Goal: Contribute content: Contribute content

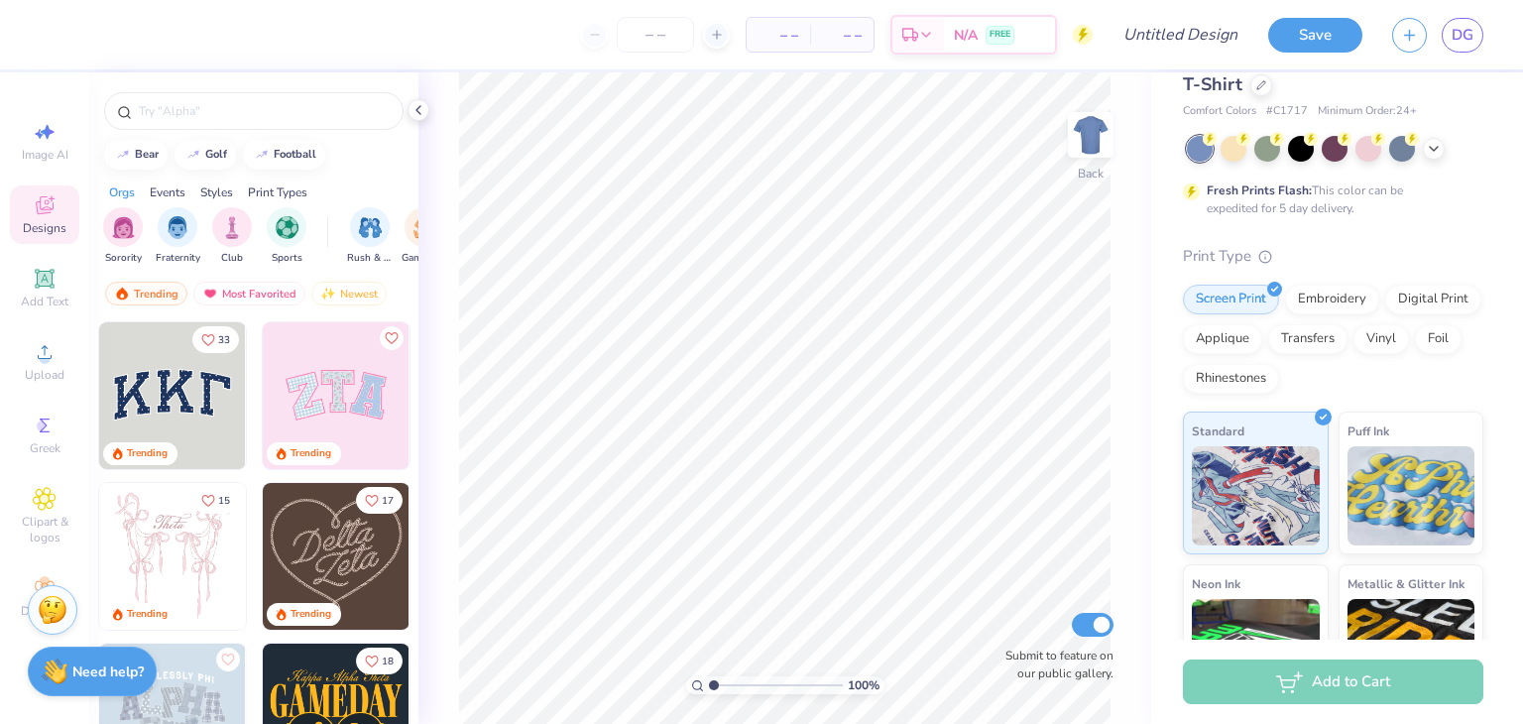
scroll to position [272, 0]
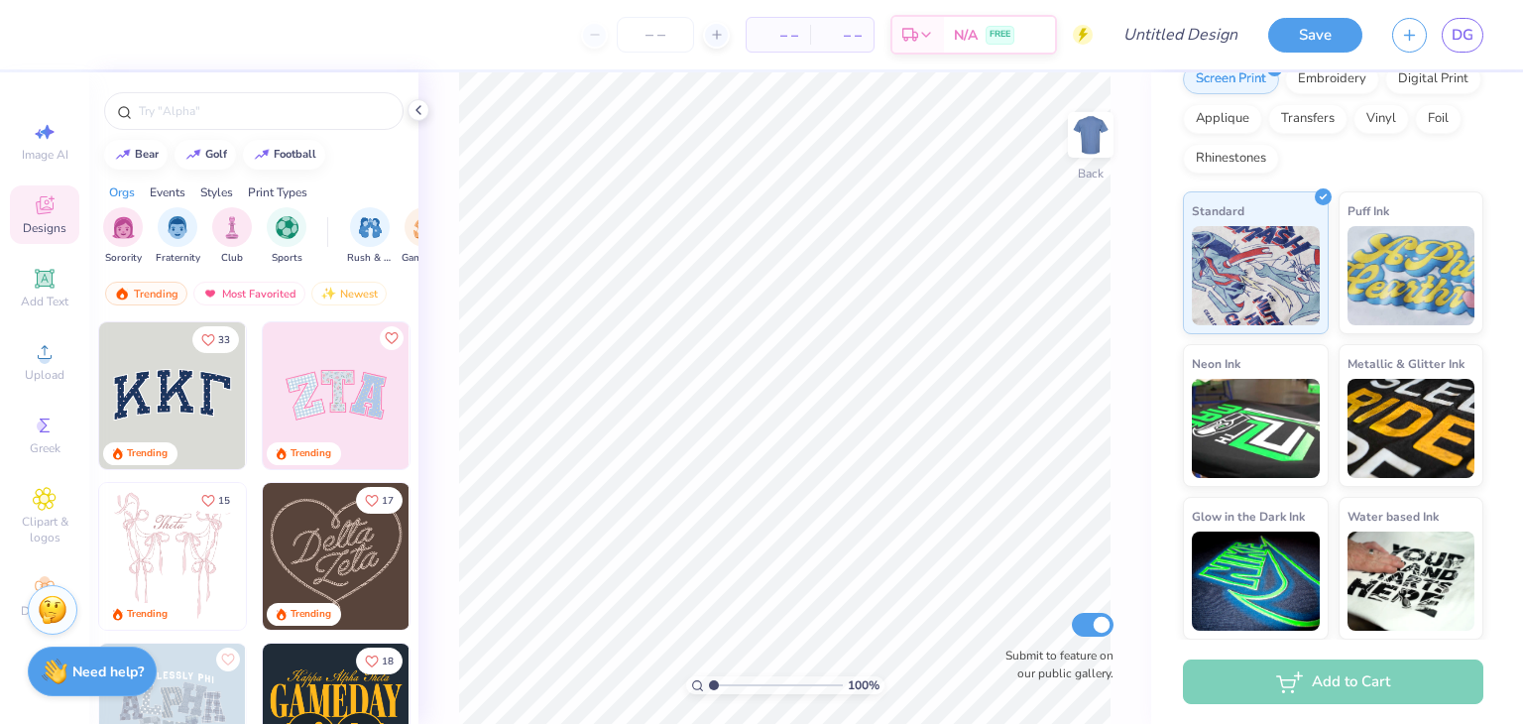
click at [180, 234] on img "filter for Fraternity" at bounding box center [178, 227] width 22 height 23
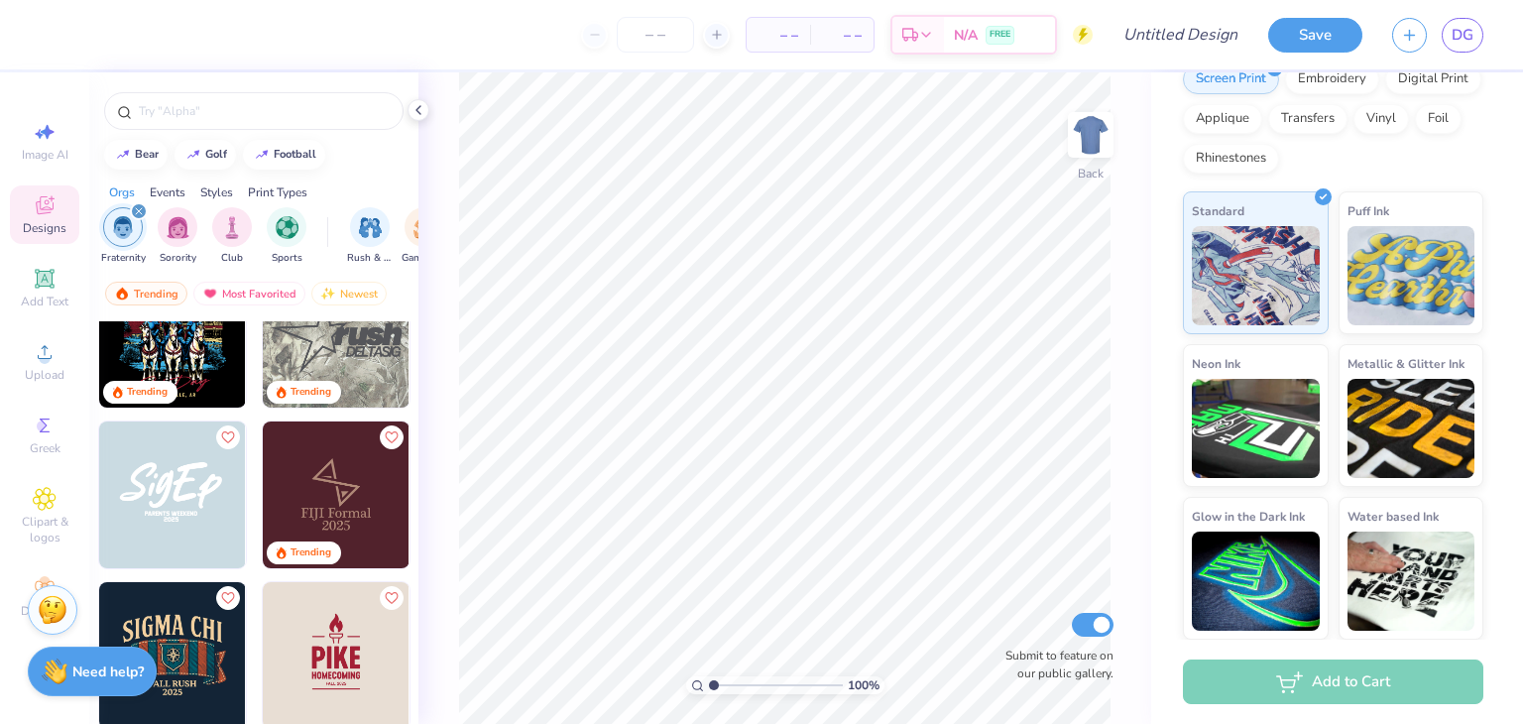
scroll to position [483, 0]
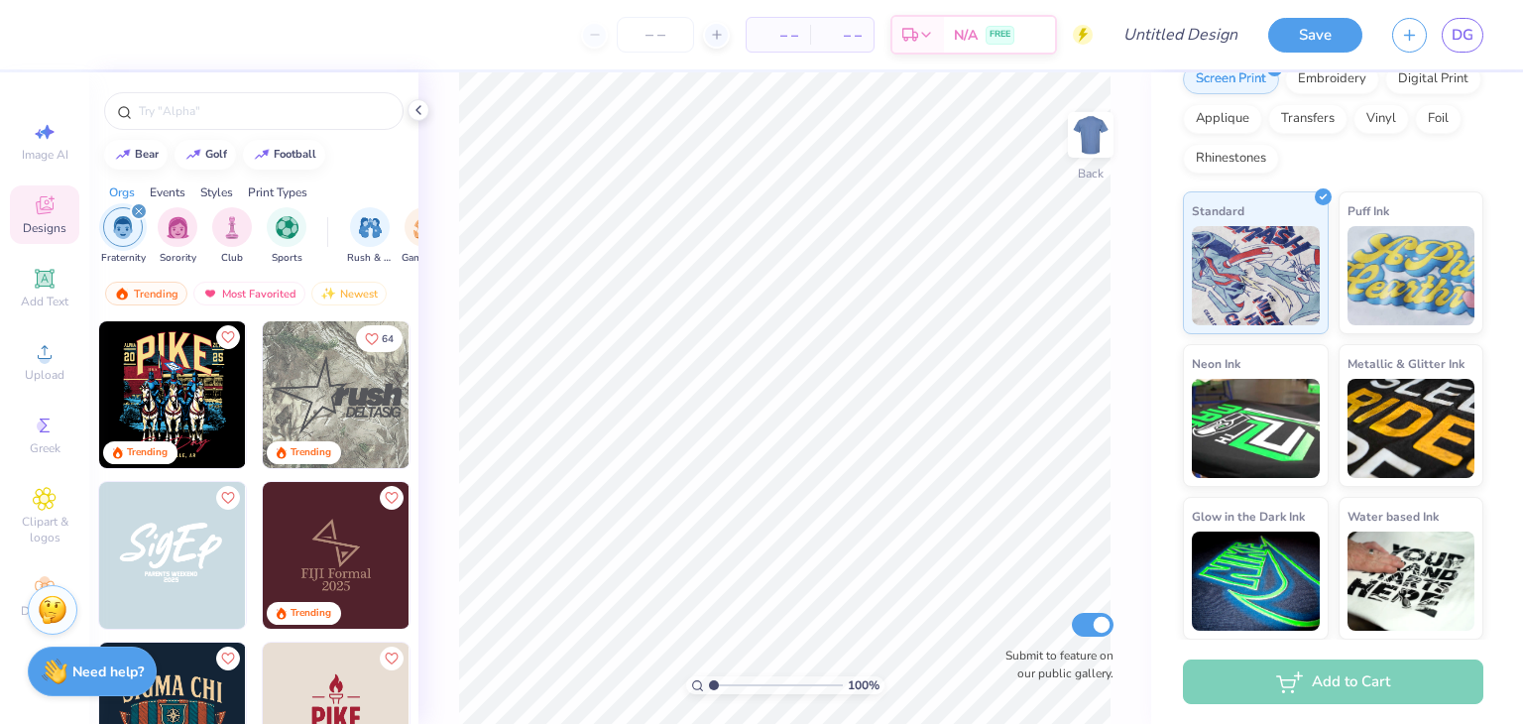
click at [338, 363] on img at bounding box center [336, 394] width 147 height 147
click at [1092, 128] on img at bounding box center [1091, 135] width 40 height 40
click at [1083, 135] on img at bounding box center [1091, 135] width 40 height 40
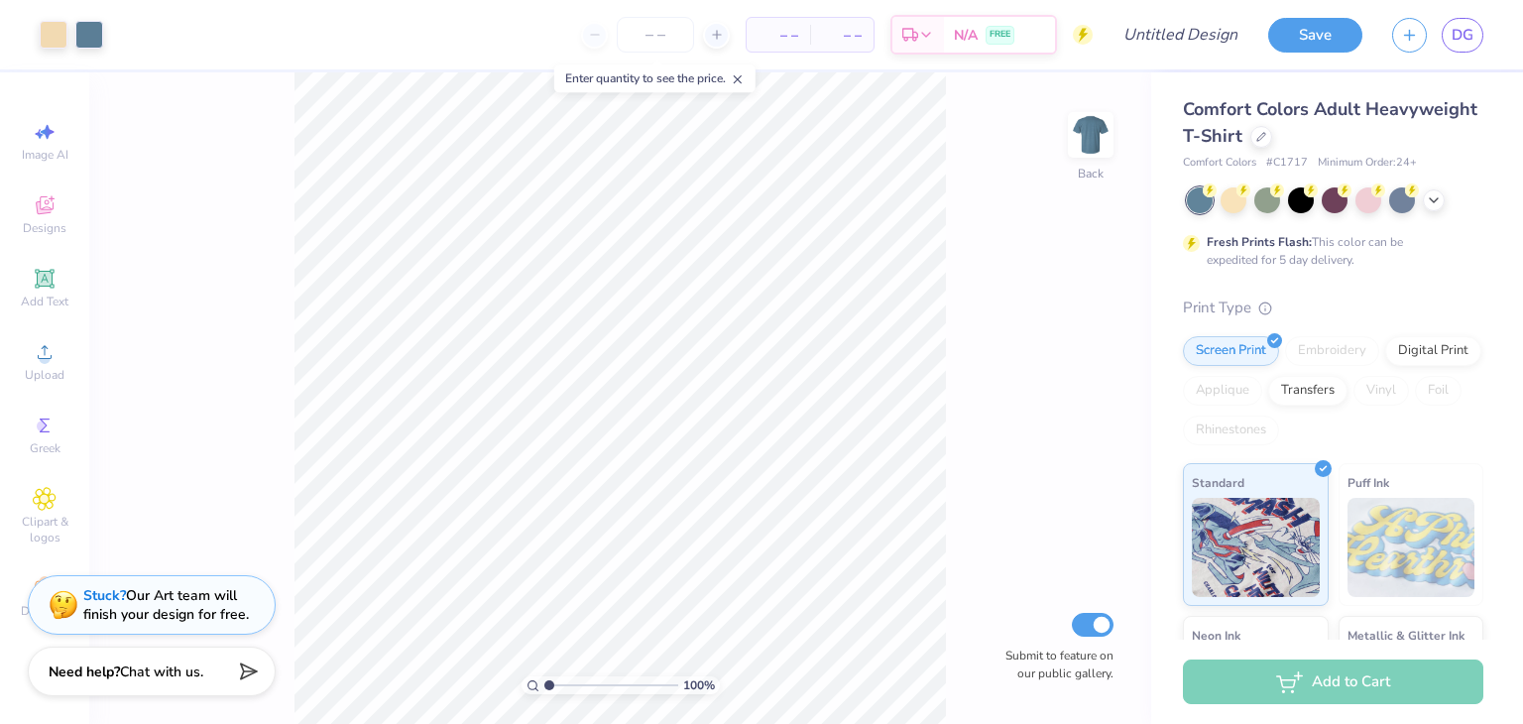
click at [1433, 192] on icon at bounding box center [1434, 200] width 16 height 16
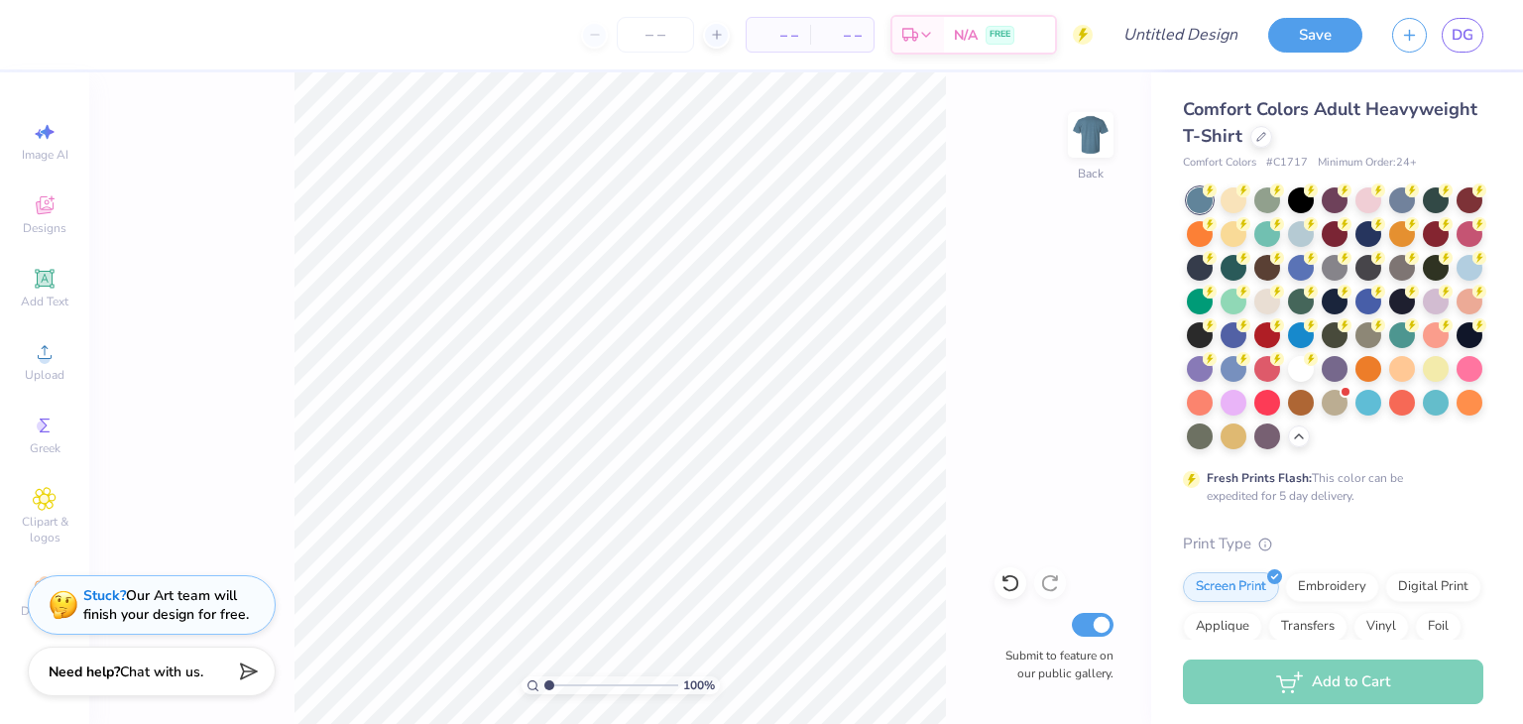
click at [1072, 131] on img at bounding box center [1091, 135] width 40 height 40
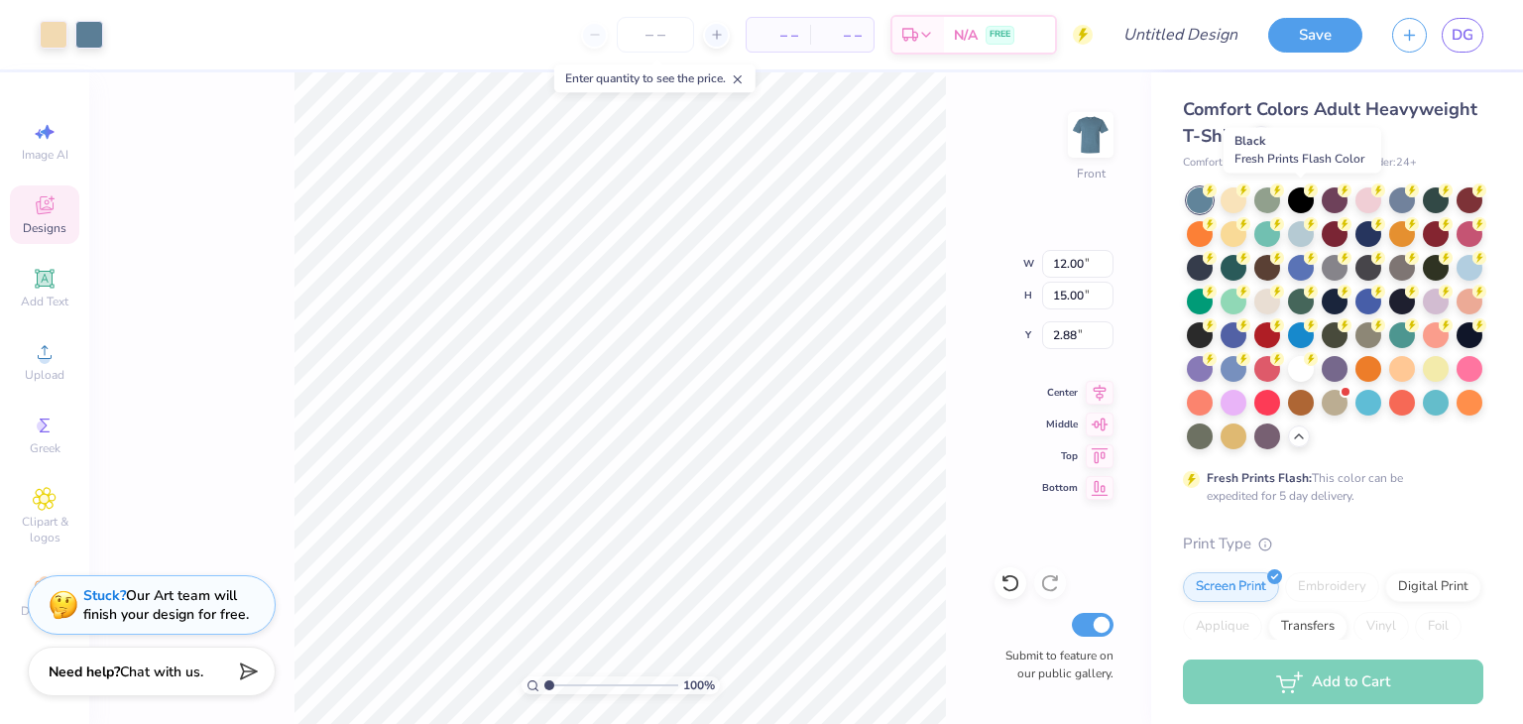
click at [1299, 200] on div at bounding box center [1301, 200] width 26 height 26
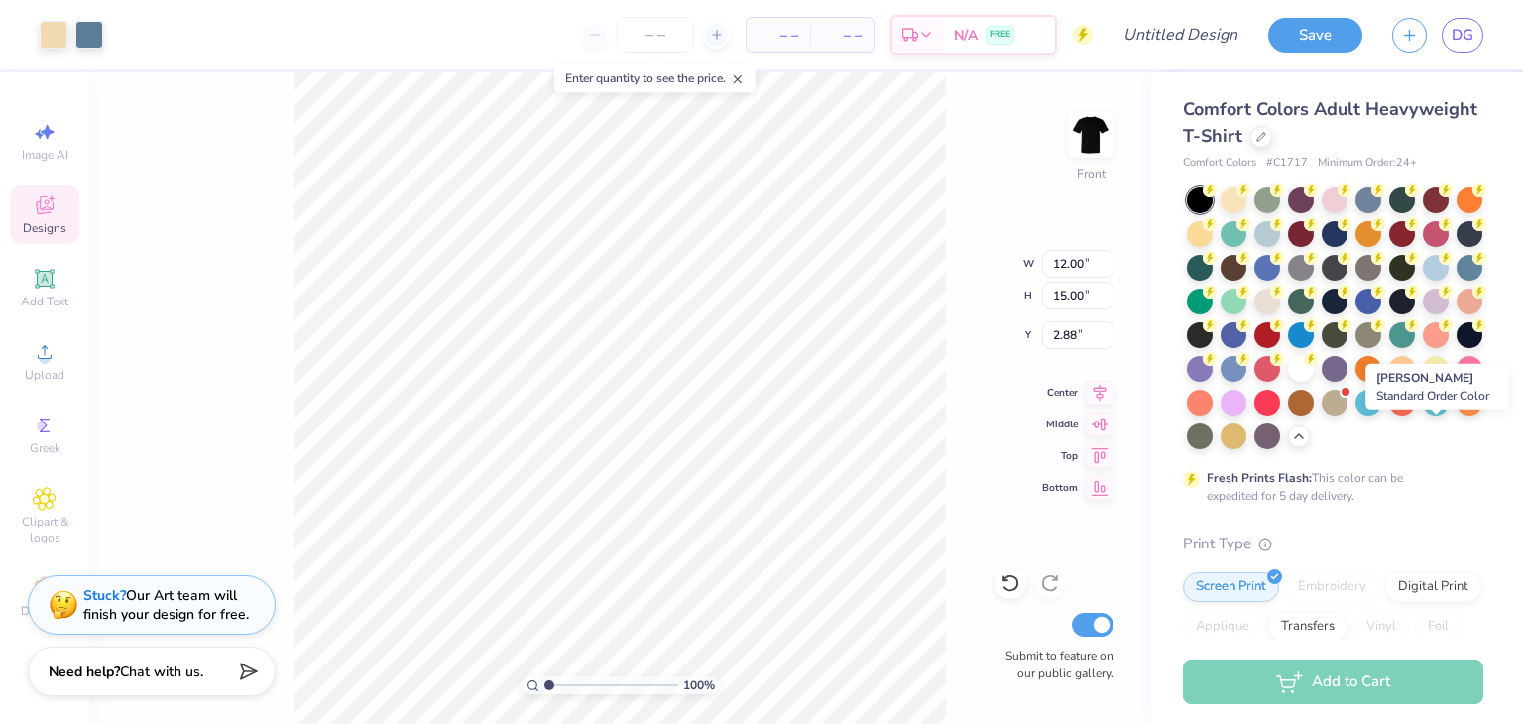
click at [1213, 427] on div at bounding box center [1200, 437] width 26 height 26
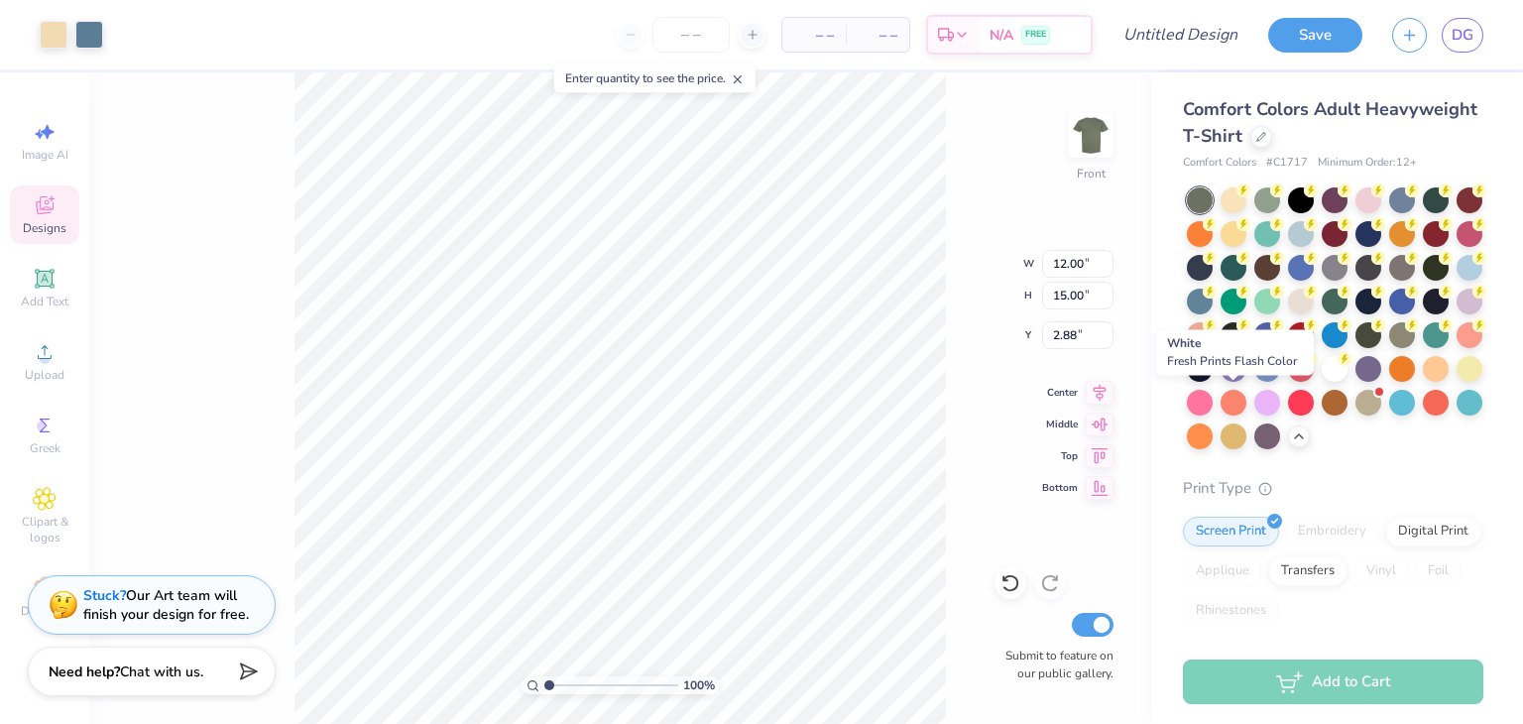
click at [1322, 382] on div at bounding box center [1335, 369] width 26 height 26
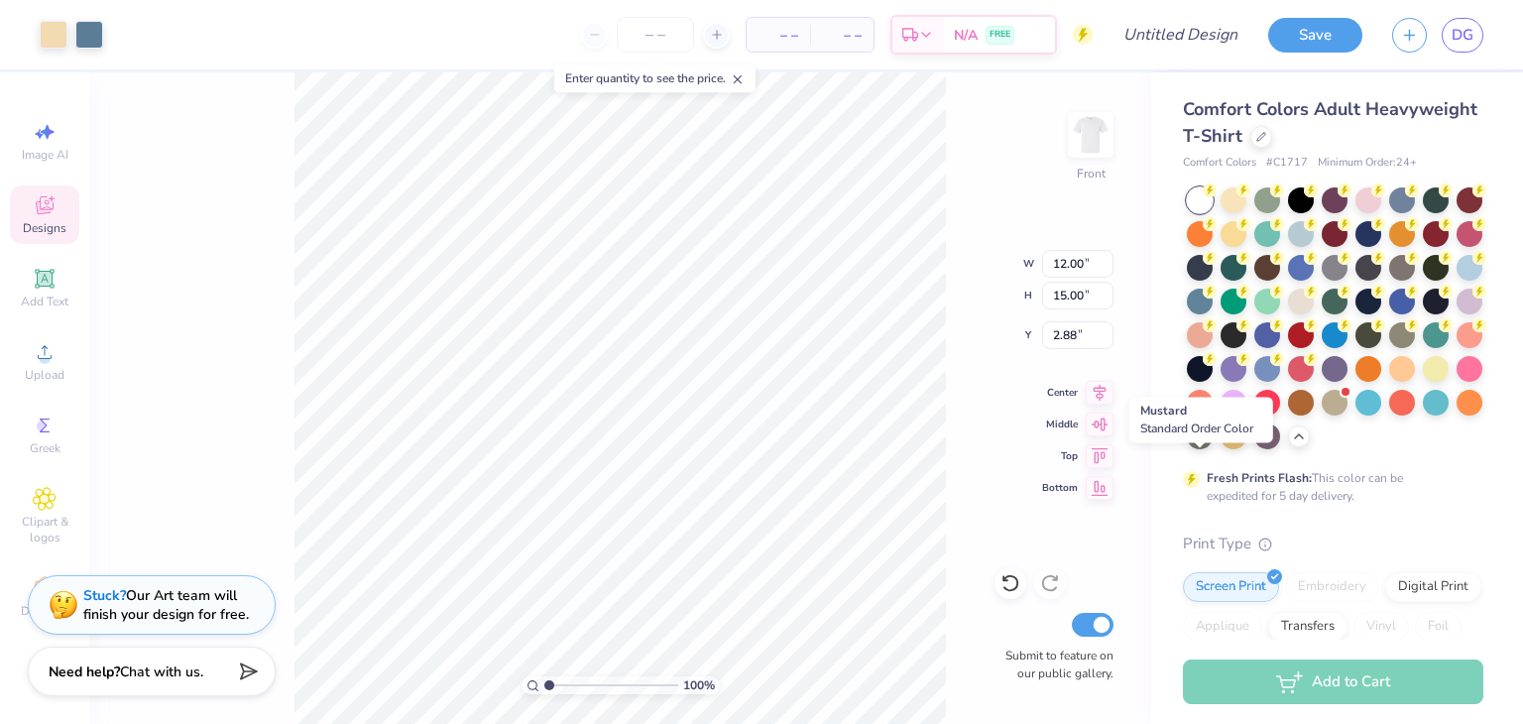
click at [1221, 449] on div at bounding box center [1234, 437] width 26 height 26
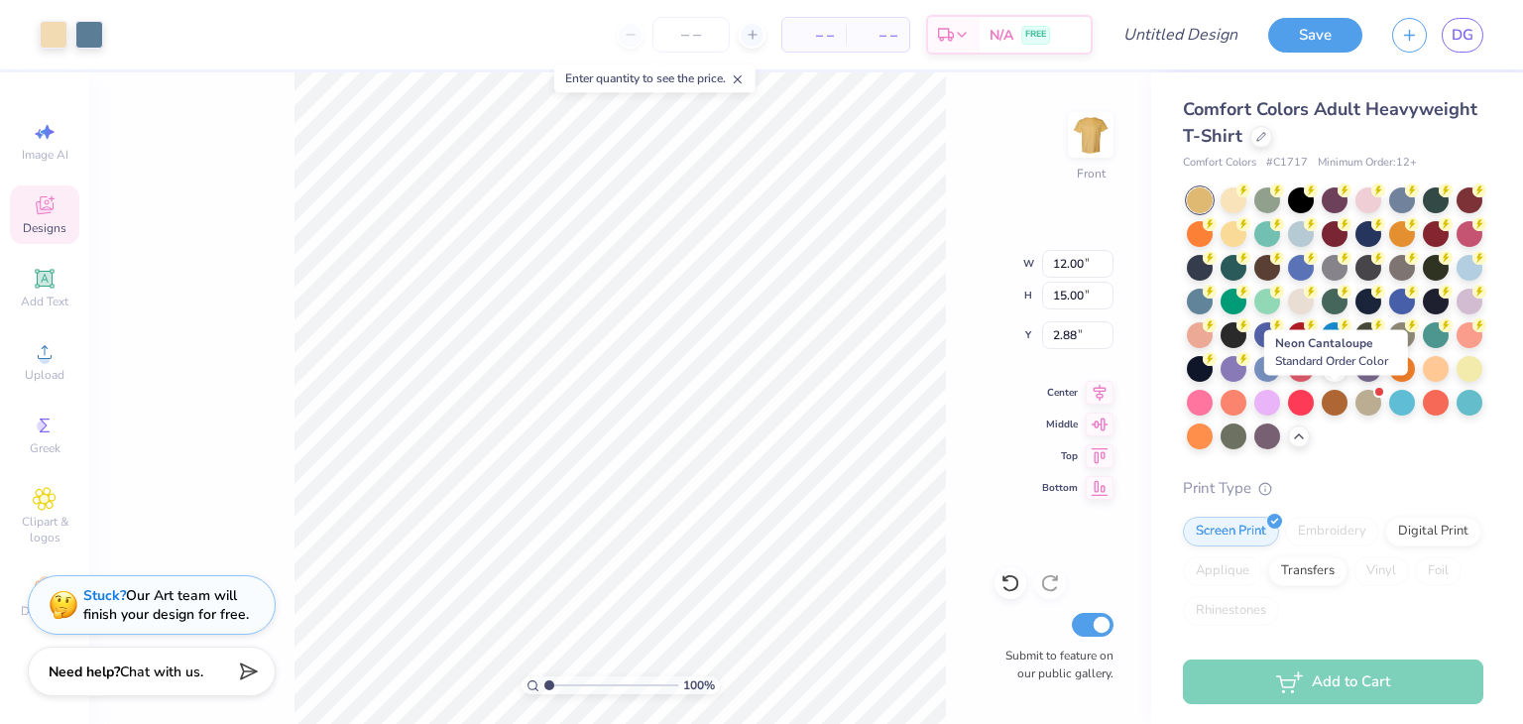
click at [1423, 382] on div at bounding box center [1436, 369] width 26 height 26
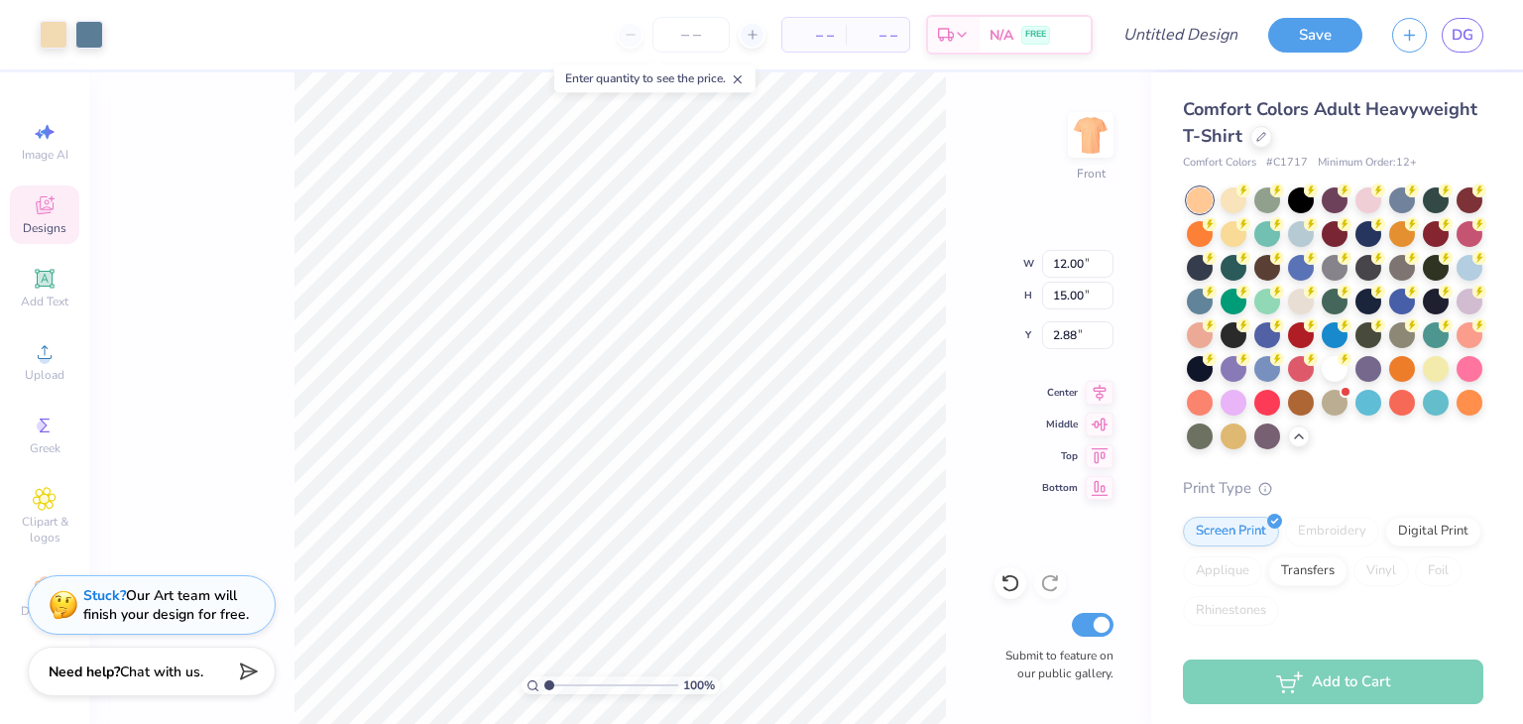
click at [1213, 402] on div at bounding box center [1200, 403] width 26 height 26
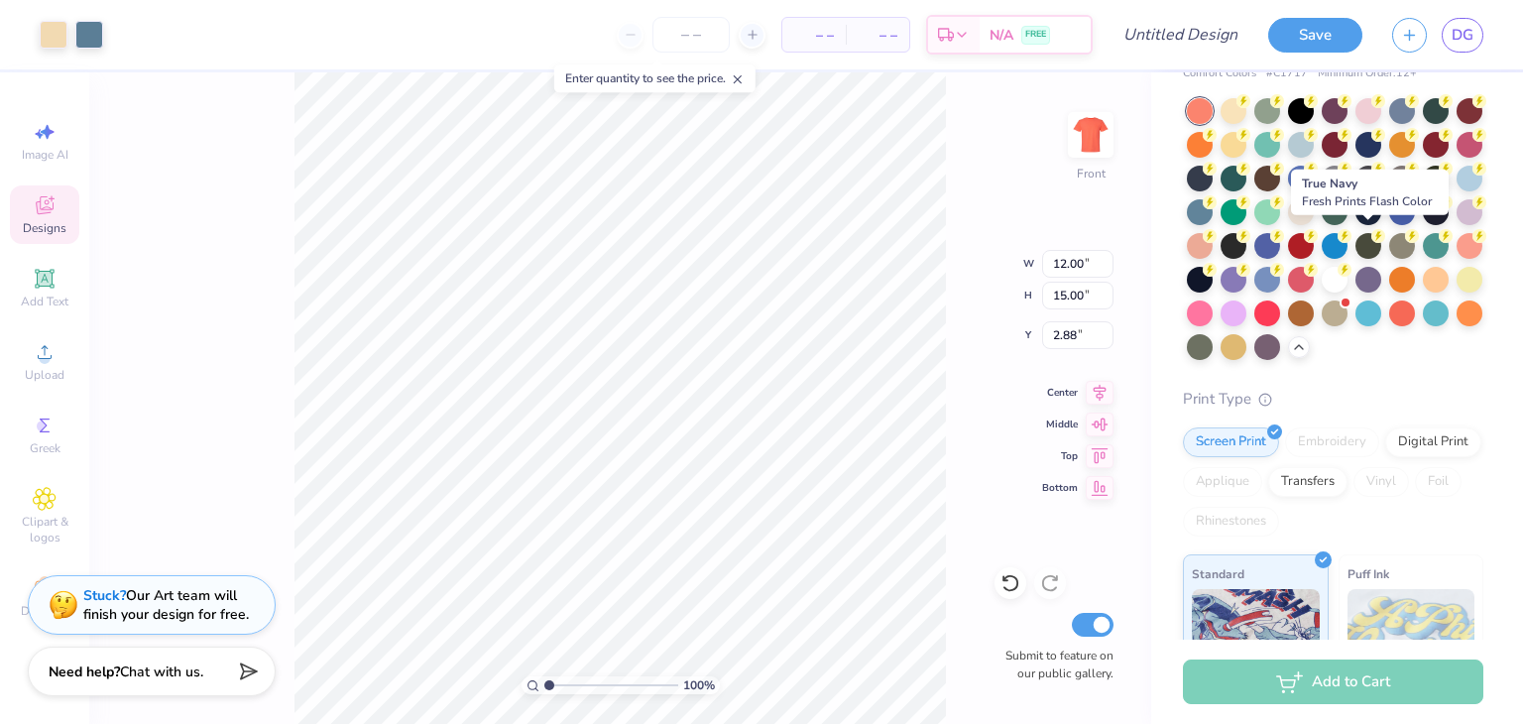
scroll to position [73, 0]
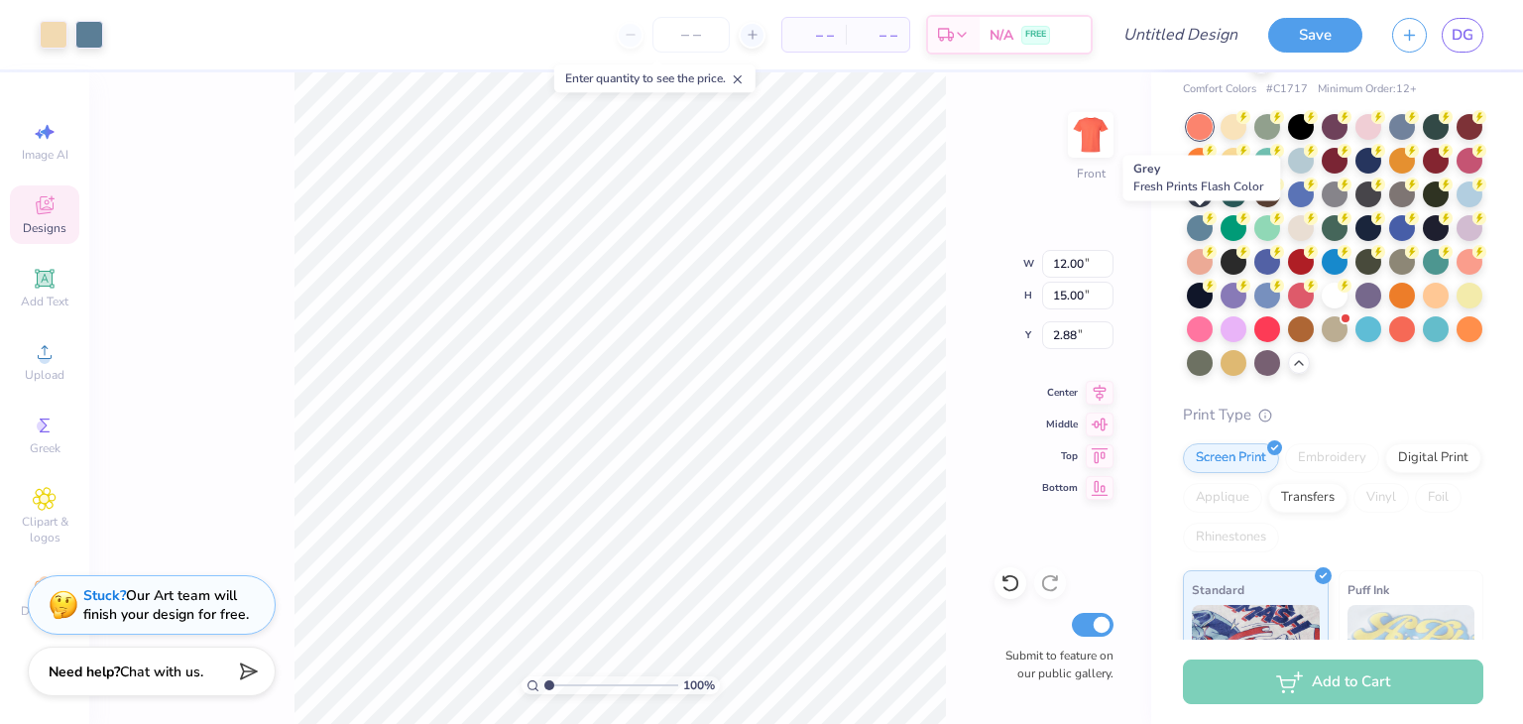
click at [1390, 207] on div at bounding box center [1403, 195] width 26 height 26
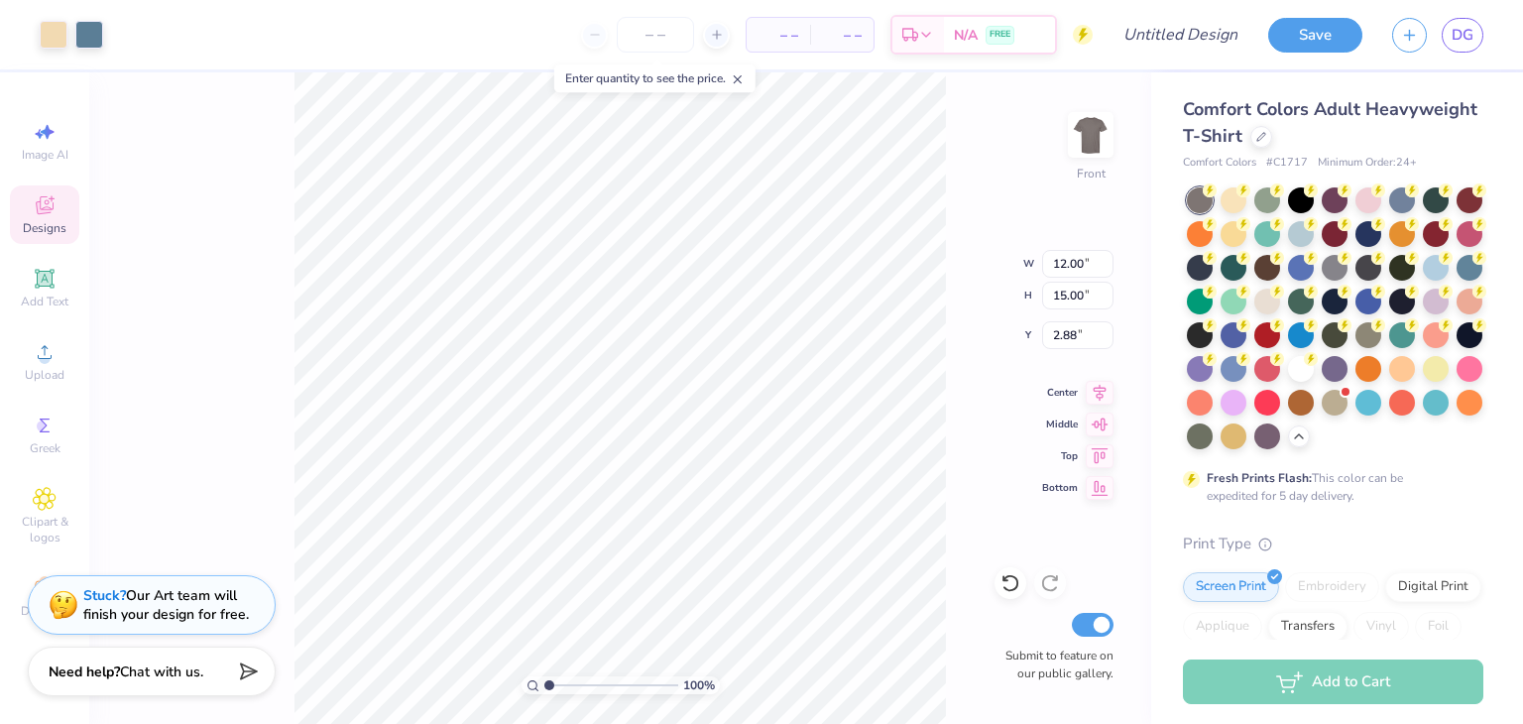
scroll to position [0, 0]
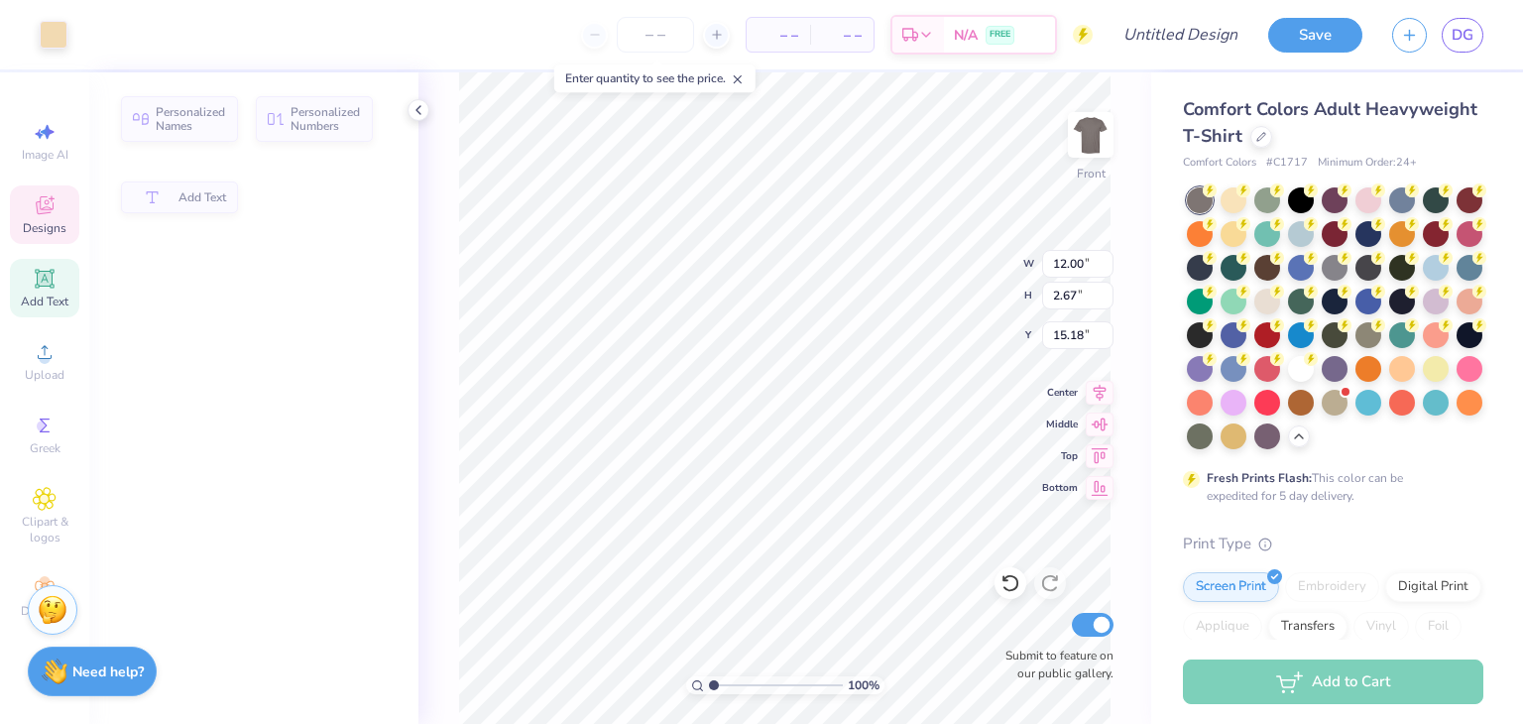
type input "2.67"
type input "15.18"
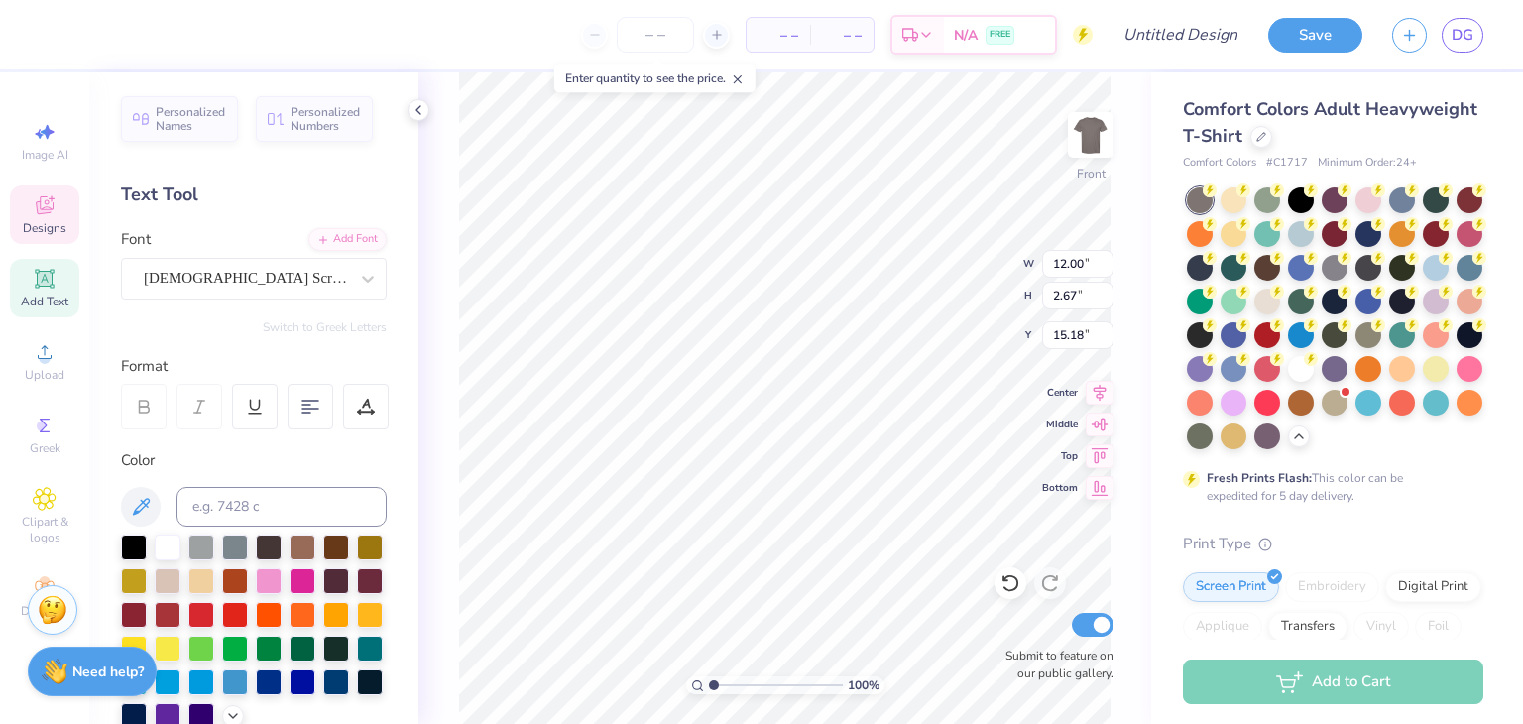
scroll to position [16, 7]
type textarea "Z"
type textarea "Alpha Sigma Phi"
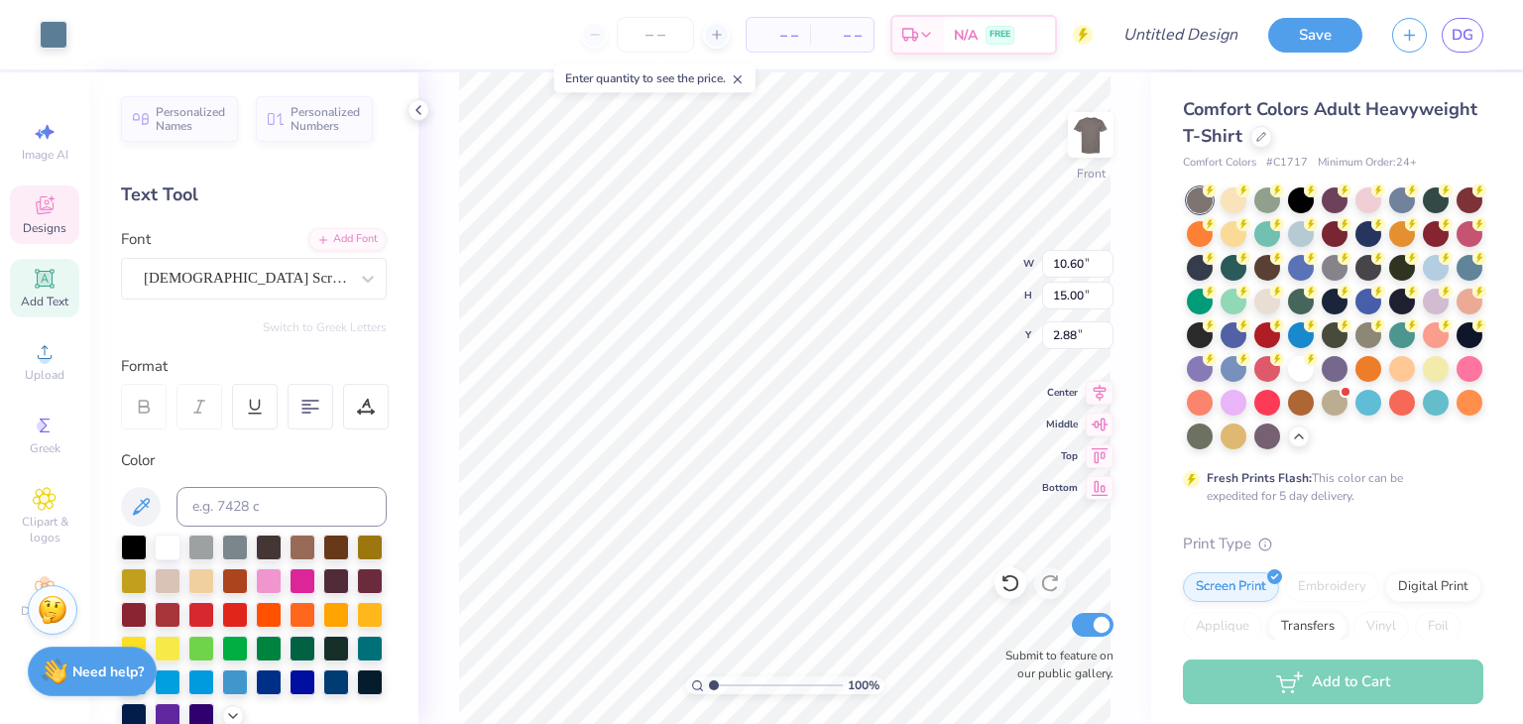
type input "13.18"
type input "2.58"
type input "15.22"
type input "10.60"
type input "15.00"
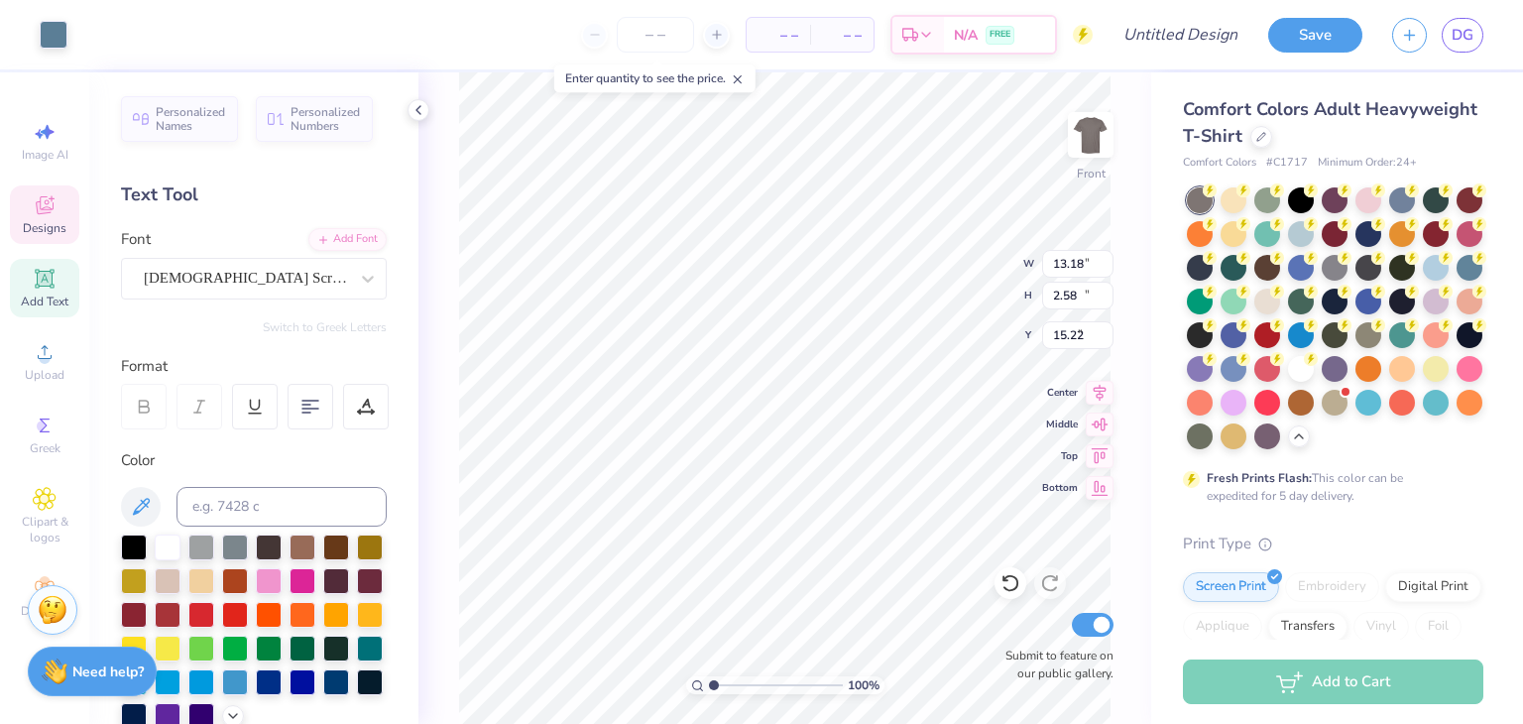
type input "2.88"
type input "13.18"
type input "2.58"
type input "15.22"
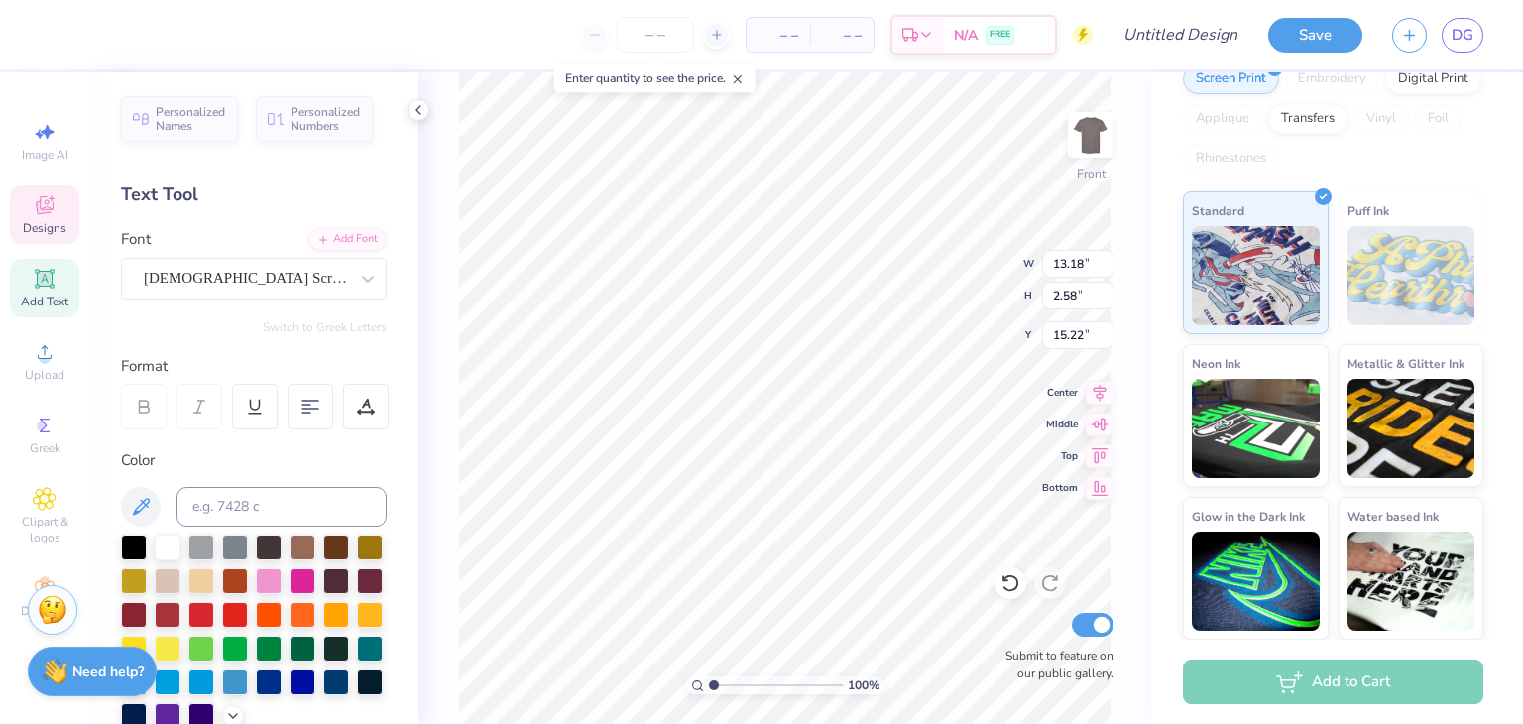
scroll to position [0, 0]
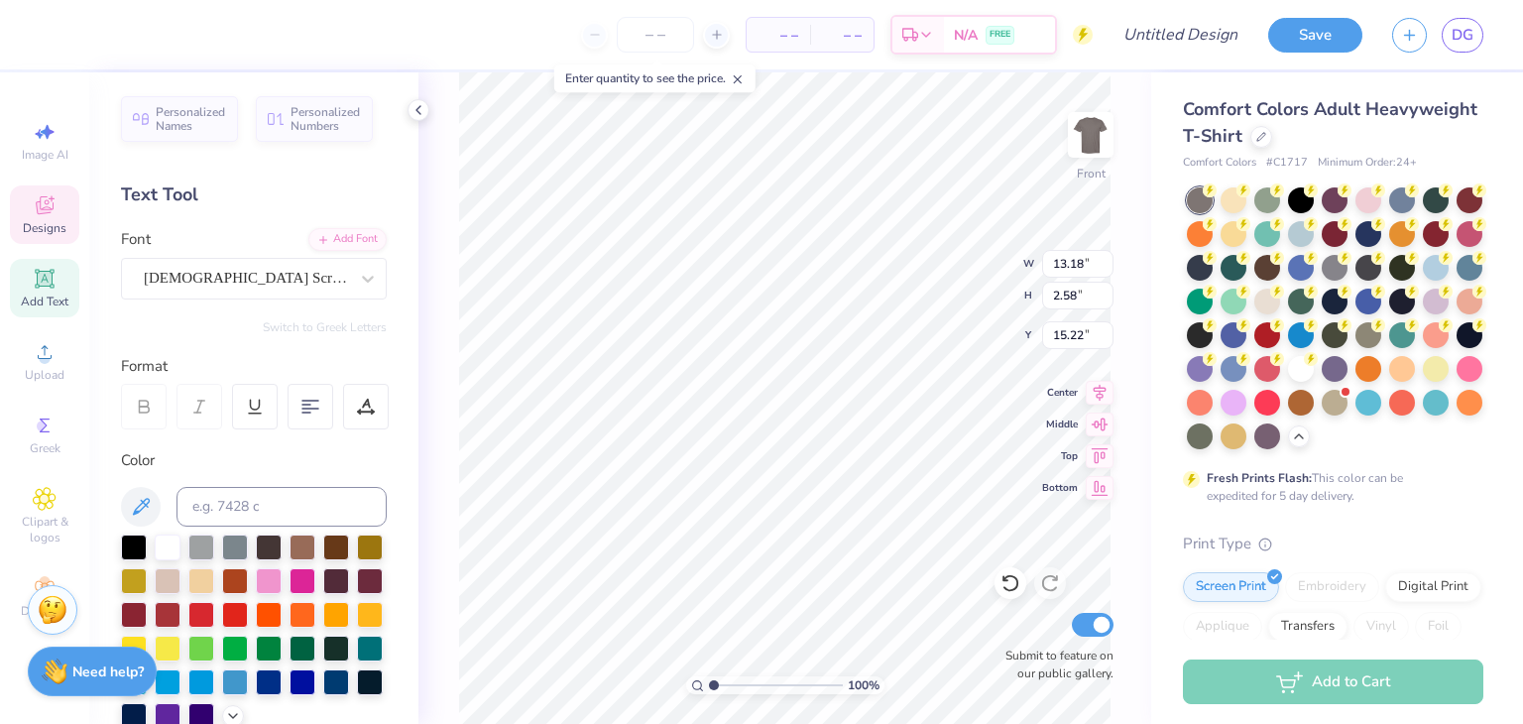
type input "10.60"
type input "15.00"
type input "2.88"
type input "13.18"
type input "2.58"
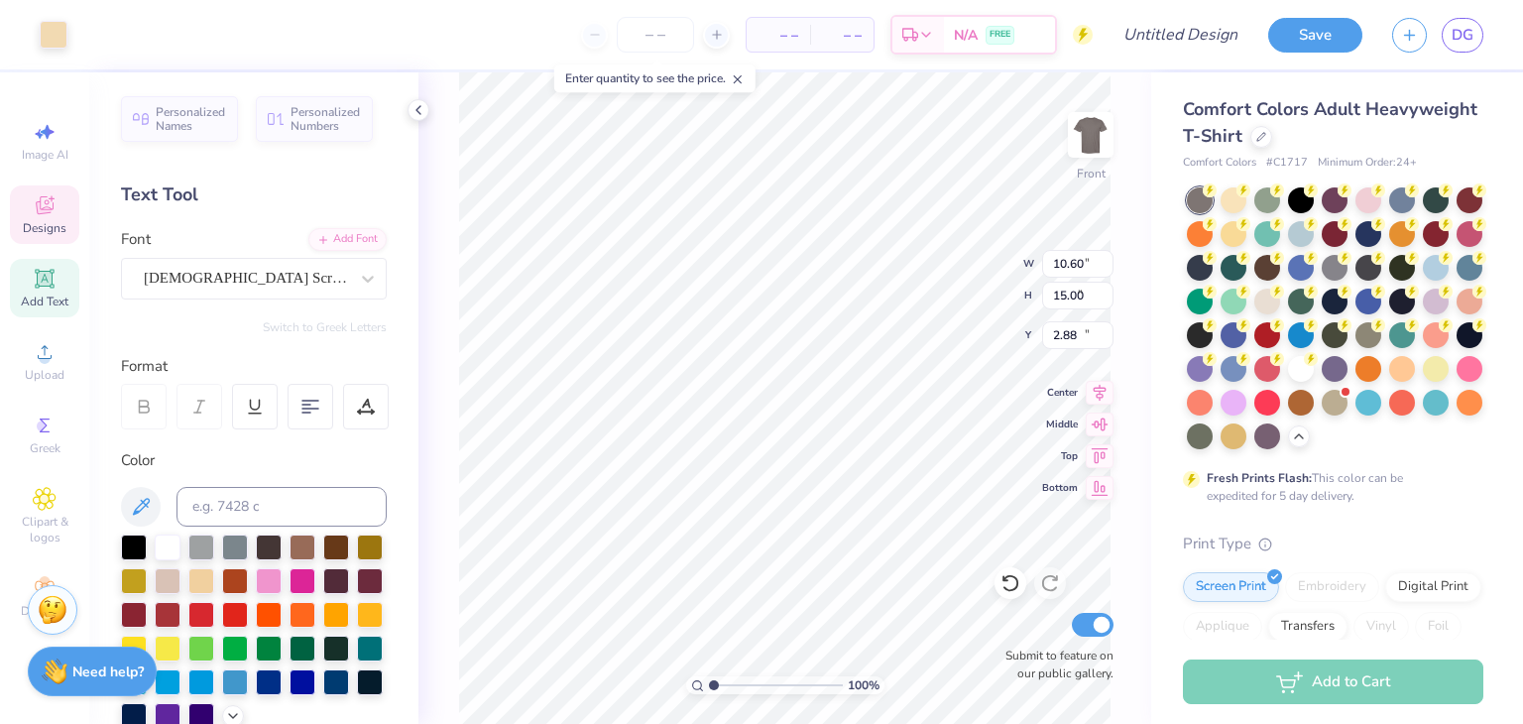
type input "15.22"
type input "10.60"
type input "15.00"
type input "2.88"
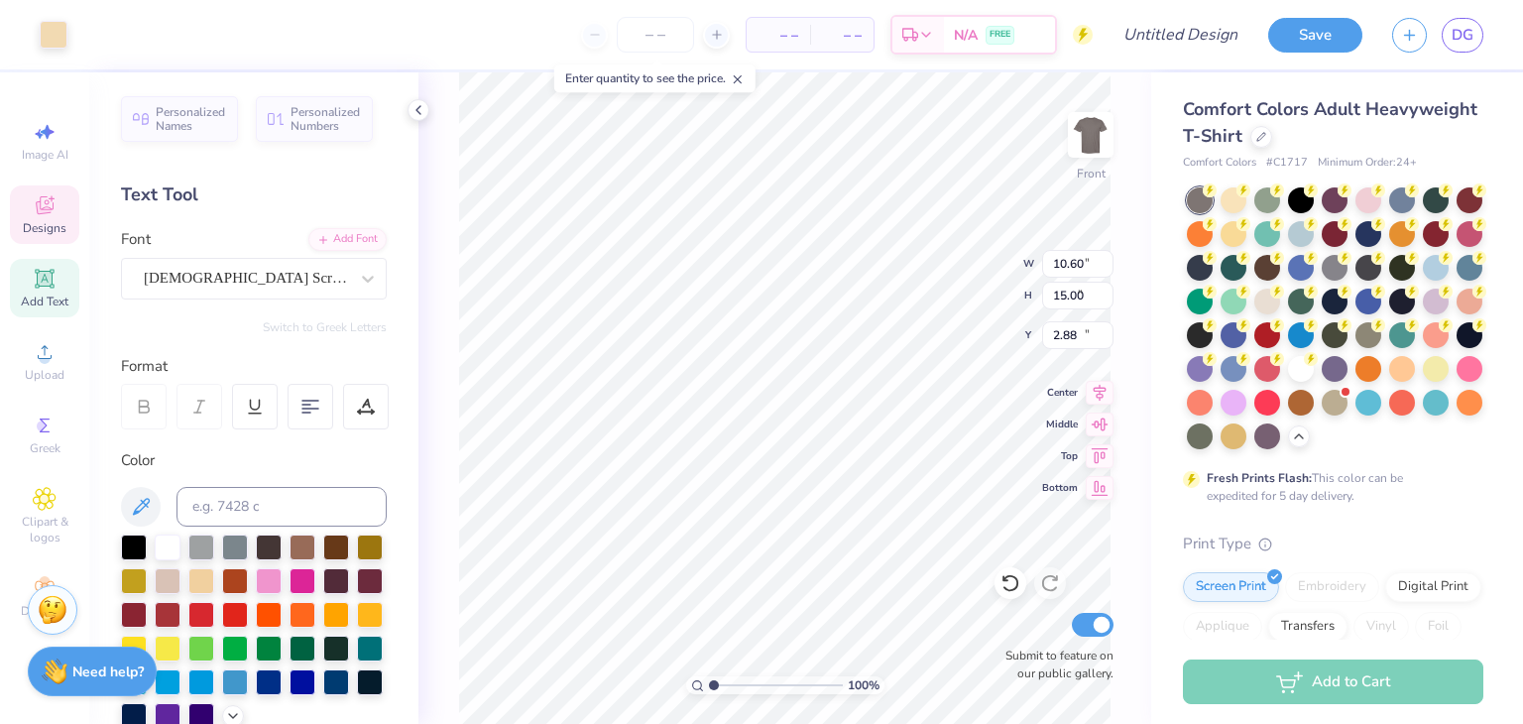
type input "13.18"
type input "2.58"
type input "15.22"
type input "10.60"
type input "15.00"
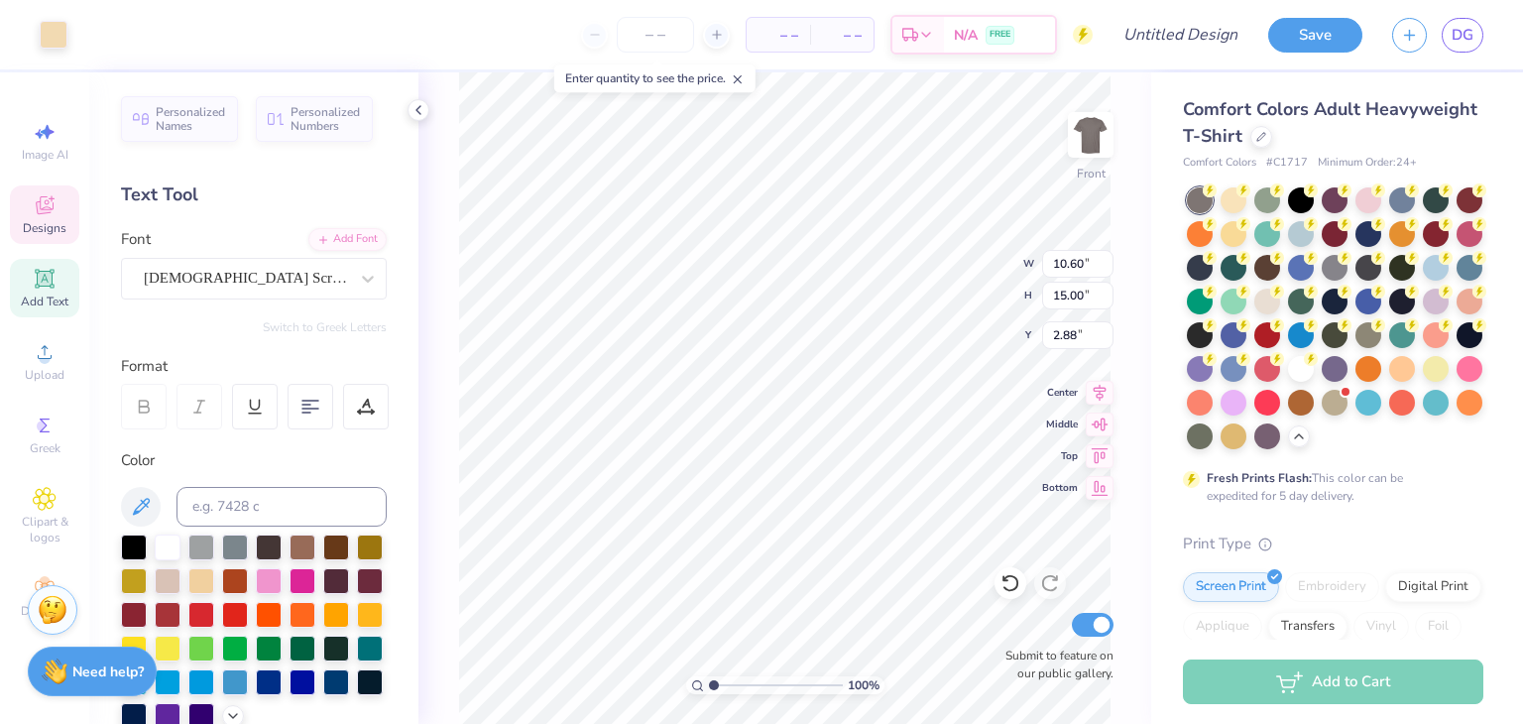
type input "3.00"
type input "13.18"
type input "2.58"
type input "15.22"
type input "6.49"
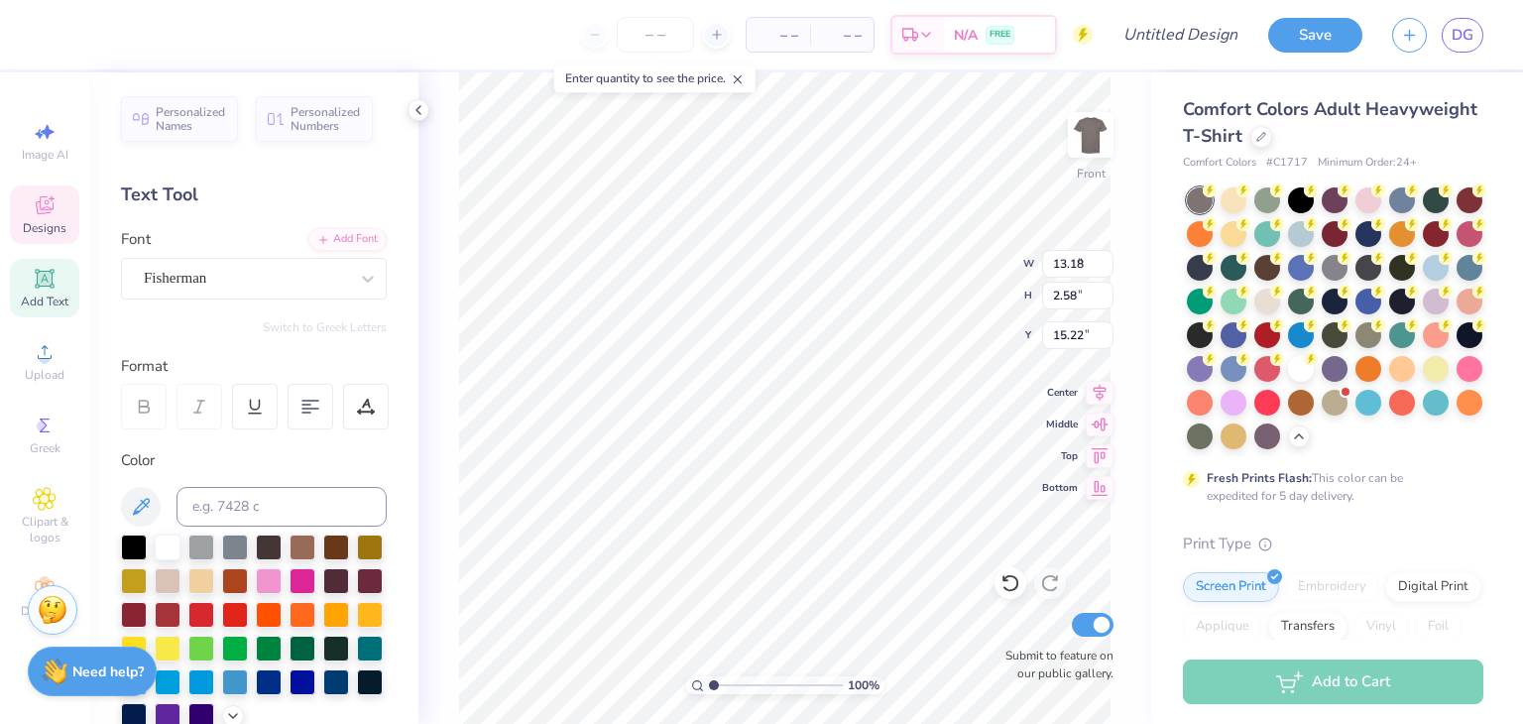
type input "0.43"
type input "17.15"
type textarea "fall 2025"
type input "15.00"
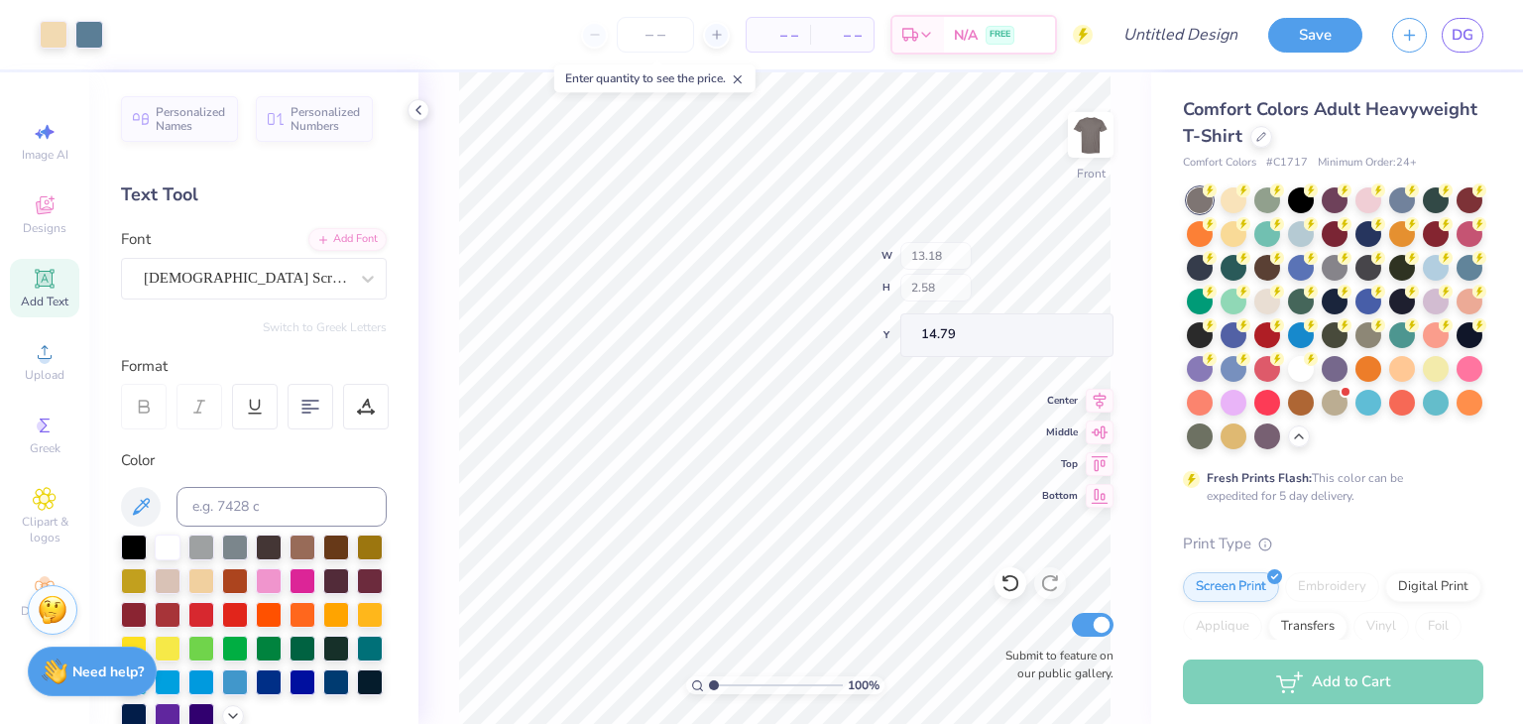
type input "14.79"
type input "13.18"
type input "2.58"
type input "14.79"
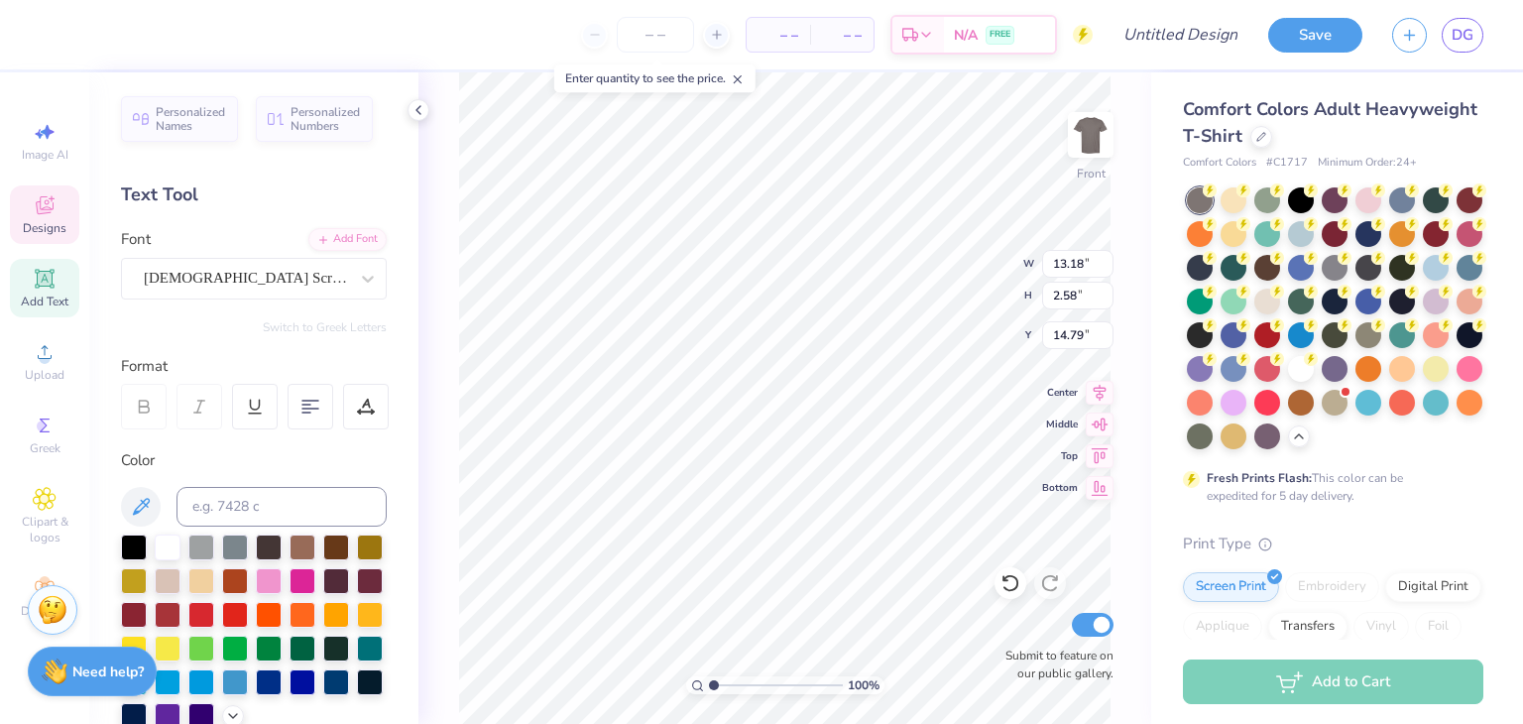
type input "13.18"
type input "2.58"
type input "14.79"
type input "17.57"
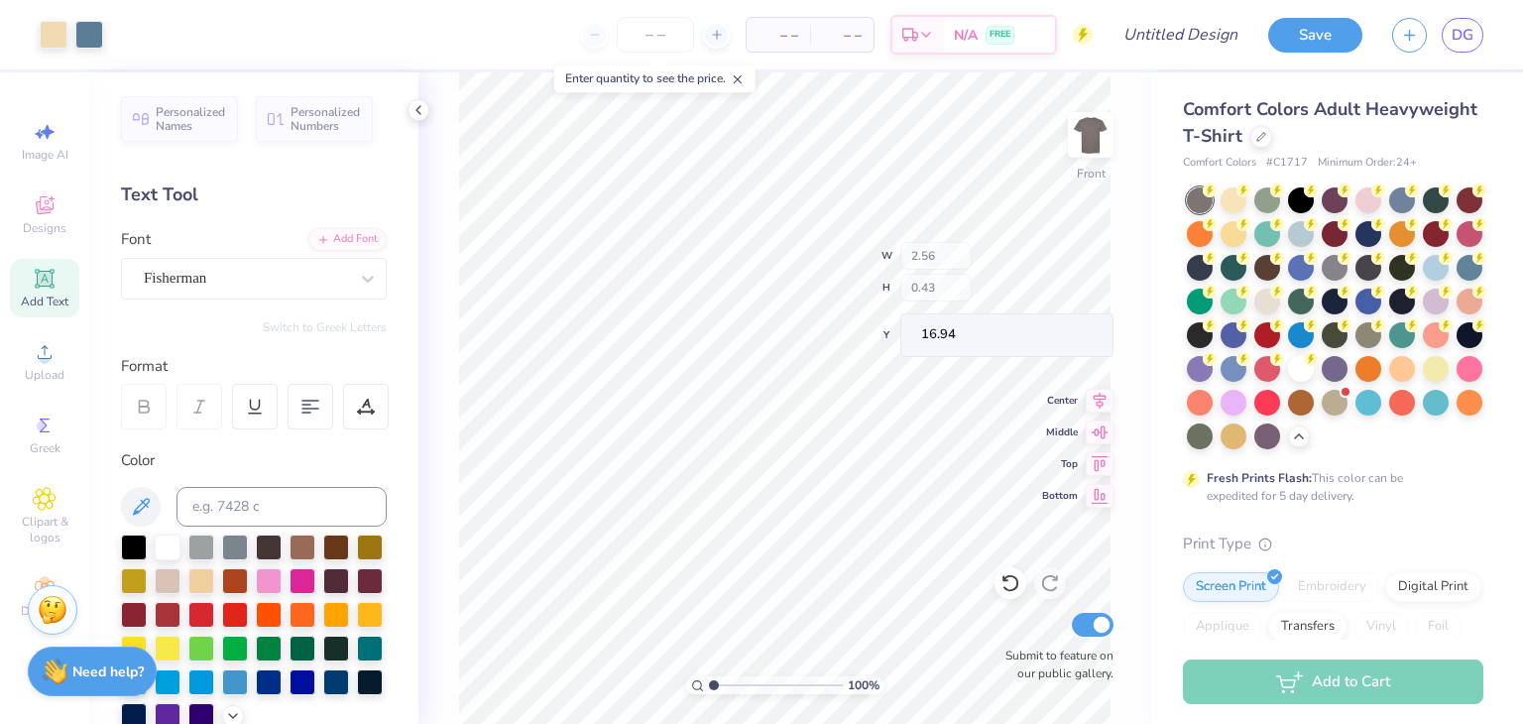
type input "16.94"
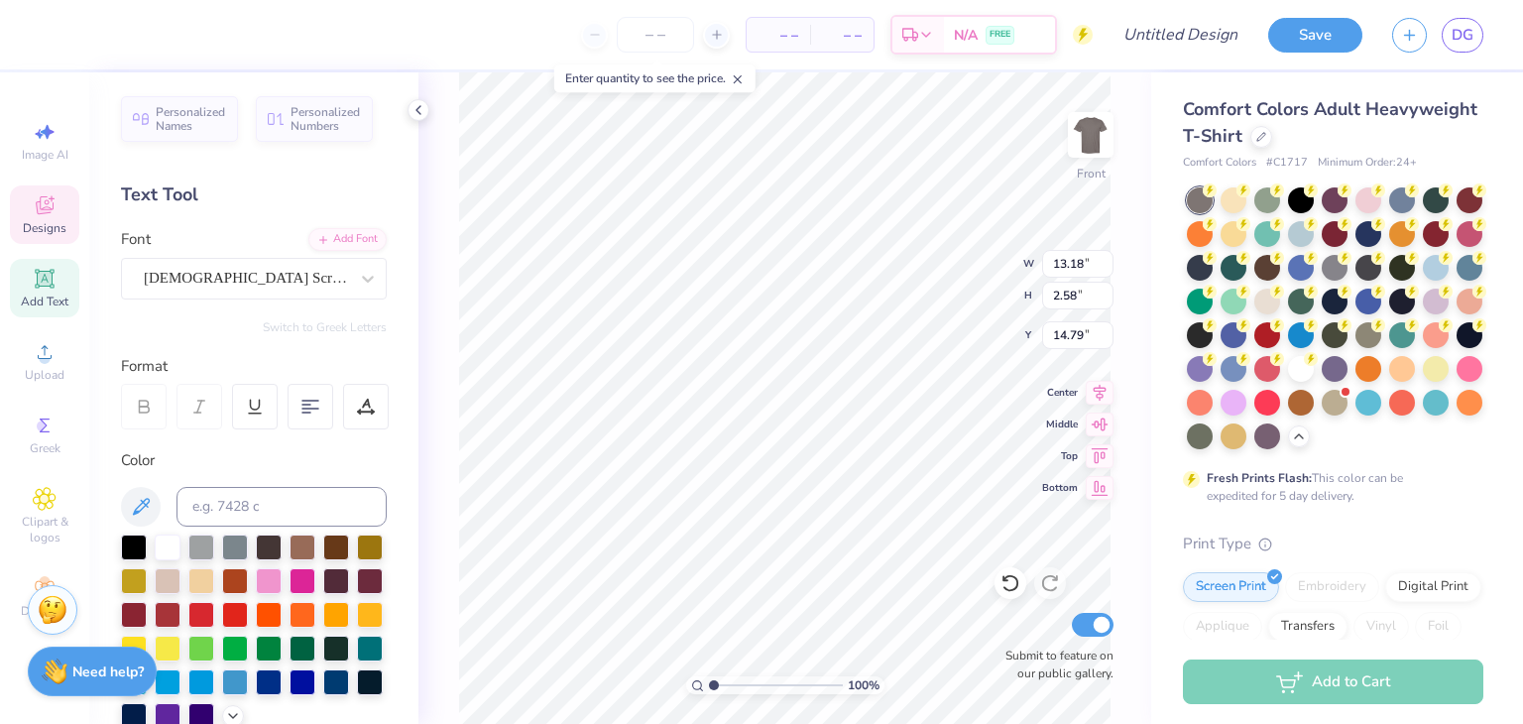
type input "4.10"
type input "1.96"
type input "9.57"
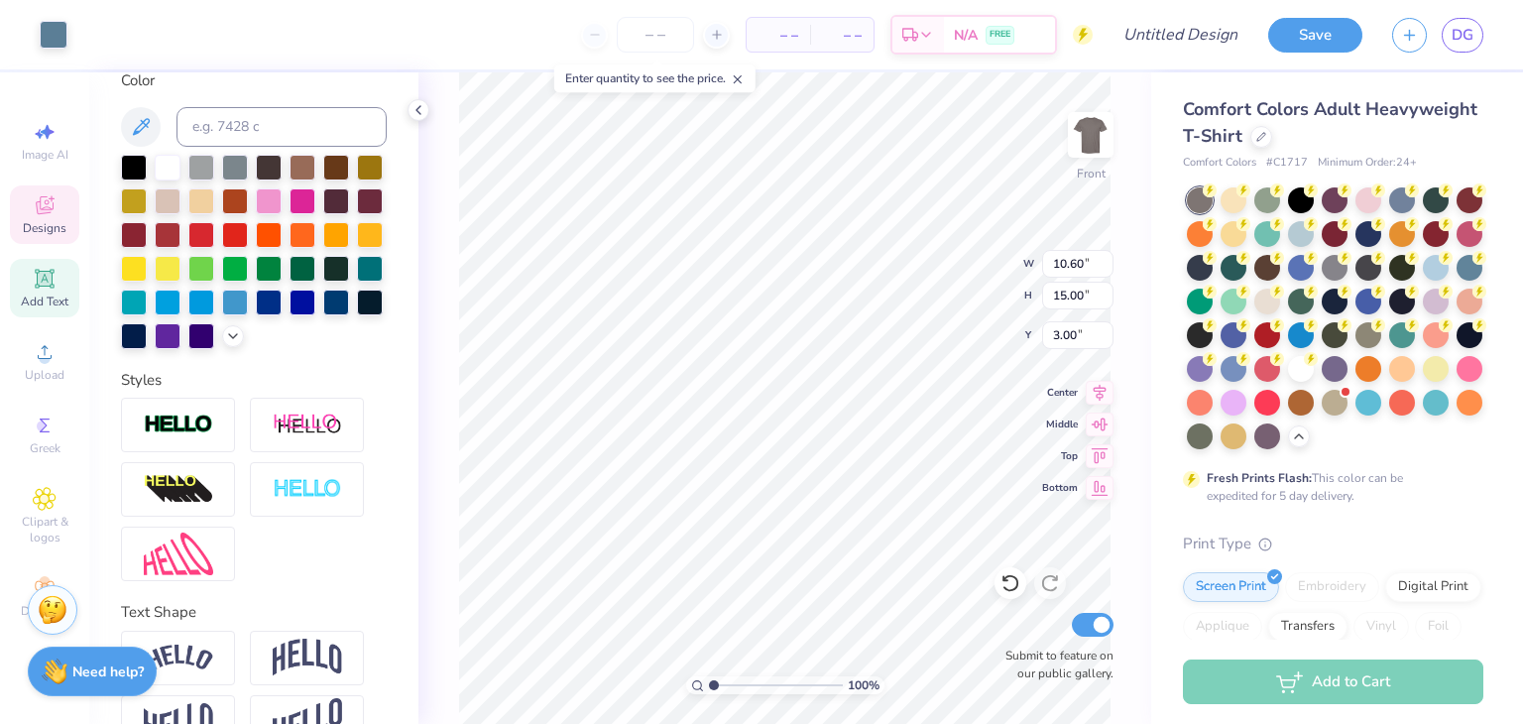
scroll to position [425, 0]
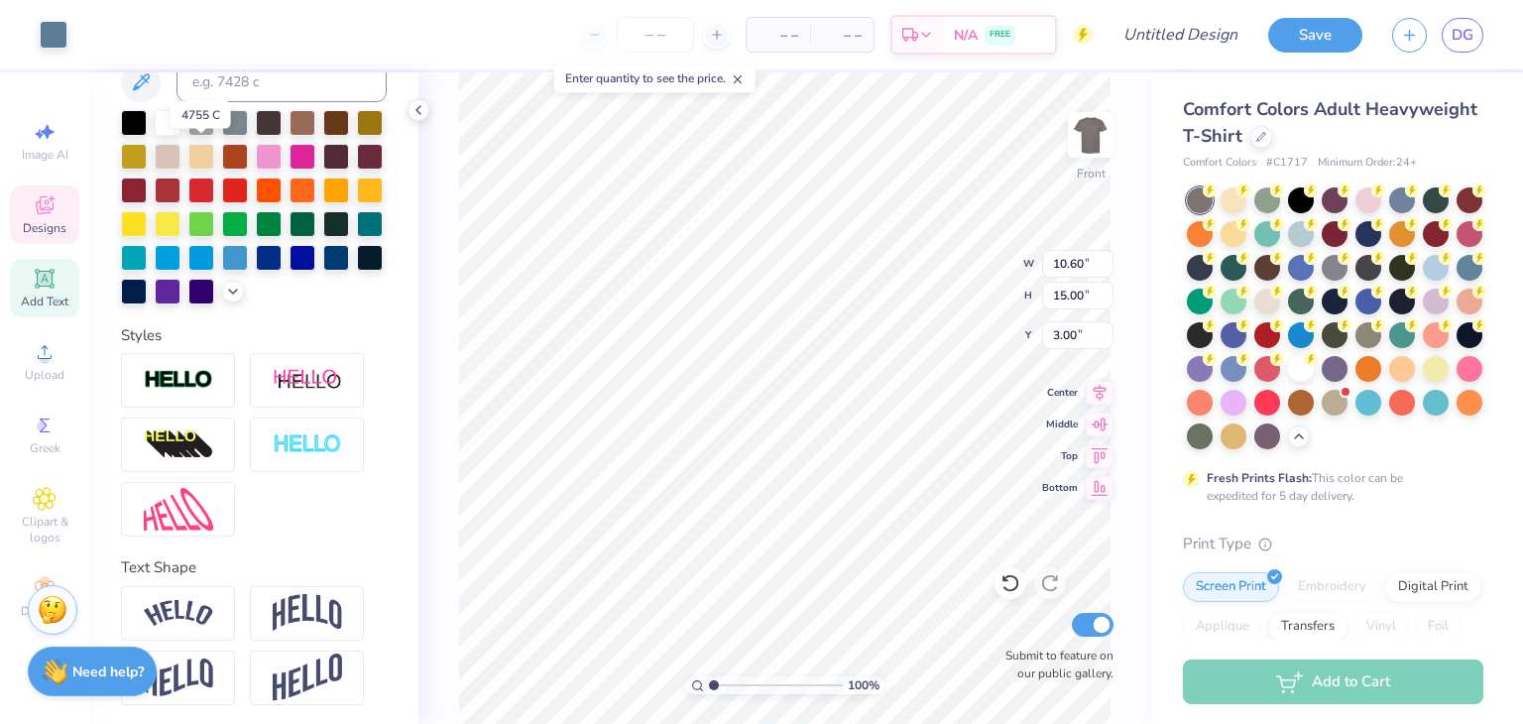
click at [181, 152] on div at bounding box center [168, 157] width 26 height 26
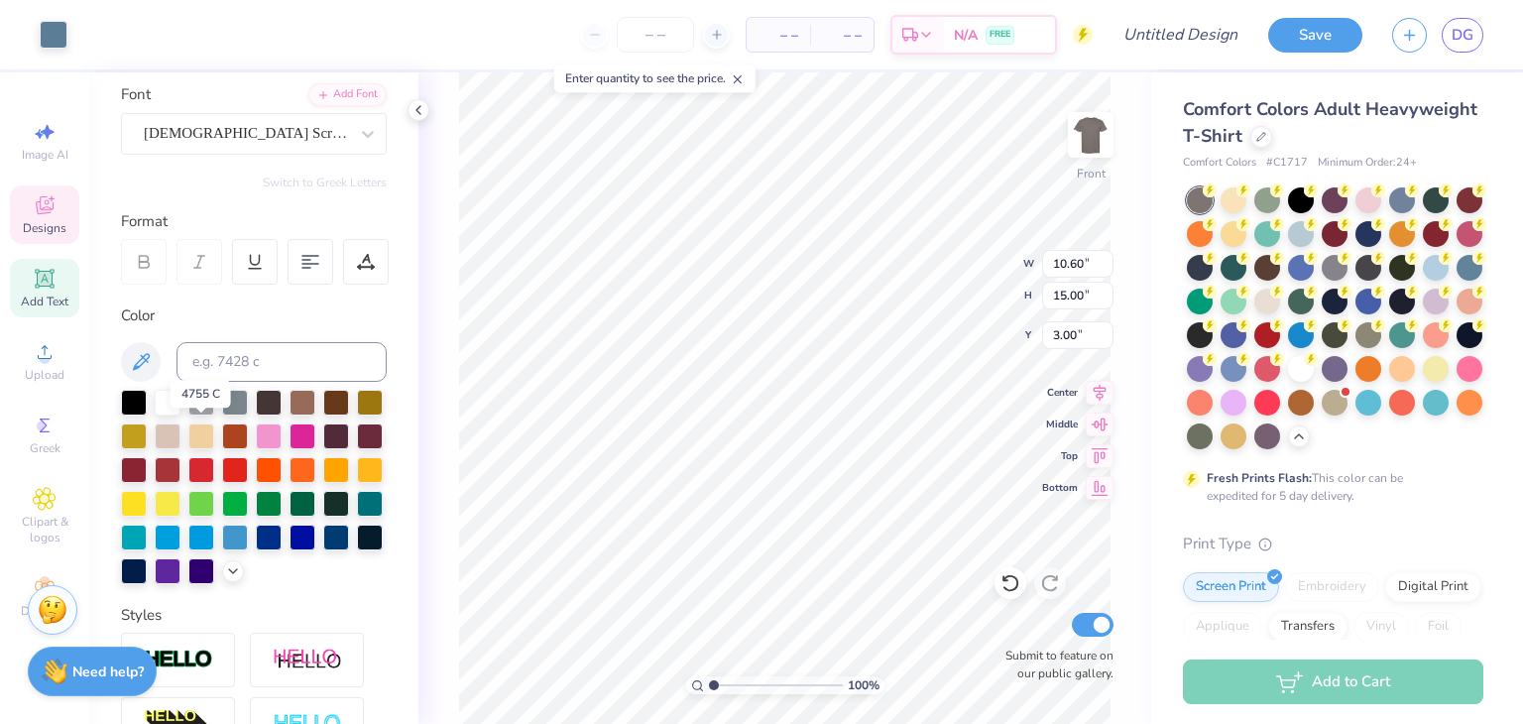
scroll to position [146, 0]
click at [181, 434] on div at bounding box center [168, 436] width 26 height 26
click at [214, 431] on div at bounding box center [201, 436] width 26 height 26
type input "10.53"
type input "12.41"
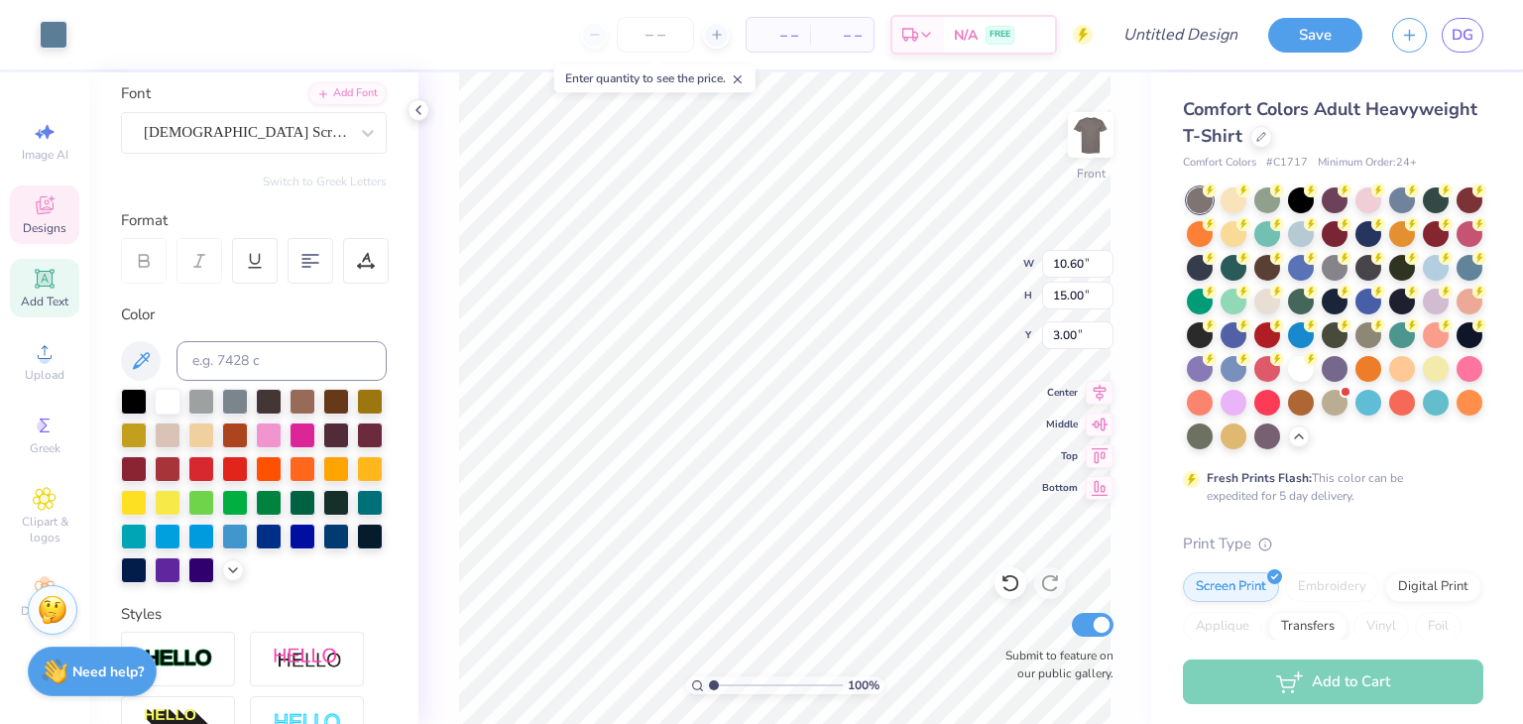
type input "2.88"
type input "13.18"
type input "2.58"
type input "14.79"
type input "10.60"
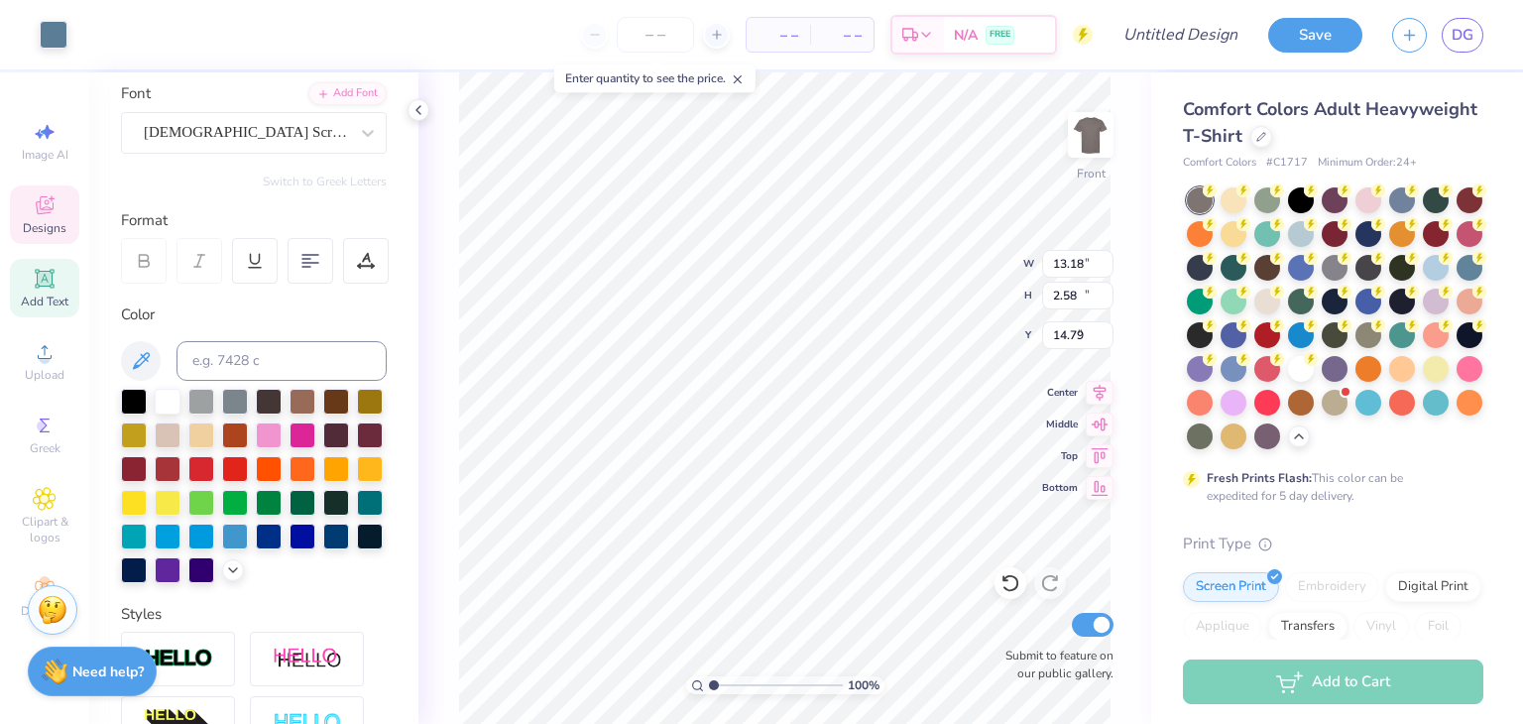
type input "15.00"
type input "3.00"
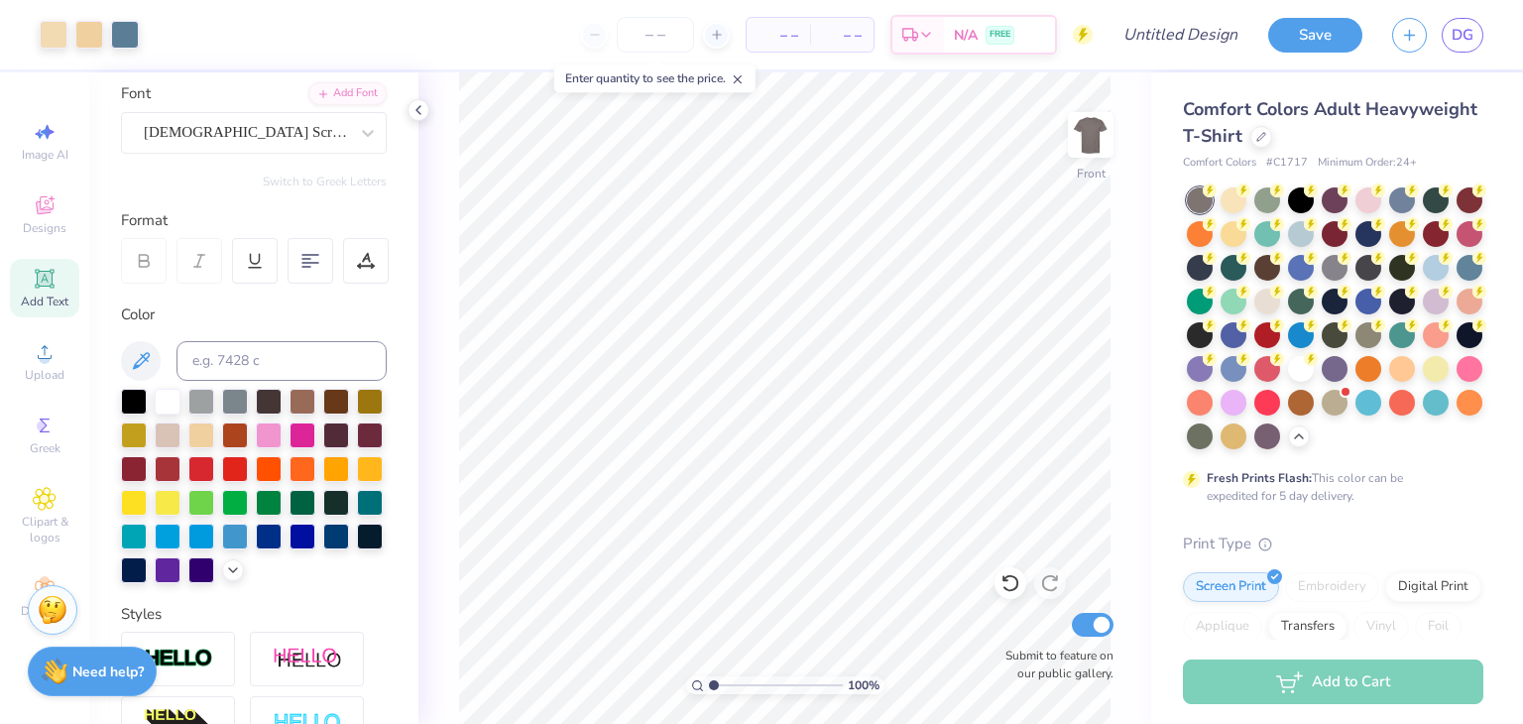
click at [1005, 573] on icon at bounding box center [1011, 583] width 20 height 20
click at [1048, 583] on icon at bounding box center [1050, 583] width 20 height 20
click at [1020, 574] on icon at bounding box center [1011, 583] width 20 height 20
click at [1004, 588] on icon at bounding box center [1011, 583] width 20 height 20
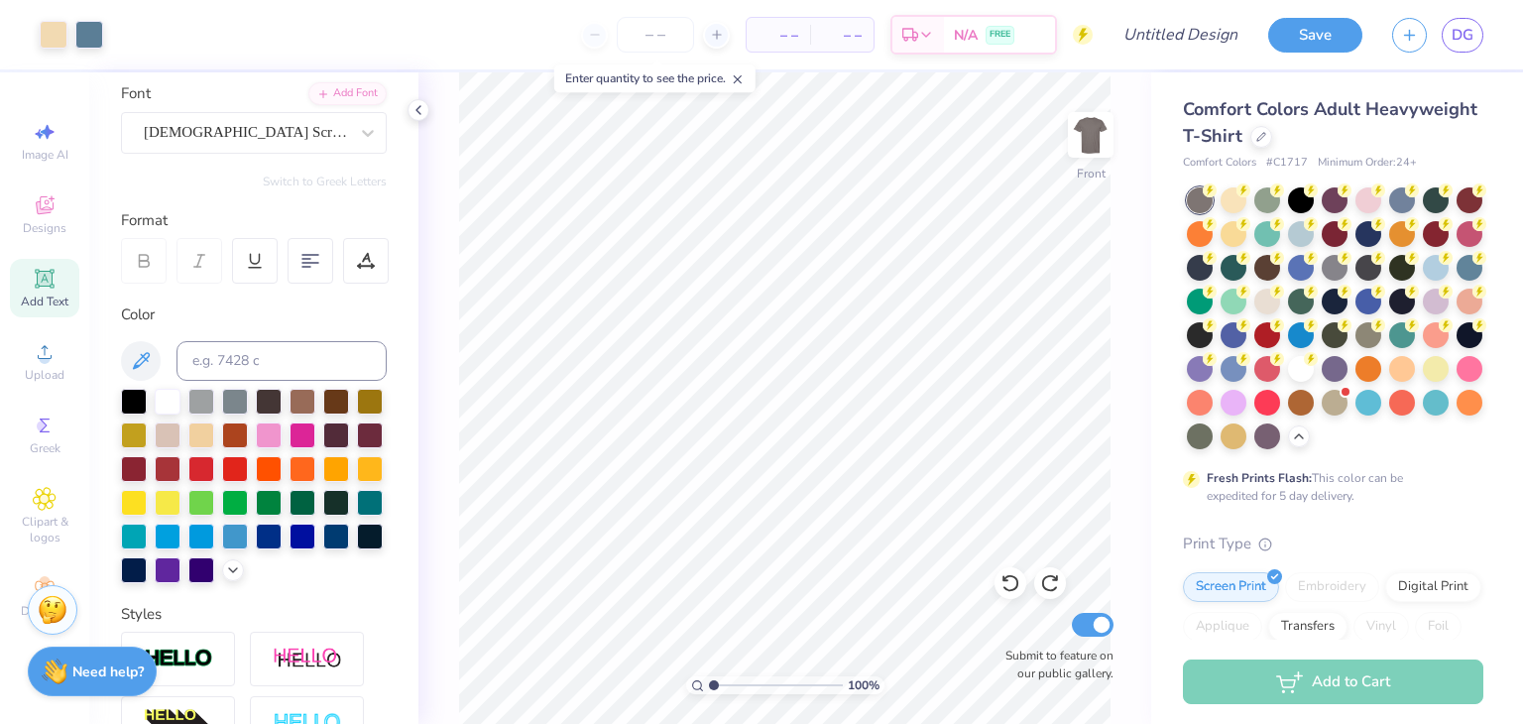
click at [1051, 573] on icon at bounding box center [1050, 583] width 20 height 20
click at [1055, 568] on div at bounding box center [1050, 583] width 32 height 32
click at [1016, 586] on icon at bounding box center [1010, 584] width 17 height 18
click at [1010, 577] on icon at bounding box center [1011, 583] width 20 height 20
type input "10.53"
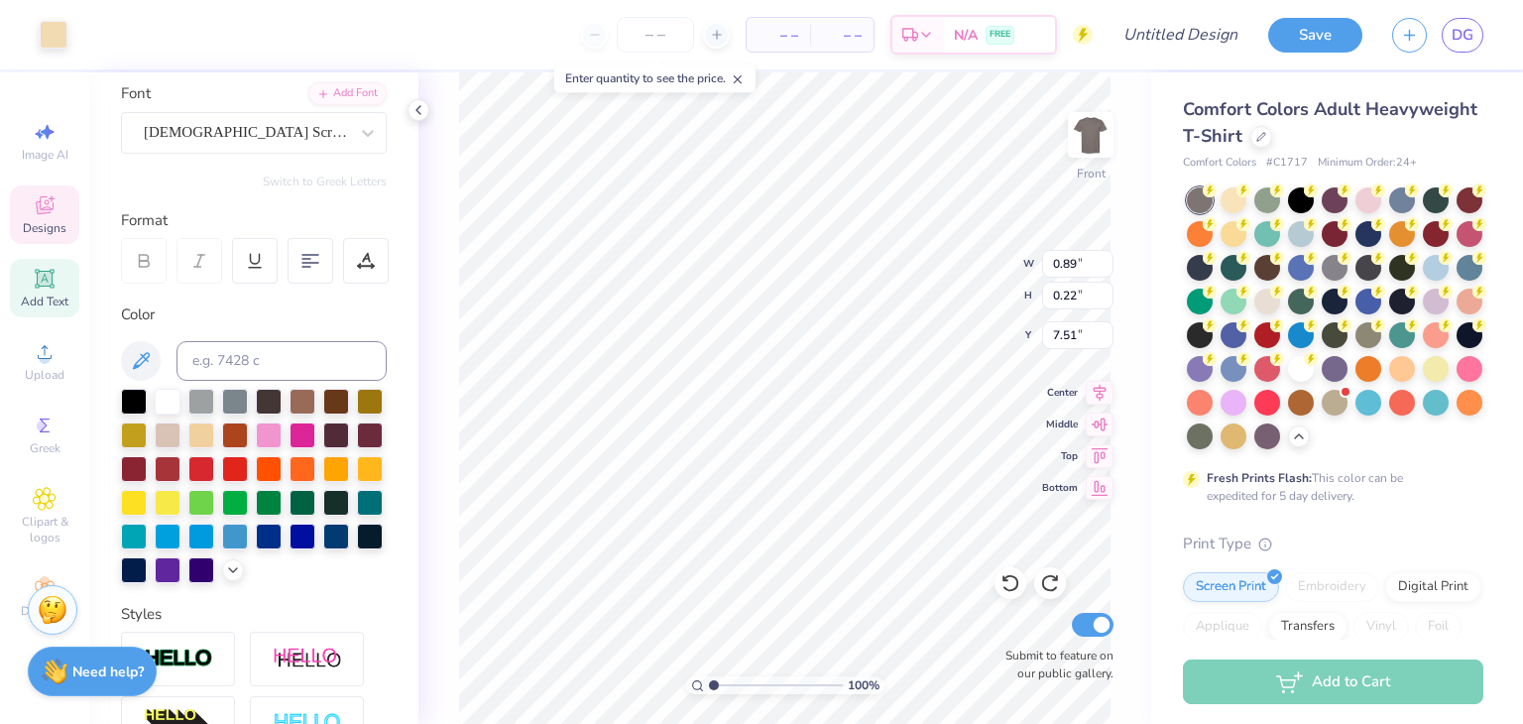
type input "12.41"
type input "2.88"
type input "10.60"
type input "15.00"
type input "3.00"
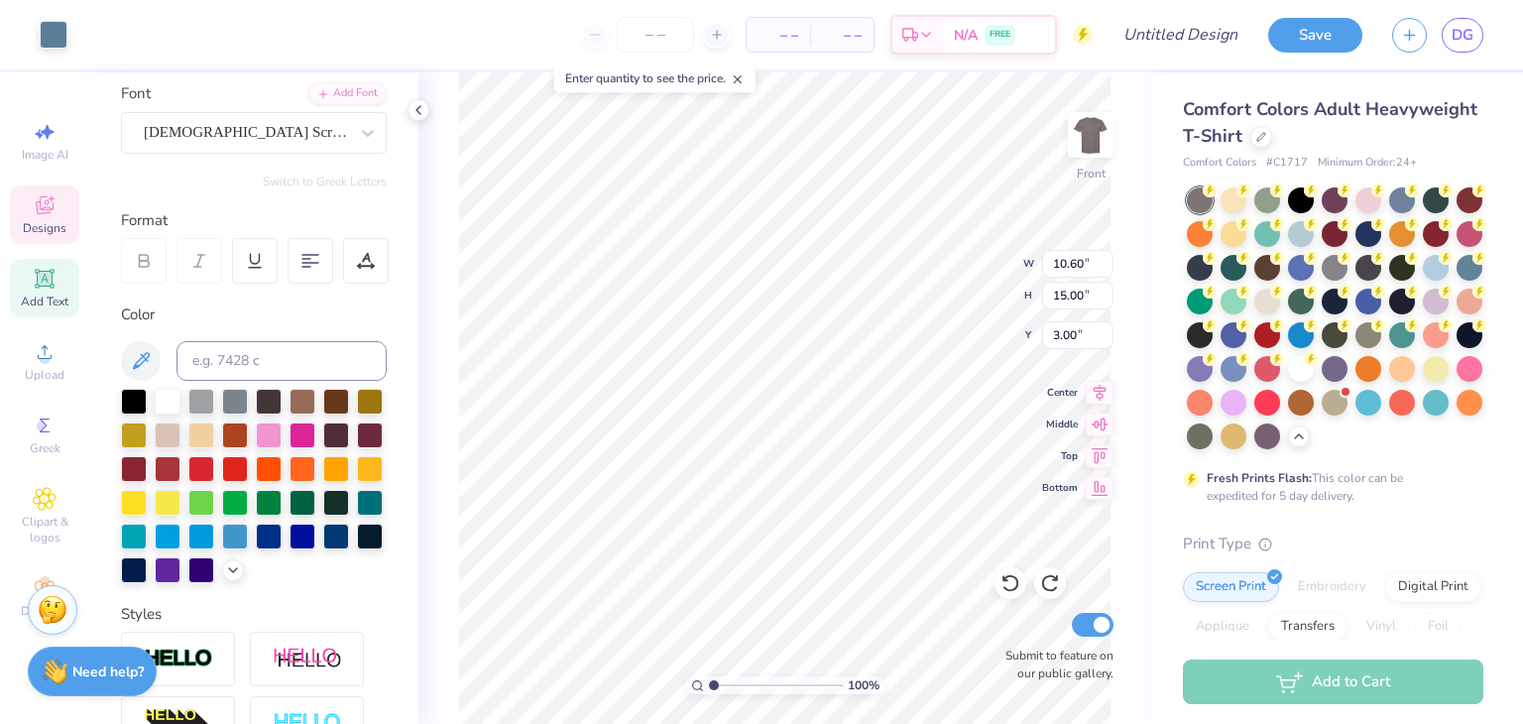
type input "10.60"
type input "15.00"
type input "12.00"
click at [59, 203] on div "Designs" at bounding box center [44, 214] width 69 height 59
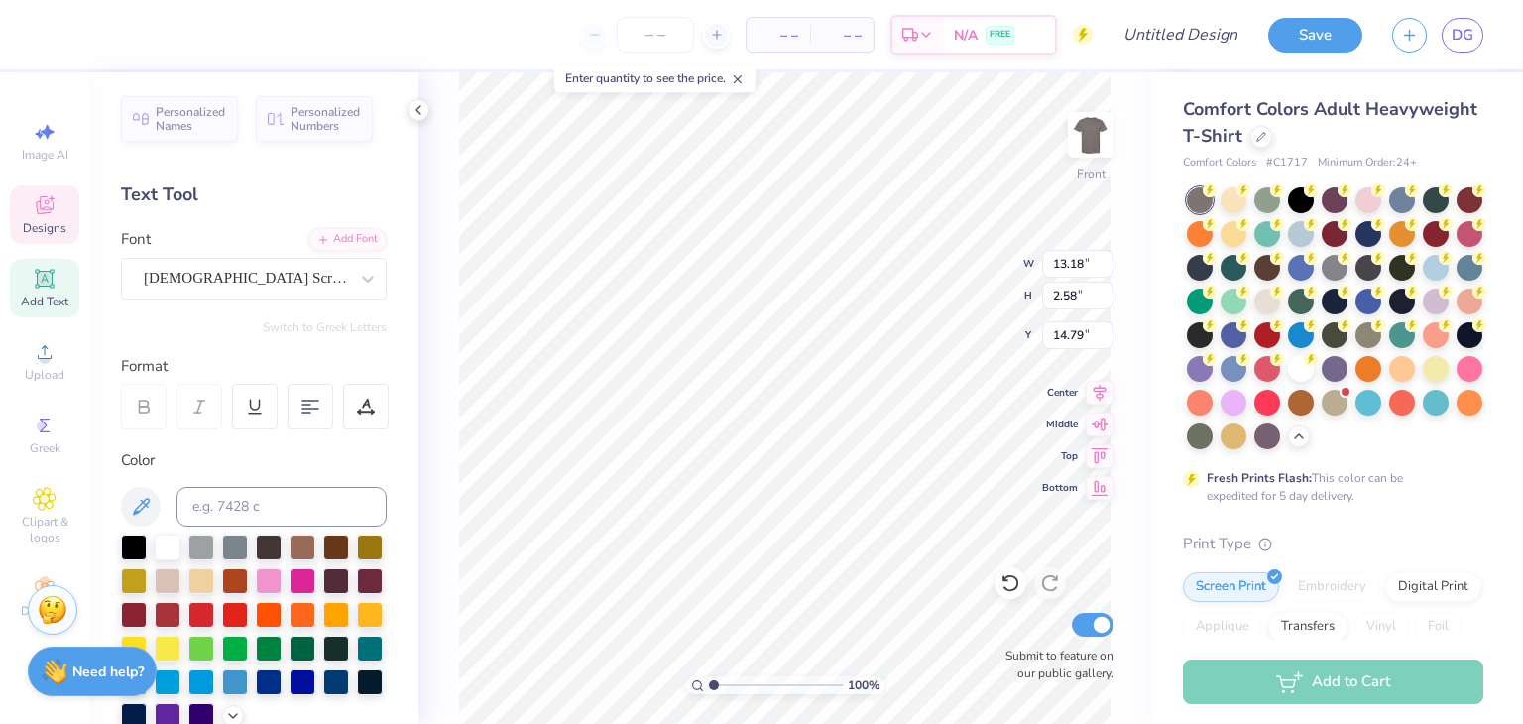
scroll to position [16, 7]
type input "12.46"
type input "2.56"
type input "0.43"
type input "16.38"
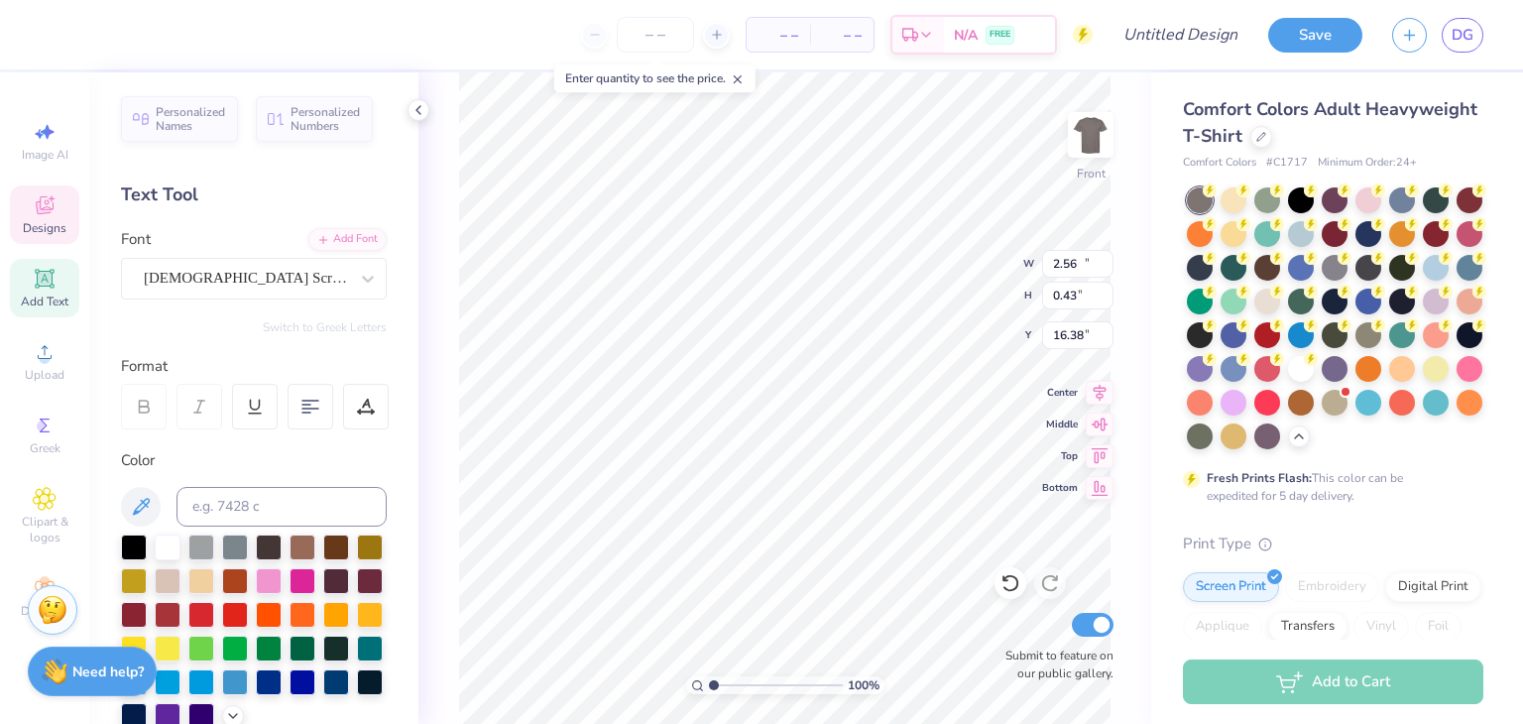
type input "13.18"
type input "2.58"
type input "14.49"
click at [1087, 122] on img at bounding box center [1091, 135] width 40 height 40
click at [361, 240] on div "Add Font" at bounding box center [347, 239] width 78 height 23
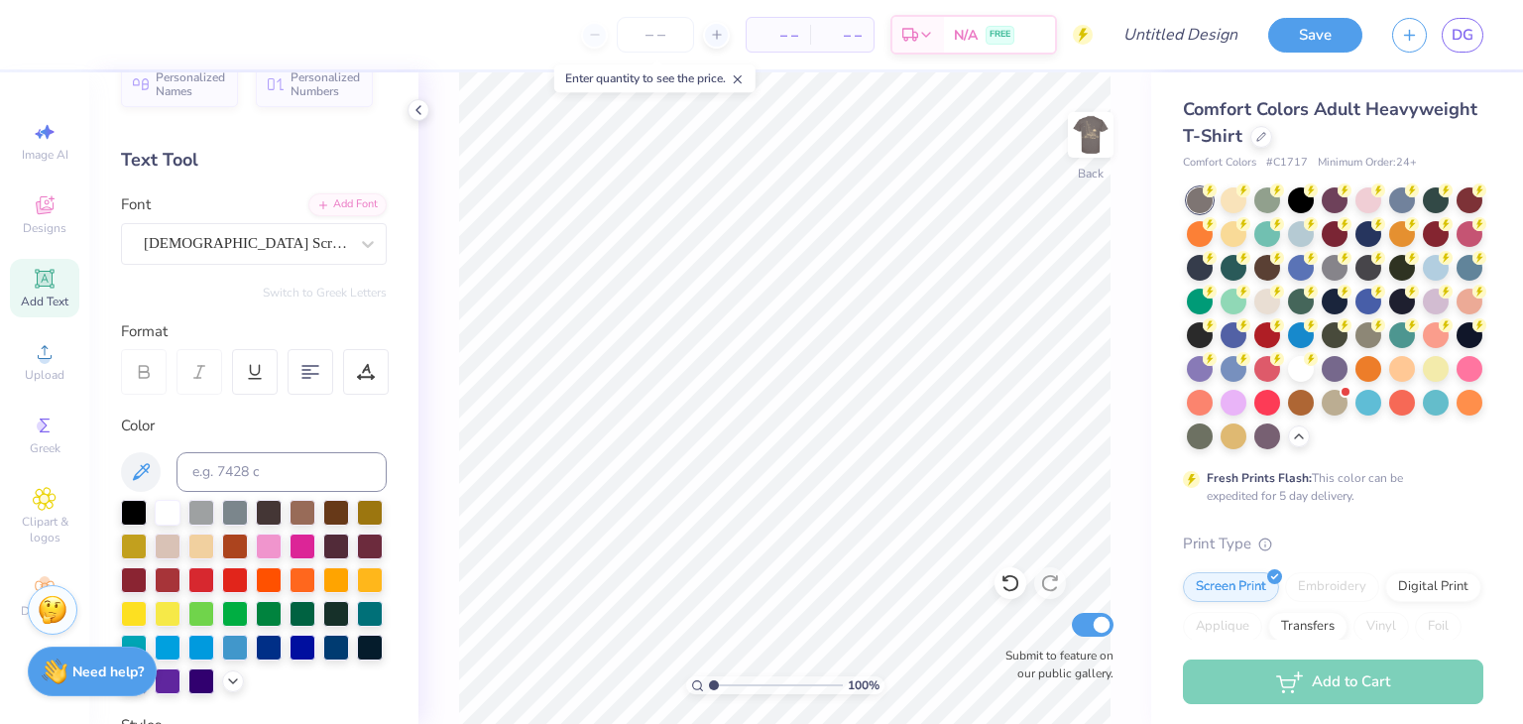
scroll to position [39, 0]
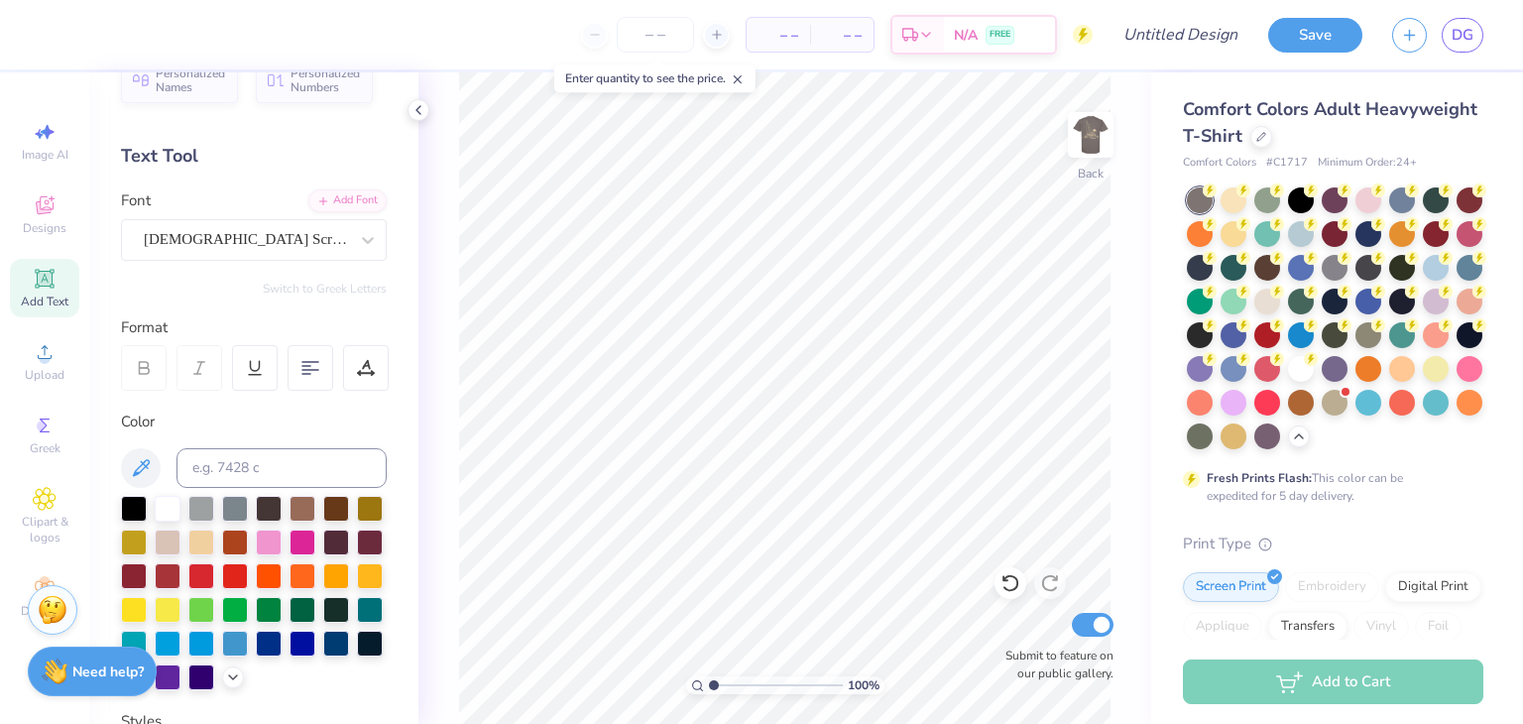
drag, startPoint x: 55, startPoint y: 356, endPoint x: 99, endPoint y: 213, distance: 149.6
click at [99, 213] on div "Personalized Names Personalized Numbers Text Tool Add Font Font American Scribe…" at bounding box center [253, 398] width 329 height 652
click at [25, 387] on div "Upload" at bounding box center [44, 361] width 69 height 59
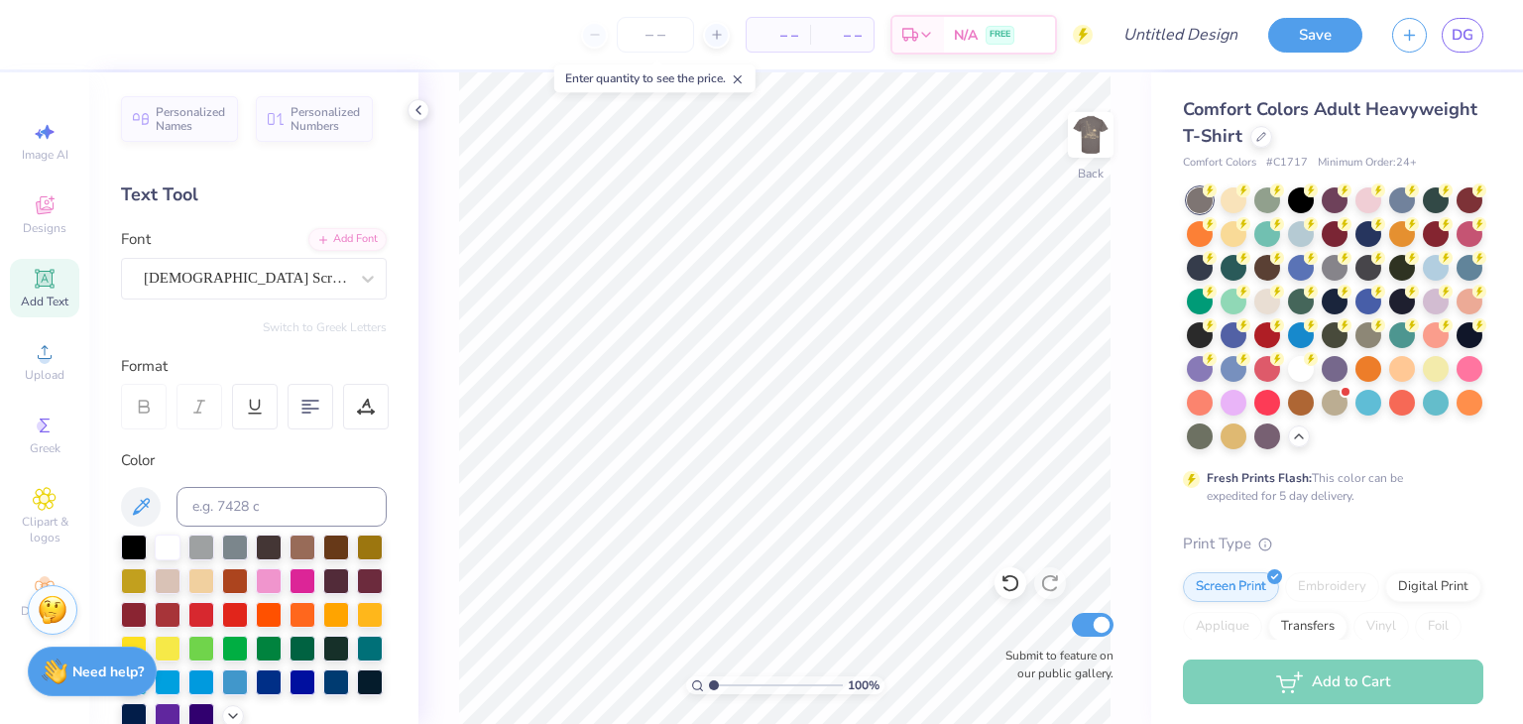
click at [254, 267] on div "American Scribe" at bounding box center [246, 278] width 208 height 31
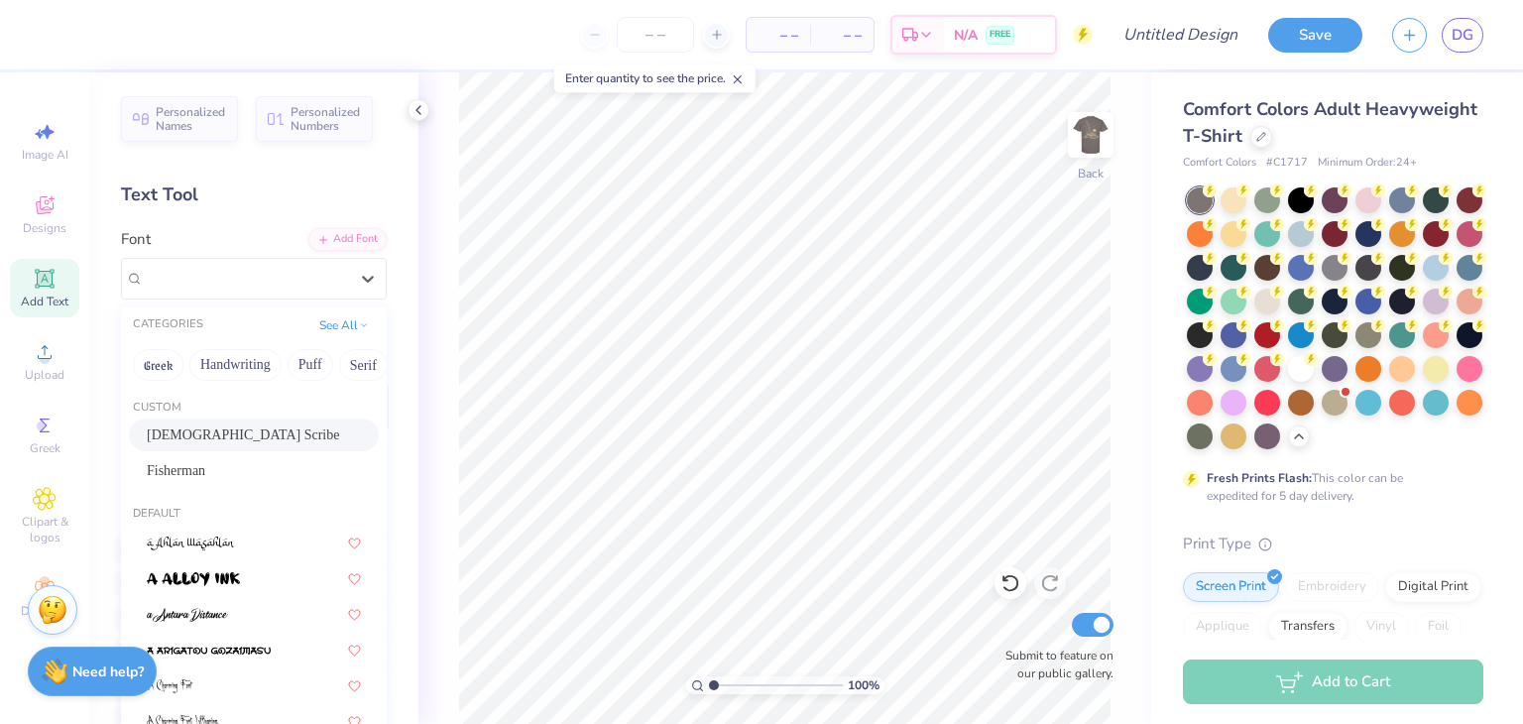
click at [222, 219] on div "Personalized Names Personalized Numbers Text Tool Add Font Font option American…" at bounding box center [253, 398] width 329 height 652
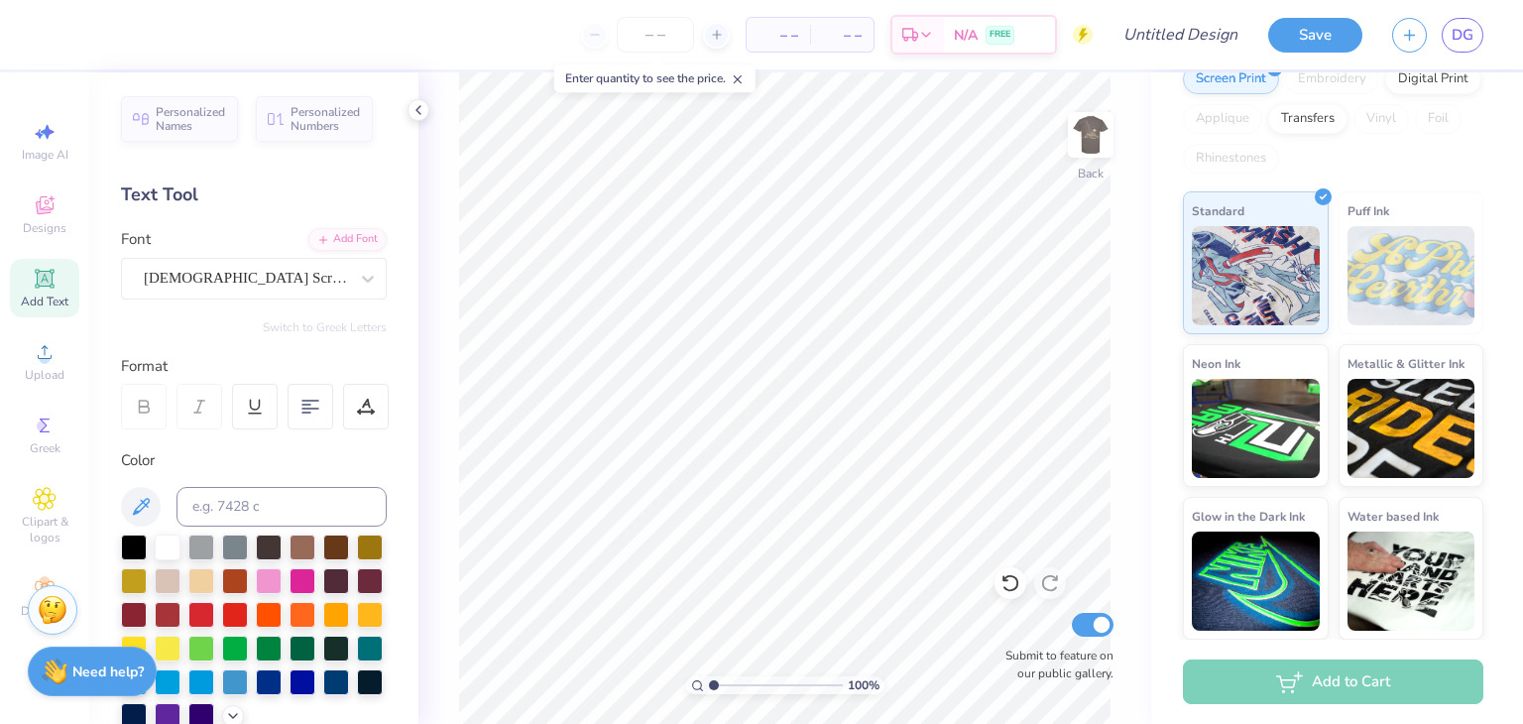
click at [167, 195] on div "Text Tool" at bounding box center [254, 195] width 266 height 27
click at [738, 79] on icon at bounding box center [738, 79] width 14 height 14
click at [58, 219] on div "Designs" at bounding box center [44, 214] width 69 height 59
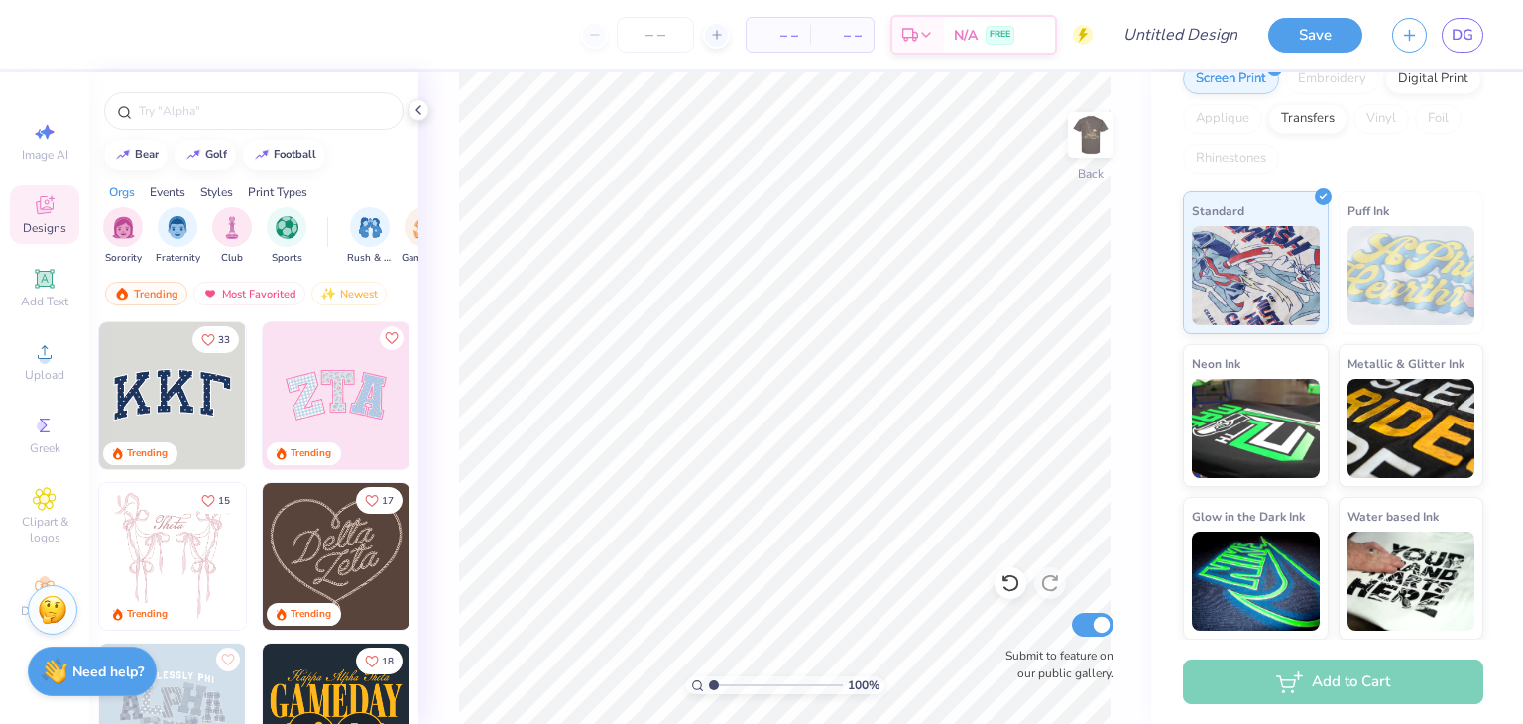
click at [47, 303] on span "Add Text" at bounding box center [45, 302] width 48 height 16
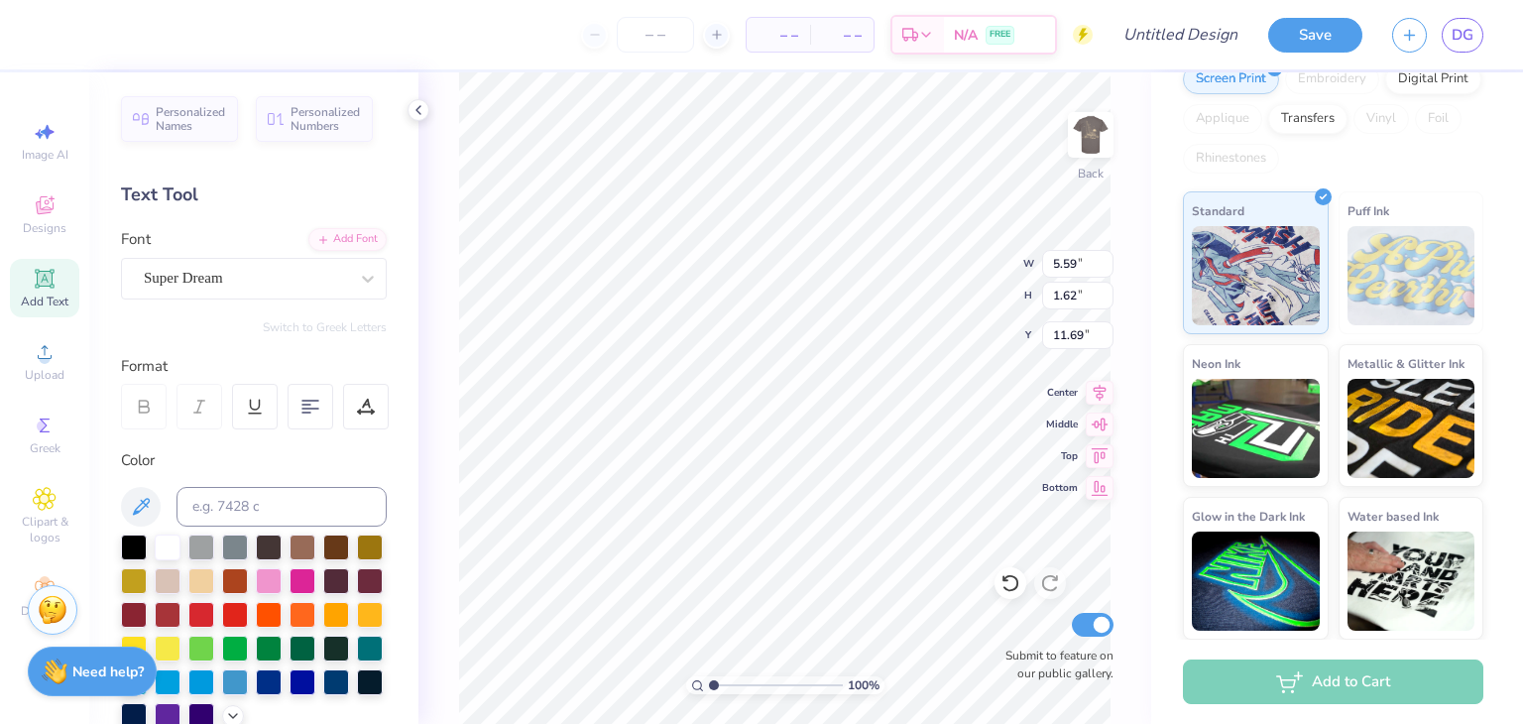
scroll to position [16, 3]
click at [287, 268] on div "Super Dream" at bounding box center [246, 278] width 208 height 31
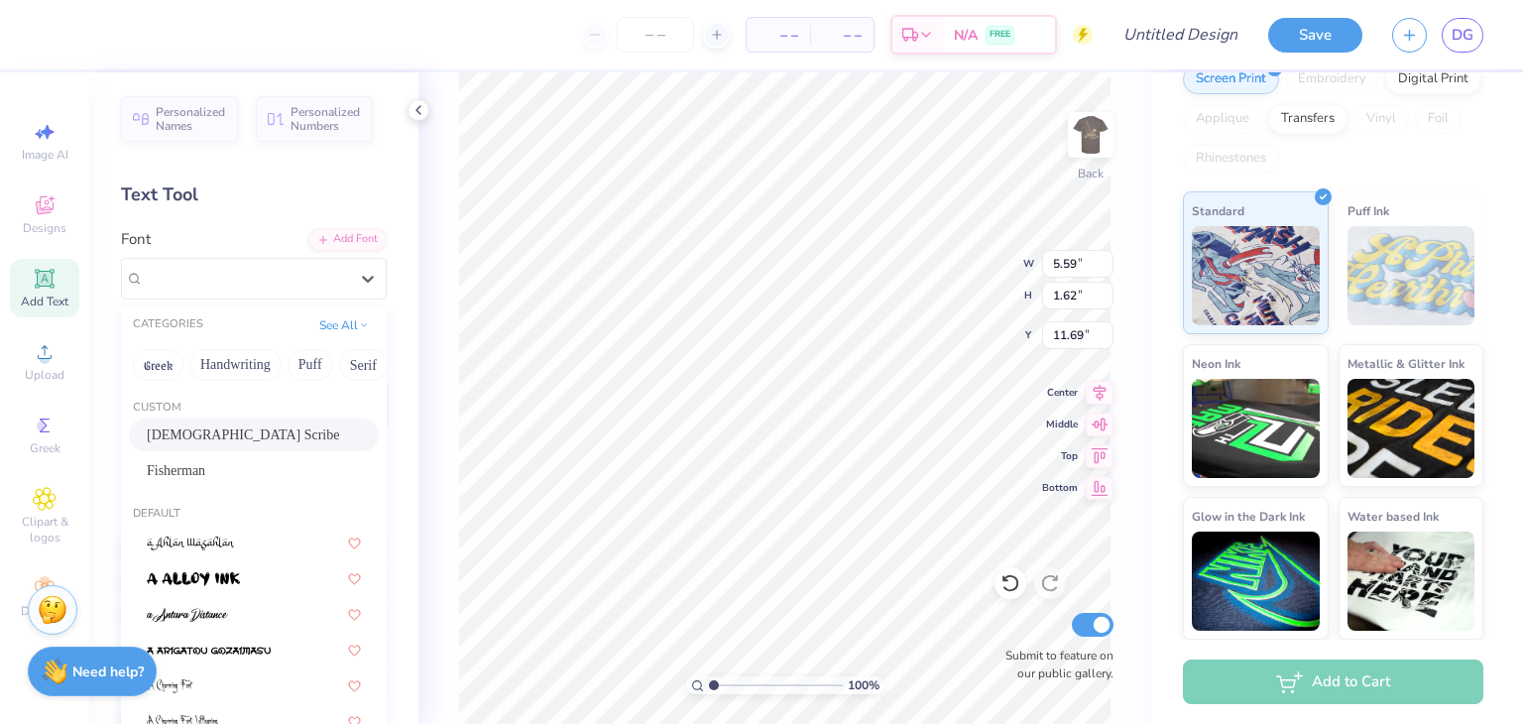
click at [223, 426] on div "American Scribe" at bounding box center [254, 435] width 214 height 21
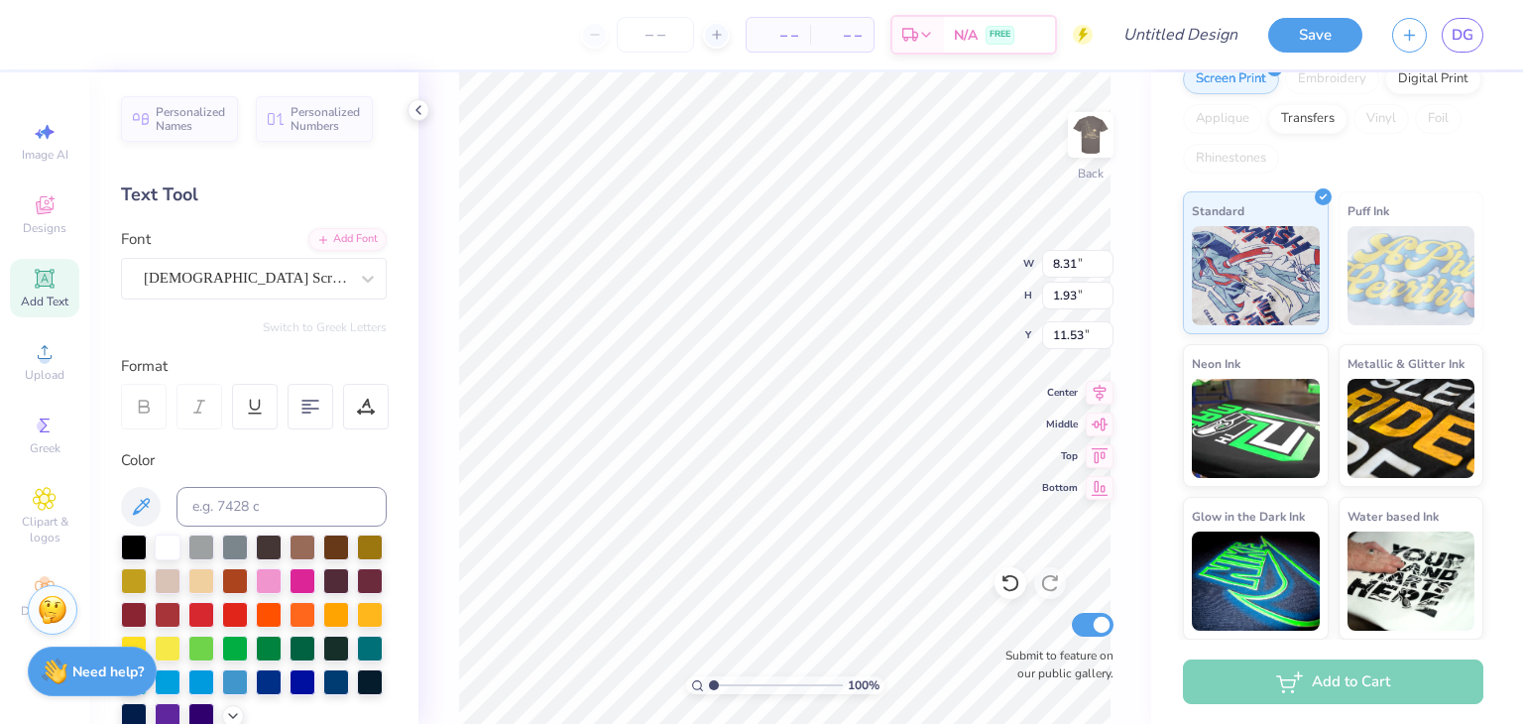
type input "8.31"
type input "1.93"
type input "3.42"
click at [58, 279] on div "Add Text" at bounding box center [44, 288] width 69 height 59
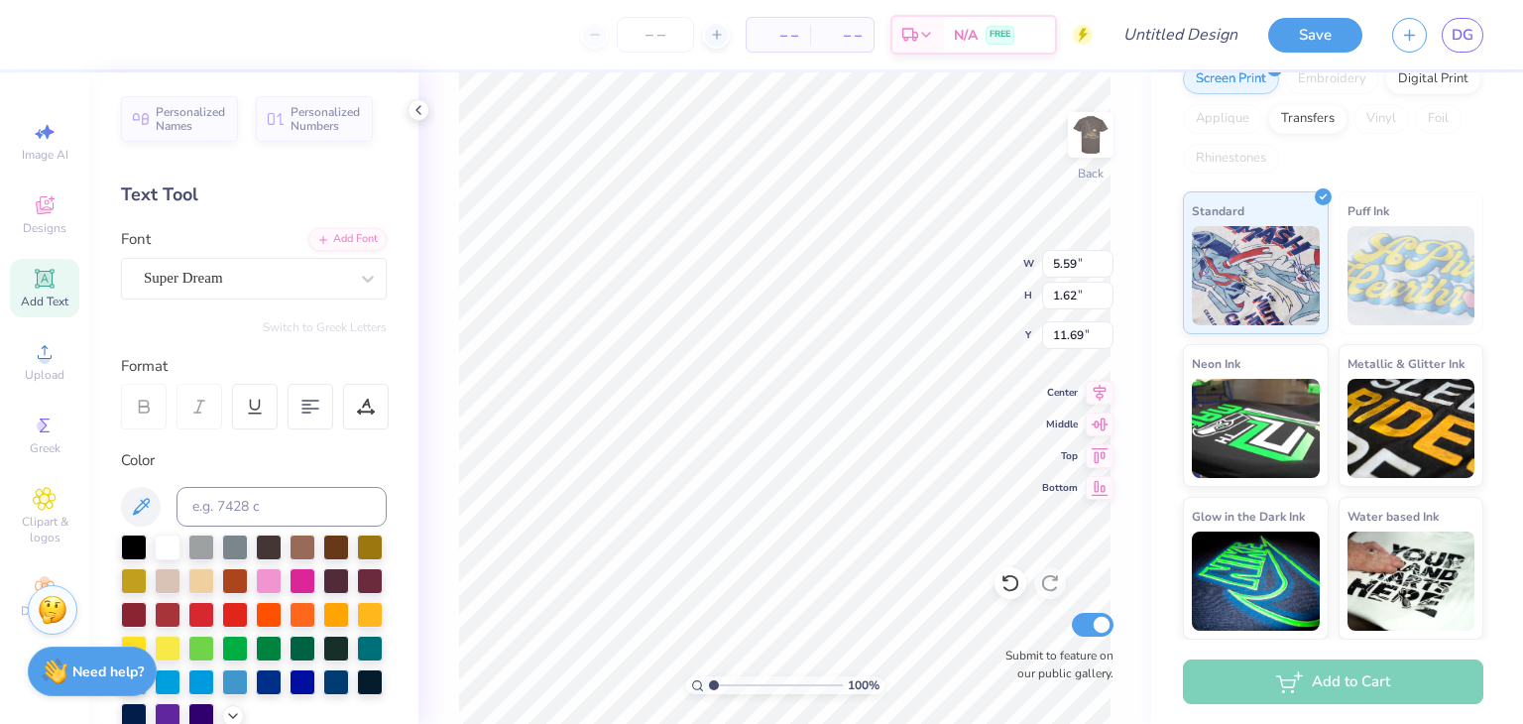
scroll to position [16, 3]
paste textarea
click at [48, 429] on icon at bounding box center [45, 426] width 24 height 24
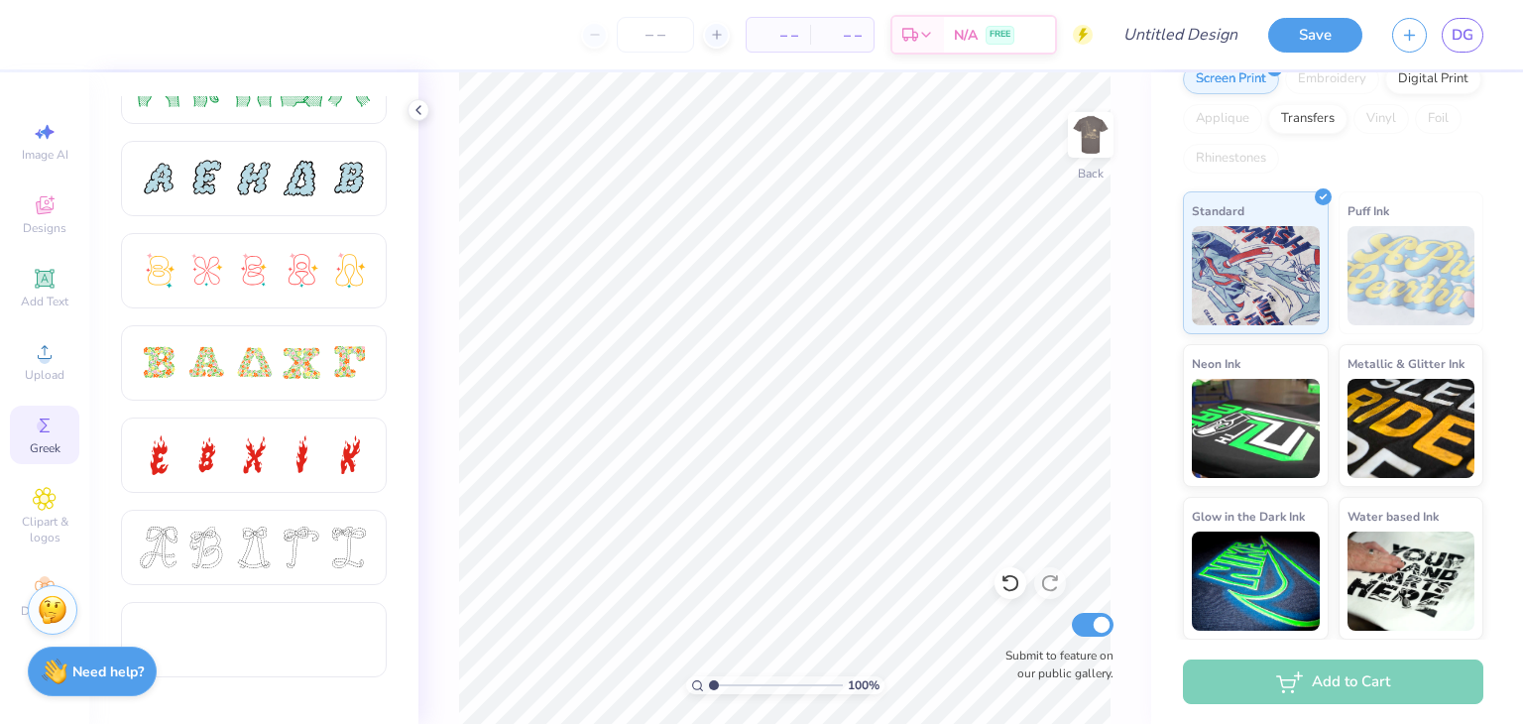
scroll to position [0, 0]
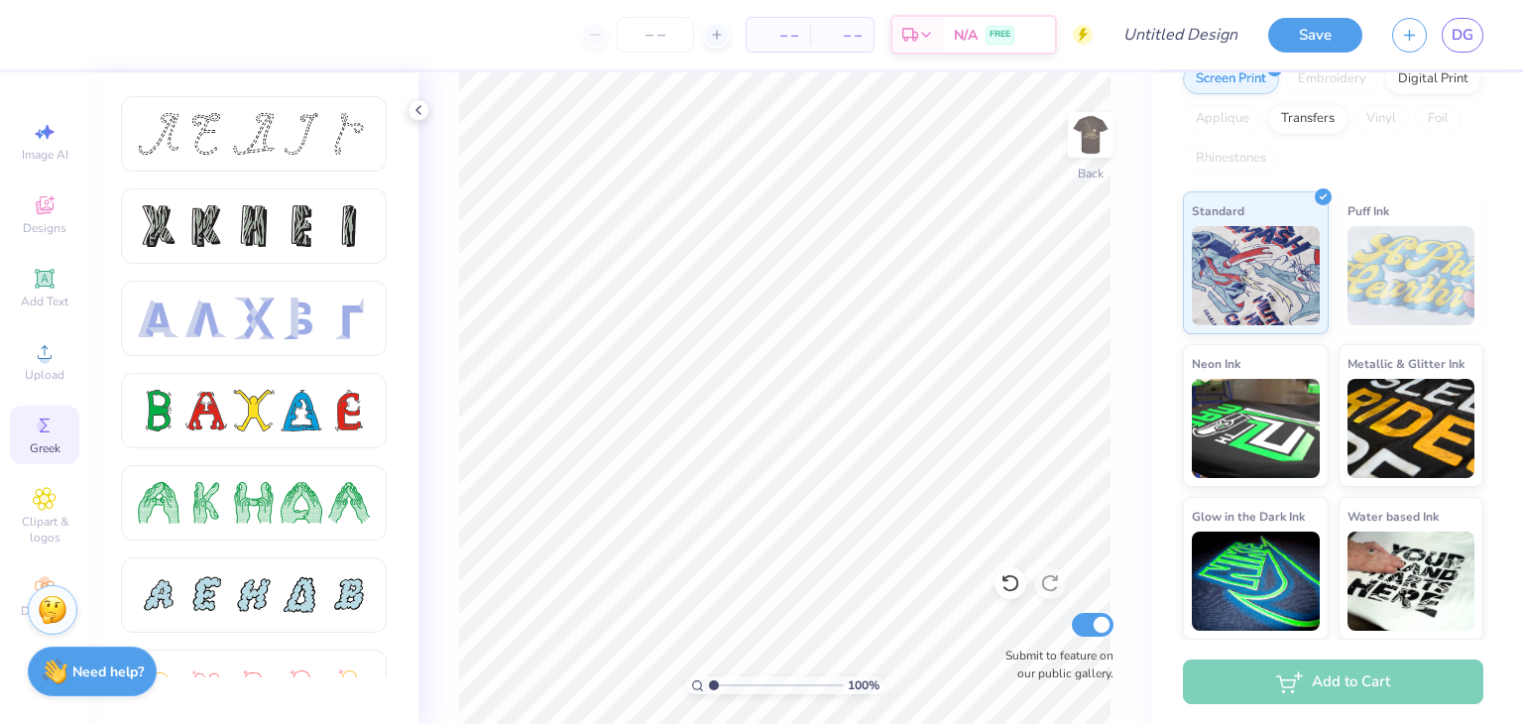
click at [281, 142] on div at bounding box center [302, 134] width 42 height 42
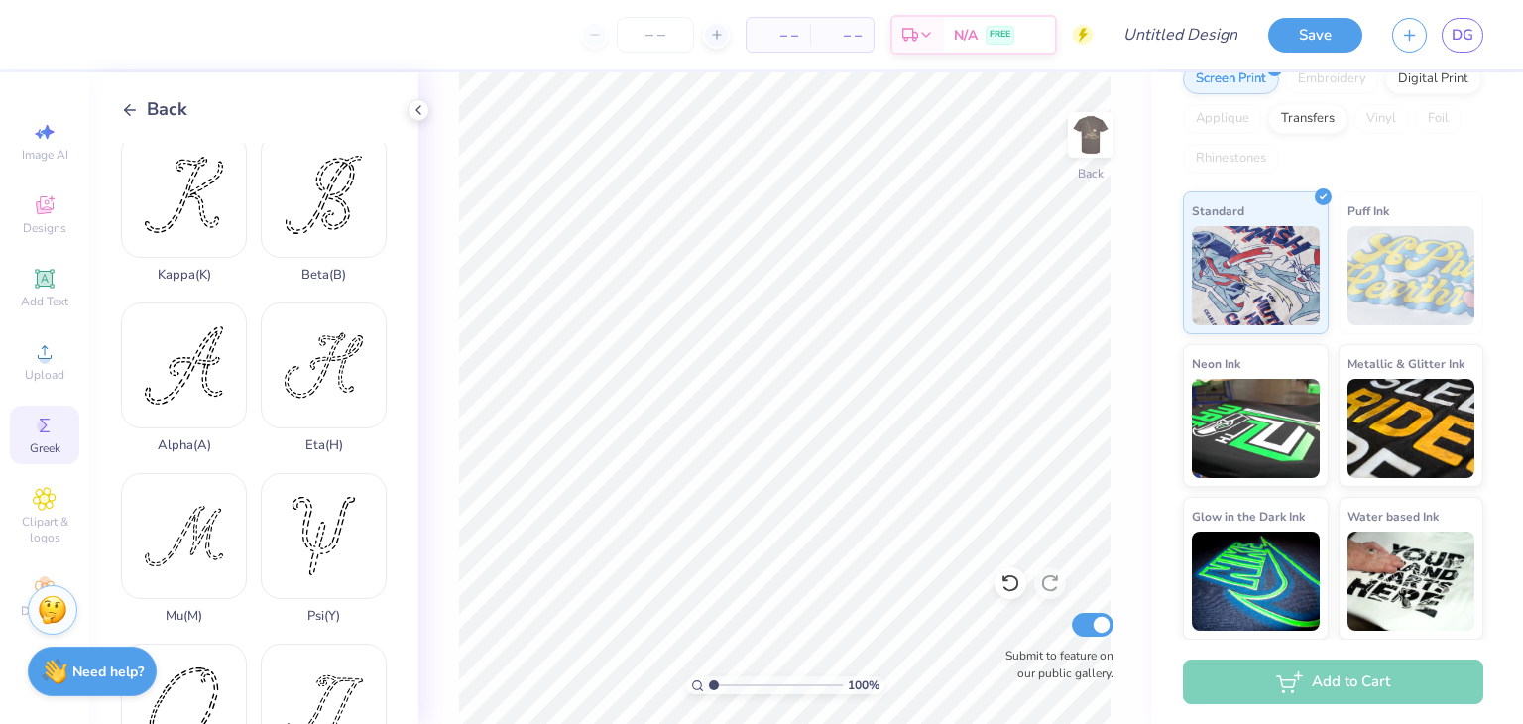
scroll to position [524, 0]
click at [188, 326] on div "Alpha ( A )" at bounding box center [184, 377] width 126 height 151
click at [36, 299] on span "Add Text" at bounding box center [45, 302] width 48 height 16
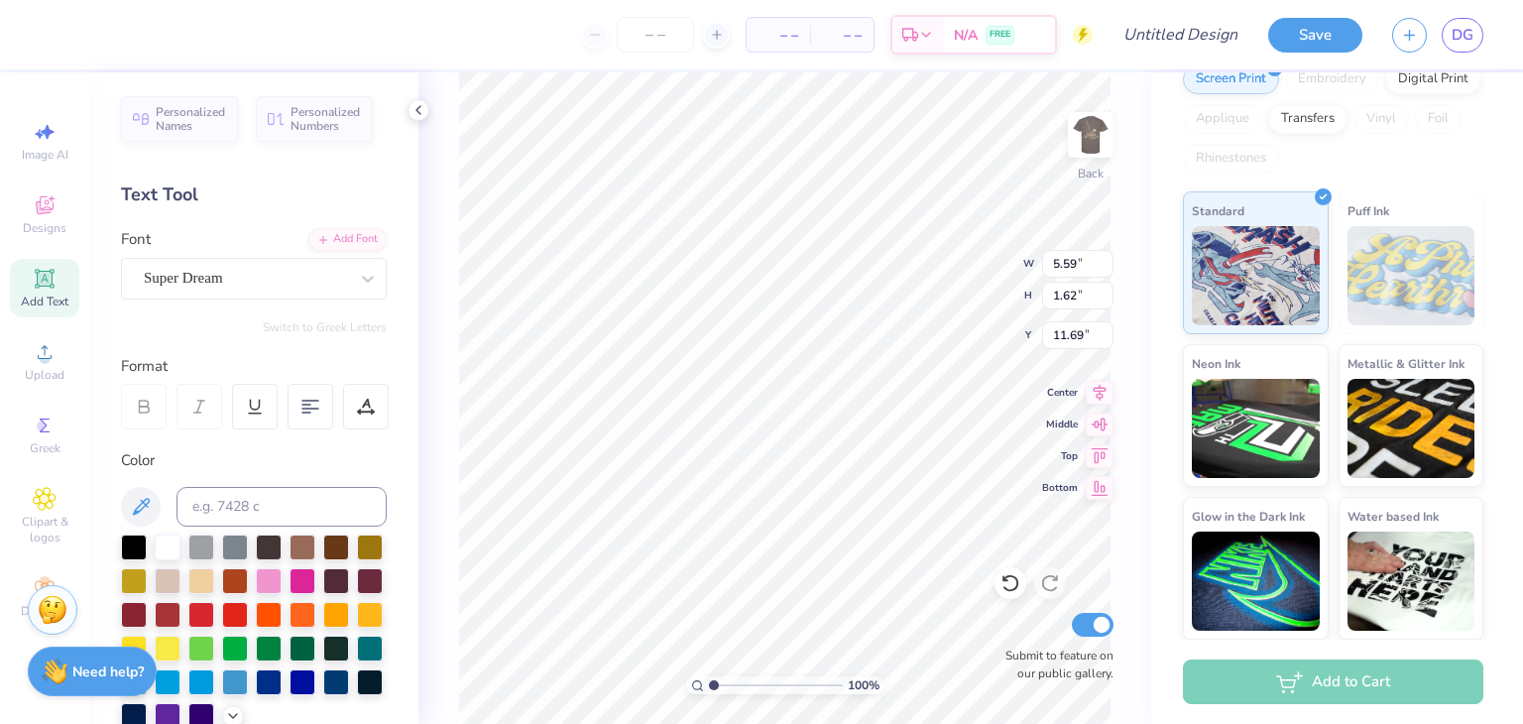
scroll to position [16, 2]
click at [797, 418] on li "Select All" at bounding box center [853, 431] width 156 height 39
click at [53, 303] on span "Add Text" at bounding box center [45, 302] width 48 height 16
type textarea "TE XT"
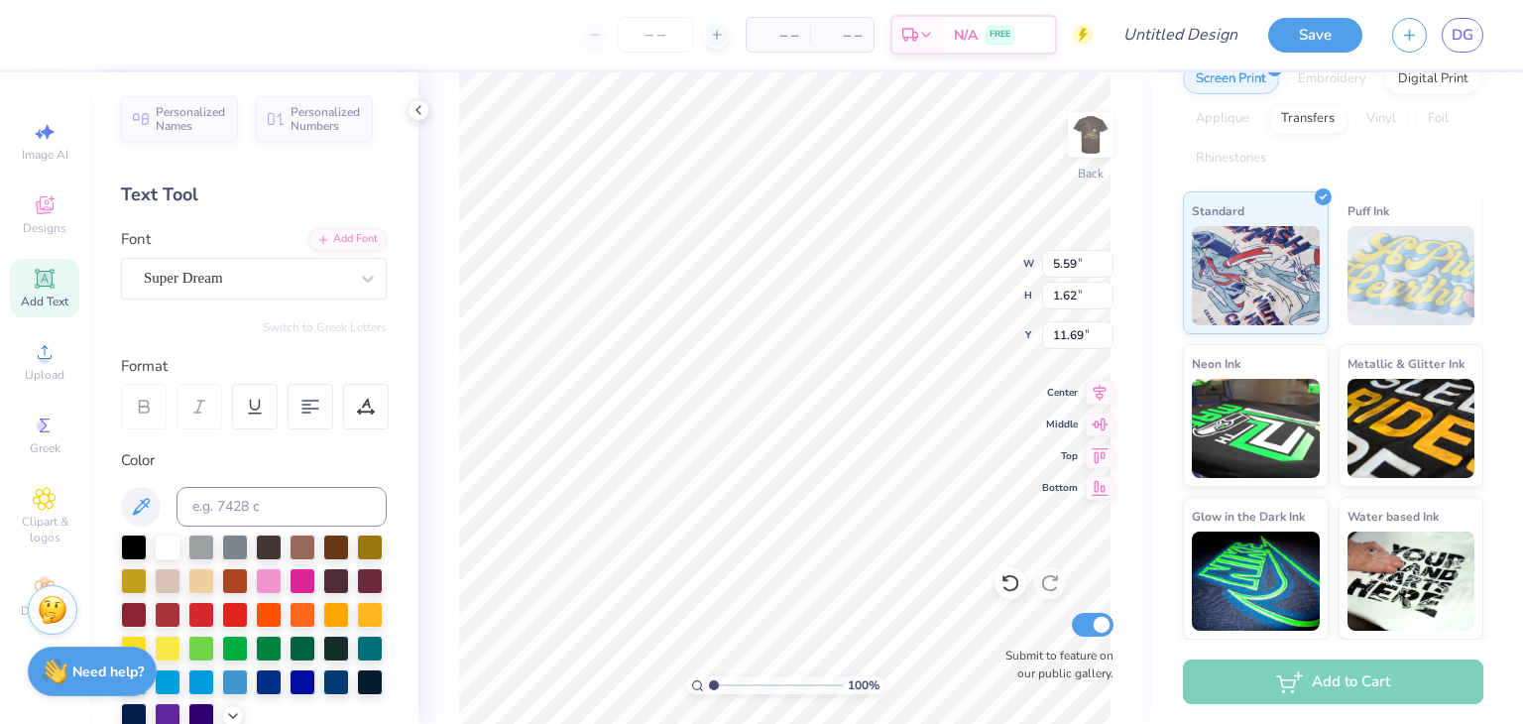
paste textarea
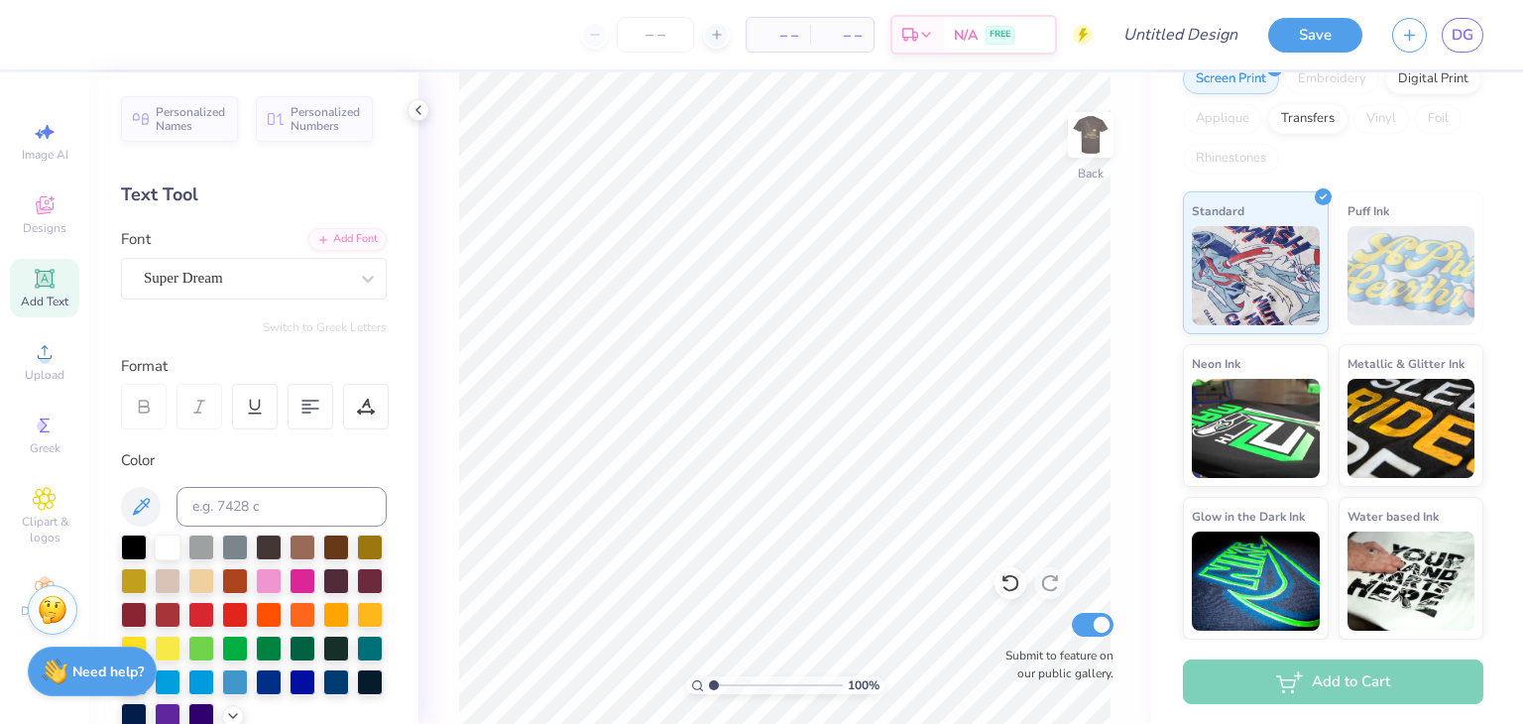
click at [45, 425] on icon at bounding box center [45, 426] width 10 height 14
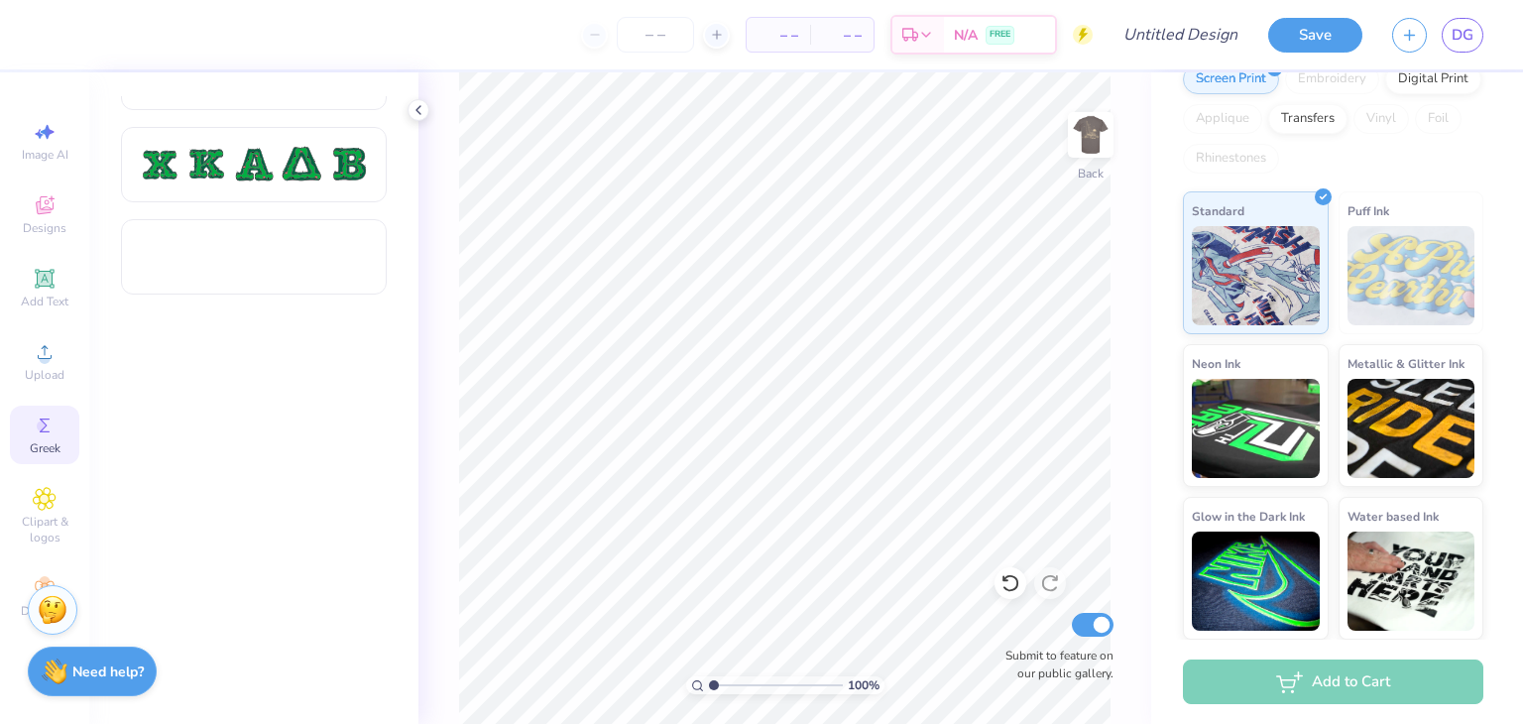
scroll to position [0, 0]
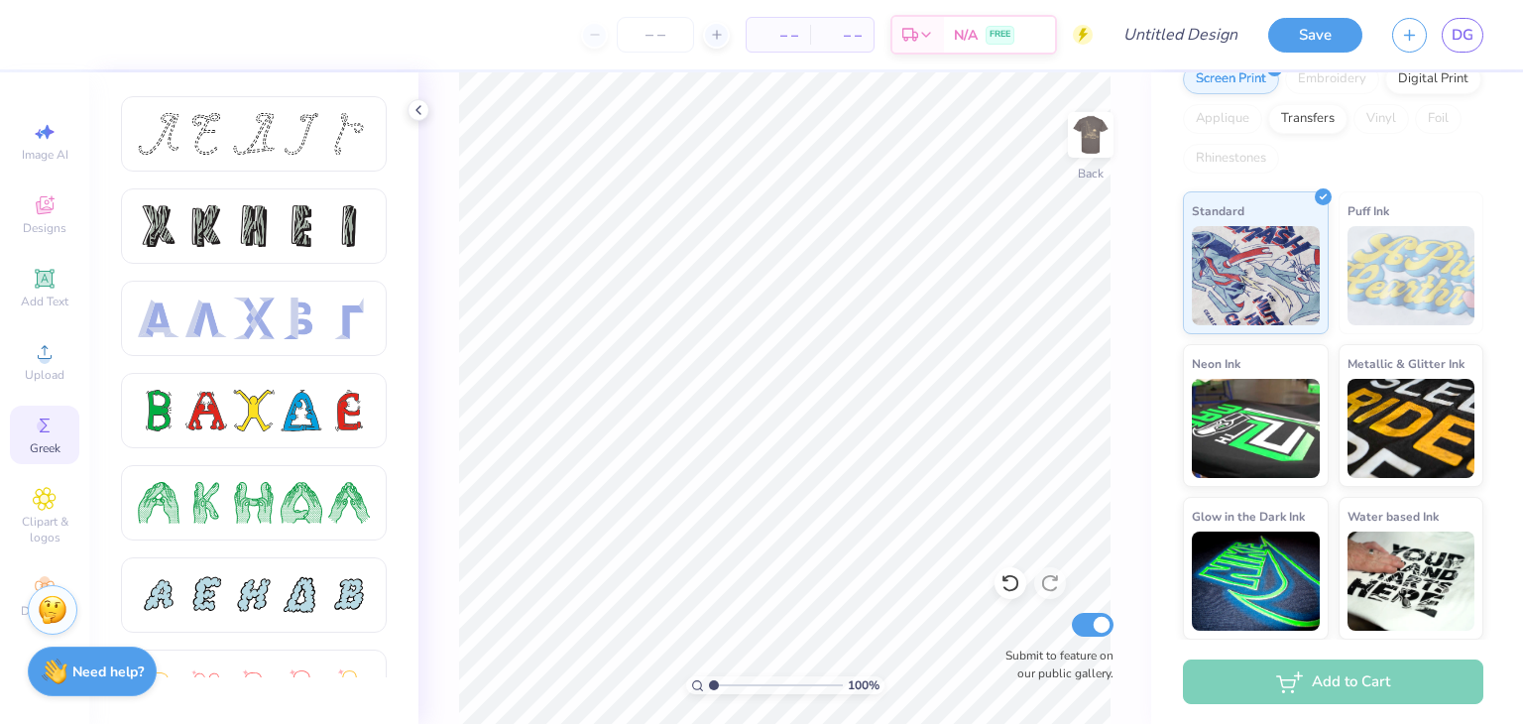
click at [44, 291] on div "Add Text" at bounding box center [44, 288] width 69 height 59
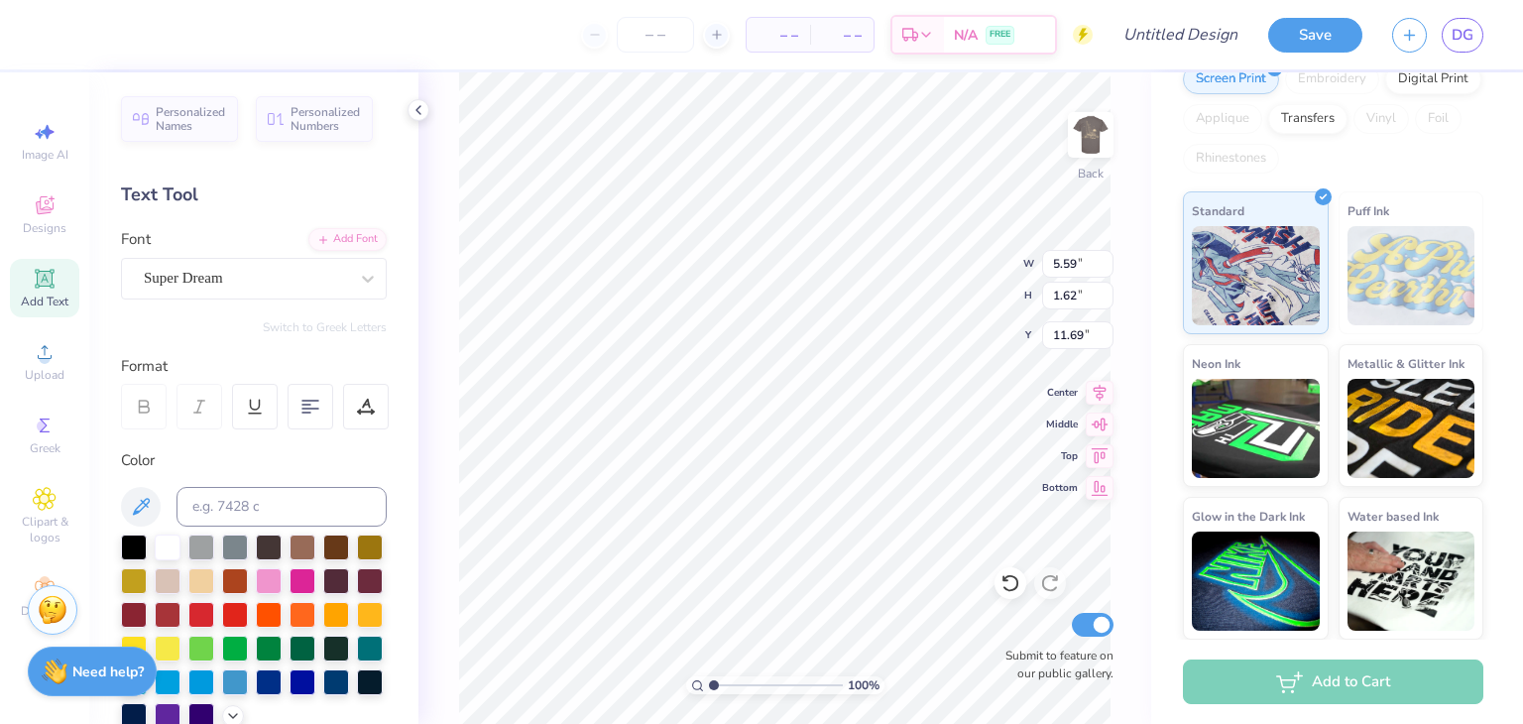
click at [287, 275] on div "Super Dream" at bounding box center [246, 278] width 208 height 31
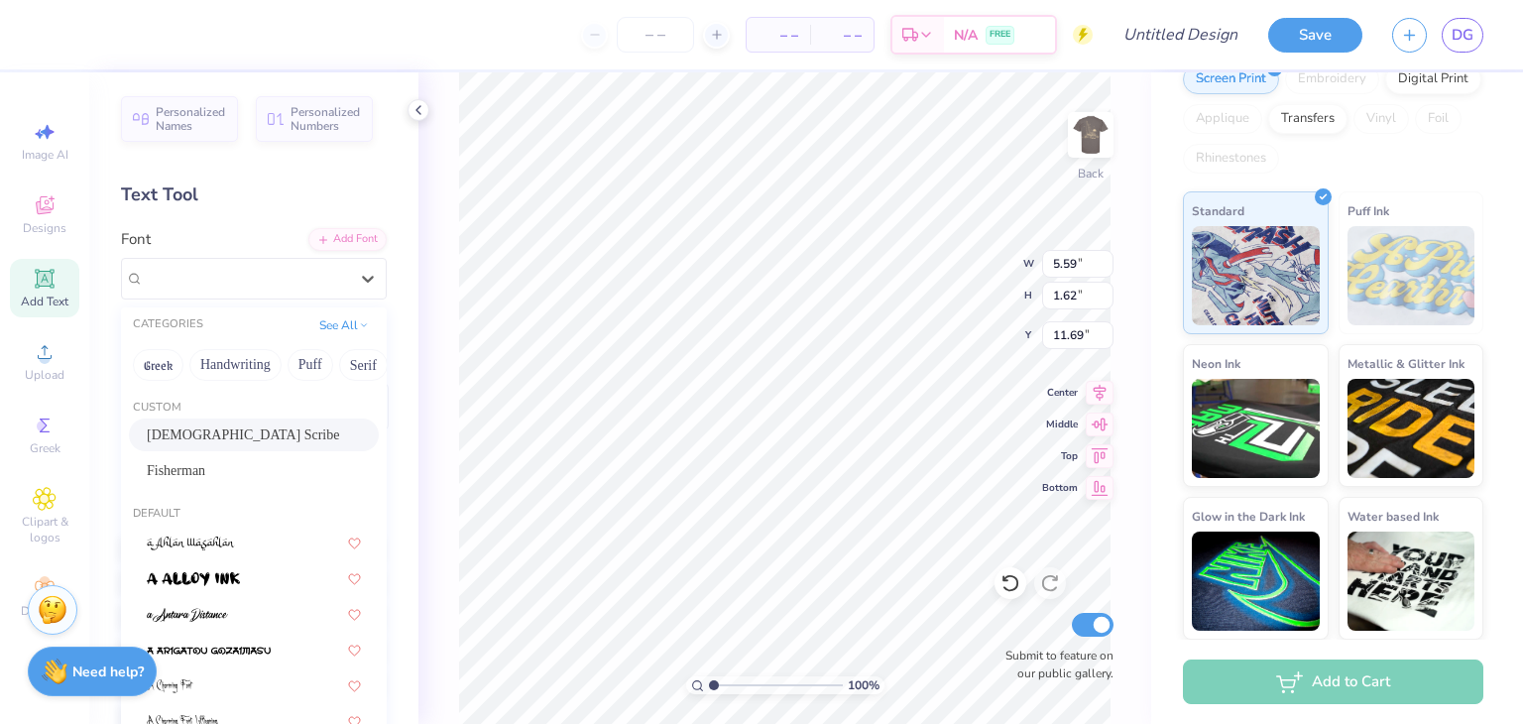
click at [205, 426] on span "American Scribe" at bounding box center [243, 435] width 192 height 21
type input "8.31"
type input "1.93"
type input "11.53"
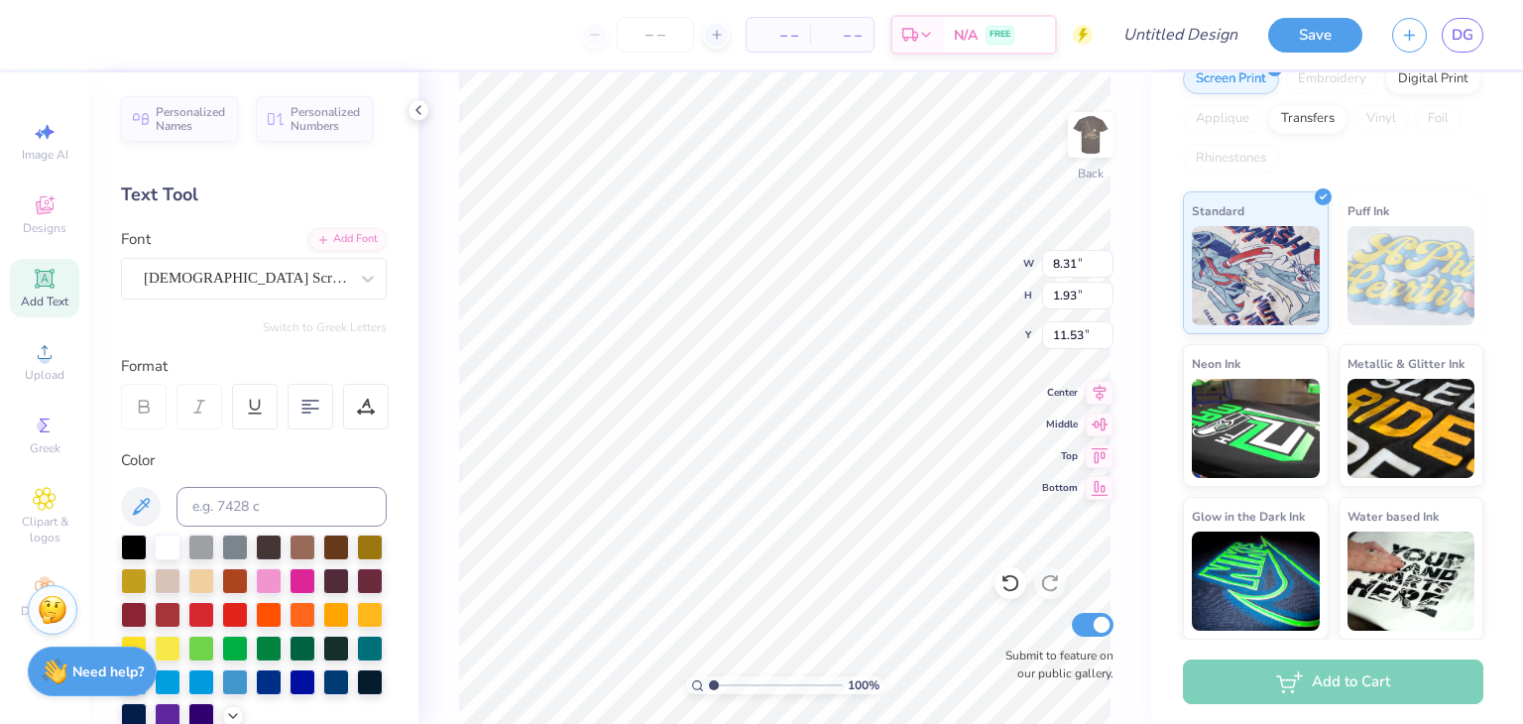
scroll to position [16, 2]
type textarea "T"
type textarea "A"
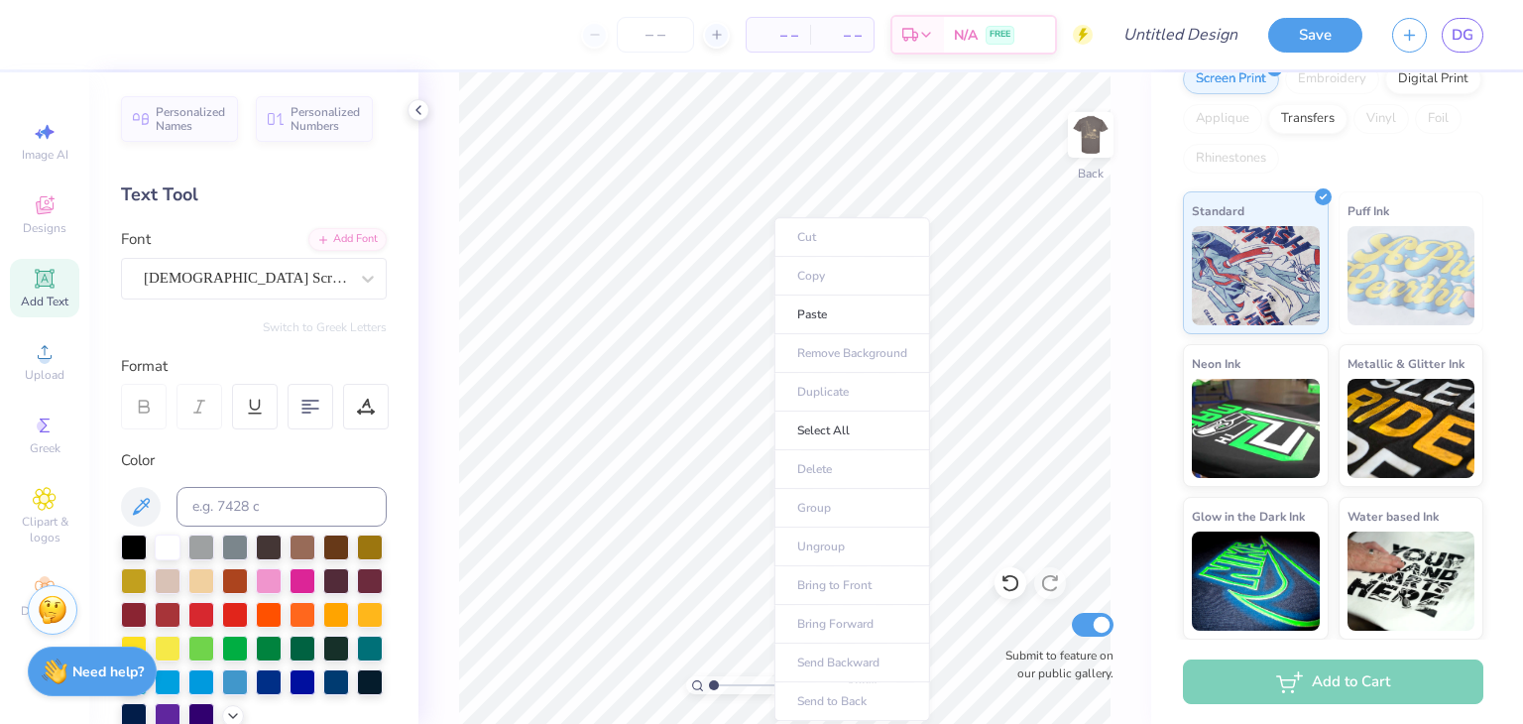
click at [805, 328] on li "Paste" at bounding box center [853, 315] width 156 height 39
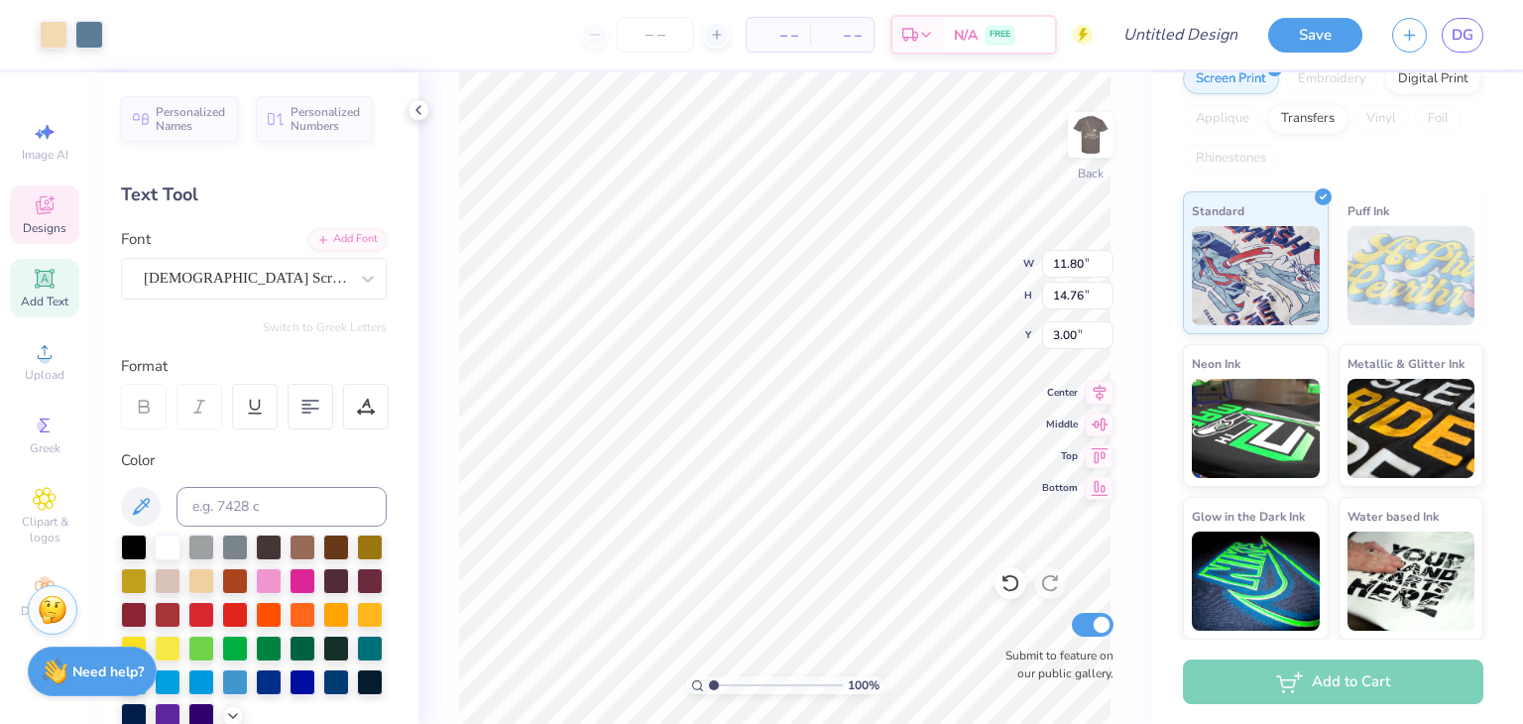
type input "3.00"
click at [1083, 134] on img at bounding box center [1091, 135] width 40 height 40
click at [1099, 134] on img at bounding box center [1091, 135] width 40 height 40
click at [61, 137] on div "Image AI" at bounding box center [44, 141] width 69 height 59
select select "4"
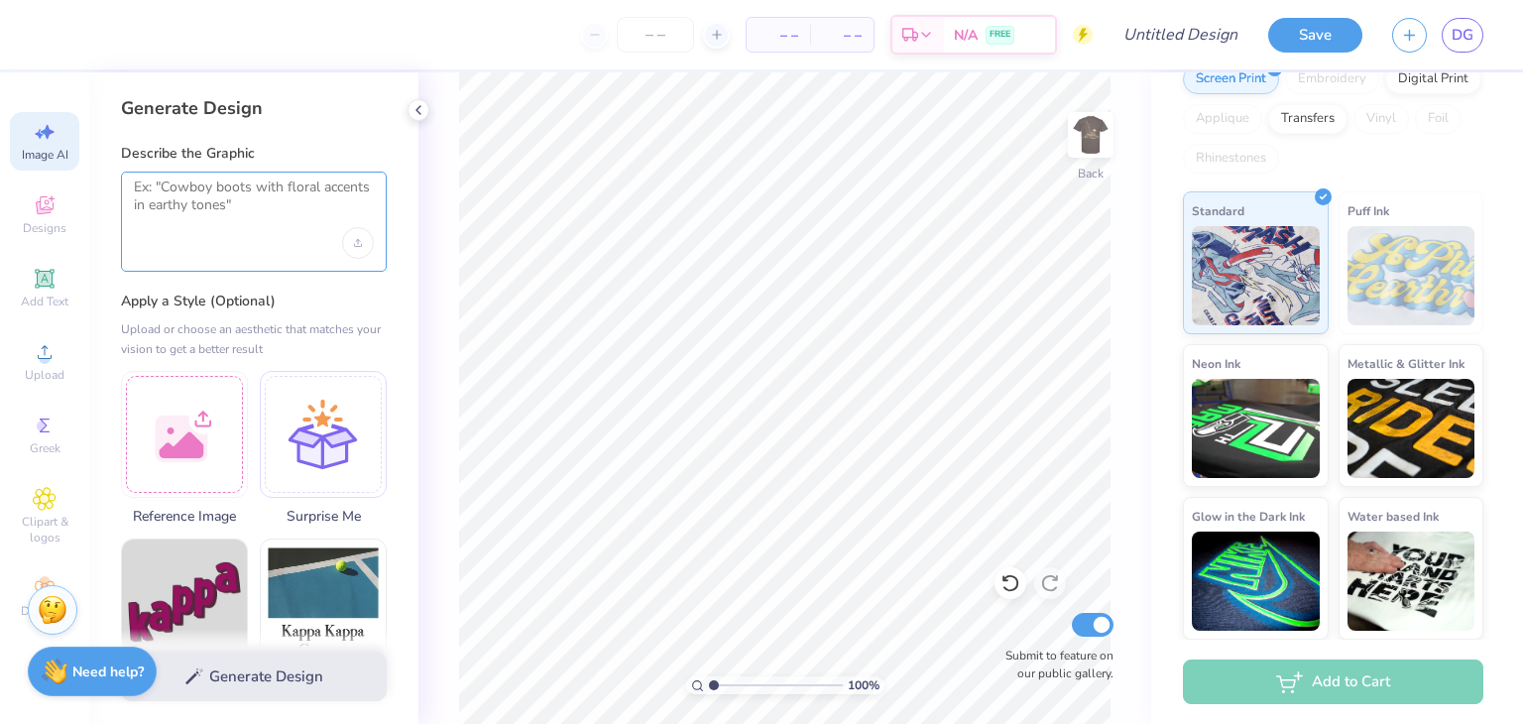
click at [205, 186] on textarea at bounding box center [254, 204] width 240 height 50
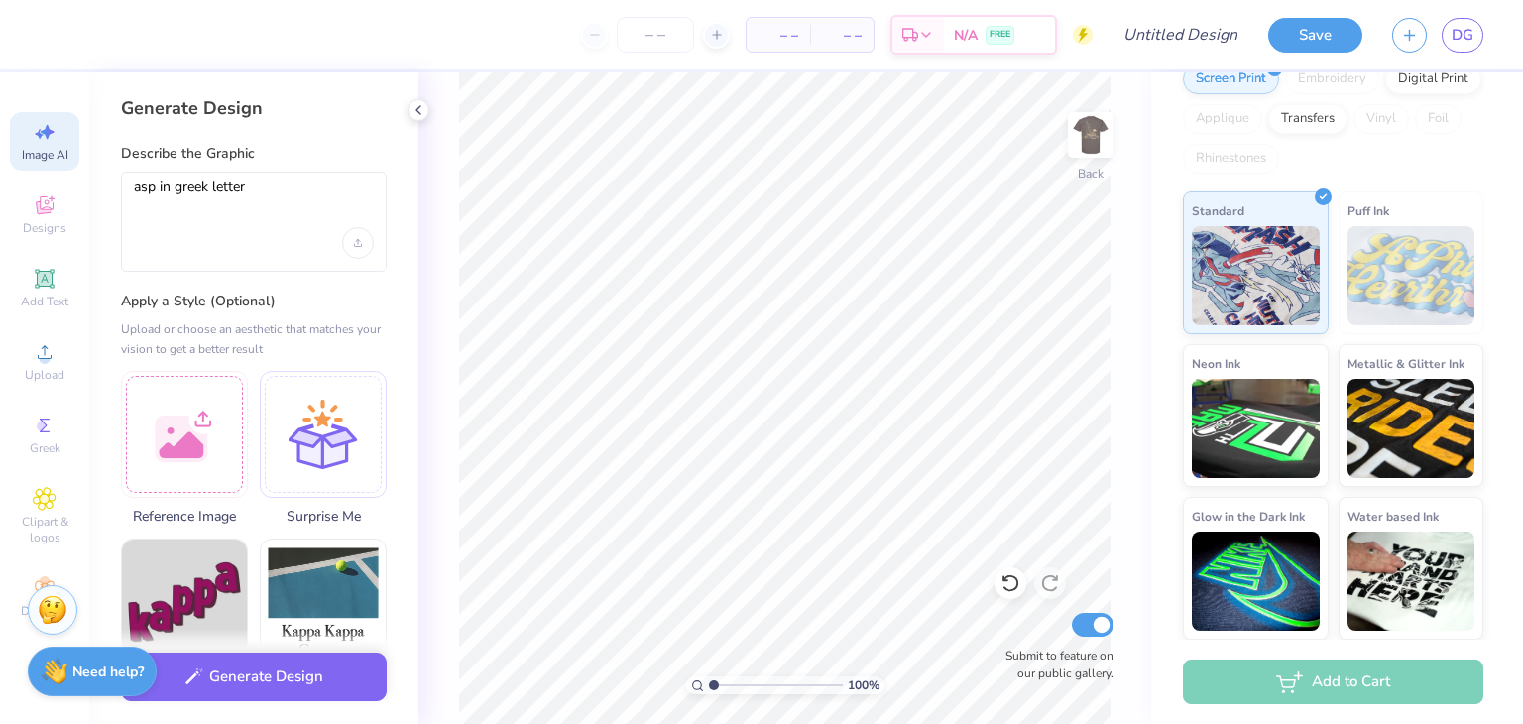
click at [353, 239] on div "Upload image" at bounding box center [358, 243] width 32 height 32
click at [262, 211] on textarea "asp in greek letter" at bounding box center [254, 204] width 240 height 50
click at [186, 182] on textarea "asp in greek letter" at bounding box center [254, 204] width 240 height 50
click at [192, 183] on textarea "asp in greek letter" at bounding box center [254, 204] width 240 height 50
click at [263, 184] on textarea "asp in greek letter" at bounding box center [254, 204] width 240 height 50
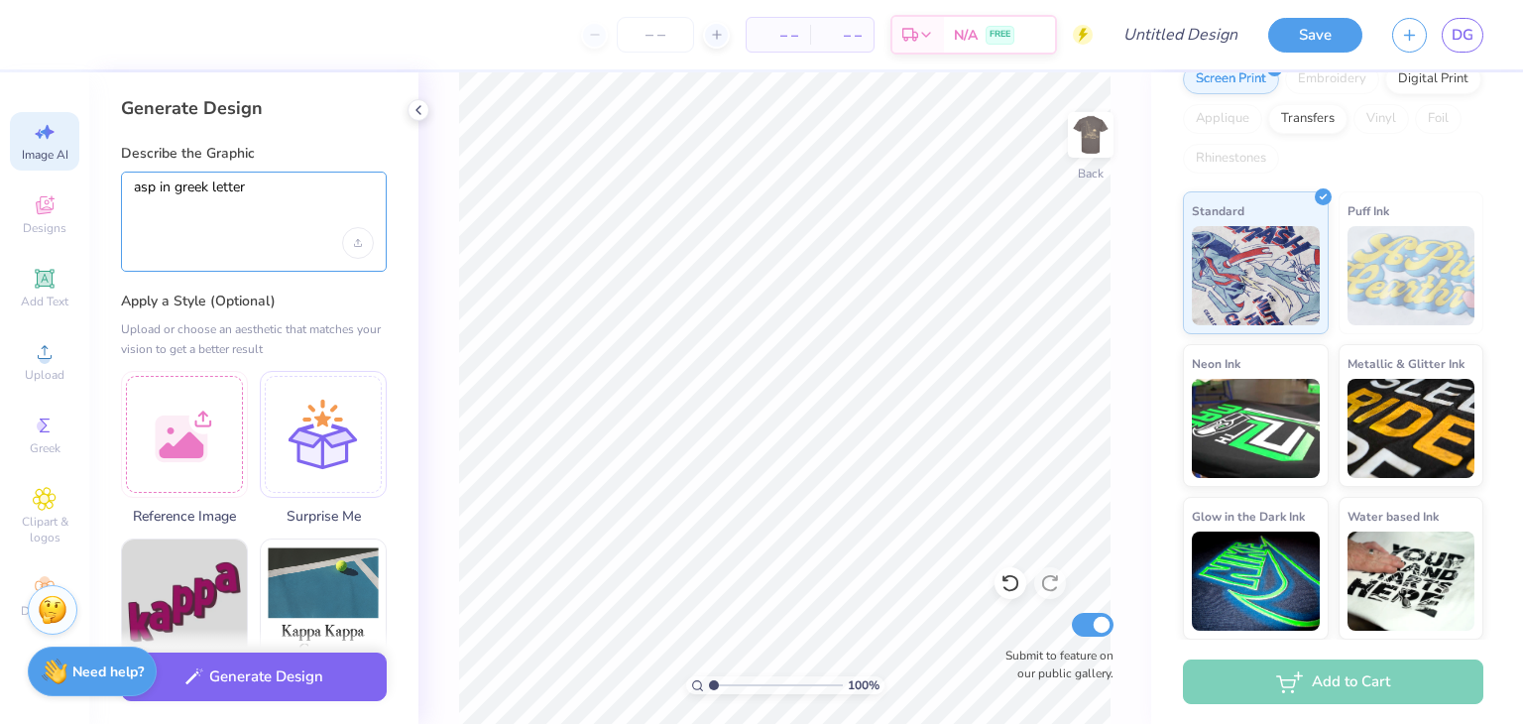
click at [286, 194] on textarea "asp in greek letter" at bounding box center [254, 204] width 240 height 50
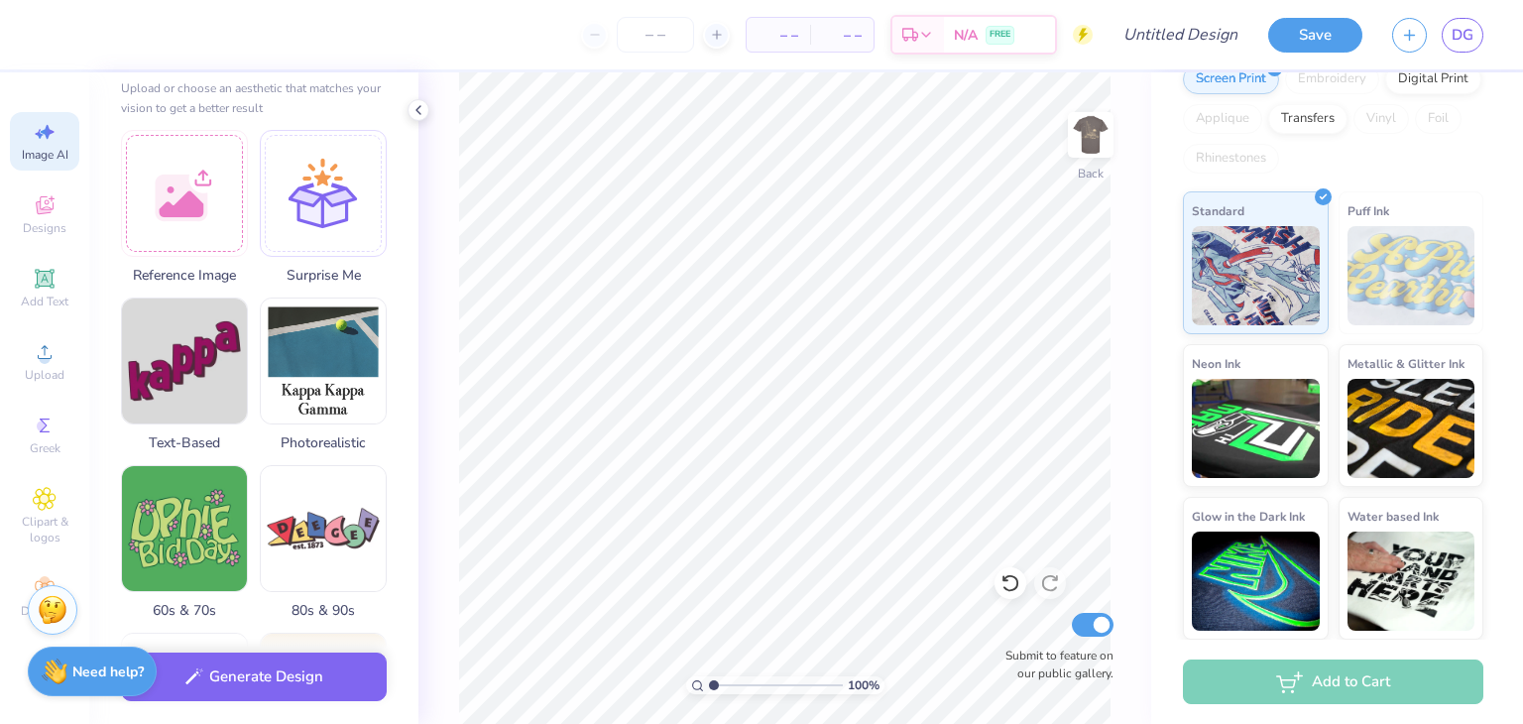
type textarea "asp in greek letter"
click at [43, 299] on span "Add Text" at bounding box center [45, 302] width 48 height 16
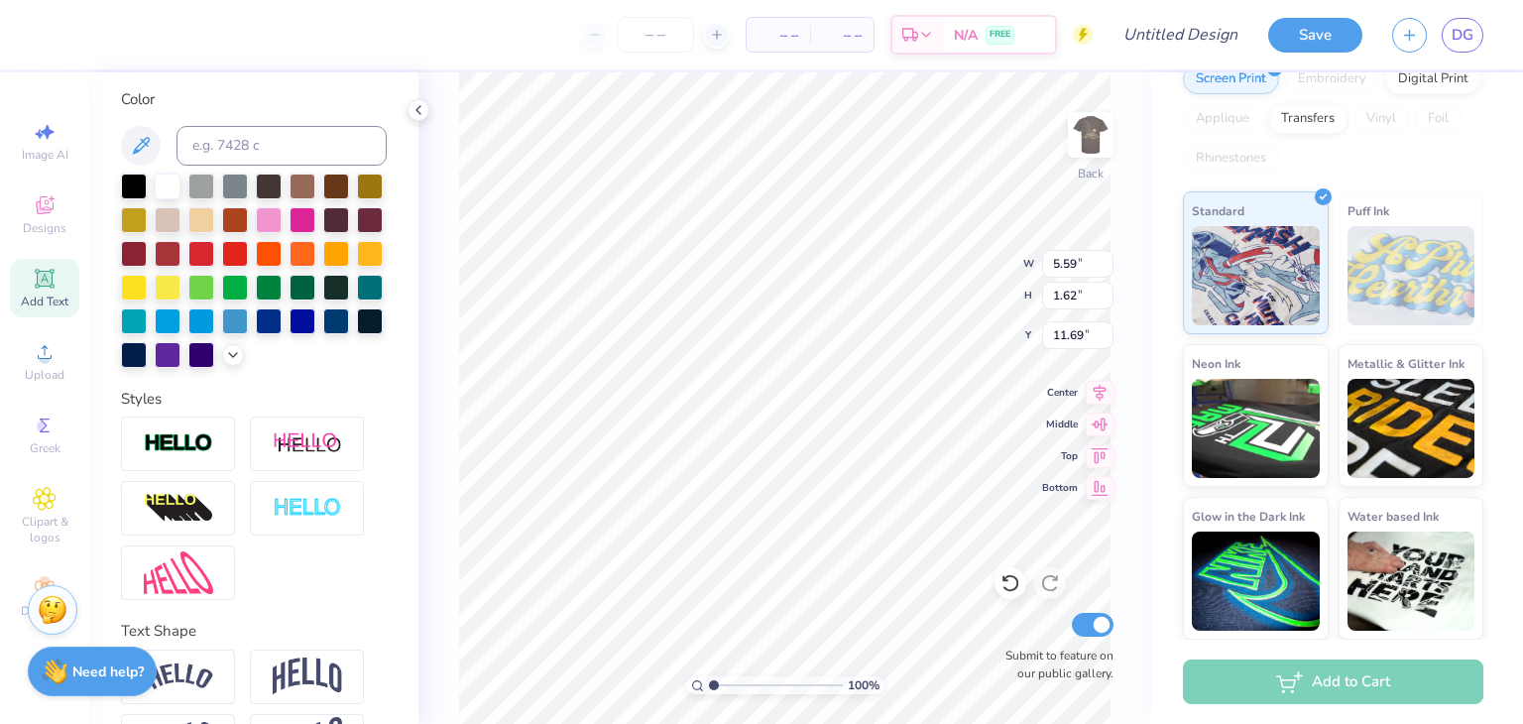
scroll to position [461, 0]
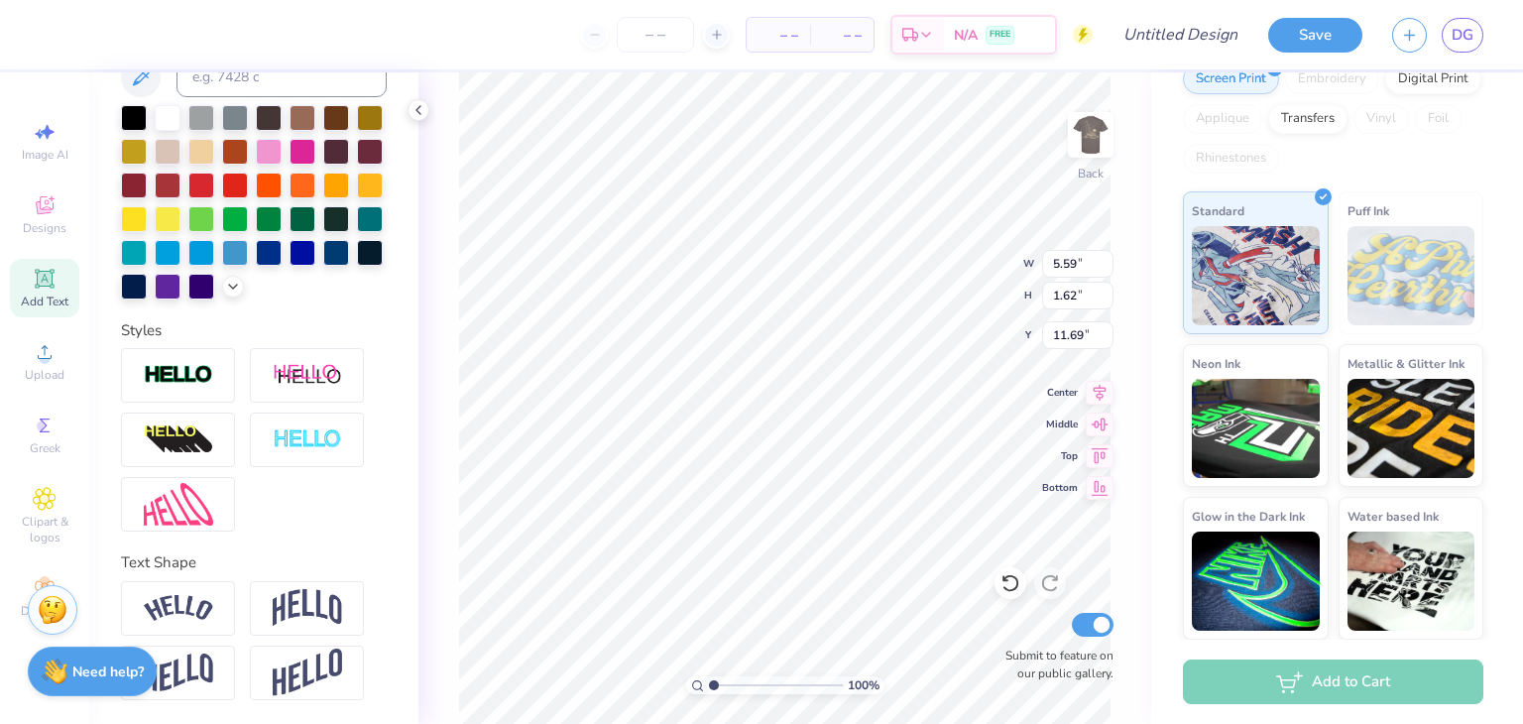
click at [24, 441] on div "Greek" at bounding box center [44, 435] width 69 height 59
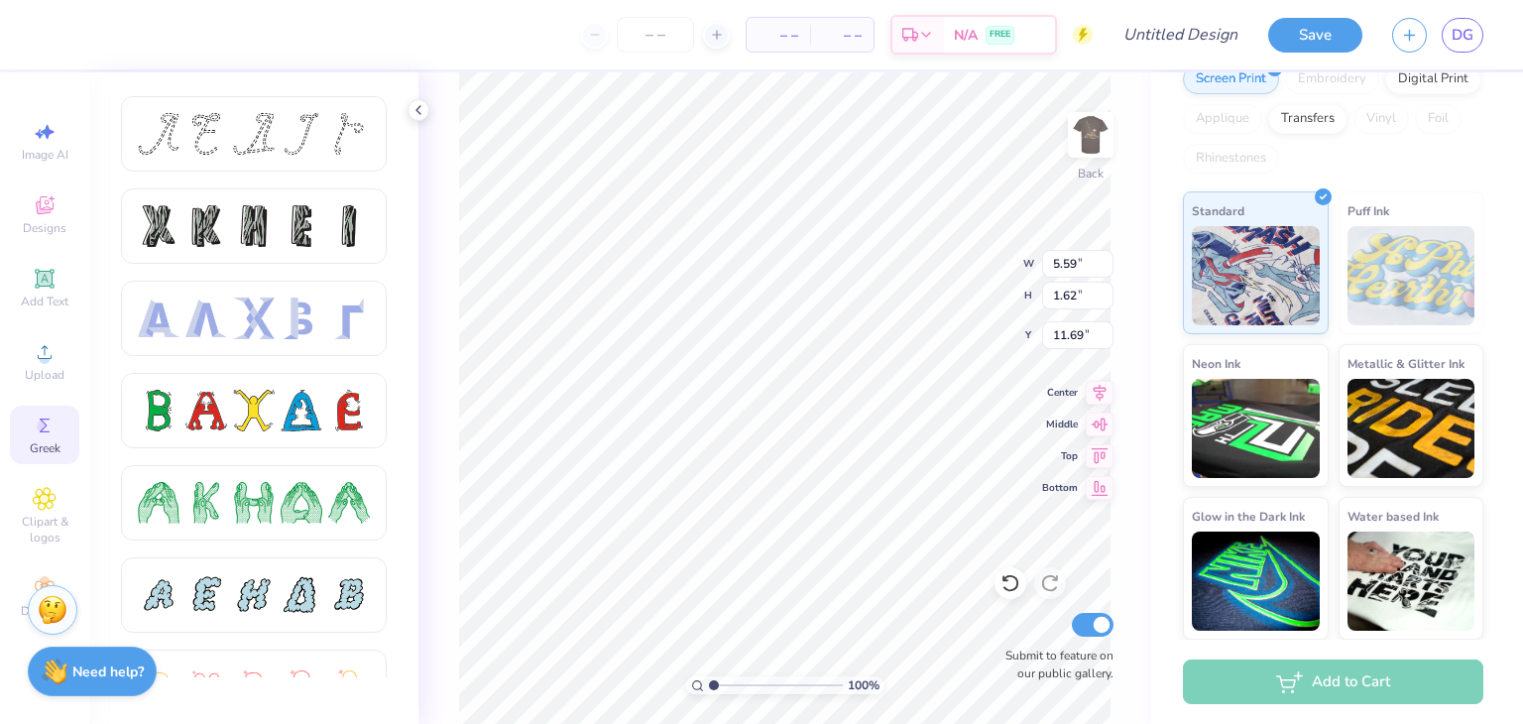
click at [223, 147] on div at bounding box center [206, 134] width 42 height 42
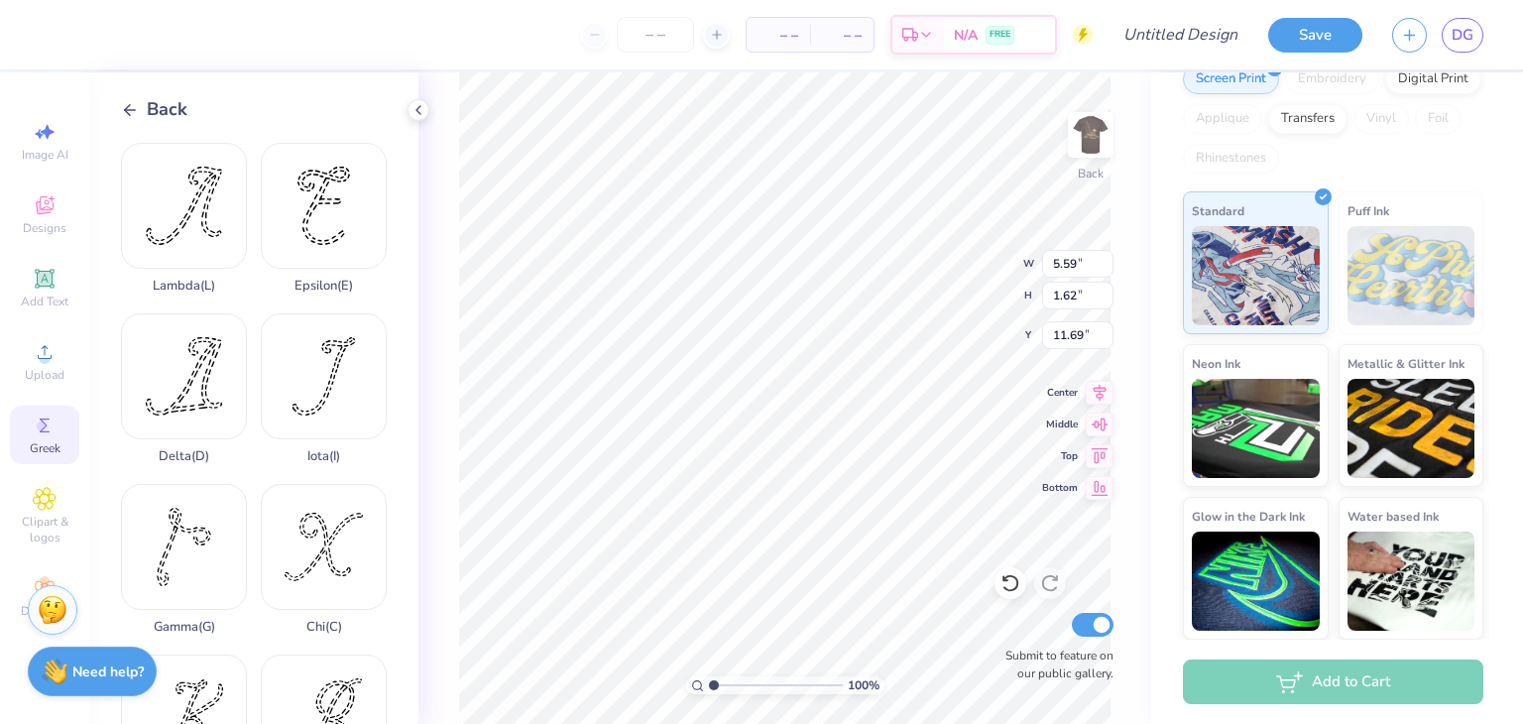
click at [199, 217] on div "Lambda ( L )" at bounding box center [184, 218] width 126 height 151
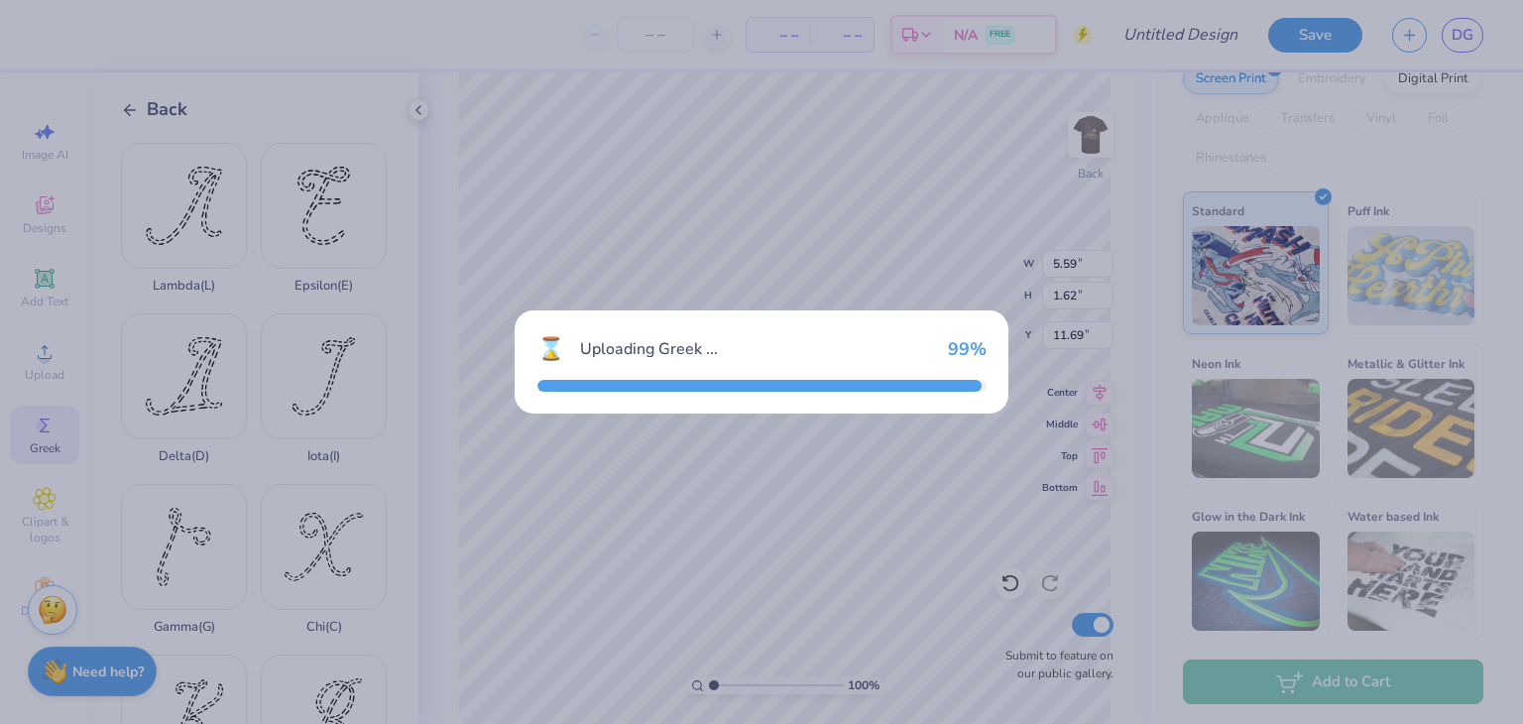
type input "3.75"
type input "3.88"
type input "10.56"
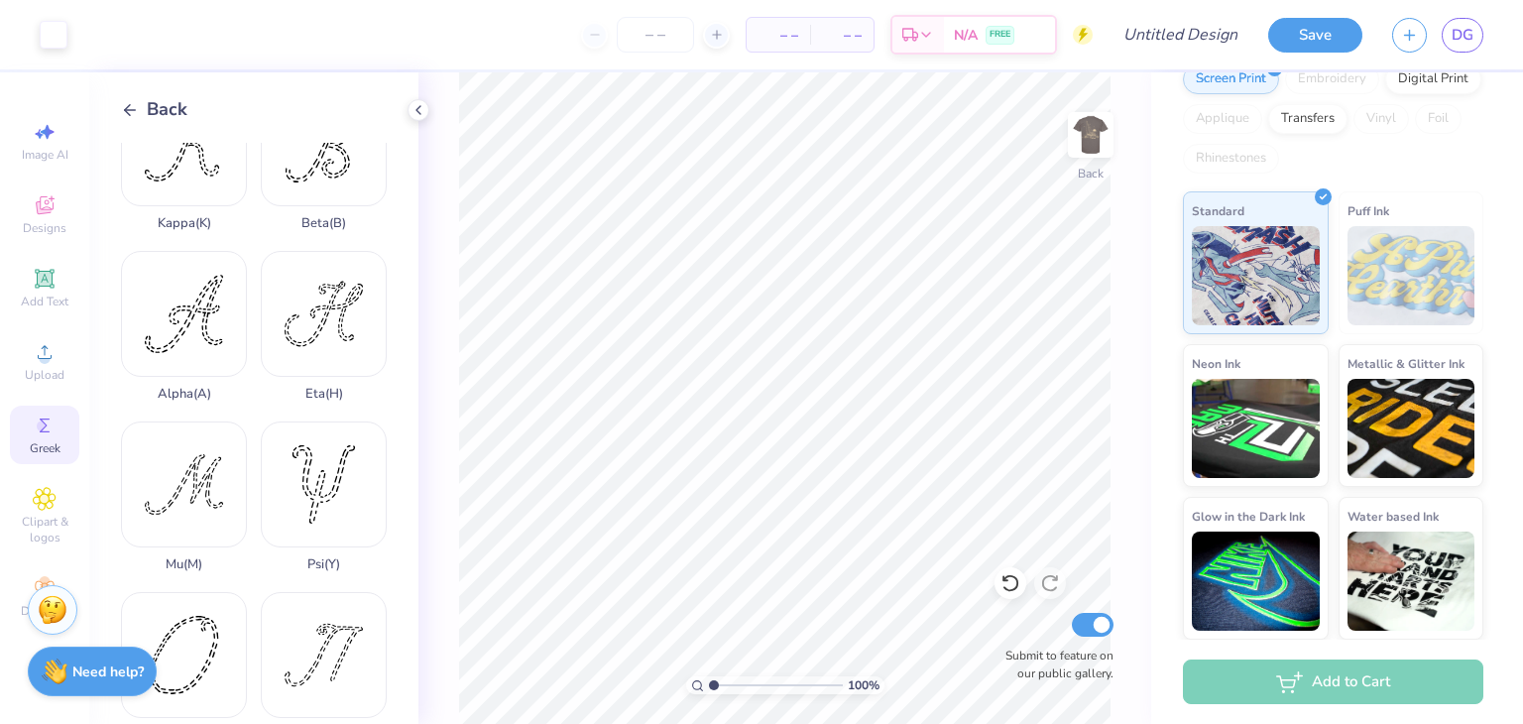
scroll to position [559, 0]
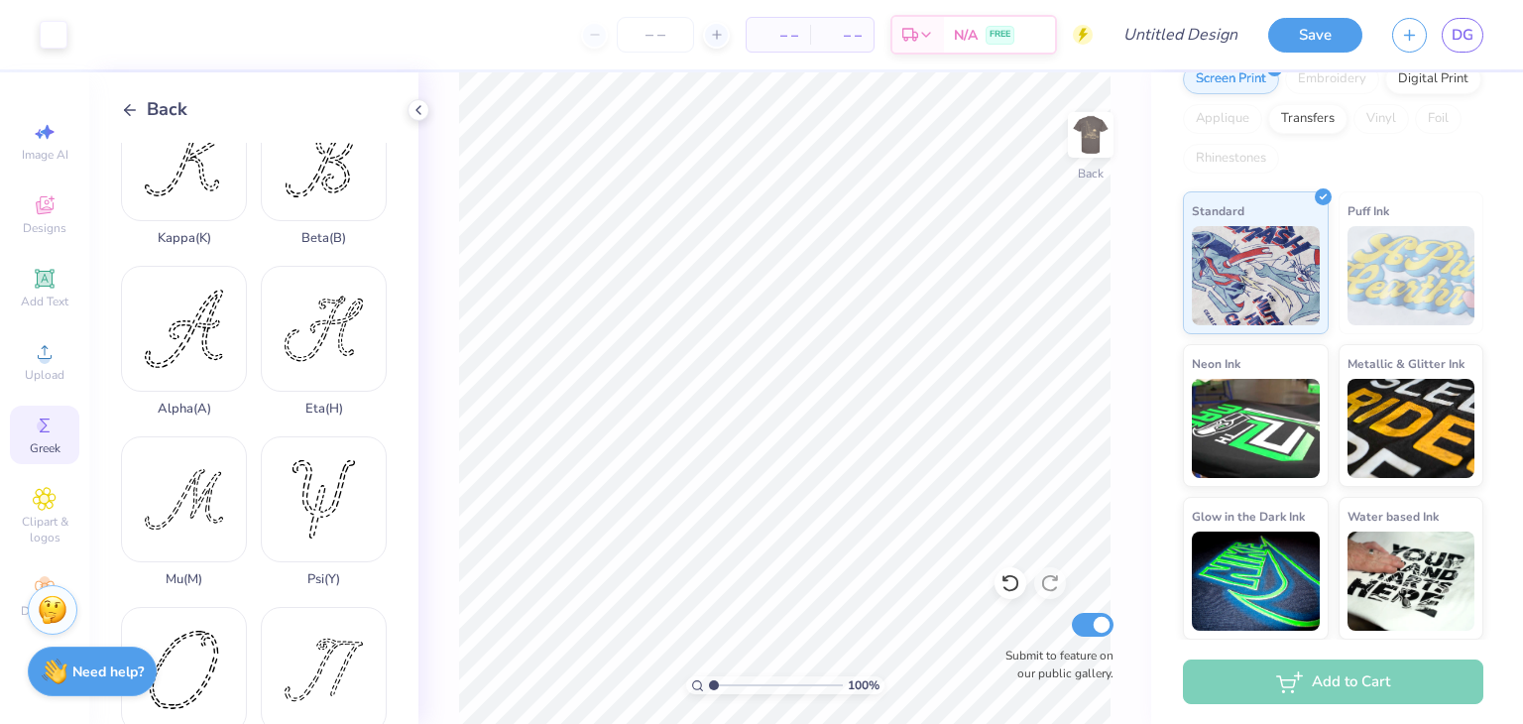
click at [193, 310] on div "Alpha ( A )" at bounding box center [184, 341] width 126 height 151
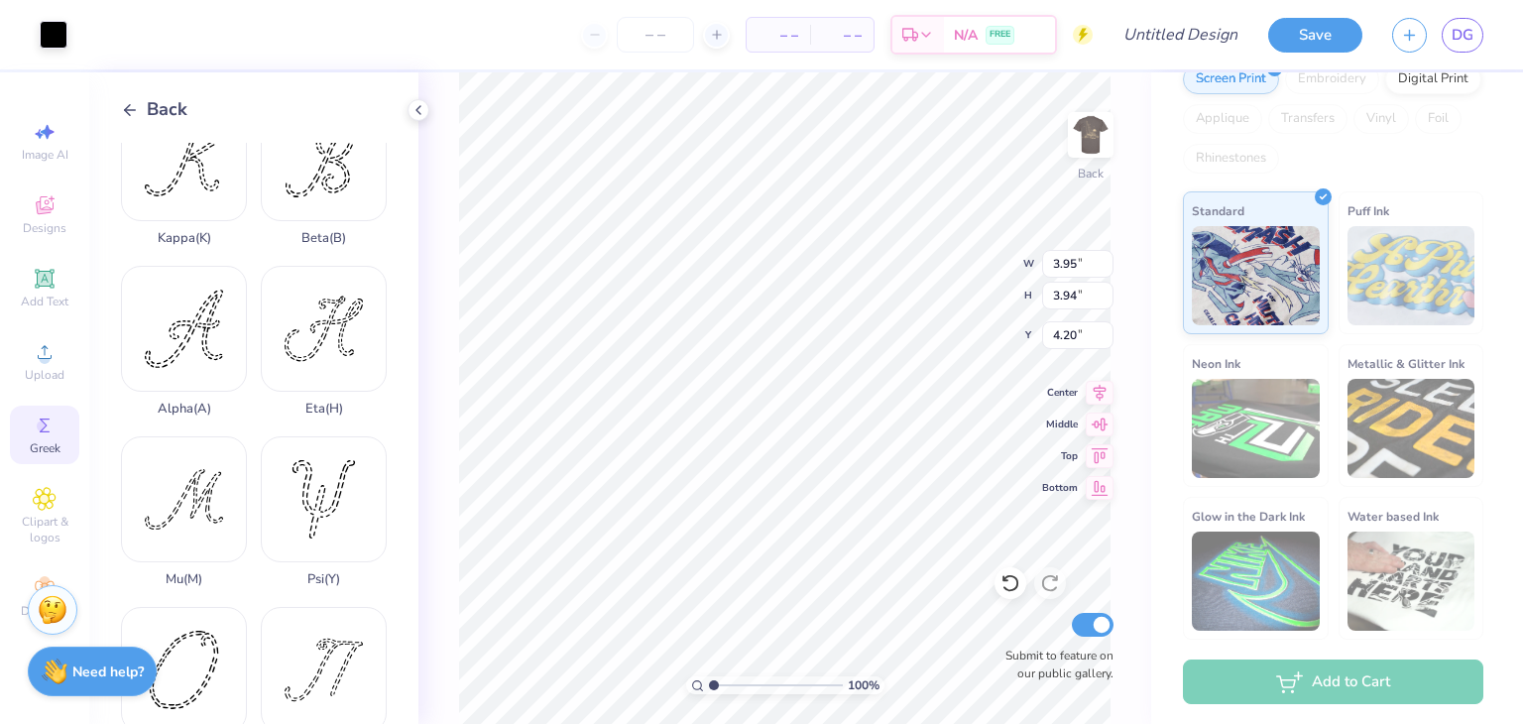
type input "4.20"
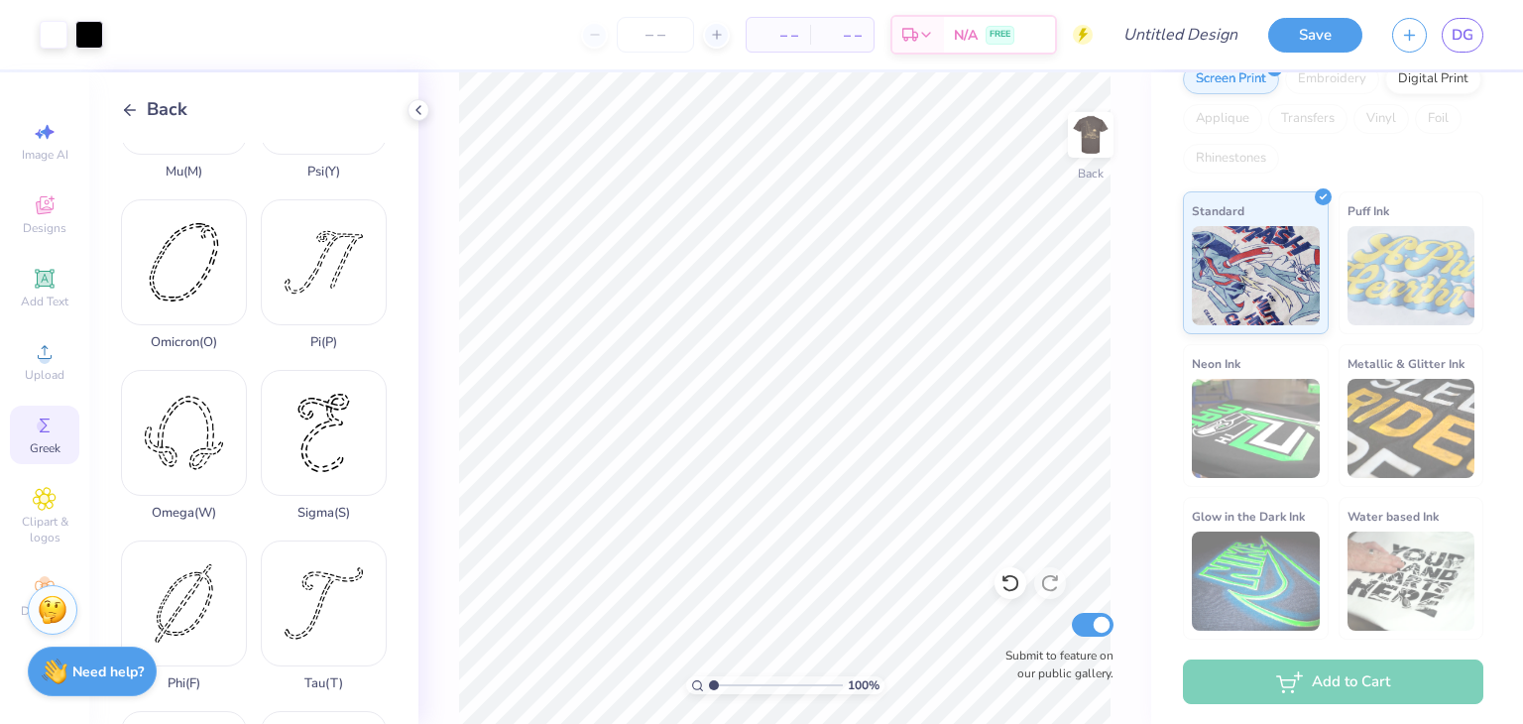
scroll to position [980, 0]
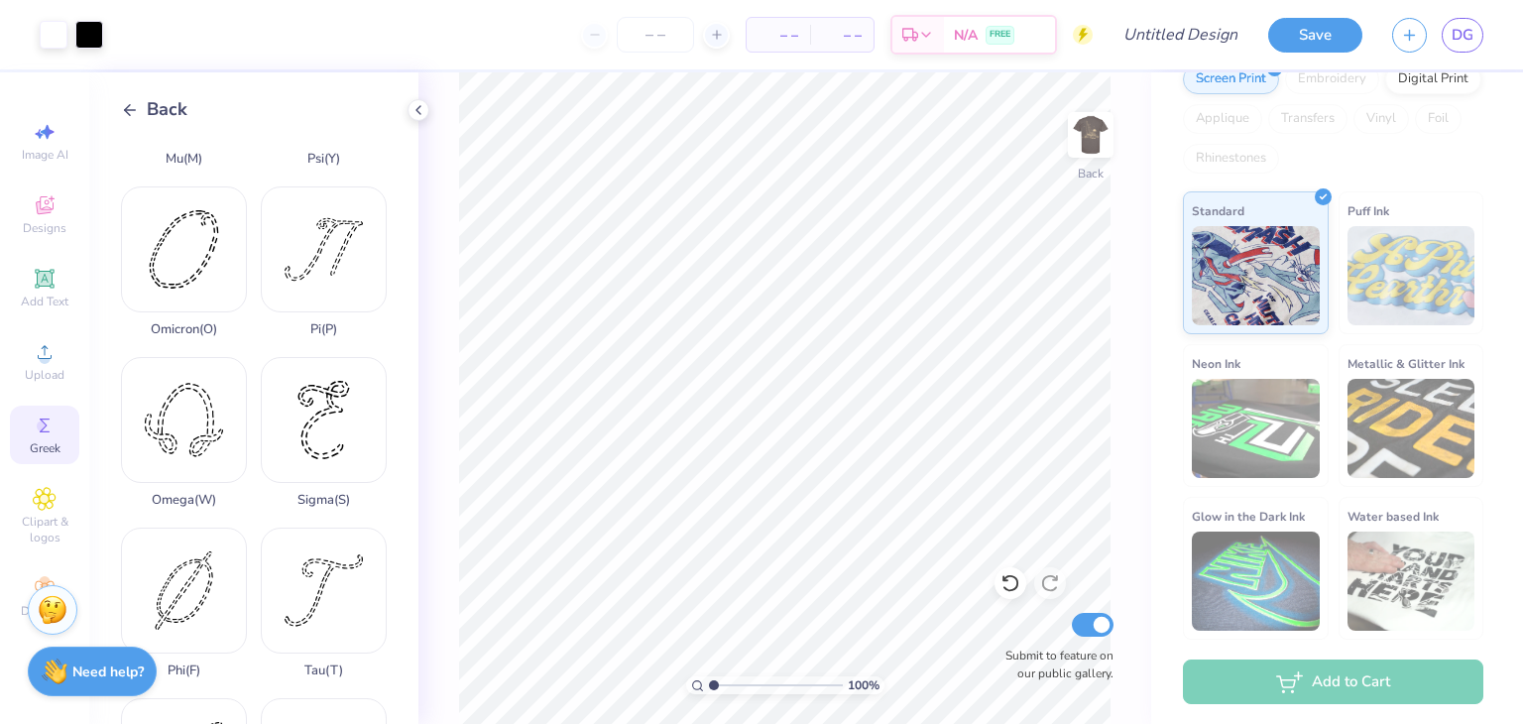
click at [313, 378] on div "Sigma ( S )" at bounding box center [324, 432] width 126 height 151
type input "4.20"
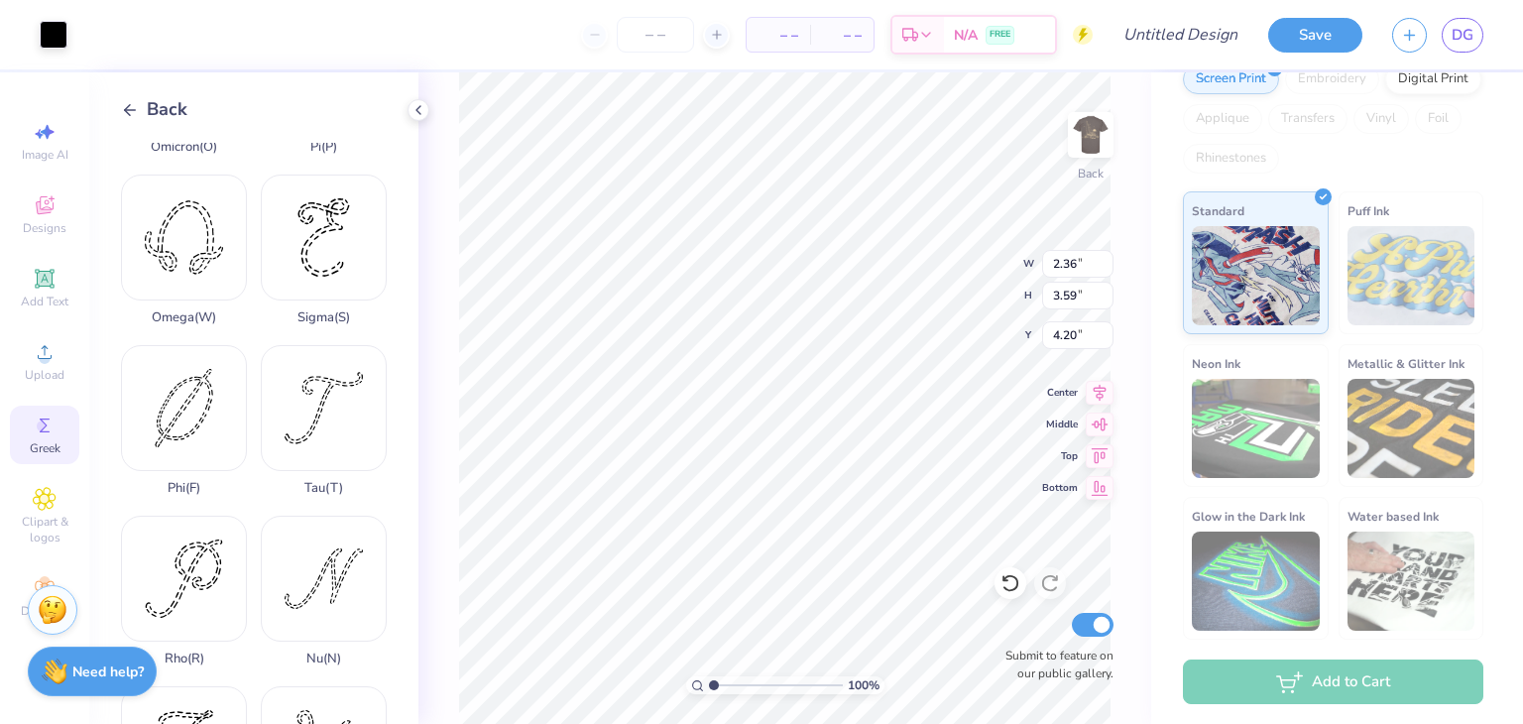
scroll to position [1162, 0]
click at [216, 345] on div "Phi ( F )" at bounding box center [184, 420] width 126 height 151
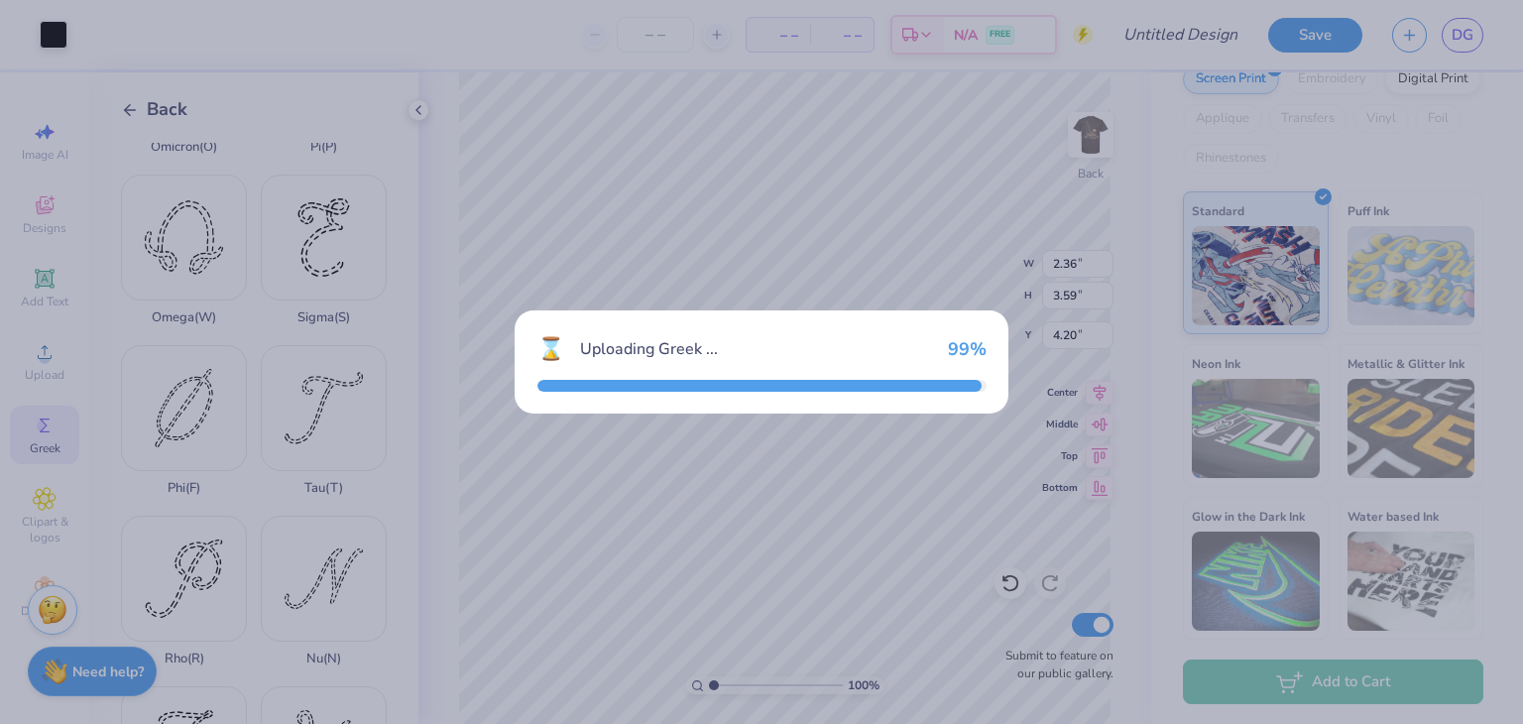
type input "3.49"
type input "4.72"
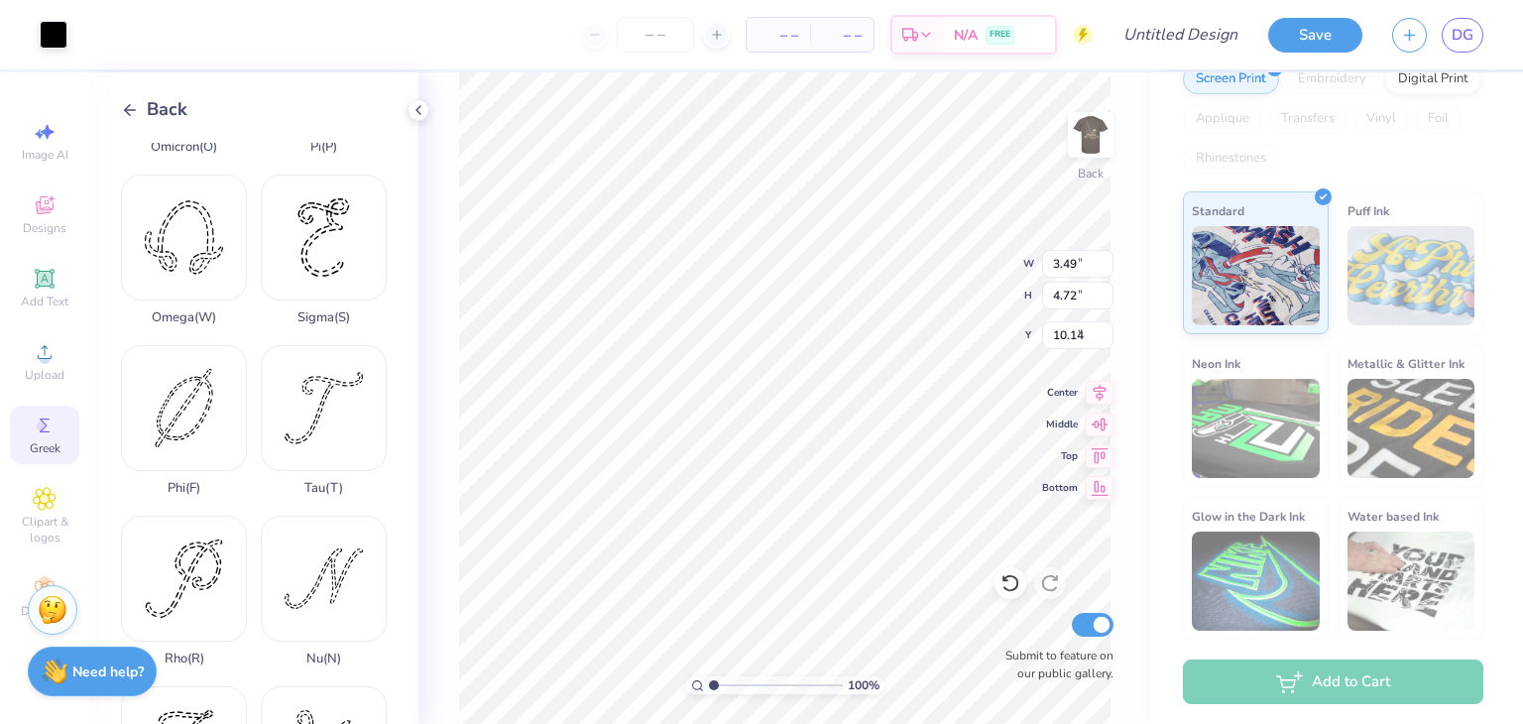
type input "3.64"
type input "2.36"
type input "3.59"
type input "4.20"
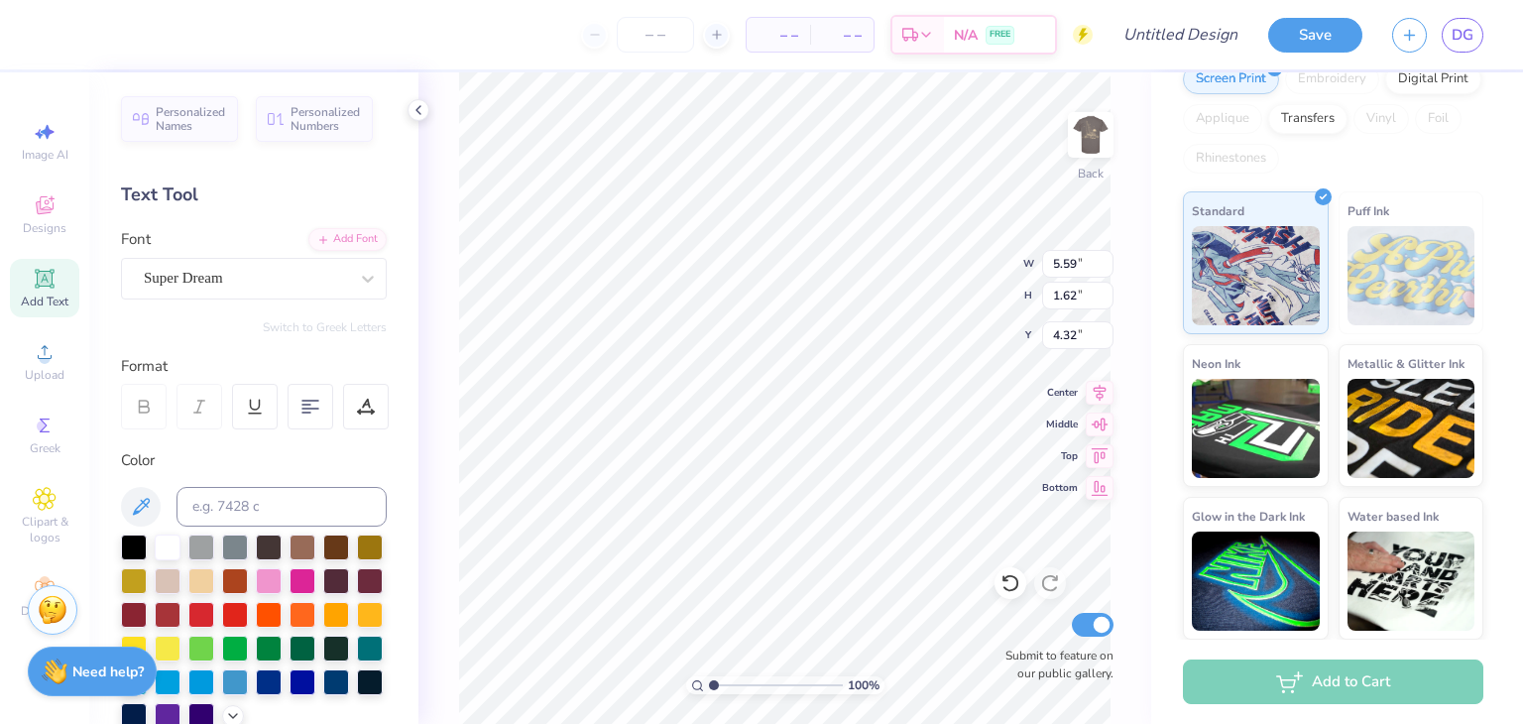
type input "4.32"
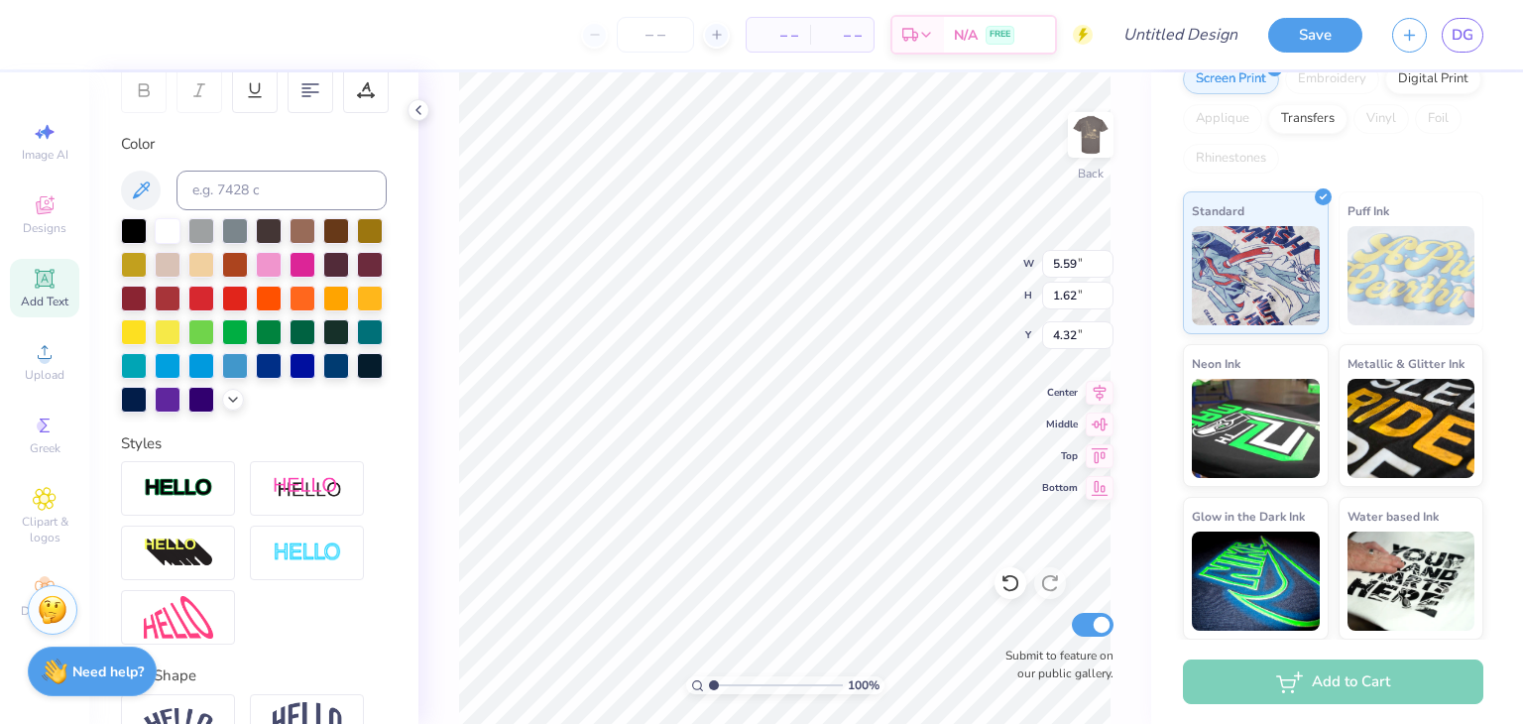
scroll to position [461, 0]
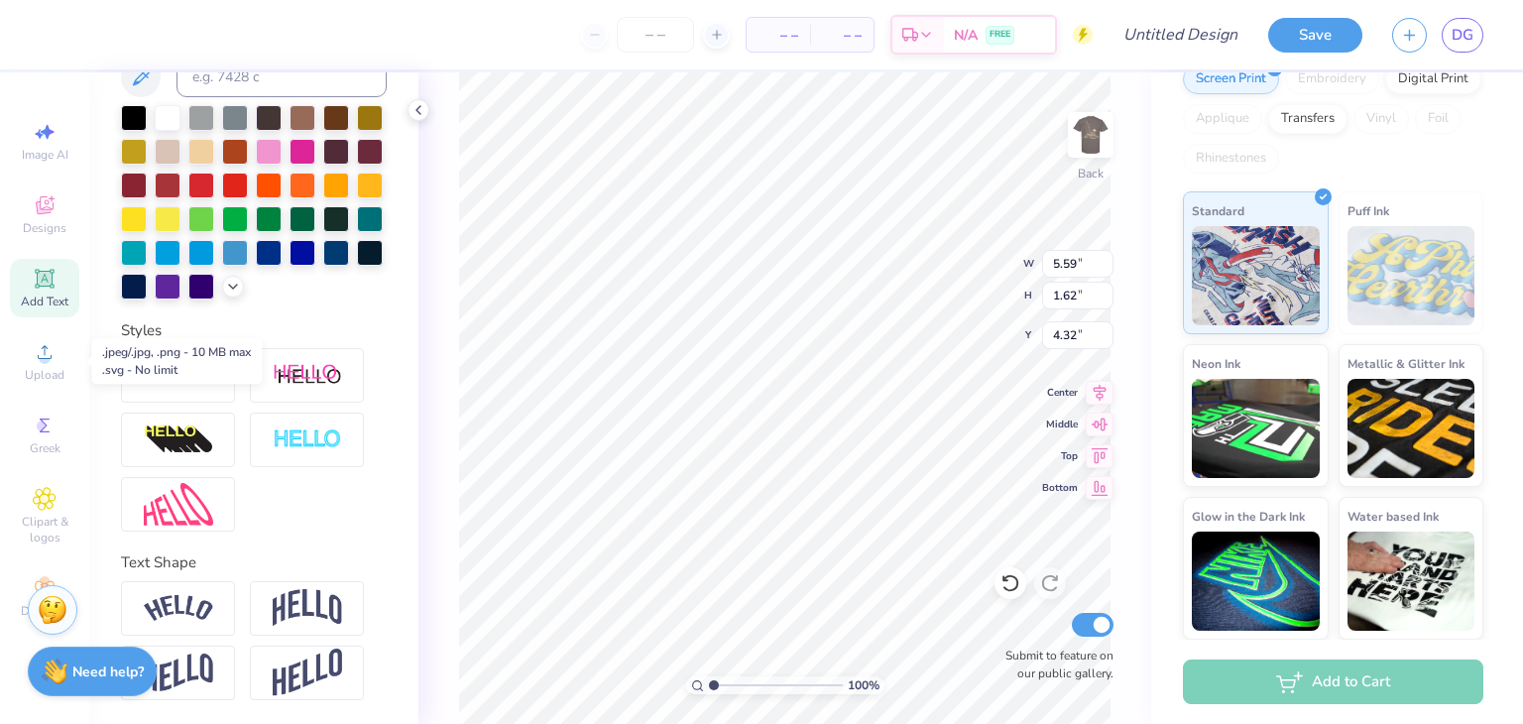
click at [35, 361] on icon at bounding box center [45, 352] width 24 height 24
click at [44, 358] on icon at bounding box center [45, 352] width 14 height 14
click at [25, 356] on div "Upload" at bounding box center [44, 361] width 69 height 59
click at [40, 365] on div "Upload" at bounding box center [44, 361] width 69 height 59
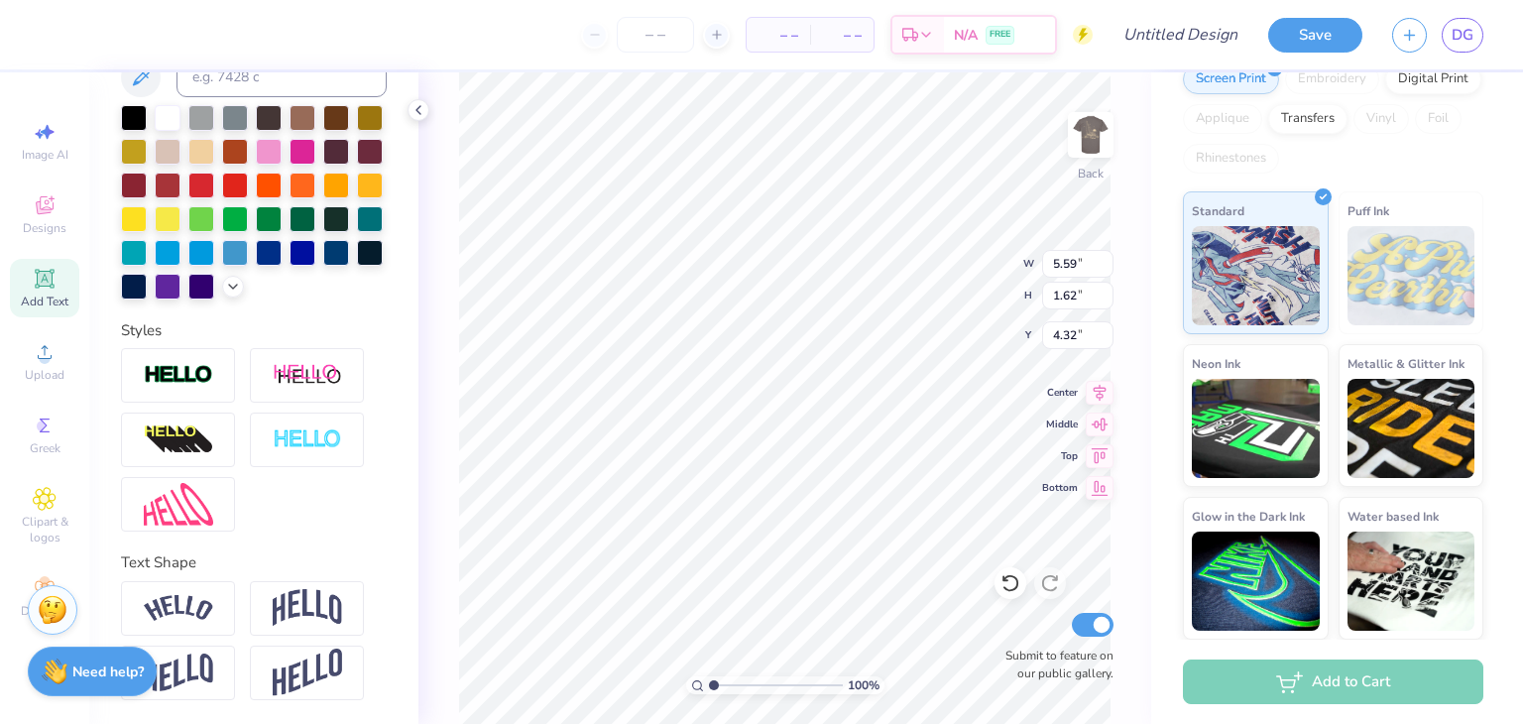
click at [61, 367] on span "Upload" at bounding box center [45, 375] width 40 height 16
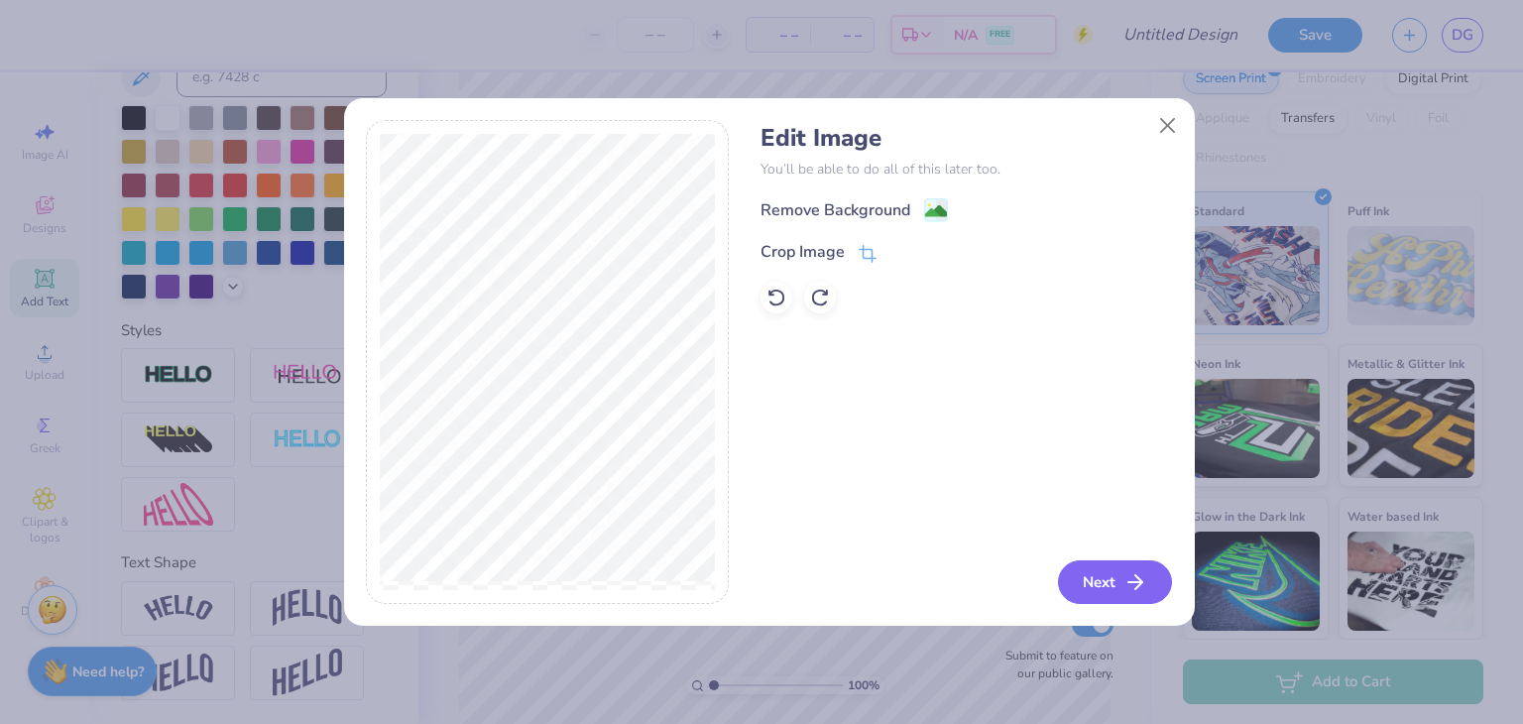
click at [1091, 580] on button "Next" at bounding box center [1115, 582] width 114 height 44
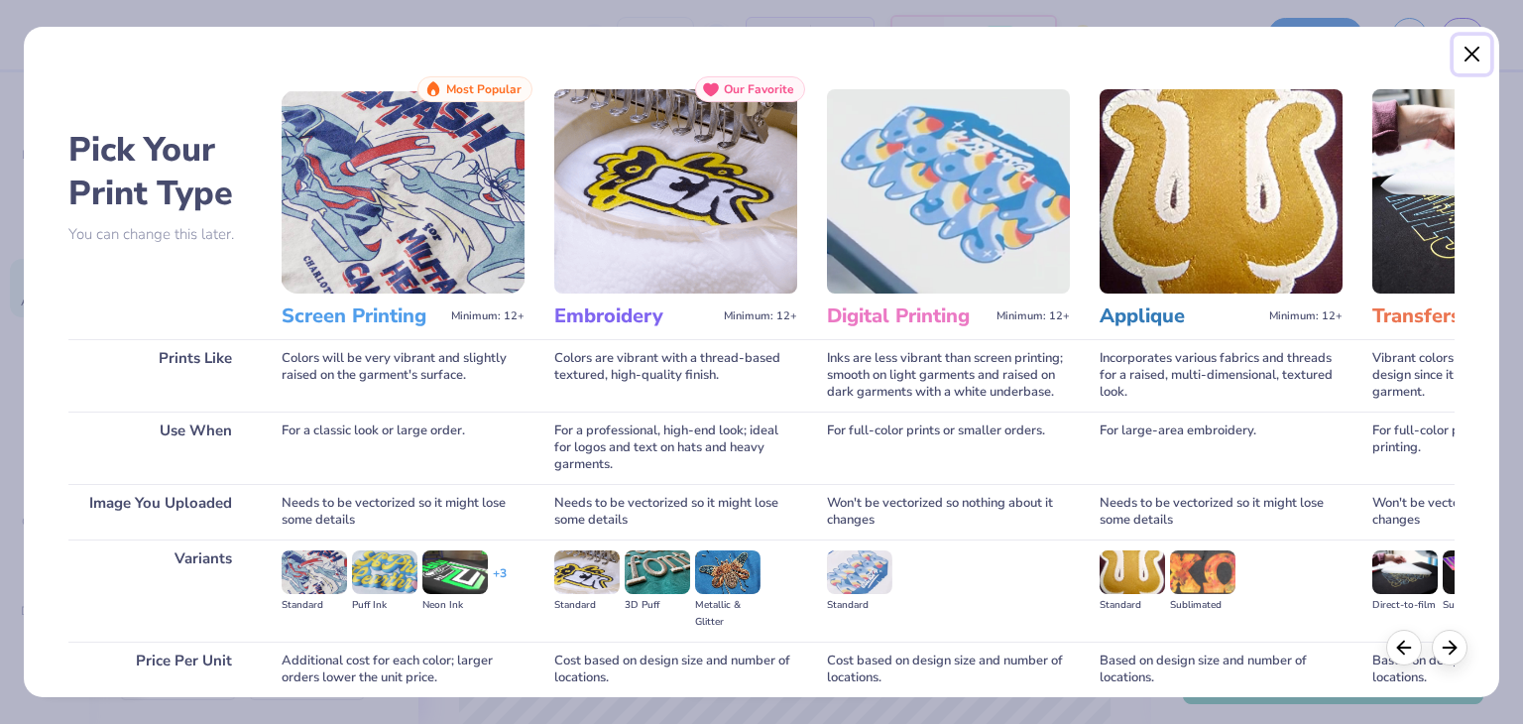
click at [1473, 52] on button "Close" at bounding box center [1473, 55] width 38 height 38
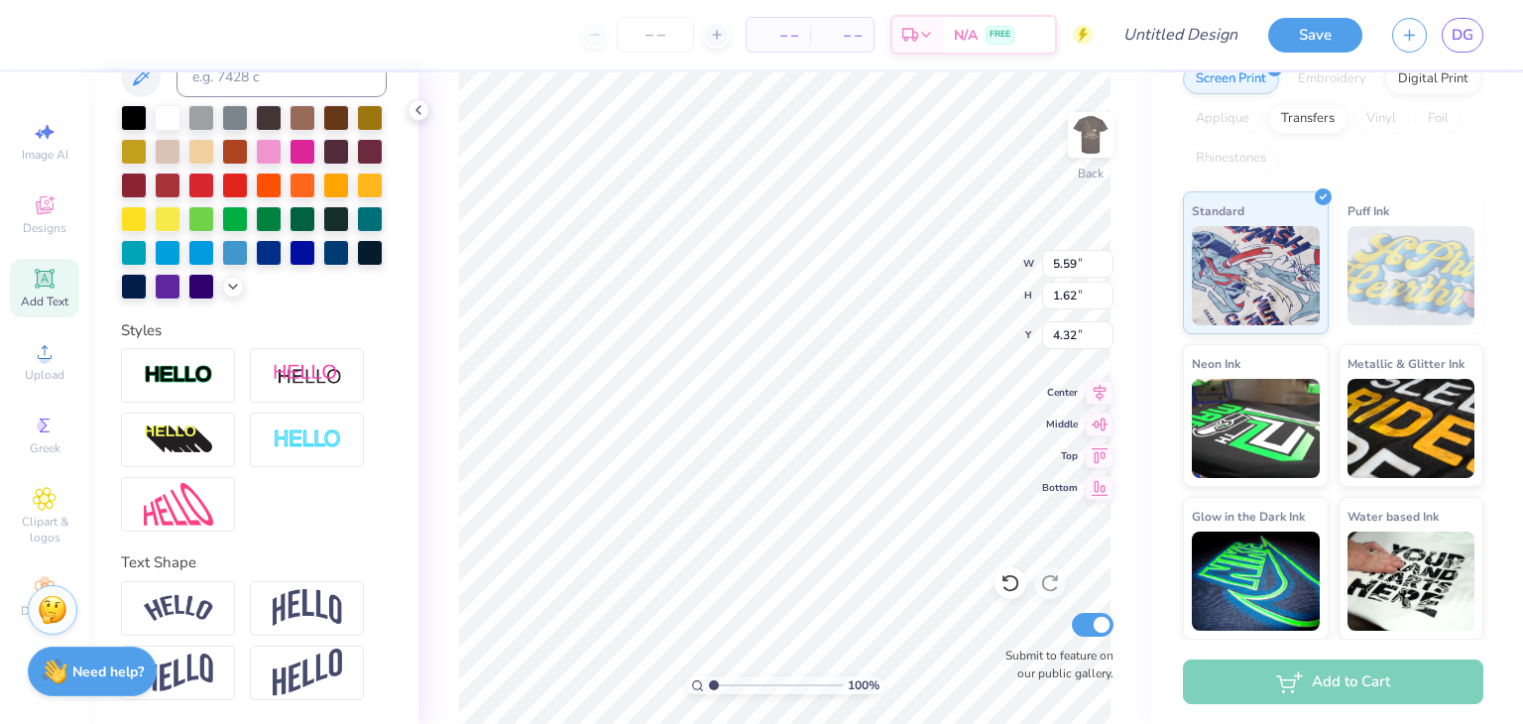
click at [36, 343] on icon at bounding box center [45, 352] width 24 height 24
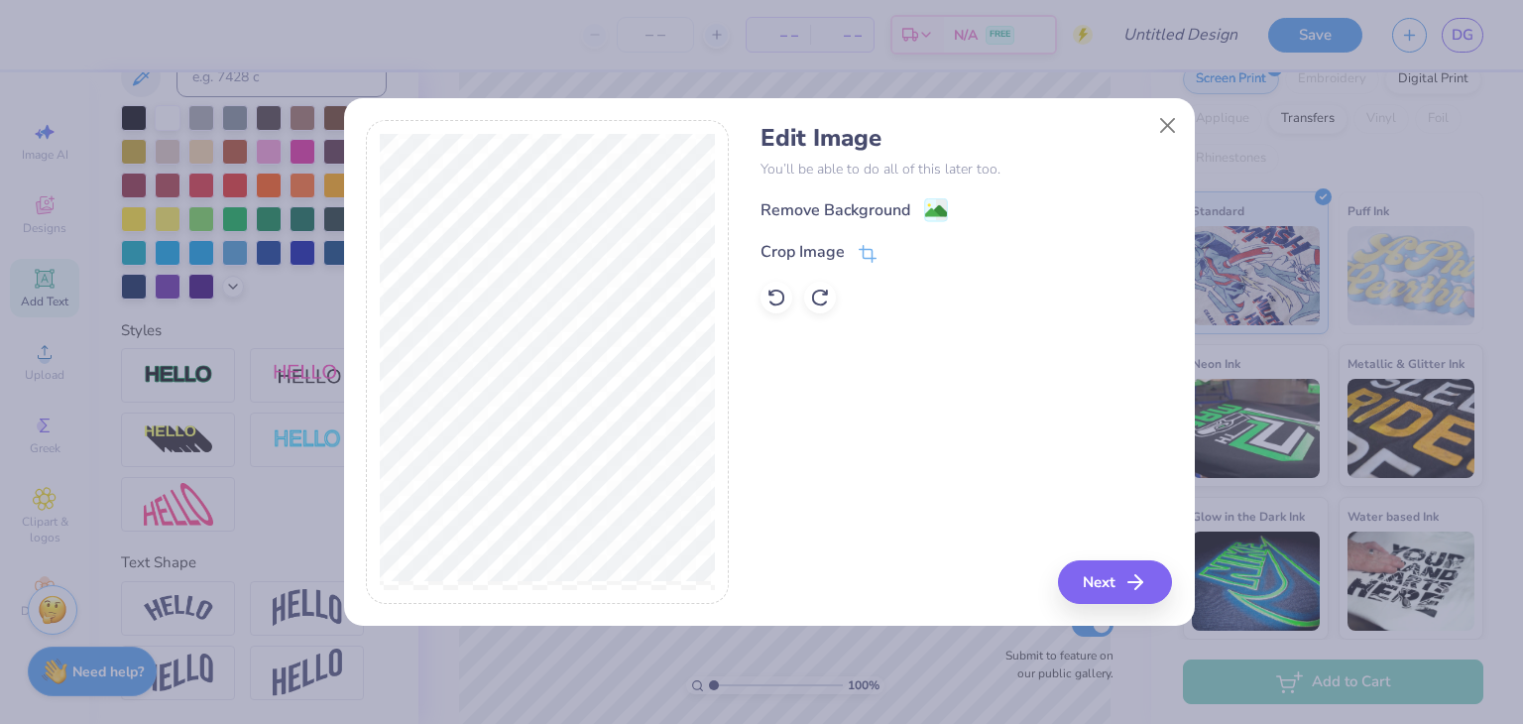
click at [814, 216] on div "Remove Background" at bounding box center [836, 210] width 150 height 24
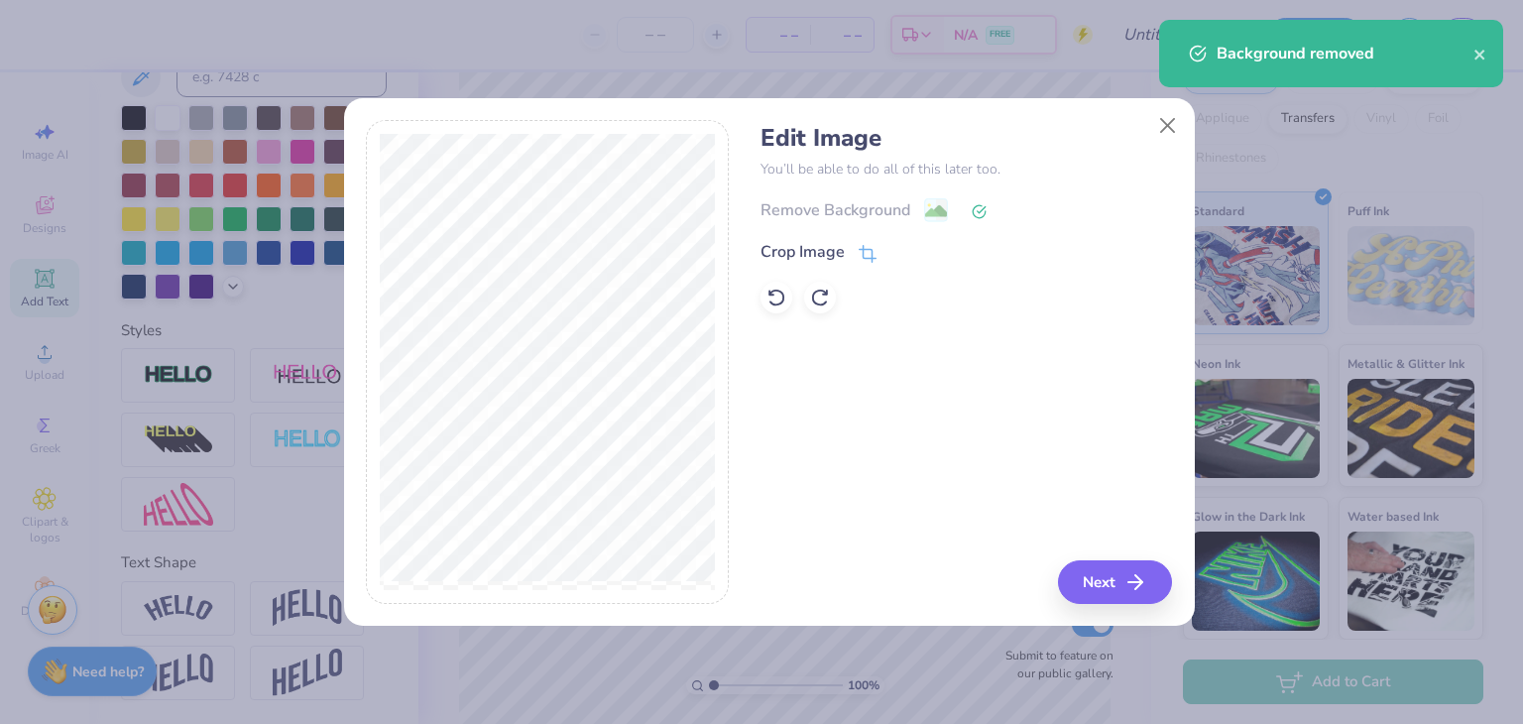
click at [819, 251] on div "Crop Image" at bounding box center [803, 252] width 84 height 24
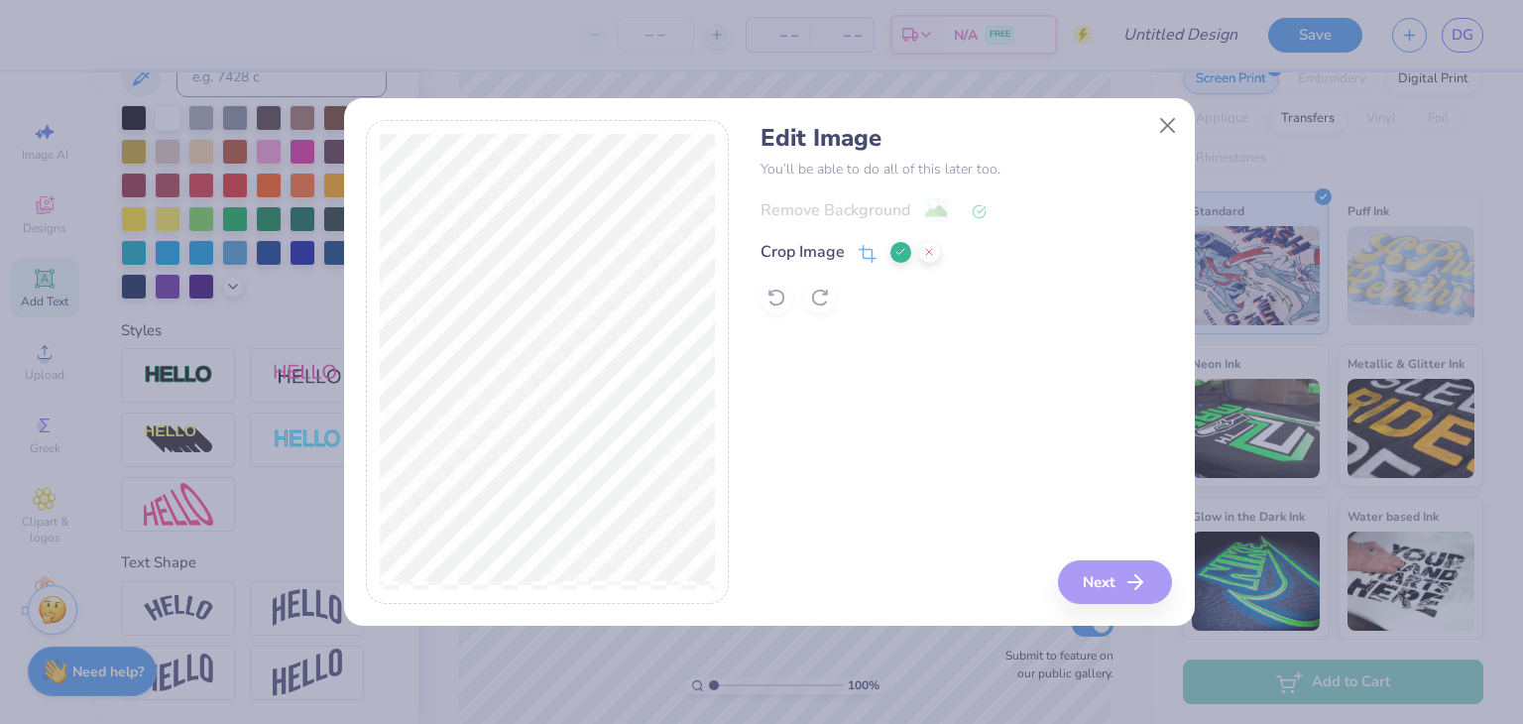
click at [924, 258] on button at bounding box center [929, 252] width 21 height 21
click at [1091, 588] on button "Next" at bounding box center [1115, 582] width 114 height 44
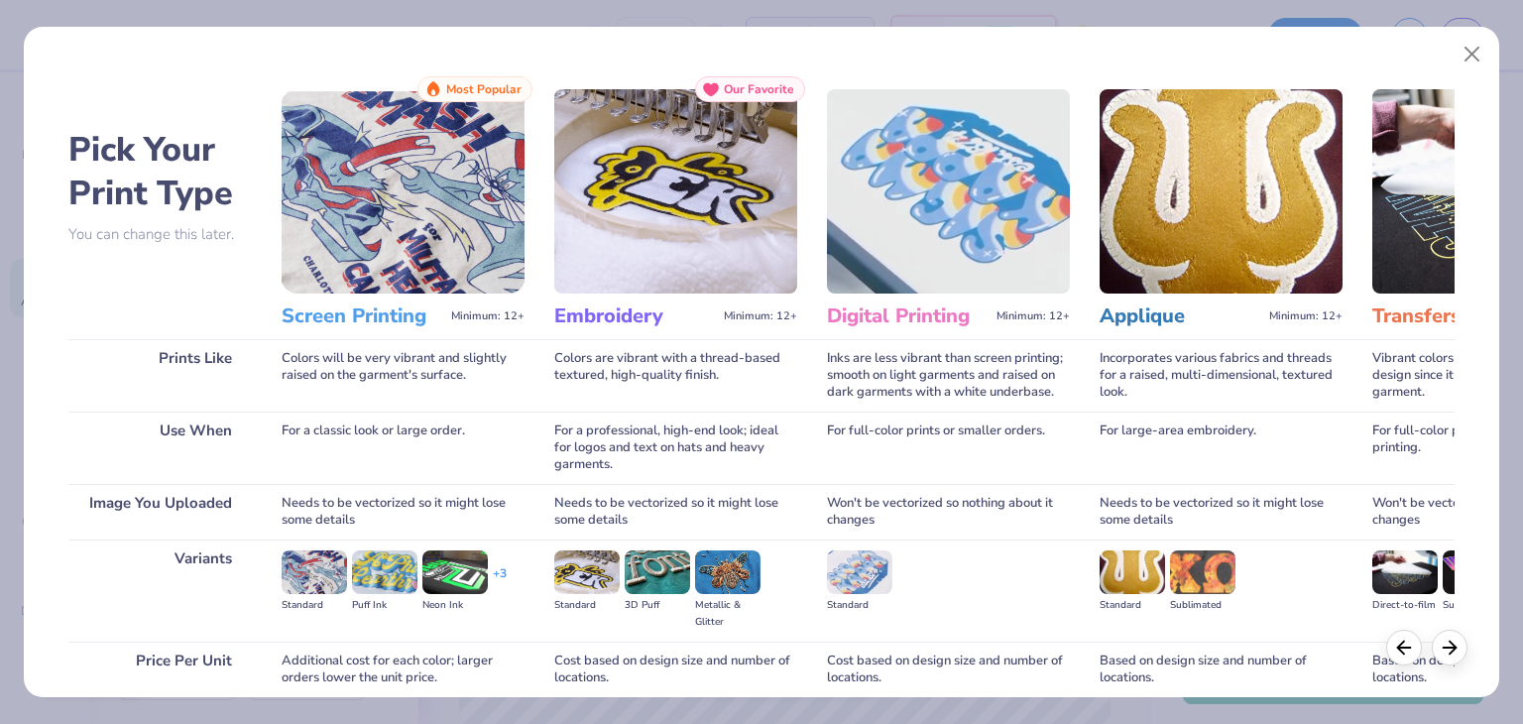
click at [397, 253] on img at bounding box center [403, 191] width 243 height 204
click at [324, 316] on h3 "Screen Printing" at bounding box center [363, 316] width 162 height 26
click at [420, 309] on h3 "Screen Printing" at bounding box center [363, 316] width 162 height 26
click at [428, 259] on img at bounding box center [403, 191] width 243 height 204
click at [211, 346] on div "Prints Like" at bounding box center [159, 375] width 183 height 72
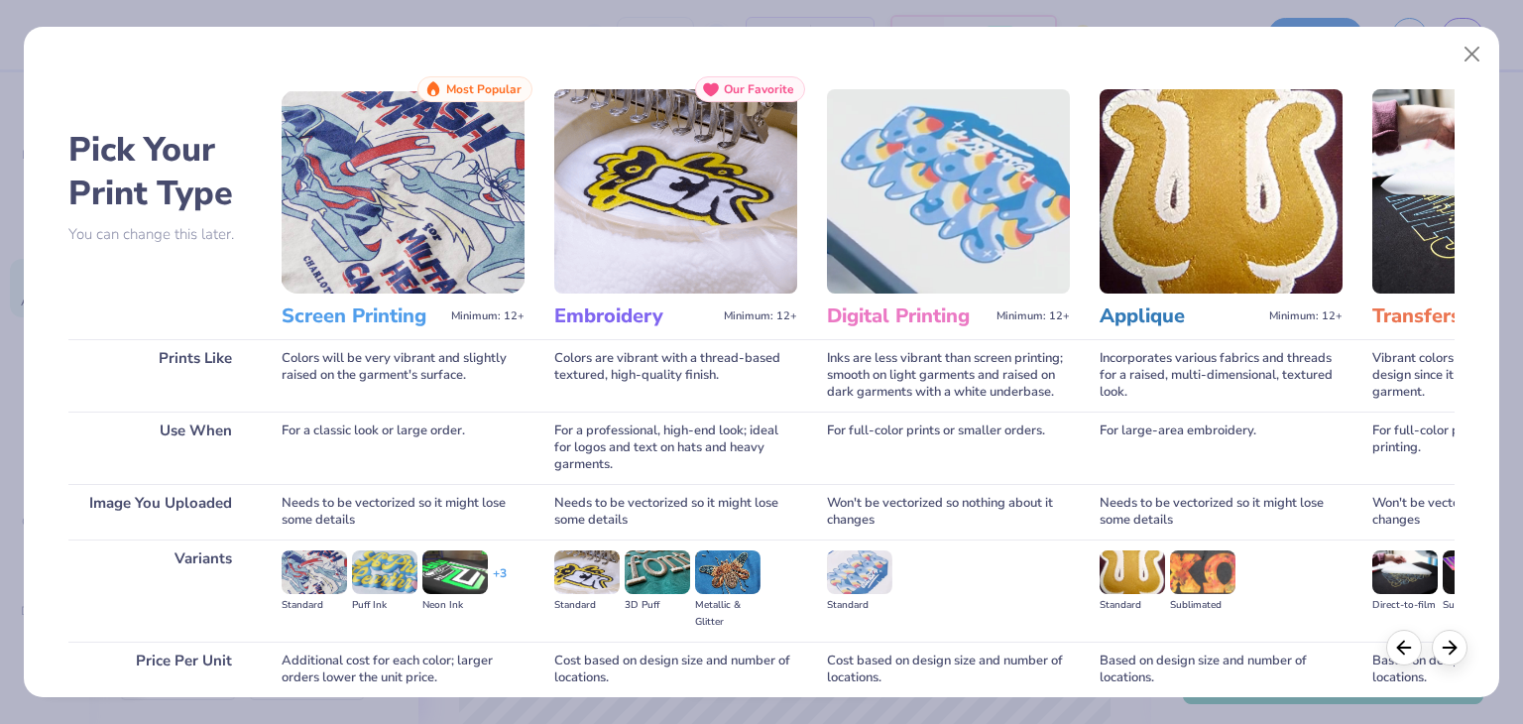
click at [373, 204] on img at bounding box center [403, 191] width 243 height 204
click at [489, 223] on img at bounding box center [403, 191] width 243 height 204
click at [397, 128] on img at bounding box center [403, 191] width 243 height 204
click at [382, 291] on img at bounding box center [403, 191] width 243 height 204
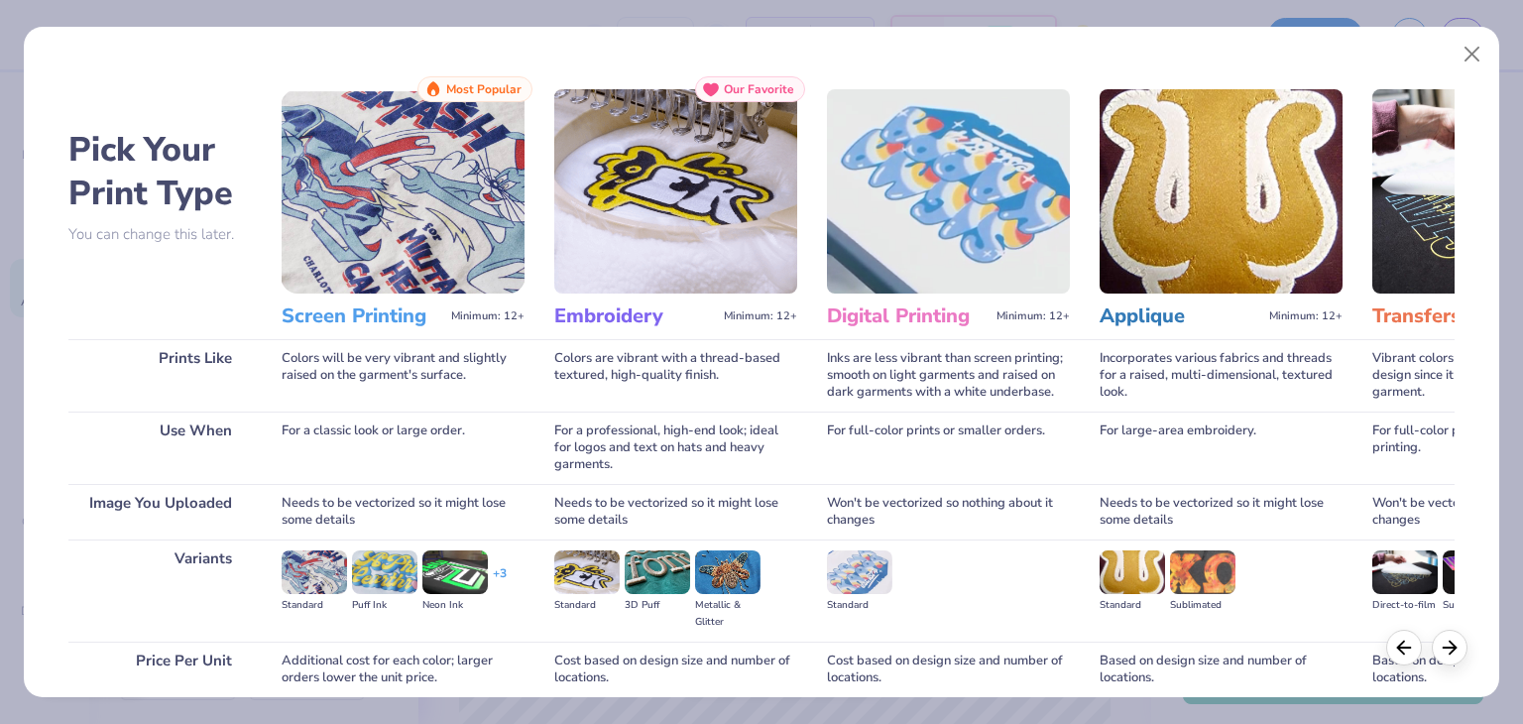
click at [388, 297] on div "Screen Printing Minimum: 12+" at bounding box center [403, 317] width 243 height 46
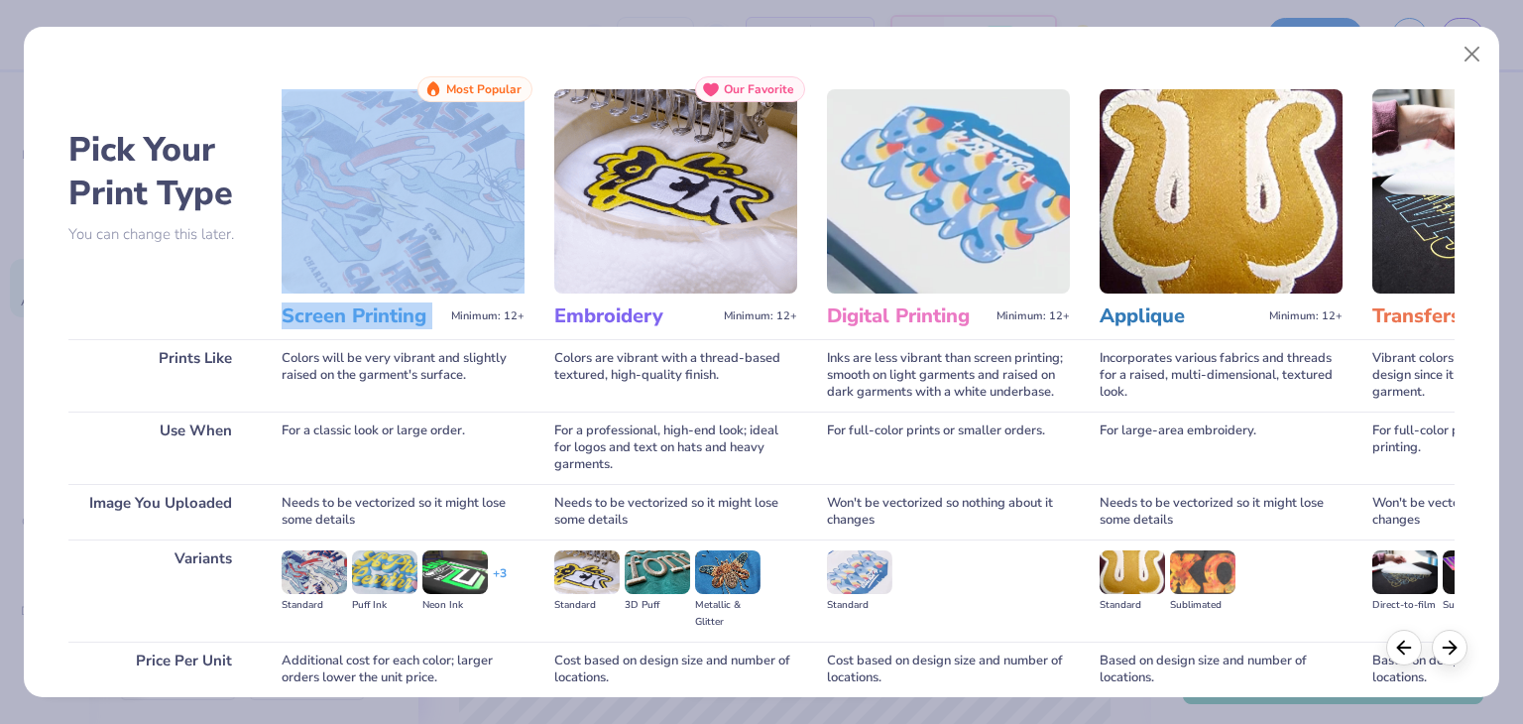
drag, startPoint x: 388, startPoint y: 297, endPoint x: 401, endPoint y: 287, distance: 16.3
click at [401, 287] on div "Screen Printing Minimum: 12+ Most Popular Colors will be very vibrant and sligh…" at bounding box center [403, 439] width 243 height 727
click at [401, 287] on img at bounding box center [403, 191] width 243 height 204
click at [425, 307] on h3 "Screen Printing" at bounding box center [363, 316] width 162 height 26
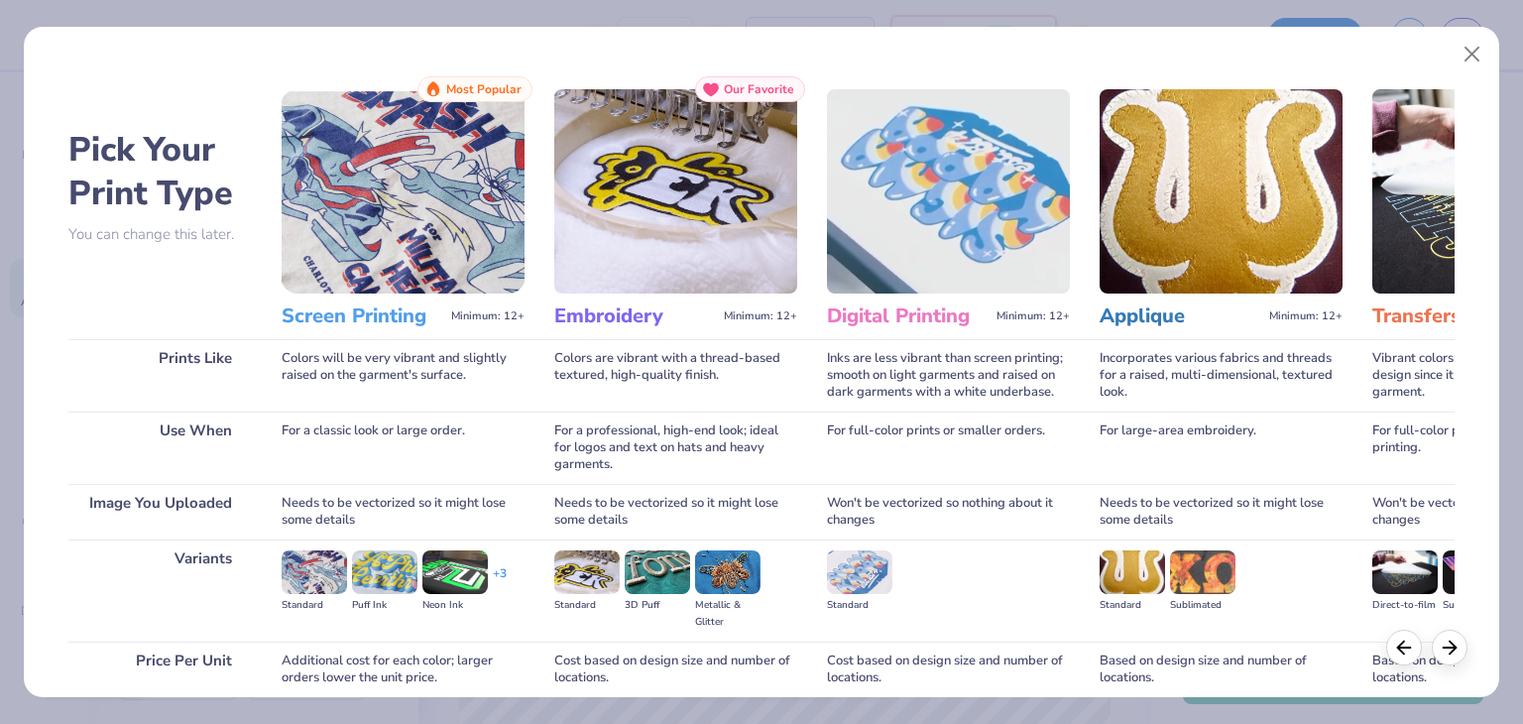
click at [116, 257] on div "Pick Your Print Type You can change this later." at bounding box center [159, 184] width 183 height 217
click at [152, 198] on h2 "Pick Your Print Type" at bounding box center [159, 171] width 183 height 87
click at [290, 210] on img at bounding box center [403, 191] width 243 height 204
click at [694, 164] on img at bounding box center [675, 191] width 243 height 204
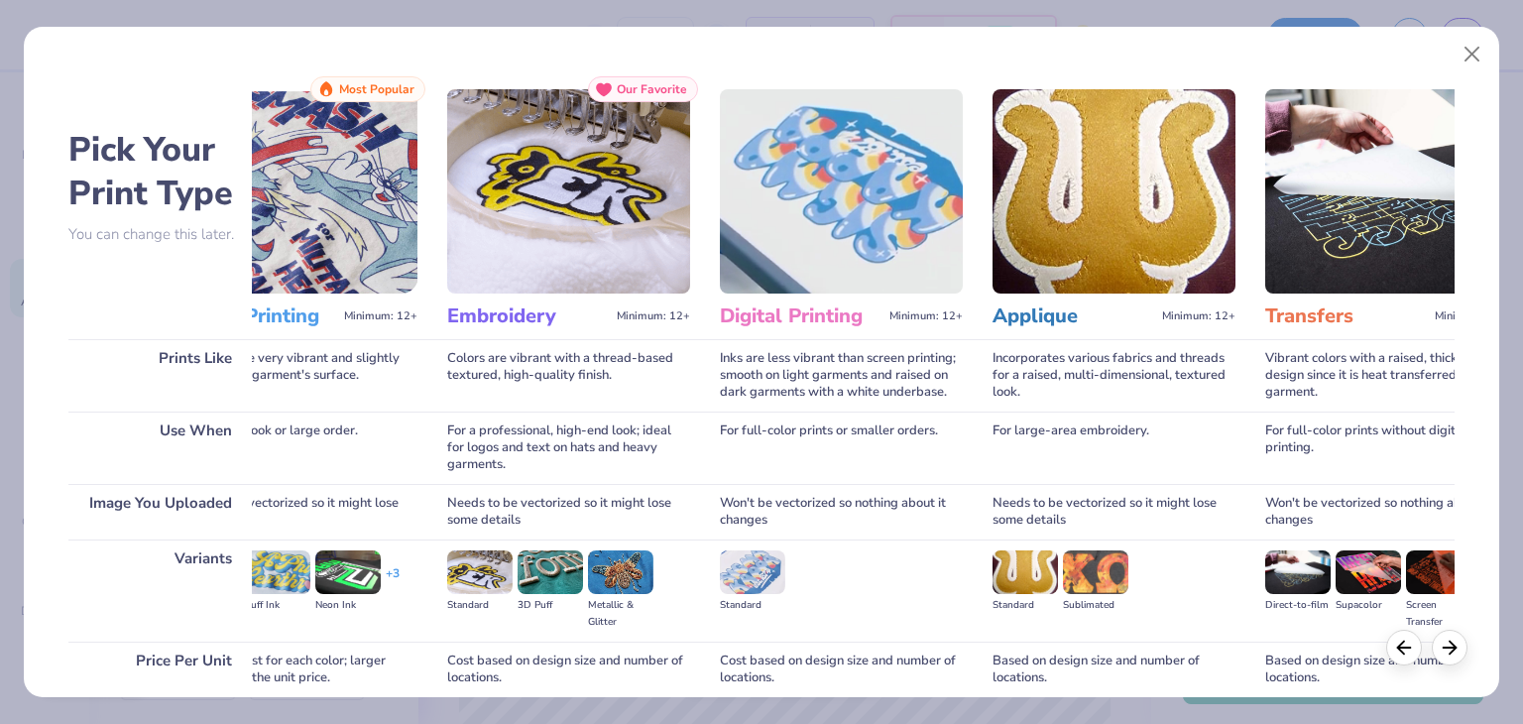
scroll to position [0, 0]
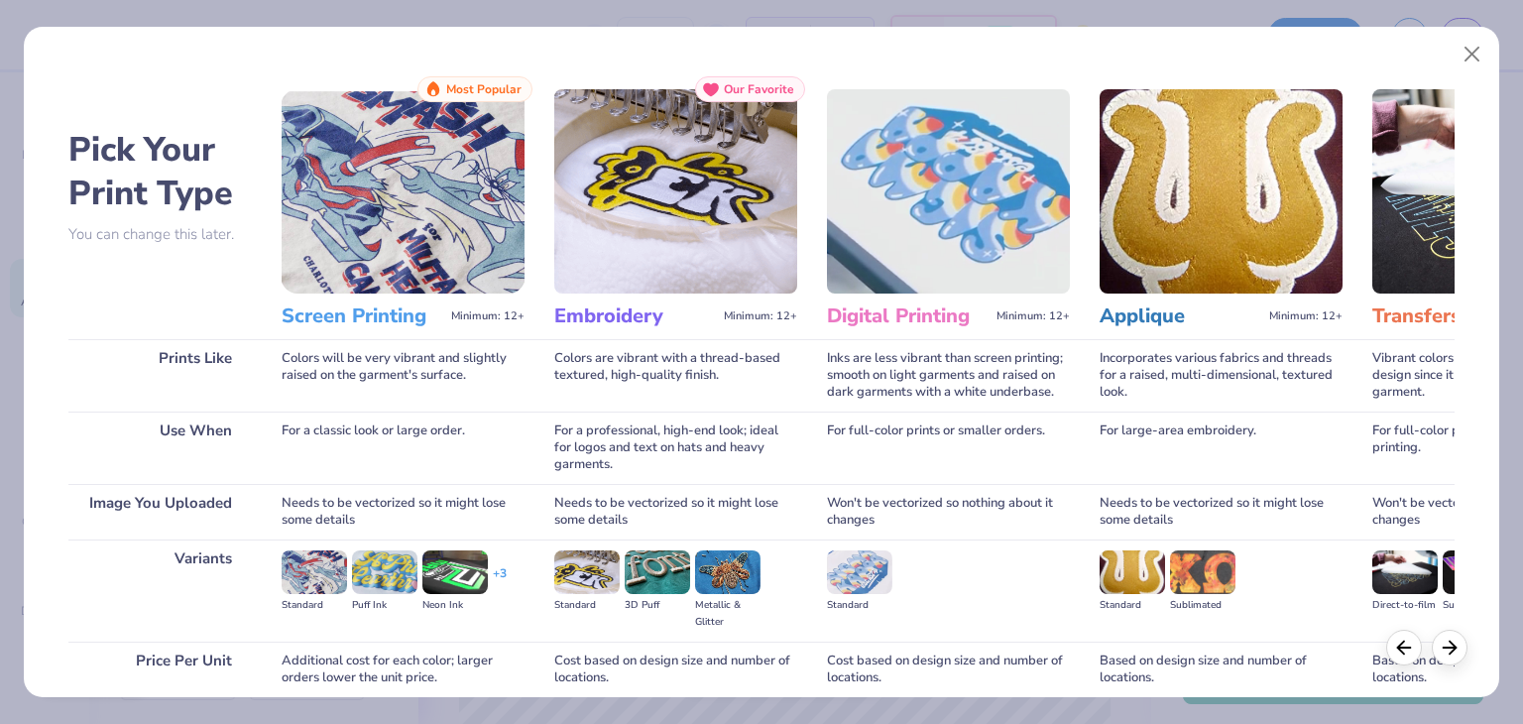
click at [323, 568] on img at bounding box center [314, 572] width 65 height 44
click at [276, 647] on div "Pick Your Print Type You can change this later. Prints Like Use When Image You …" at bounding box center [761, 439] width 1387 height 727
click at [182, 651] on div "Price Per Unit" at bounding box center [159, 670] width 183 height 56
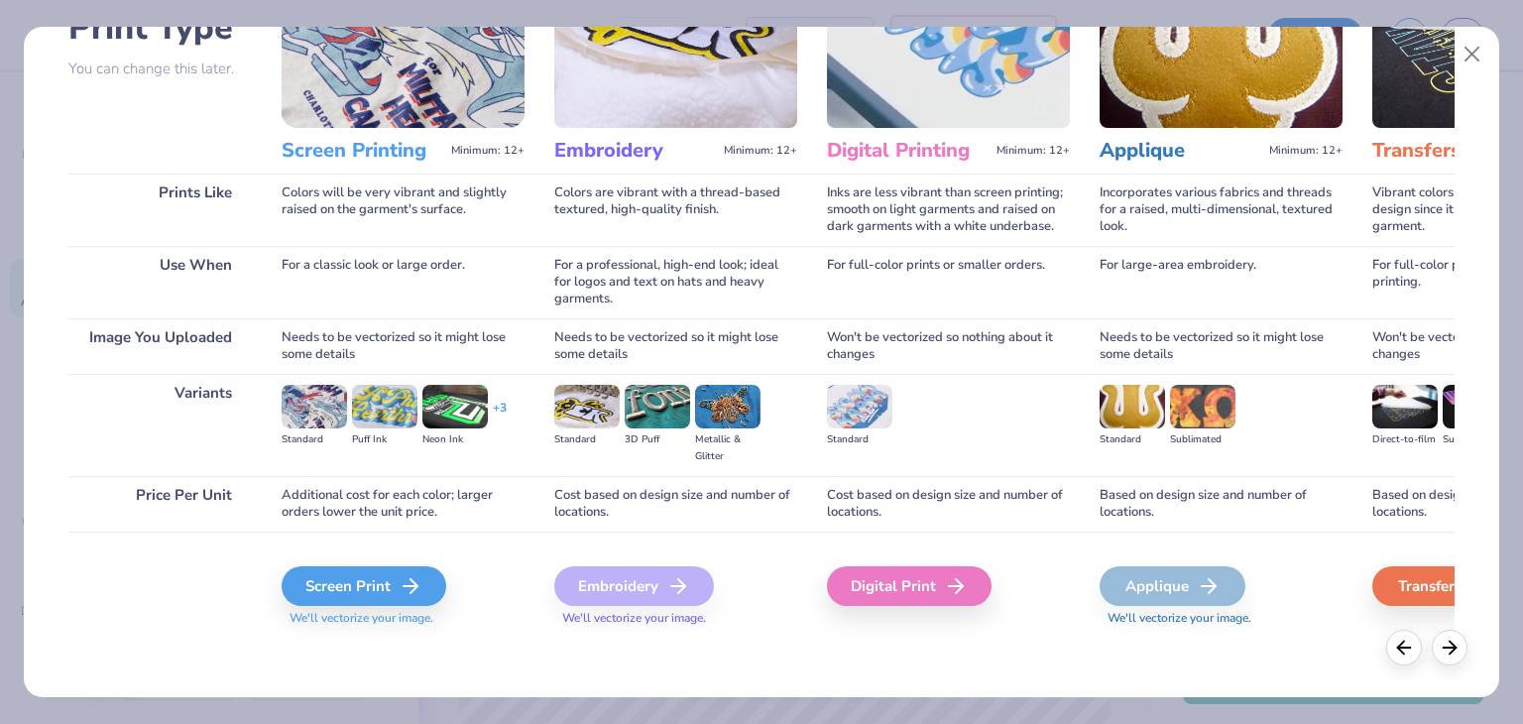
click at [416, 581] on icon at bounding box center [411, 586] width 24 height 24
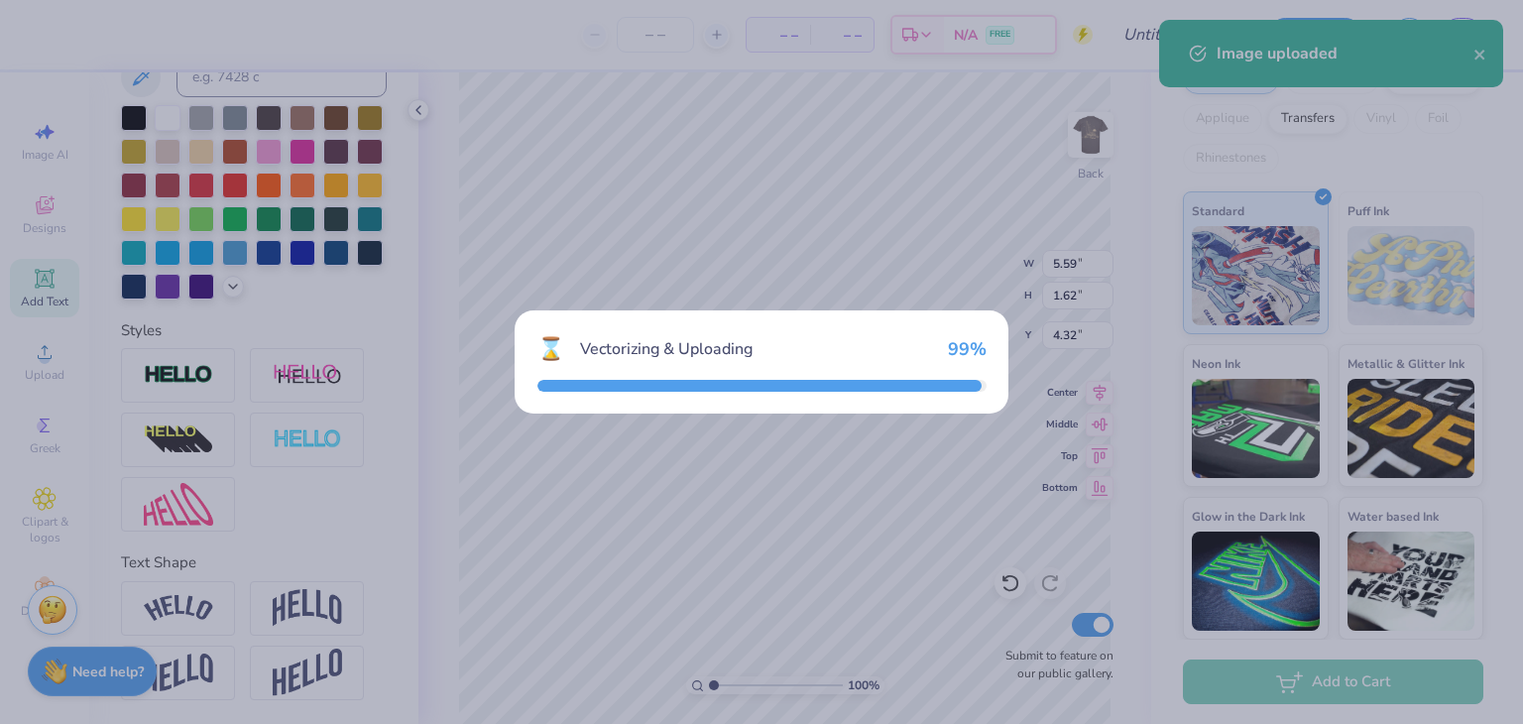
type input "14.17"
type input "5.60"
type input "9.70"
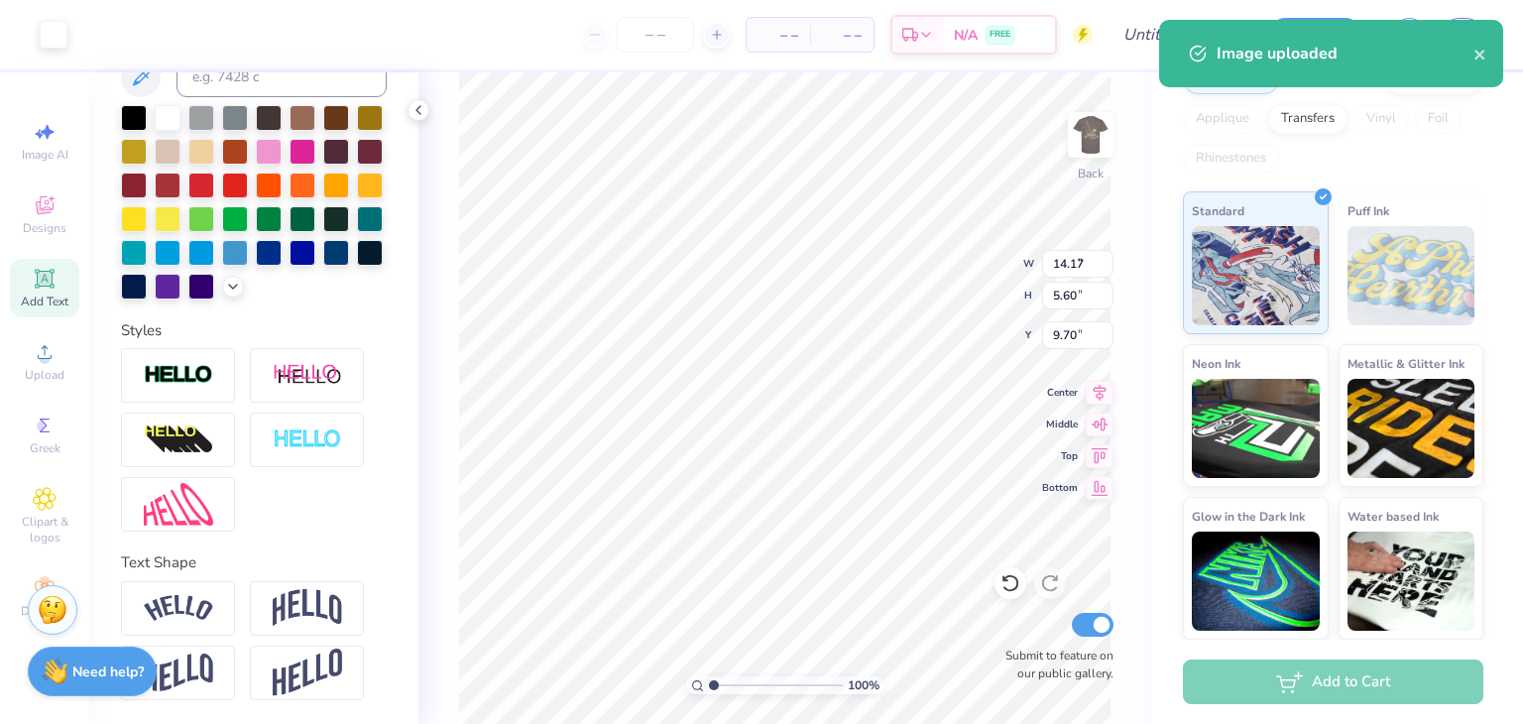
type input "5.59"
type input "1.62"
type input "4.32"
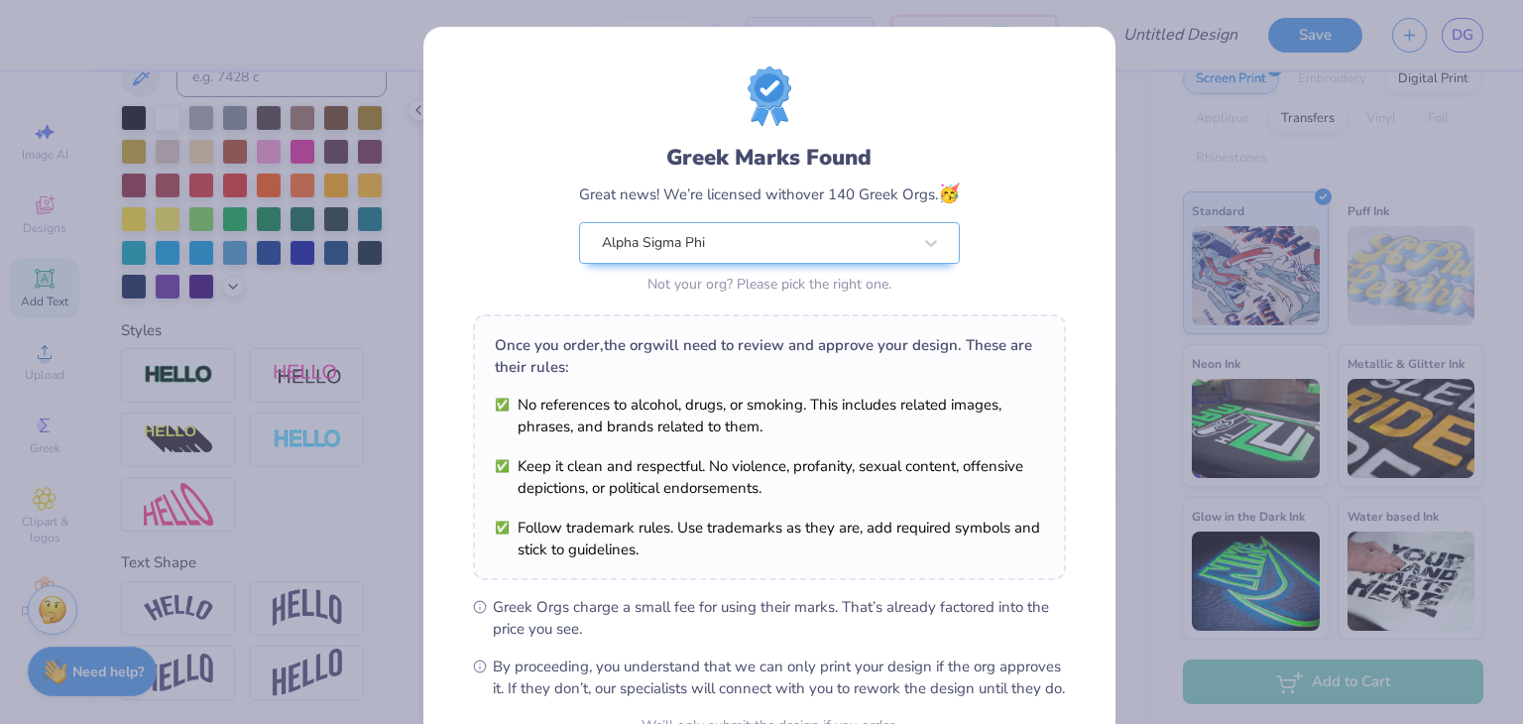
click at [1139, 232] on div "Greek Marks Found Great news! We’re licensed with over 140 Greek Orgs. 🥳 Alpha …" at bounding box center [761, 362] width 1523 height 724
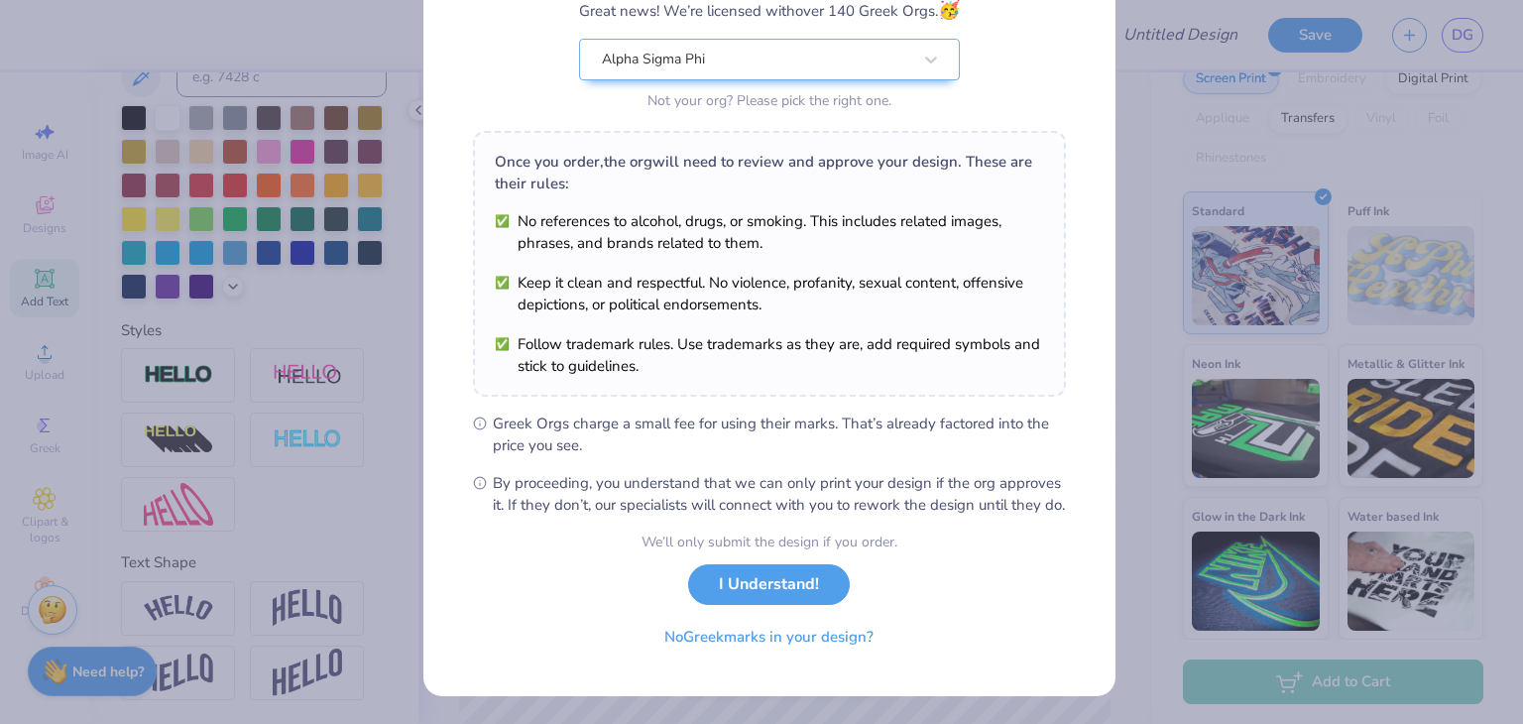
click at [777, 589] on button "I Understand!" at bounding box center [769, 584] width 162 height 41
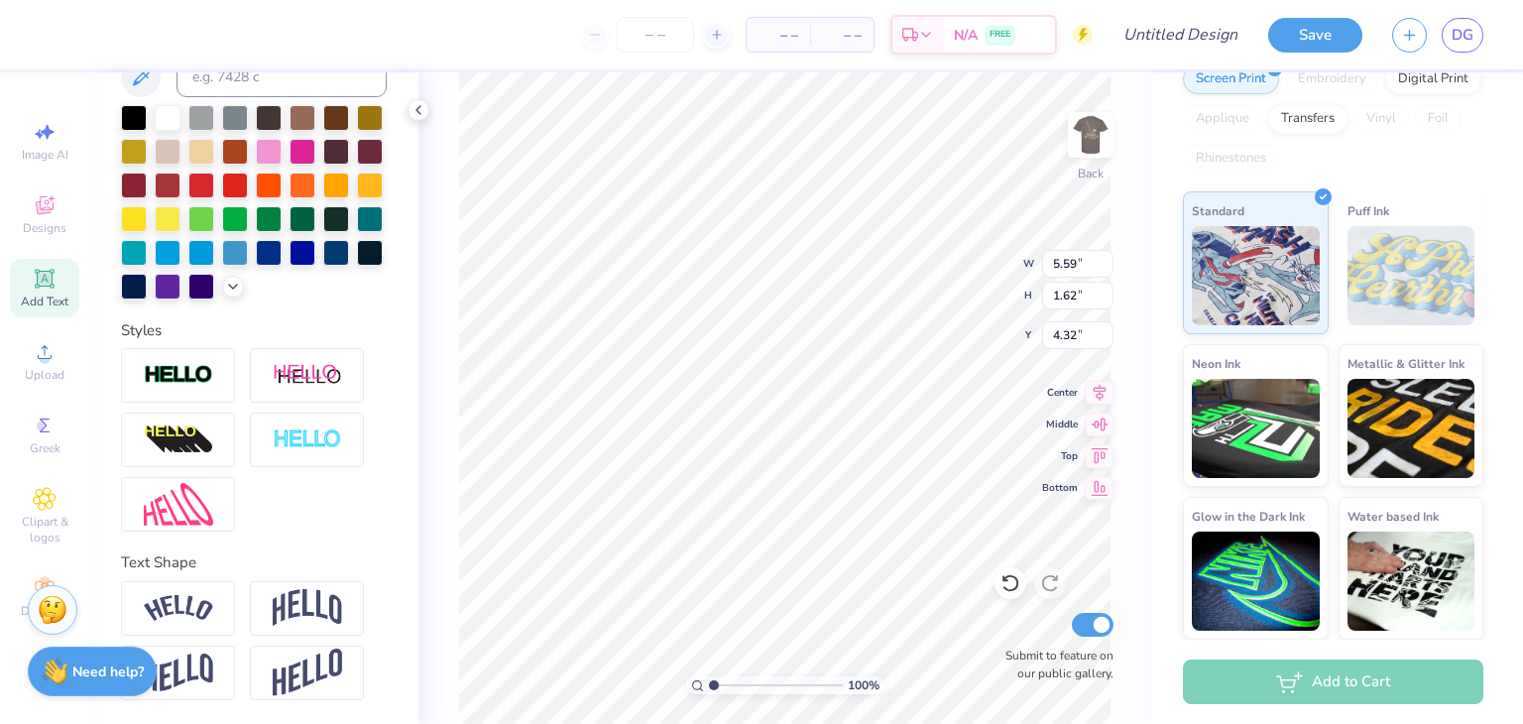
type textarea "TEX\T"
type input "6.45"
type input "6.65"
type input "2.63"
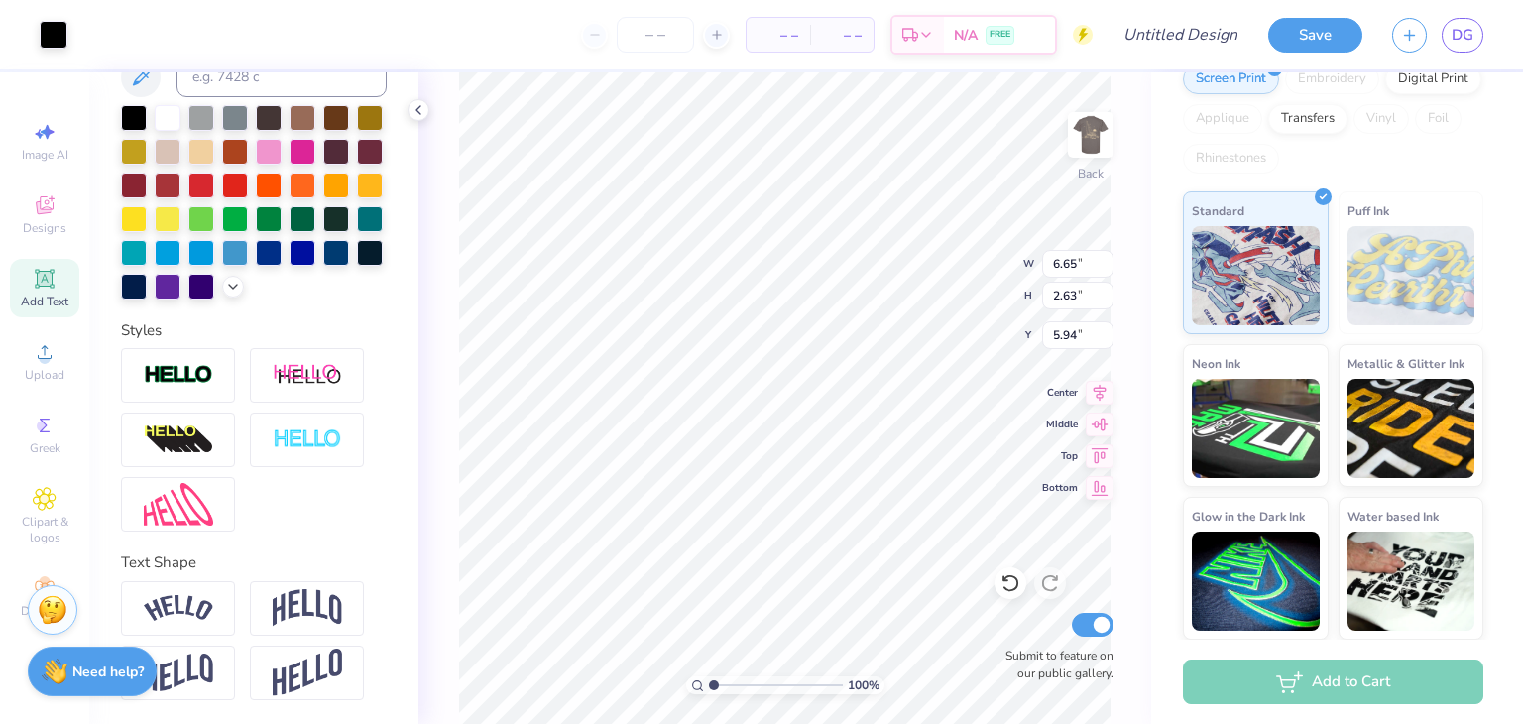
click at [214, 139] on div at bounding box center [201, 152] width 26 height 26
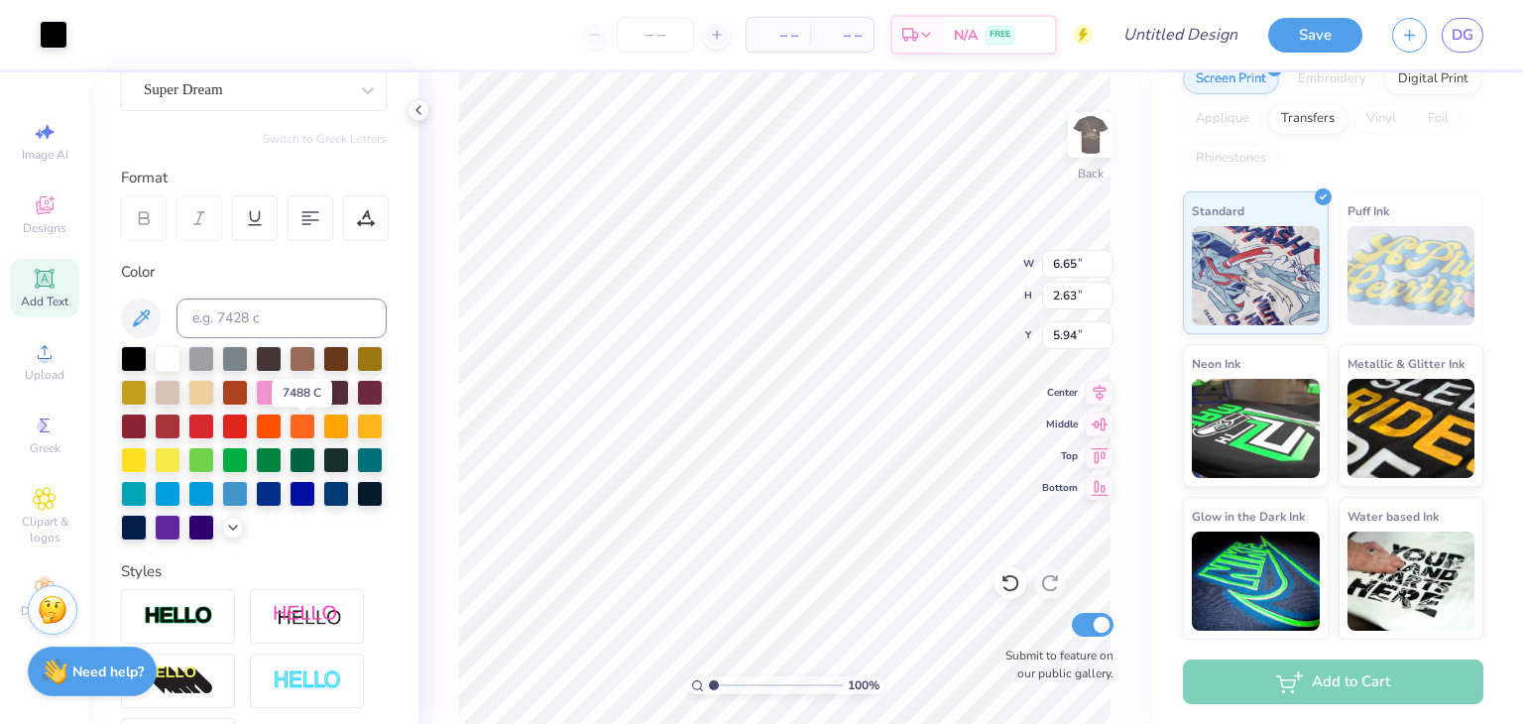
scroll to position [187, 0]
click at [214, 398] on div at bounding box center [201, 394] width 26 height 26
type input "3.00"
type input "4.25"
type input "1.68"
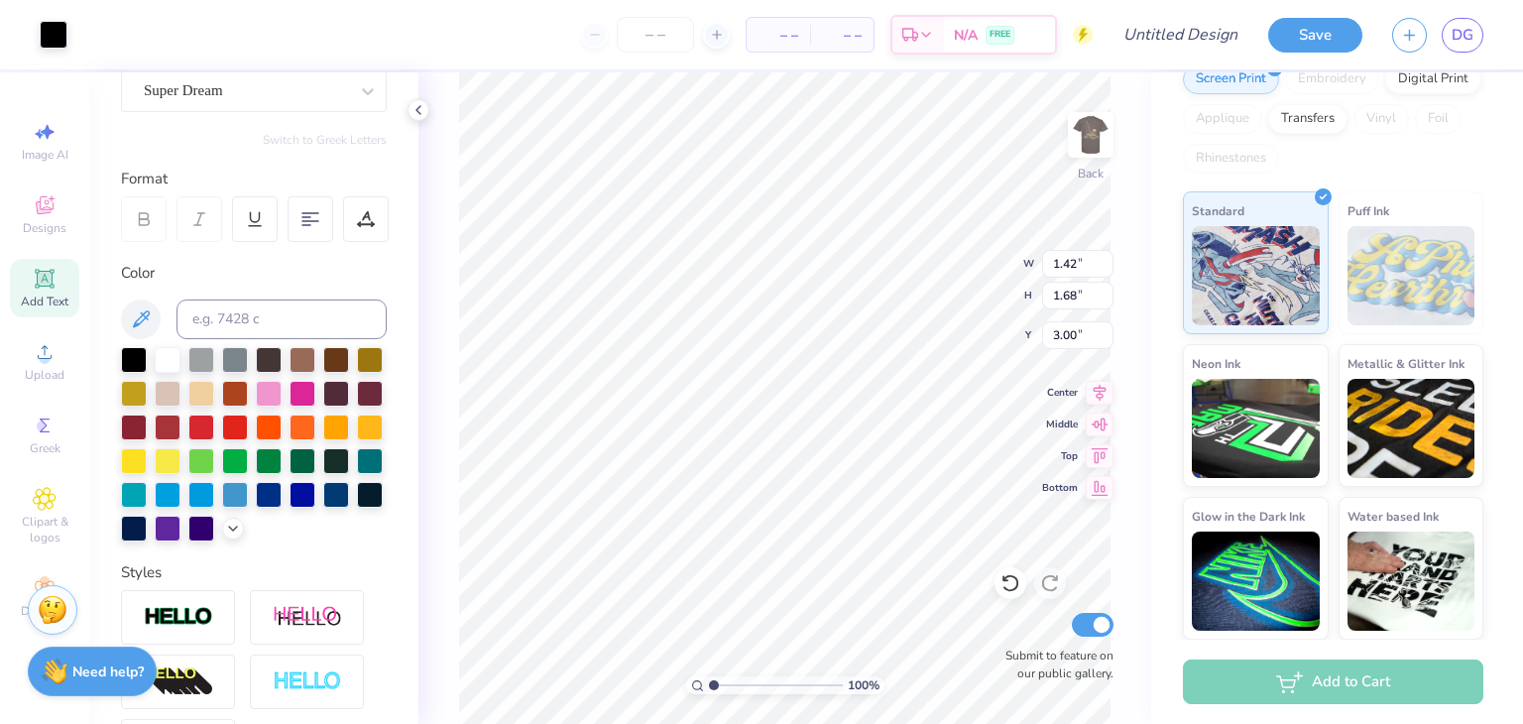
click at [214, 391] on div at bounding box center [201, 394] width 26 height 26
click at [214, 390] on div at bounding box center [201, 394] width 26 height 26
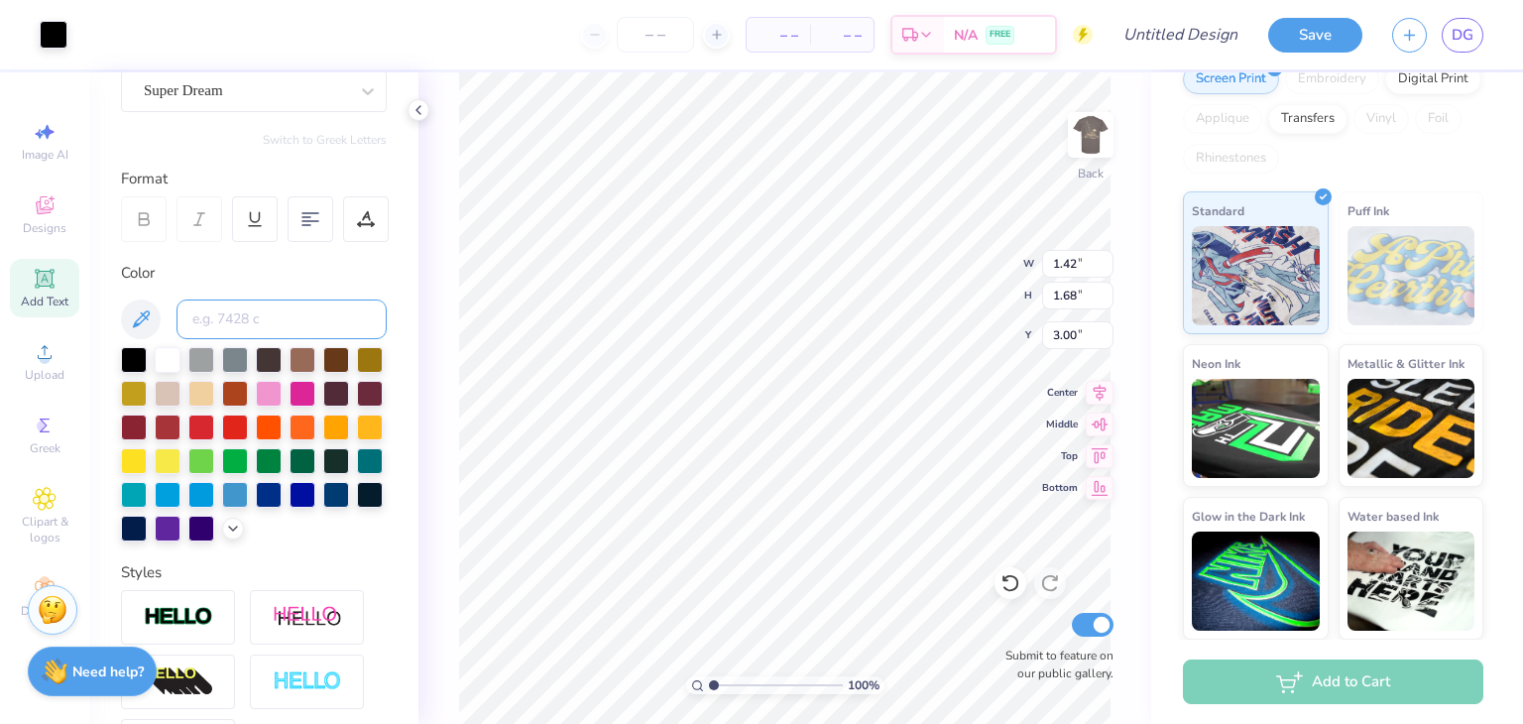
click at [207, 326] on input at bounding box center [282, 320] width 210 height 40
click at [148, 303] on button at bounding box center [141, 320] width 40 height 40
click at [215, 320] on input at bounding box center [282, 320] width 210 height 40
click at [214, 425] on div at bounding box center [201, 428] width 26 height 26
click at [214, 392] on div at bounding box center [201, 394] width 26 height 26
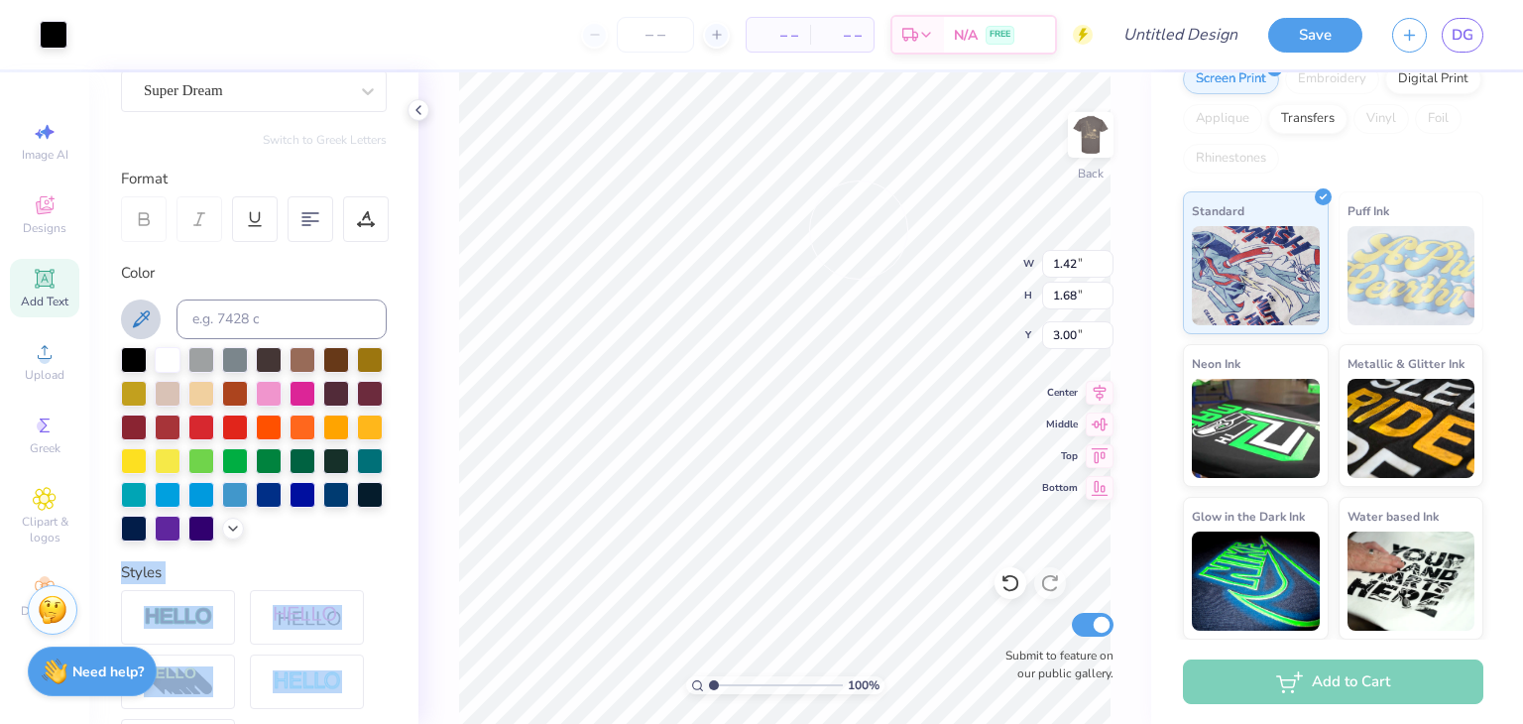
click at [857, 229] on div "Art colors – – Per Item – – Total Est. Delivery N/A FREE Design Title Save DG I…" at bounding box center [761, 362] width 1523 height 724
type input "1.46"
click at [1094, 140] on img at bounding box center [1091, 135] width 40 height 40
click at [1095, 147] on img at bounding box center [1091, 135] width 40 height 40
click at [214, 386] on div at bounding box center [201, 394] width 26 height 26
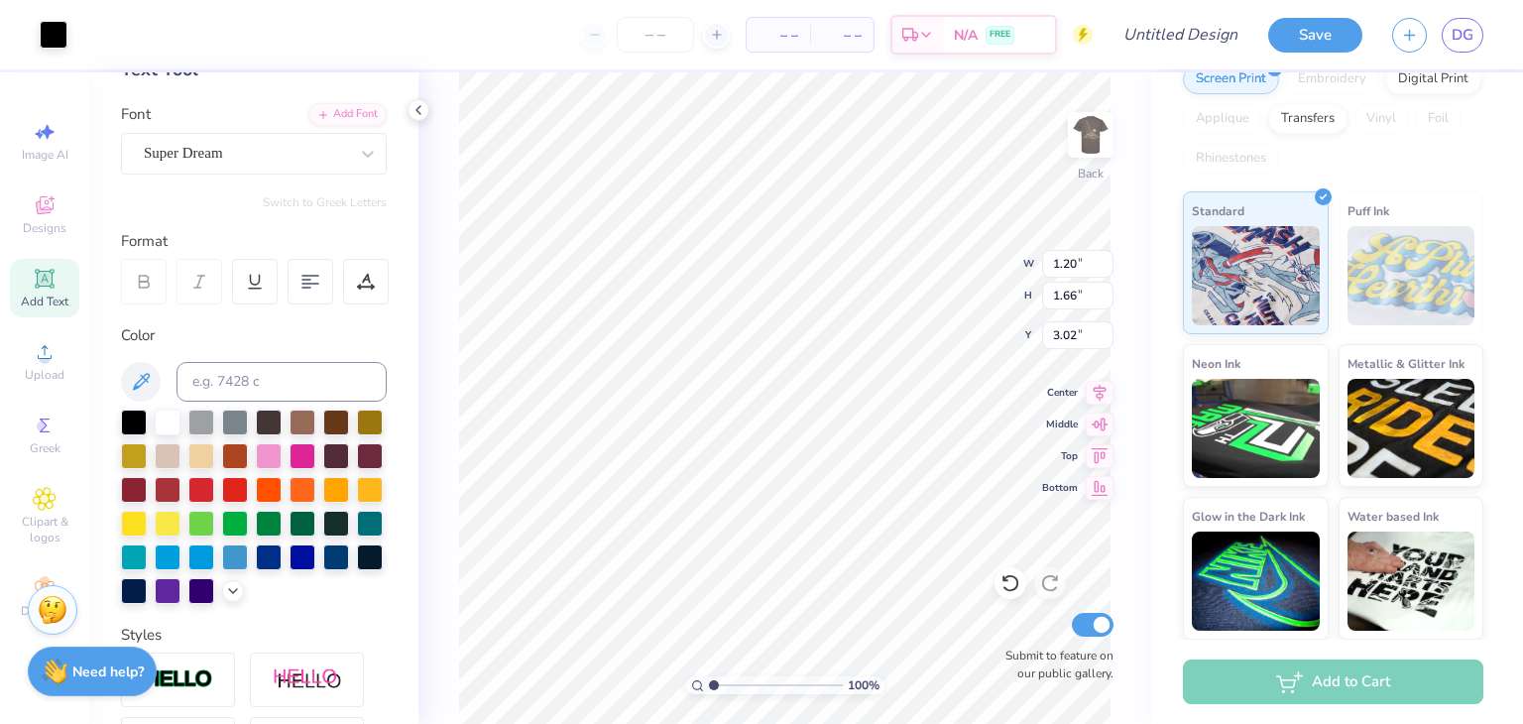
scroll to position [309, 0]
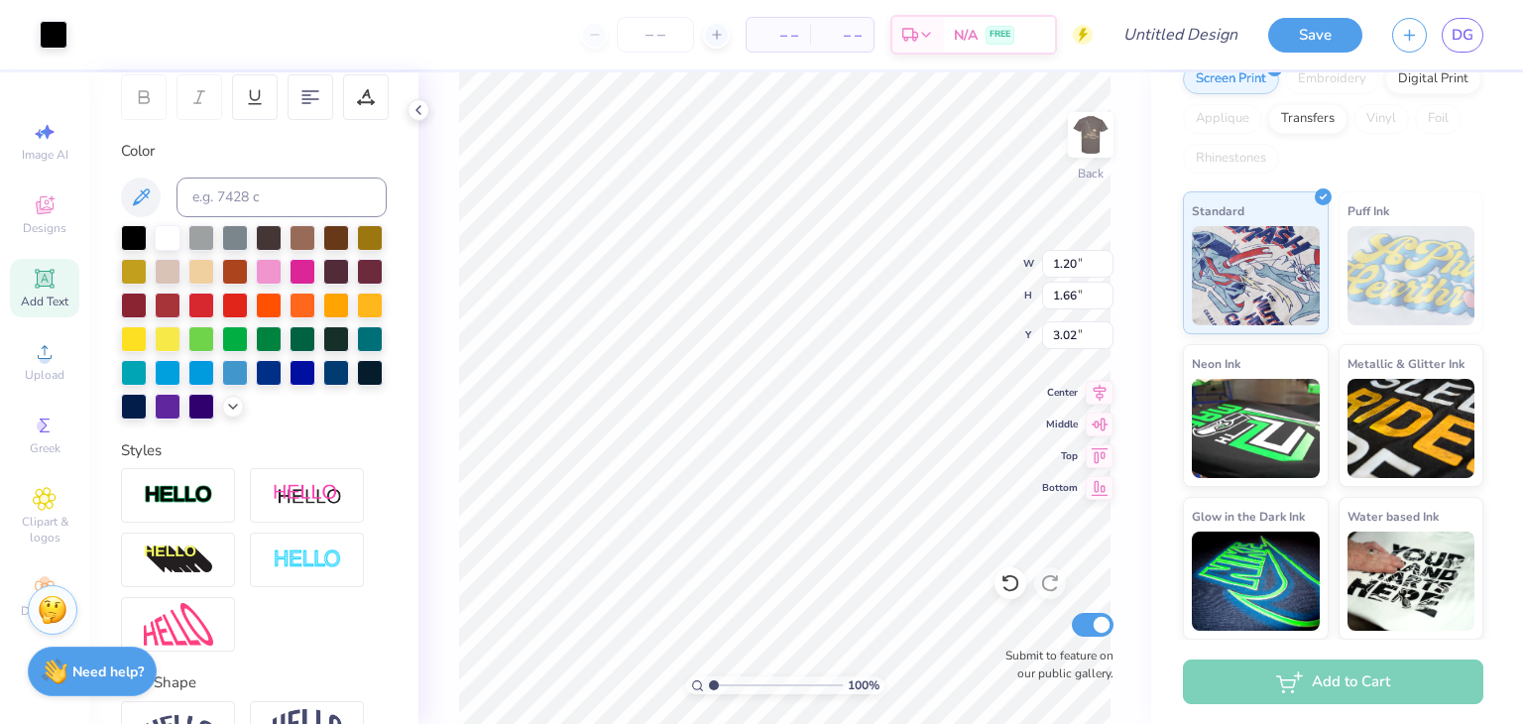
type input "1.42"
type input "1.68"
type input "3.00"
click at [1092, 128] on img at bounding box center [1091, 135] width 40 height 40
click at [1082, 138] on img at bounding box center [1091, 135] width 40 height 40
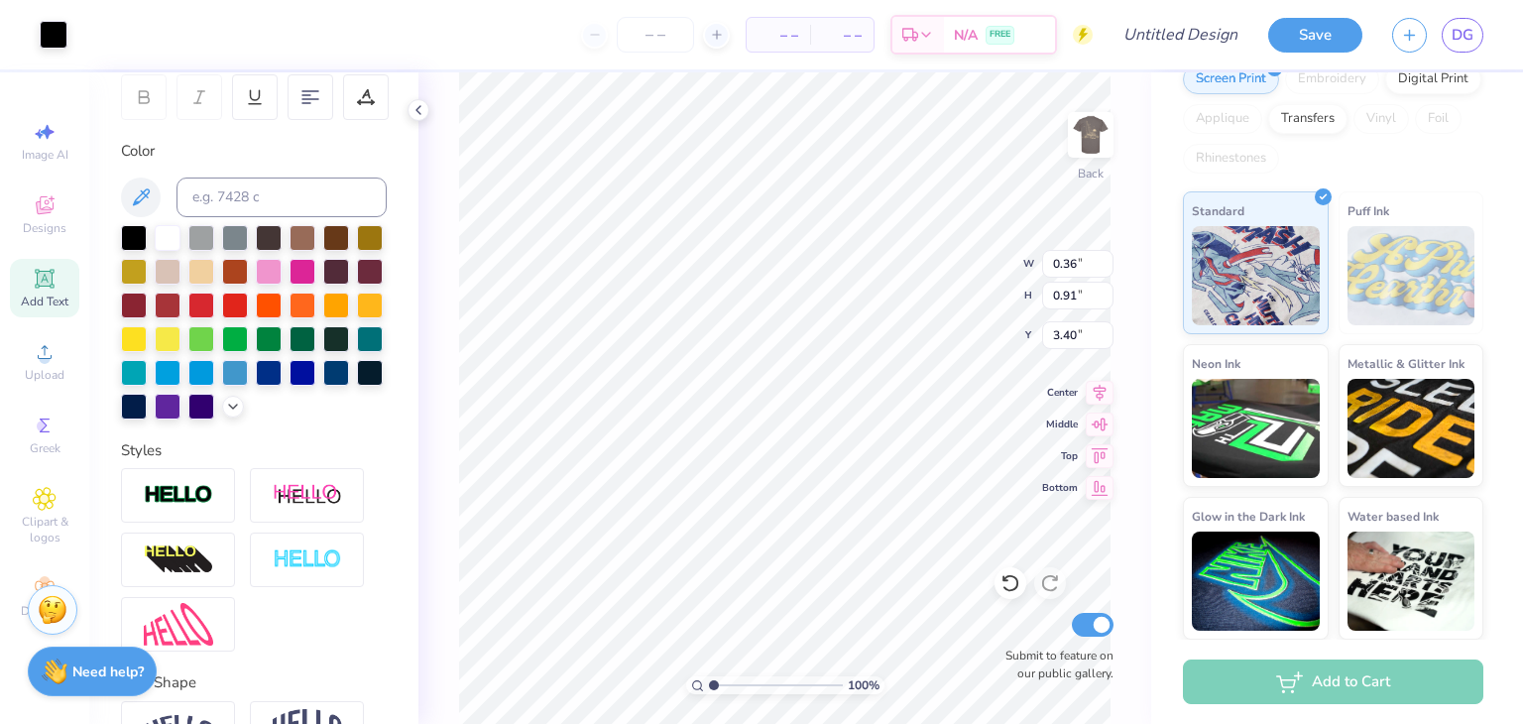
type input "1.46"
type input "1.68"
type input "3.00"
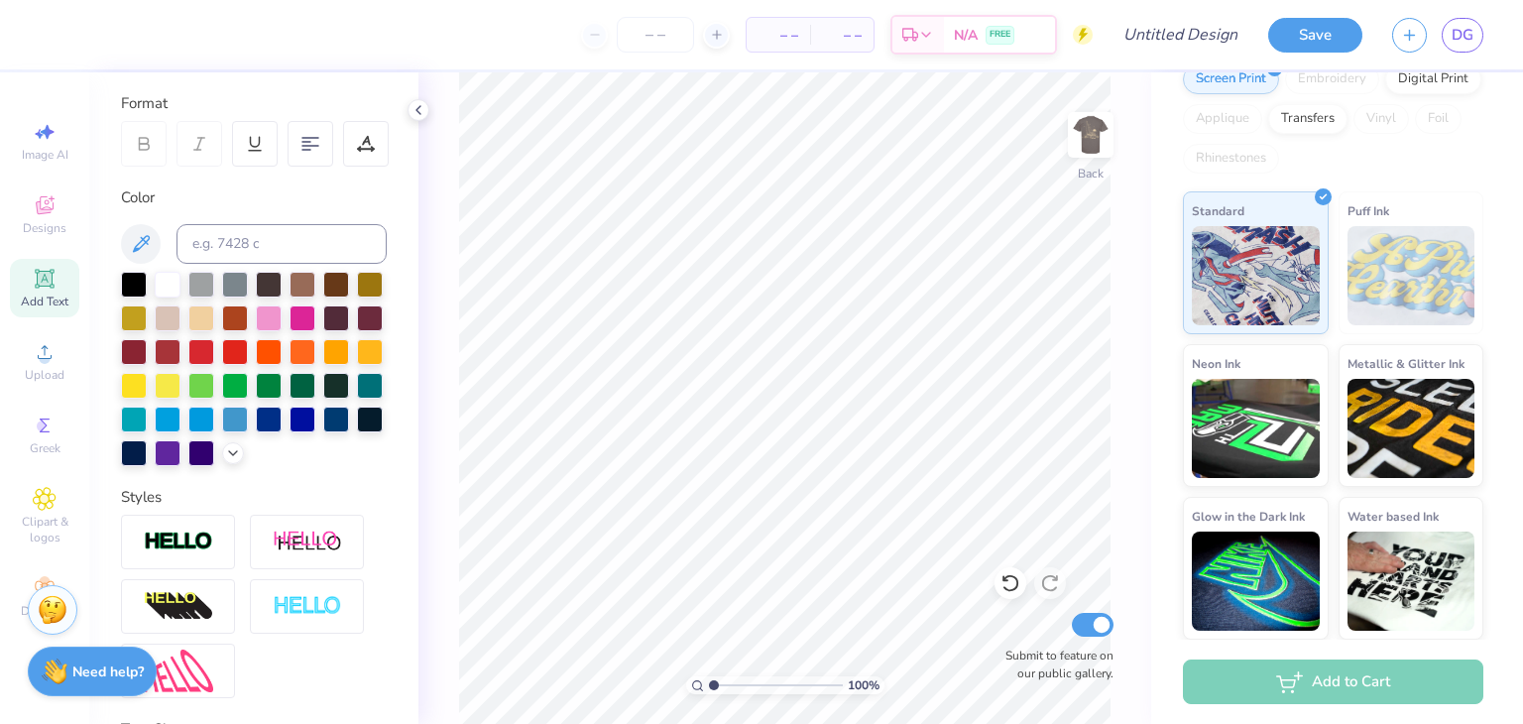
scroll to position [274, 0]
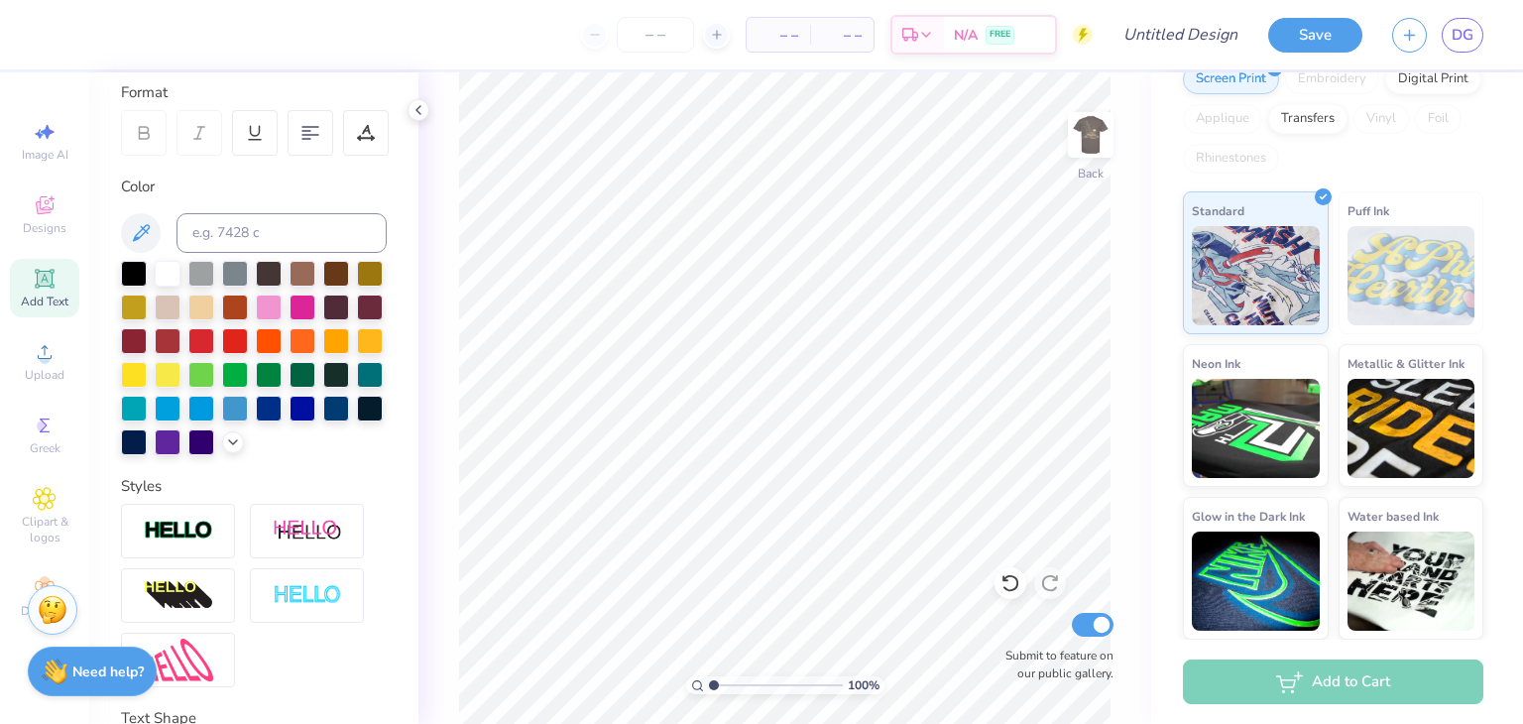
click at [30, 302] on span "Add Text" at bounding box center [45, 302] width 48 height 16
type textarea "T"
paste textarea
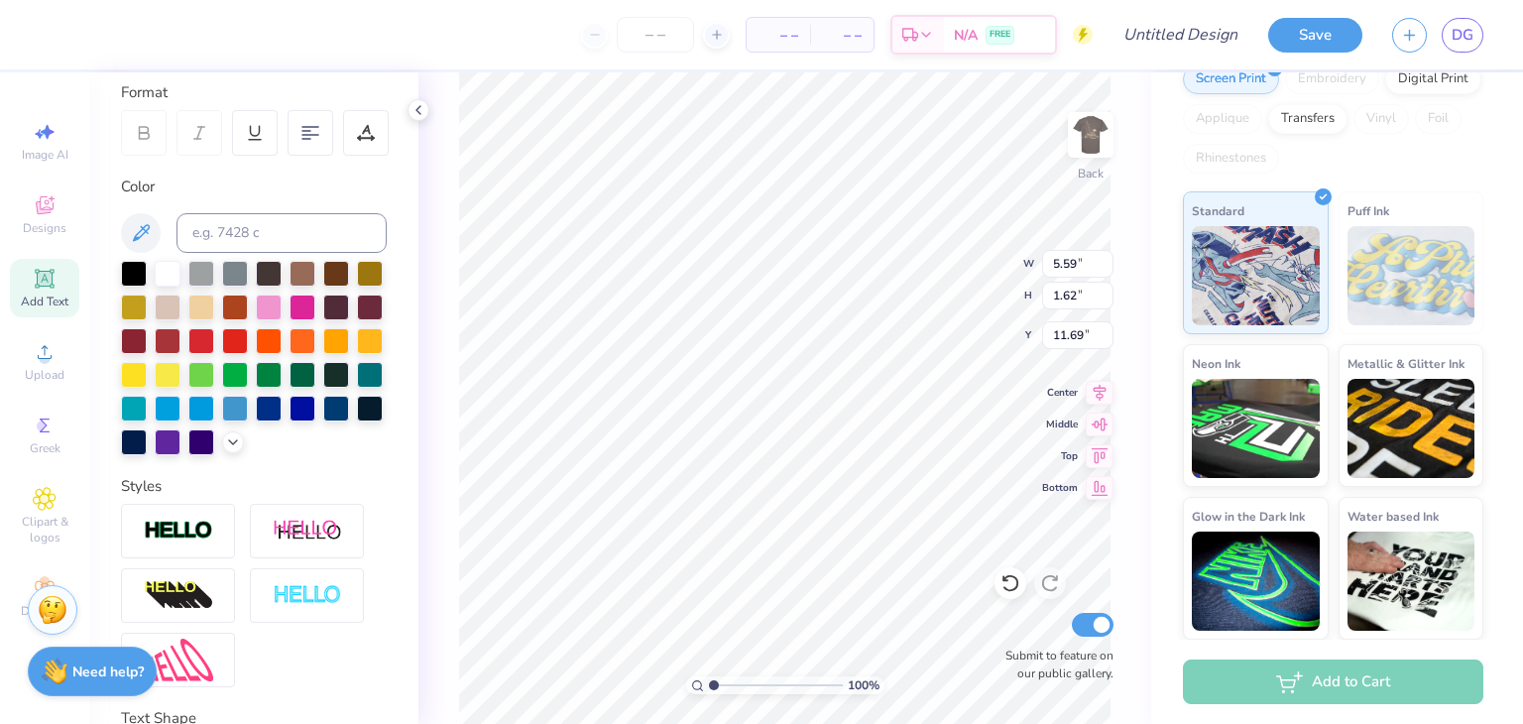
paste textarea
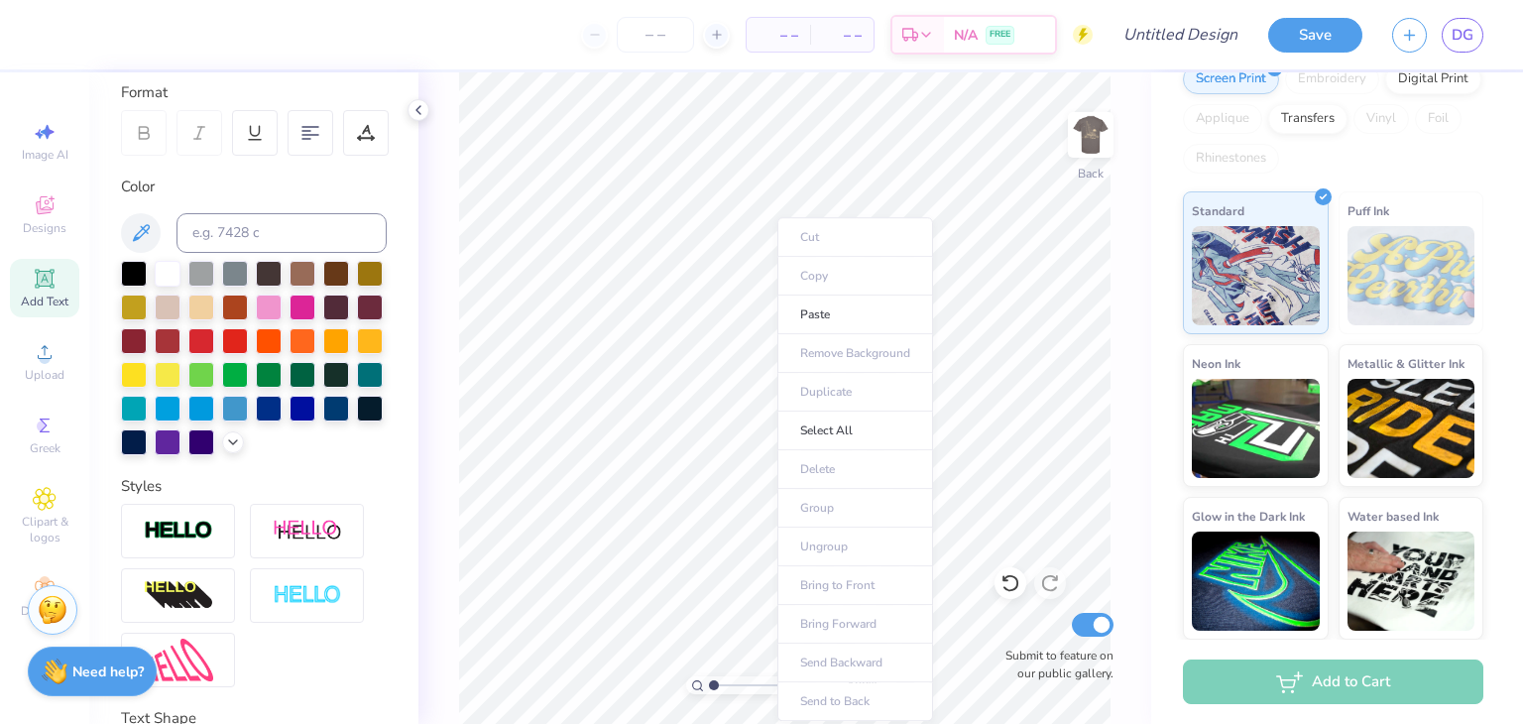
click at [804, 306] on li "Paste" at bounding box center [856, 315] width 156 height 39
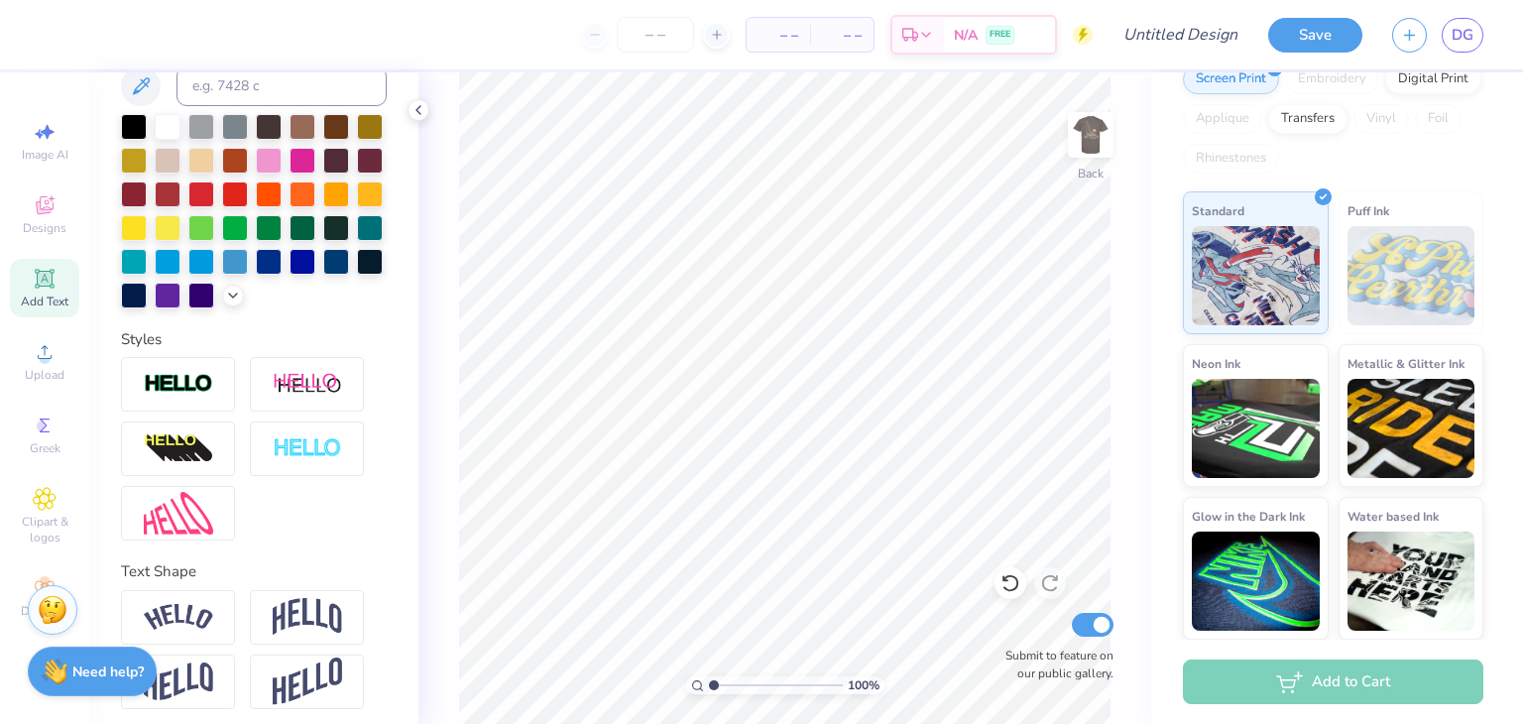
scroll to position [422, 0]
click at [73, 439] on div "Greek" at bounding box center [44, 435] width 69 height 59
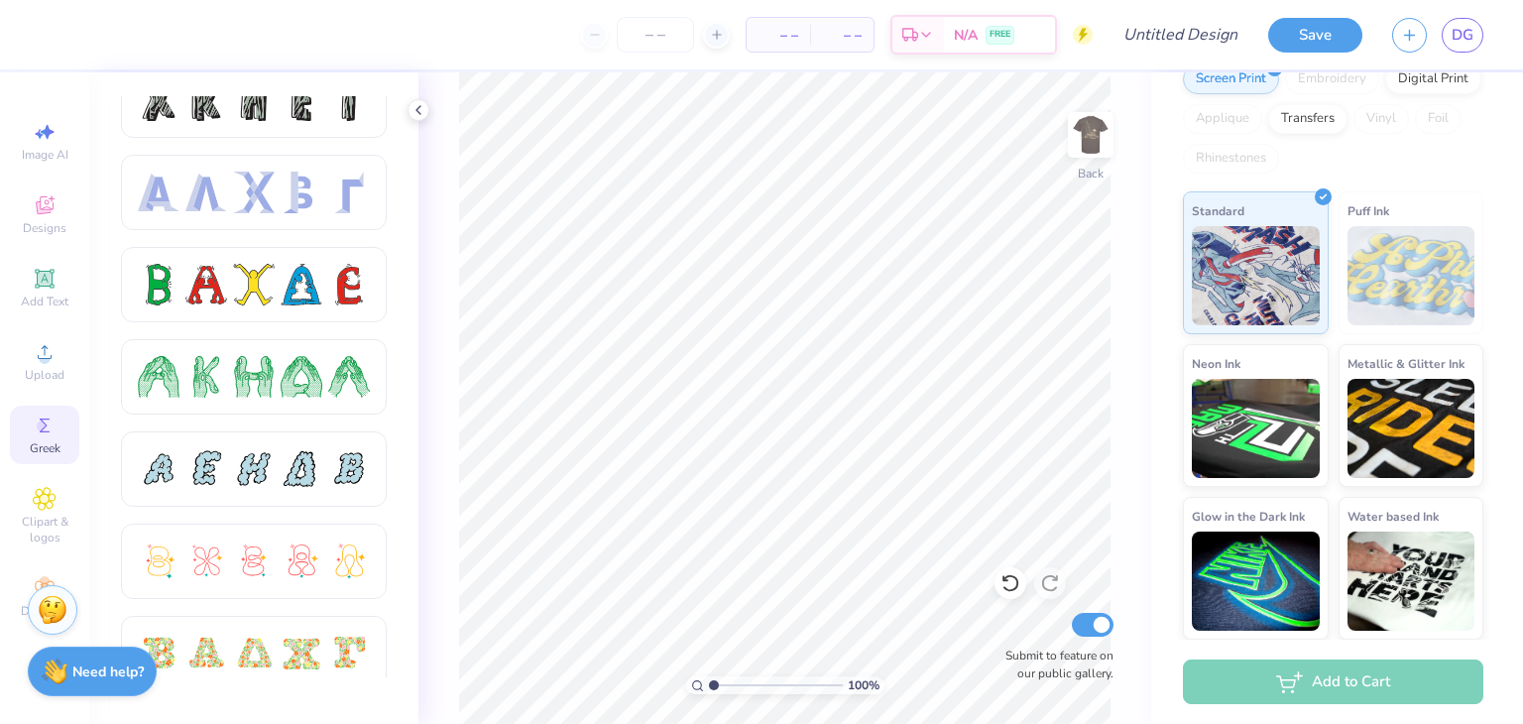
scroll to position [0, 0]
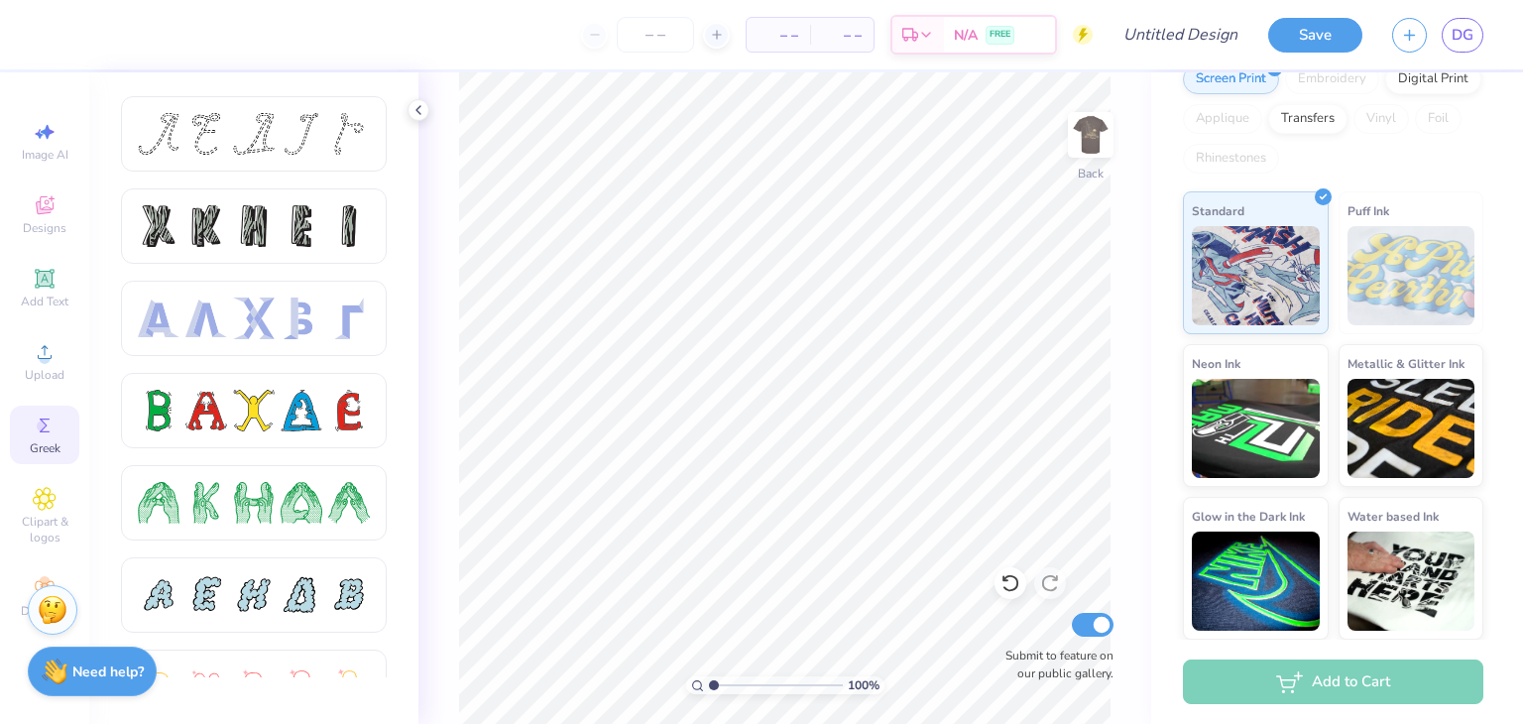
click at [412, 114] on icon at bounding box center [419, 110] width 16 height 16
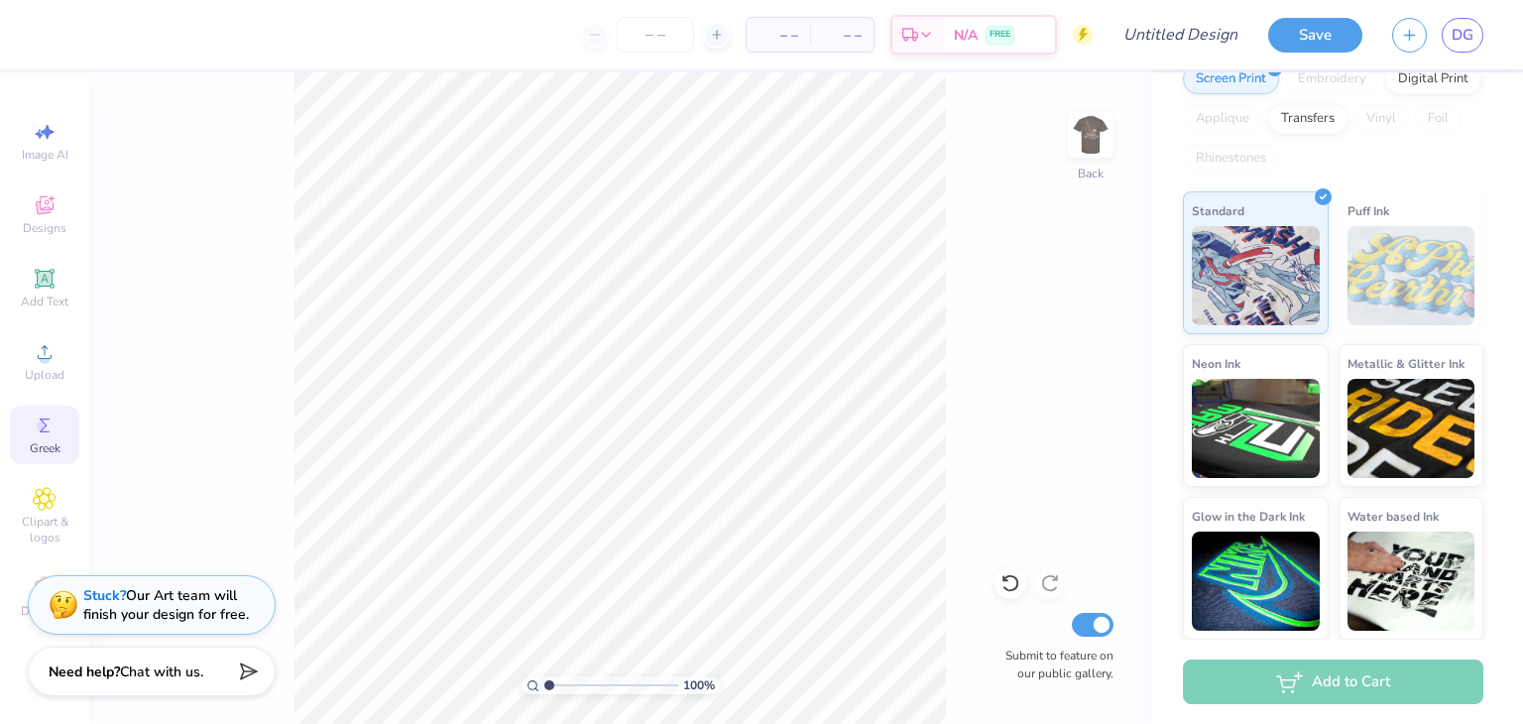
click at [1075, 146] on img at bounding box center [1091, 135] width 40 height 40
click at [1305, 24] on button "Save" at bounding box center [1316, 35] width 94 height 35
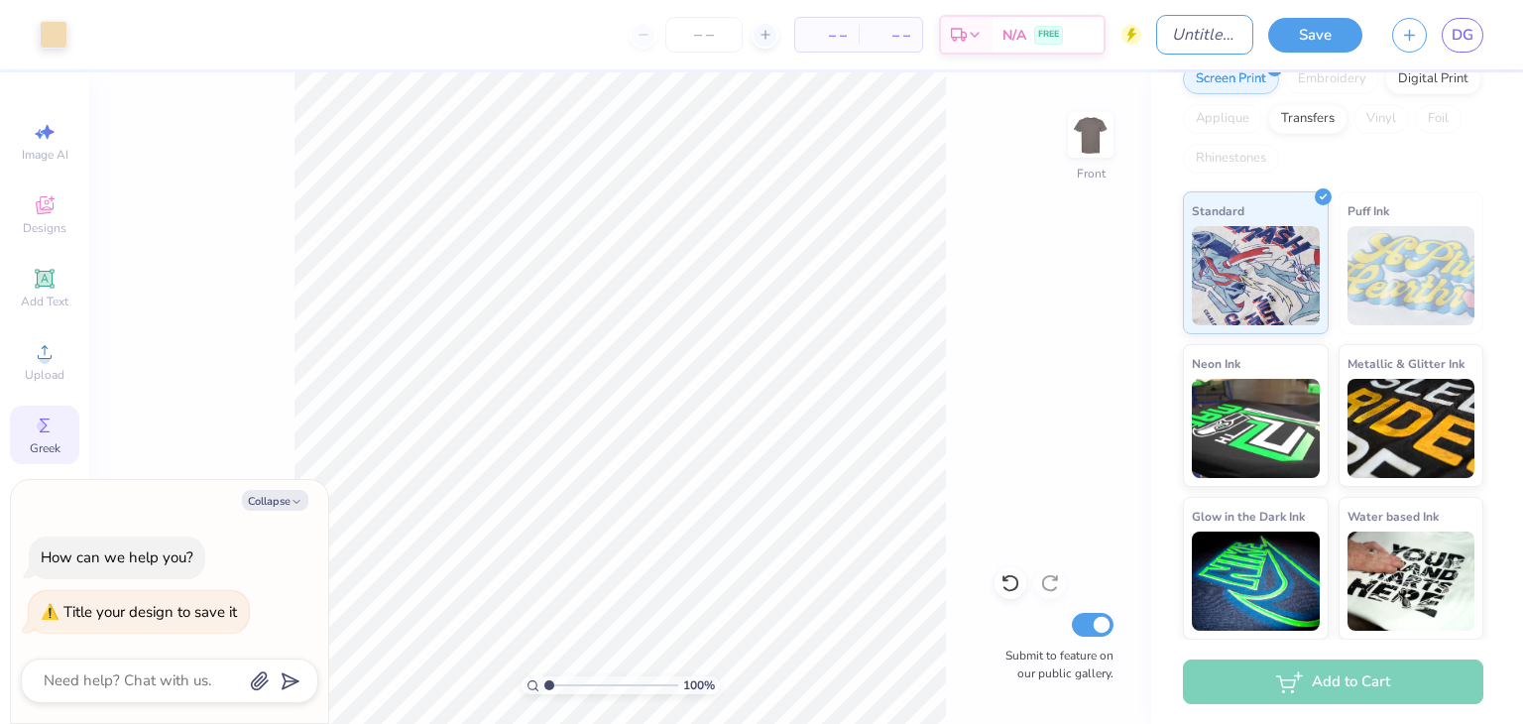
type textarea "x"
click at [1177, 28] on input "Design Title" at bounding box center [1204, 35] width 97 height 40
type input "b"
type textarea "x"
type input "bo"
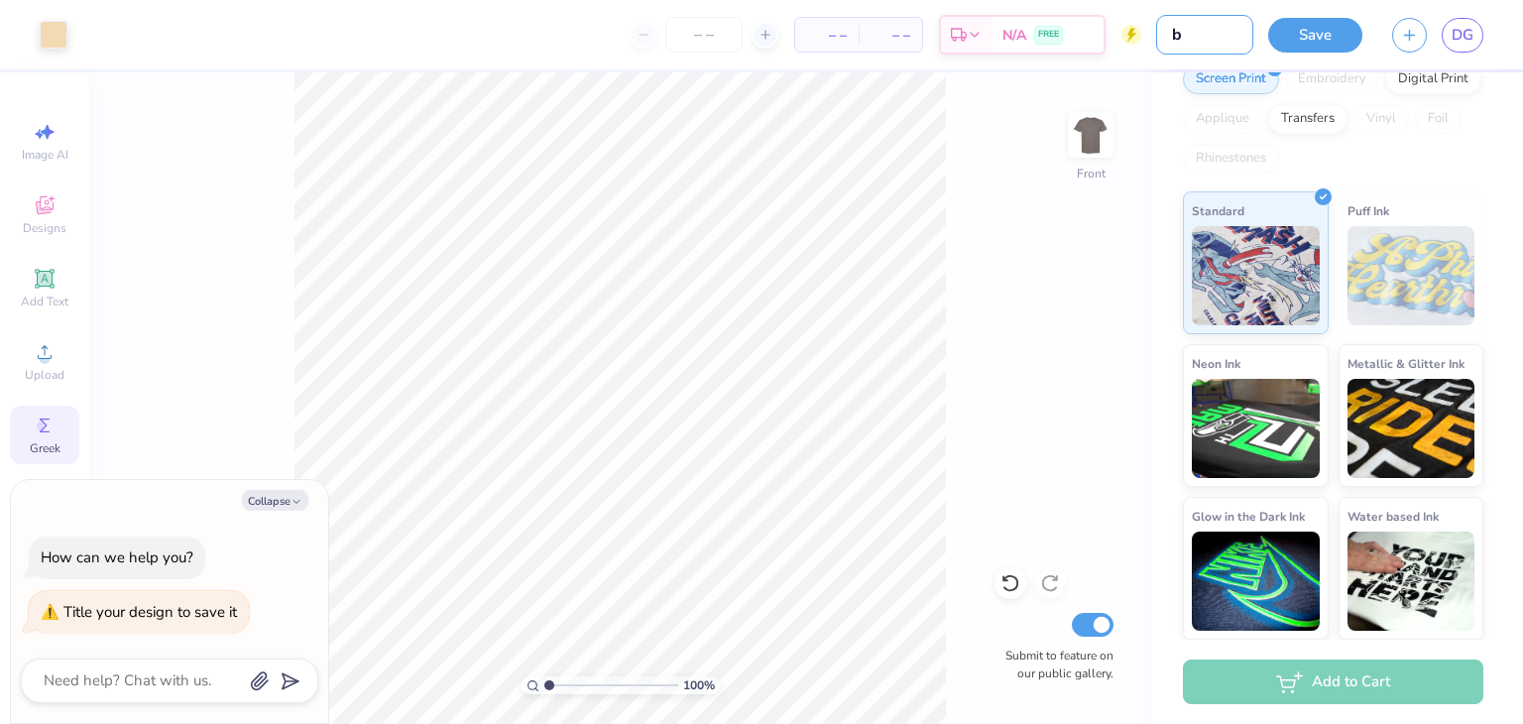
type textarea "x"
type input "boa"
type textarea "x"
type input "boat"
type textarea "x"
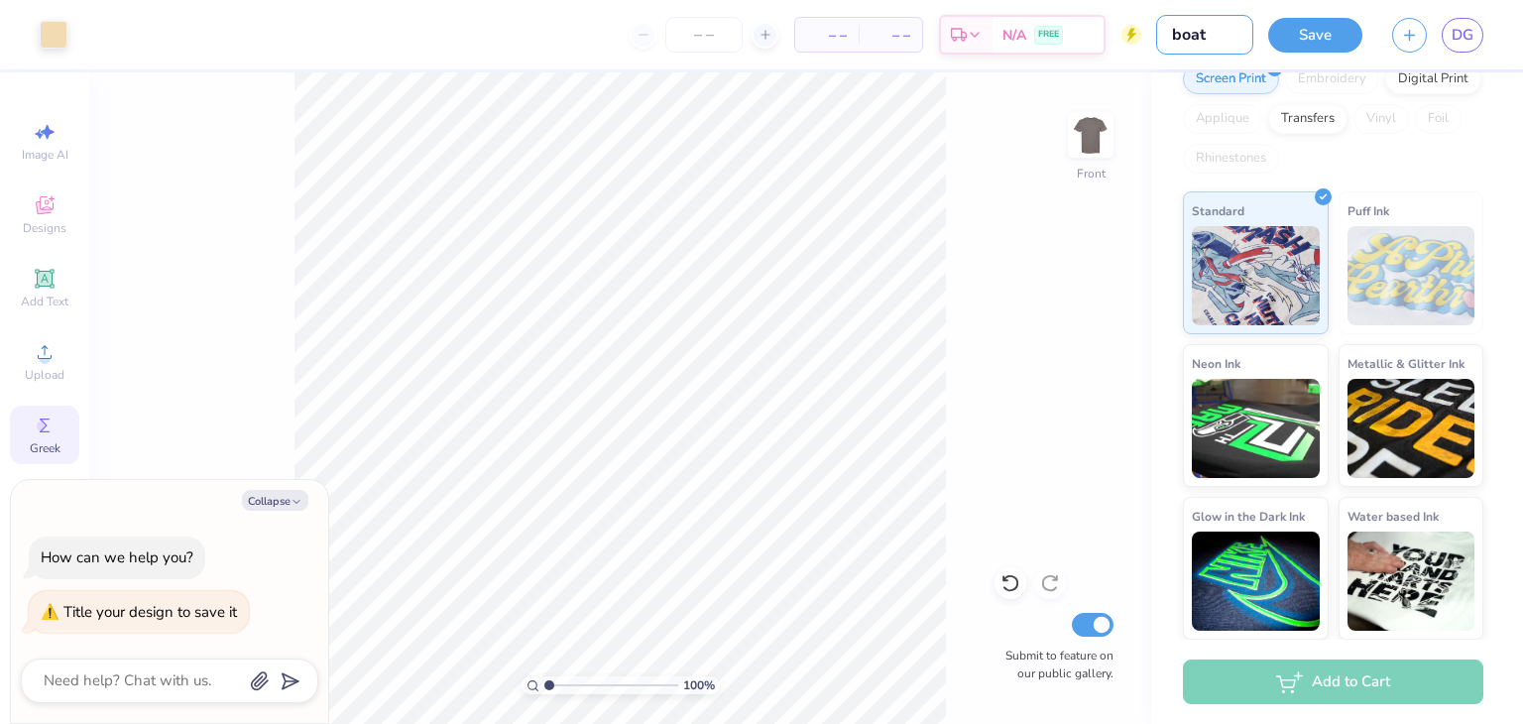
type input "boat"
type textarea "x"
type input "boat t"
type textarea "x"
type input "boat th"
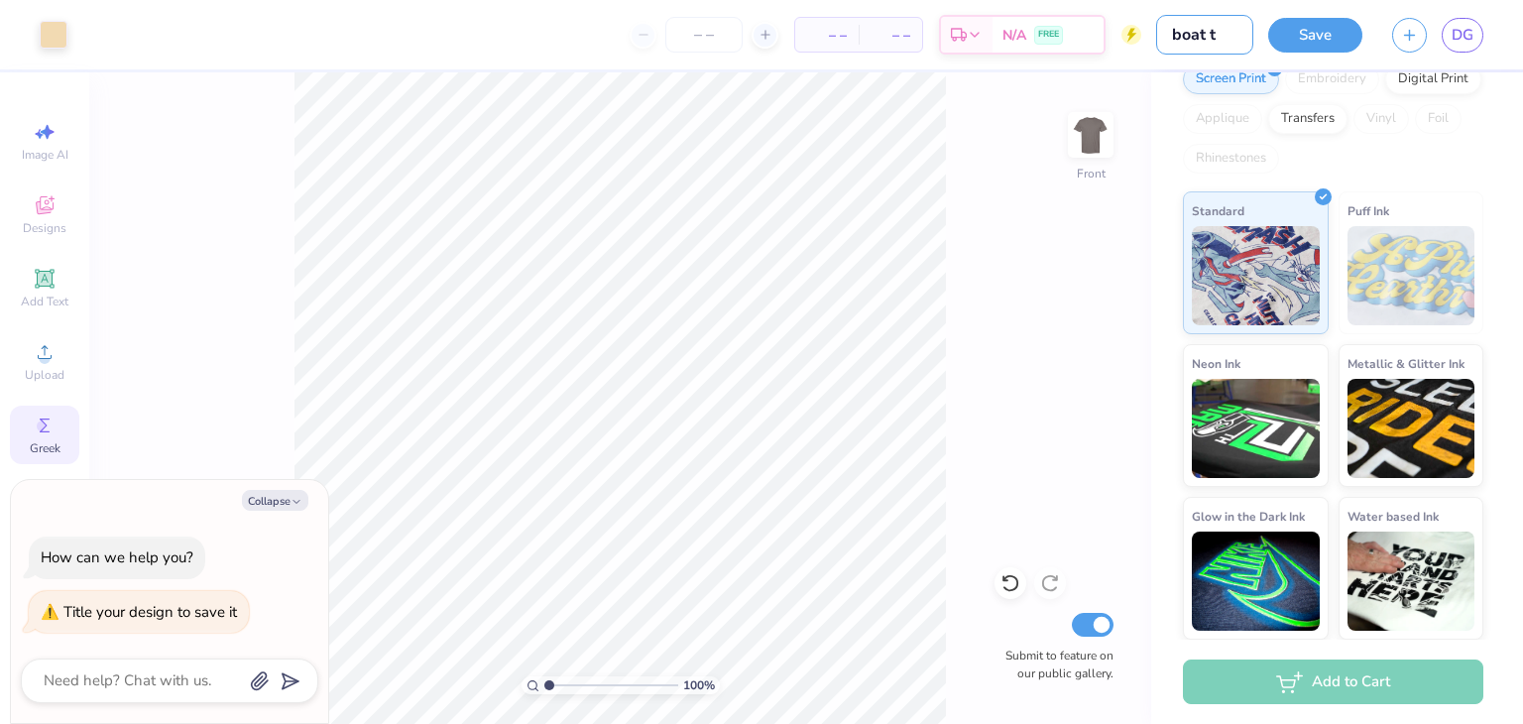
type textarea "x"
type input "boat the"
type textarea "x"
type input "boat them"
type textarea "x"
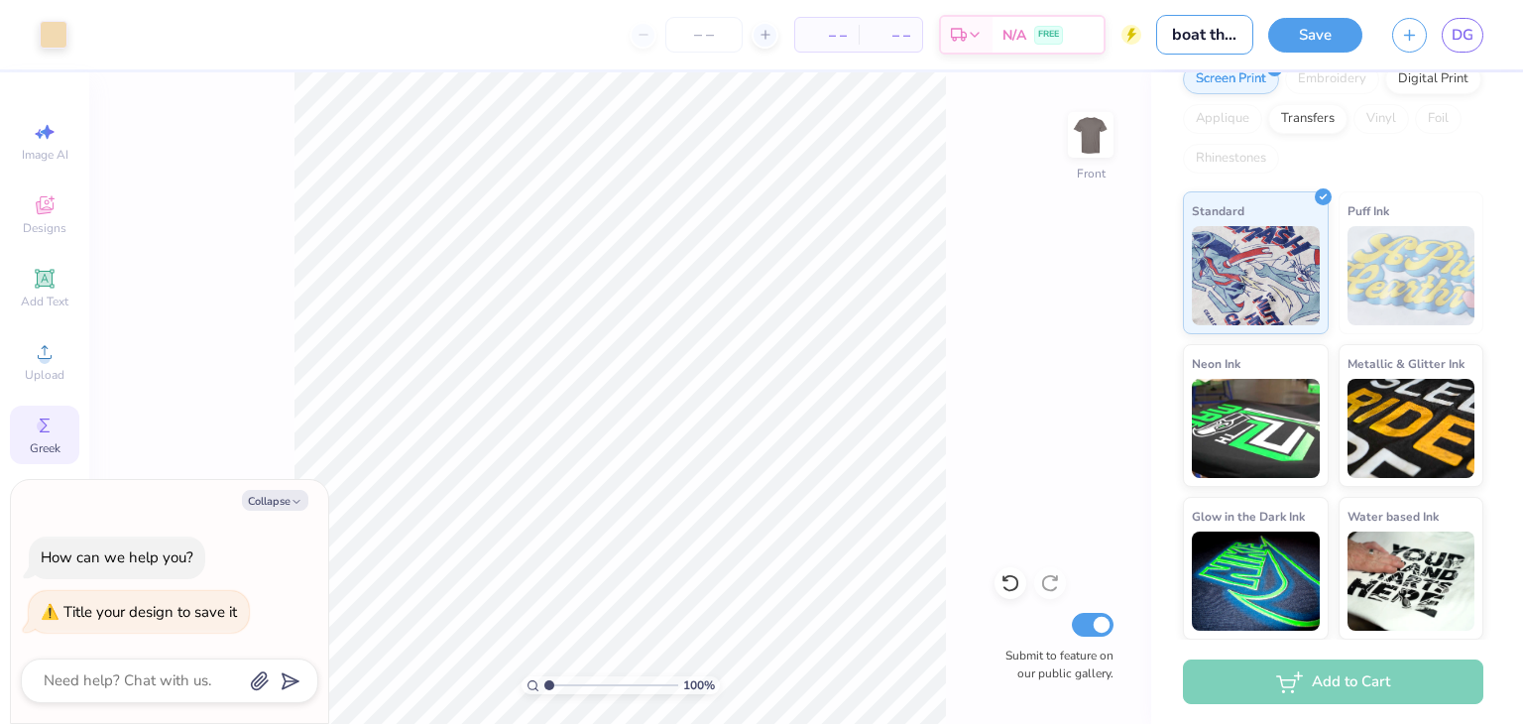
type input "boat theme"
type textarea "x"
type input "boat theme"
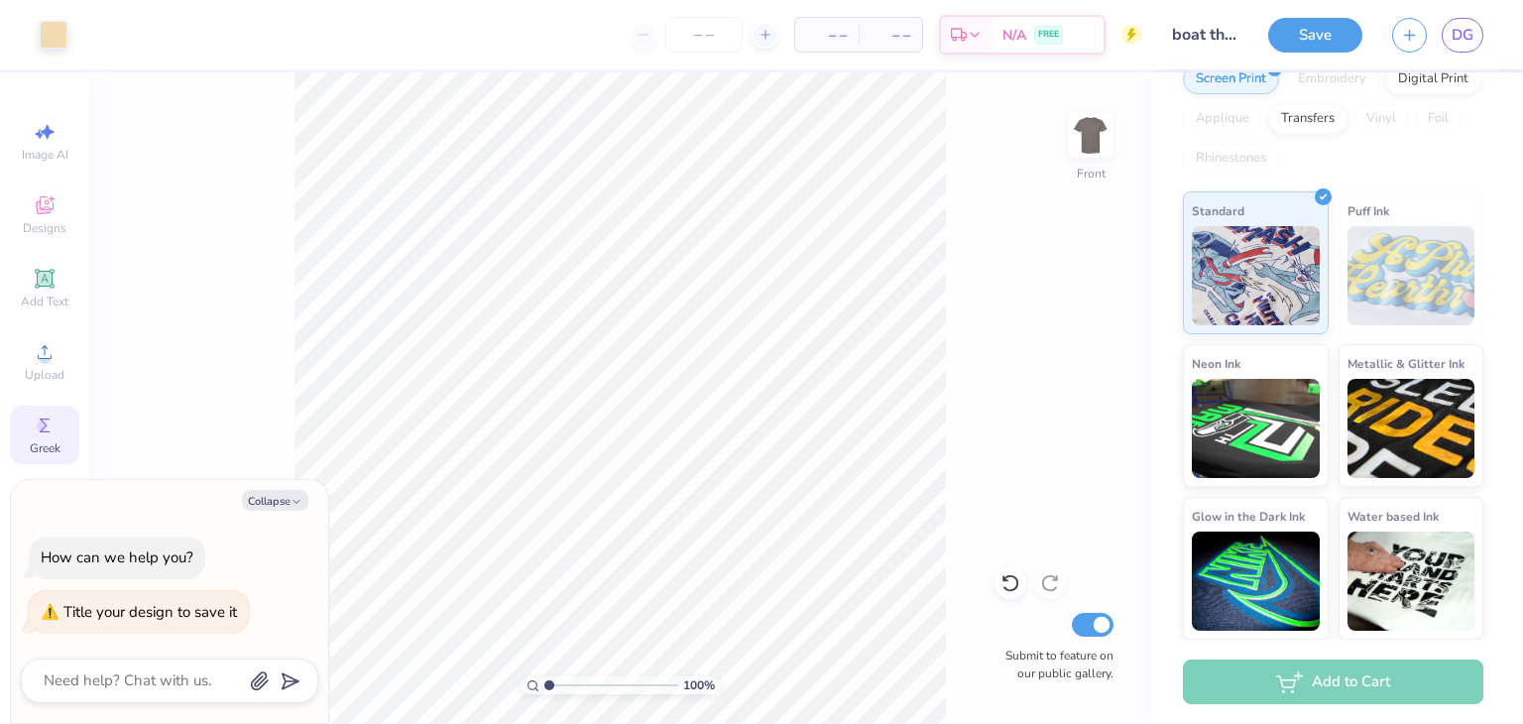
click at [1345, 64] on div "Save DG" at bounding box center [1396, 34] width 255 height 69
click at [1343, 61] on div "Save DG" at bounding box center [1396, 34] width 255 height 69
click at [1341, 57] on div "Save DG" at bounding box center [1396, 34] width 255 height 69
click at [1327, 49] on button "Save" at bounding box center [1316, 35] width 94 height 35
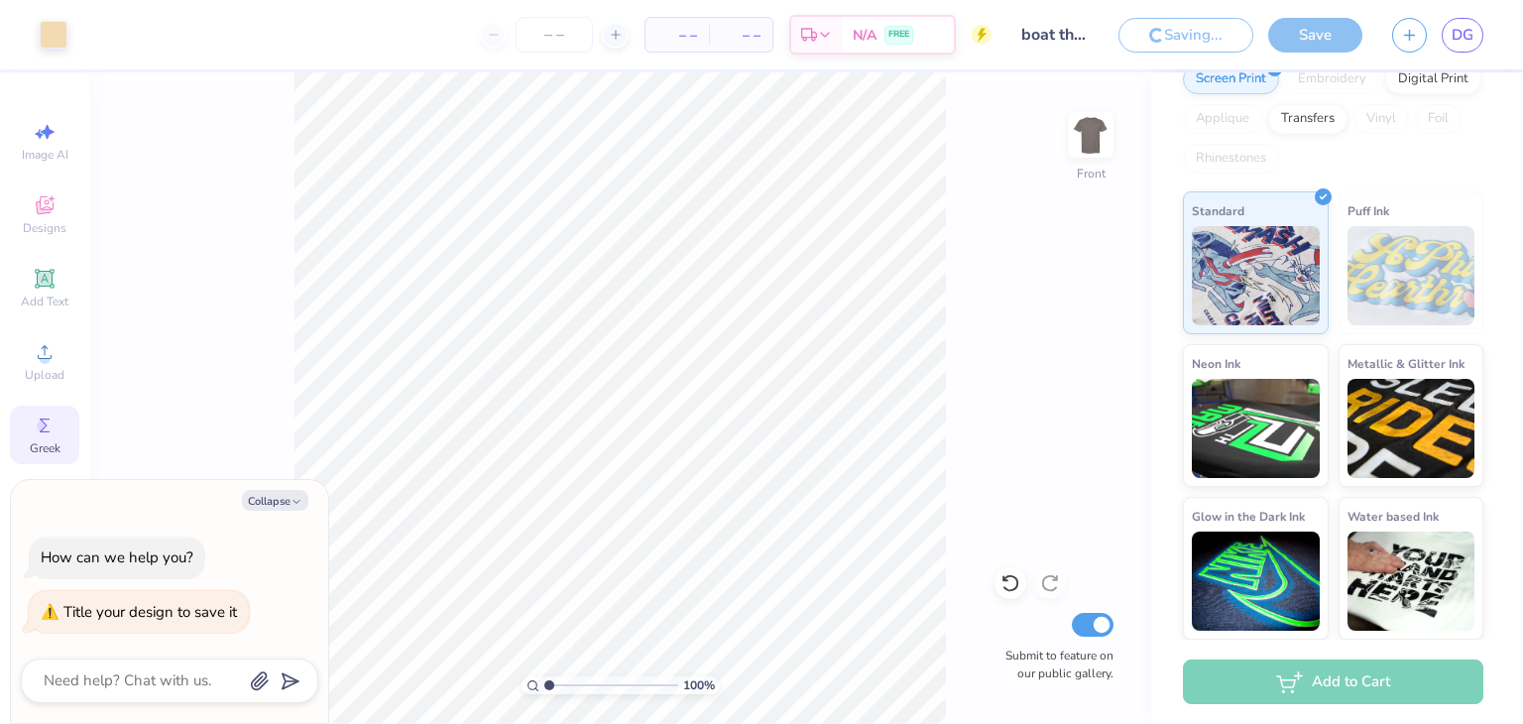
type textarea "x"
